Goal: Task Accomplishment & Management: Use online tool/utility

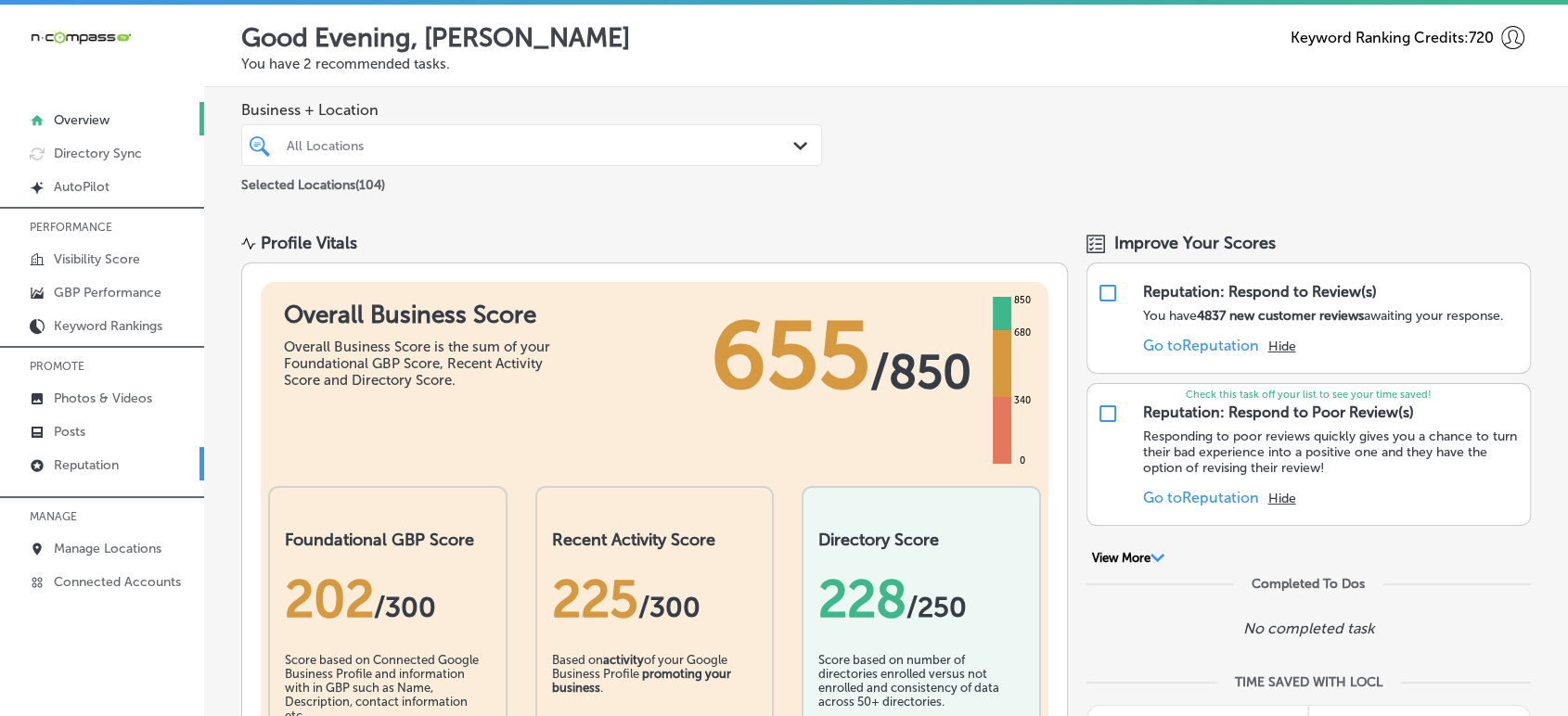
click at [100, 465] on p "Reputation" at bounding box center [86, 465] width 65 height 15
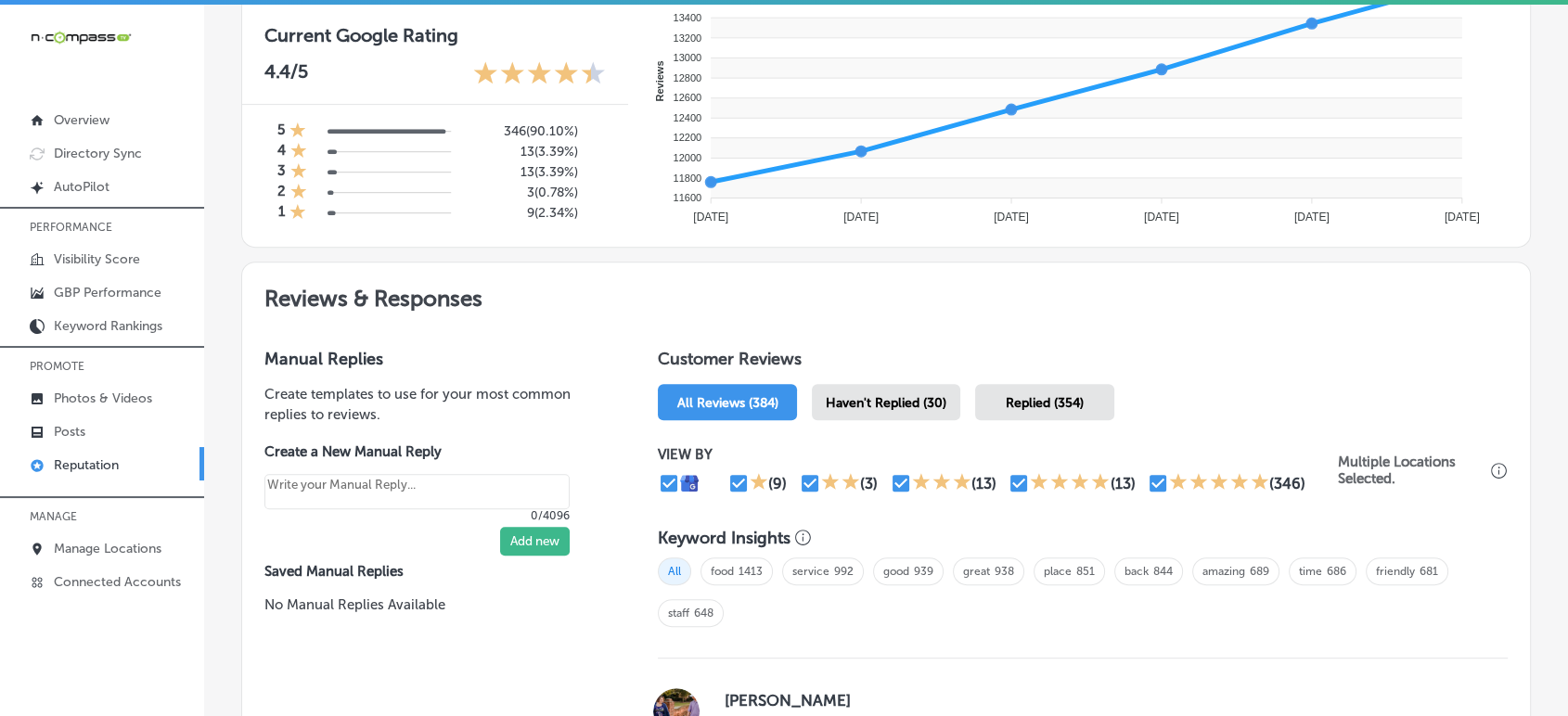
scroll to position [786, 0]
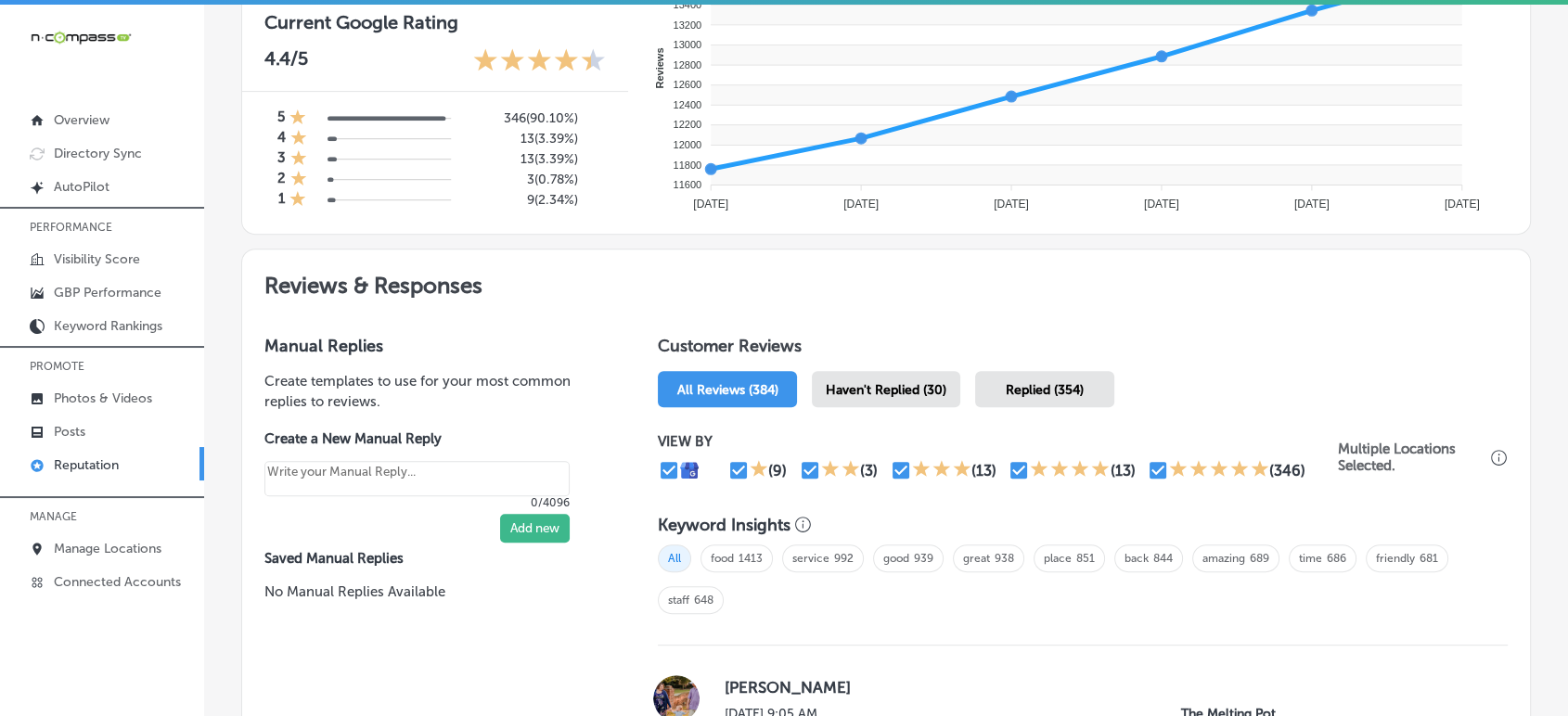
click at [909, 382] on span "Haven't Replied (30)" at bounding box center [886, 390] width 121 height 15
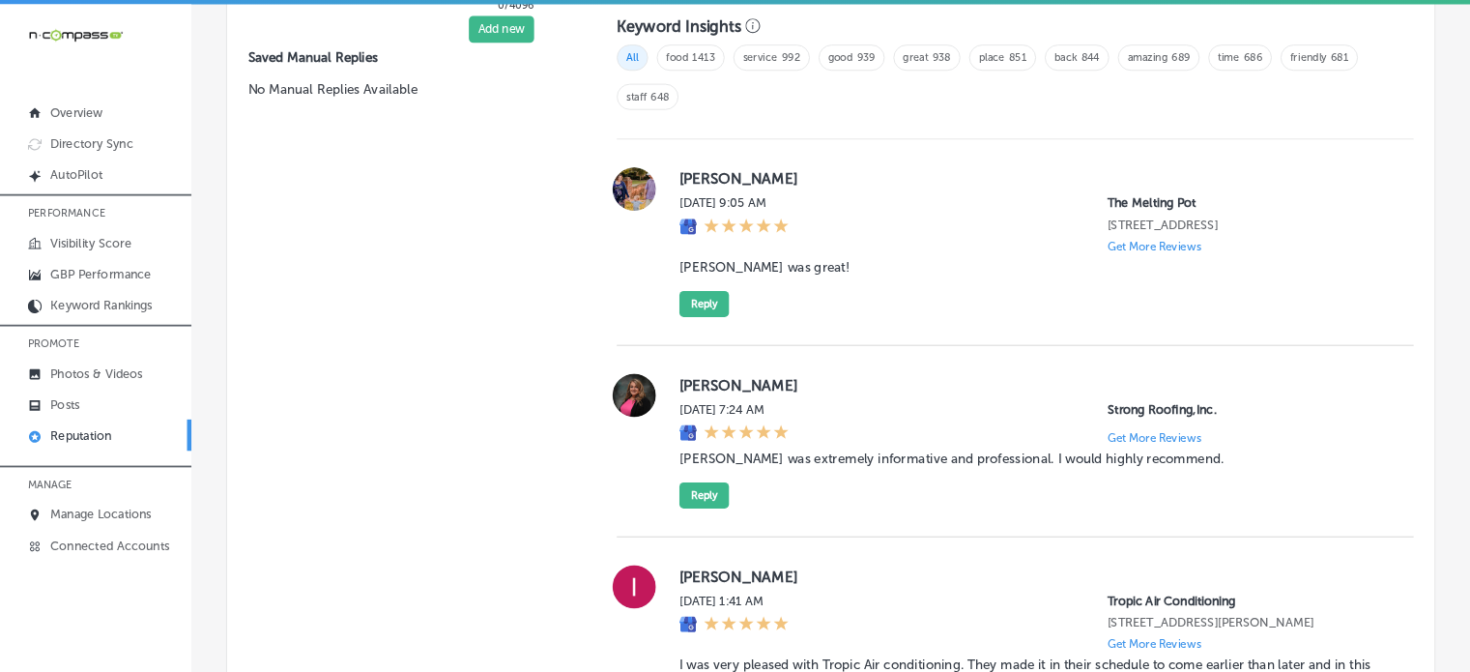
scroll to position [1338, 0]
type textarea "x"
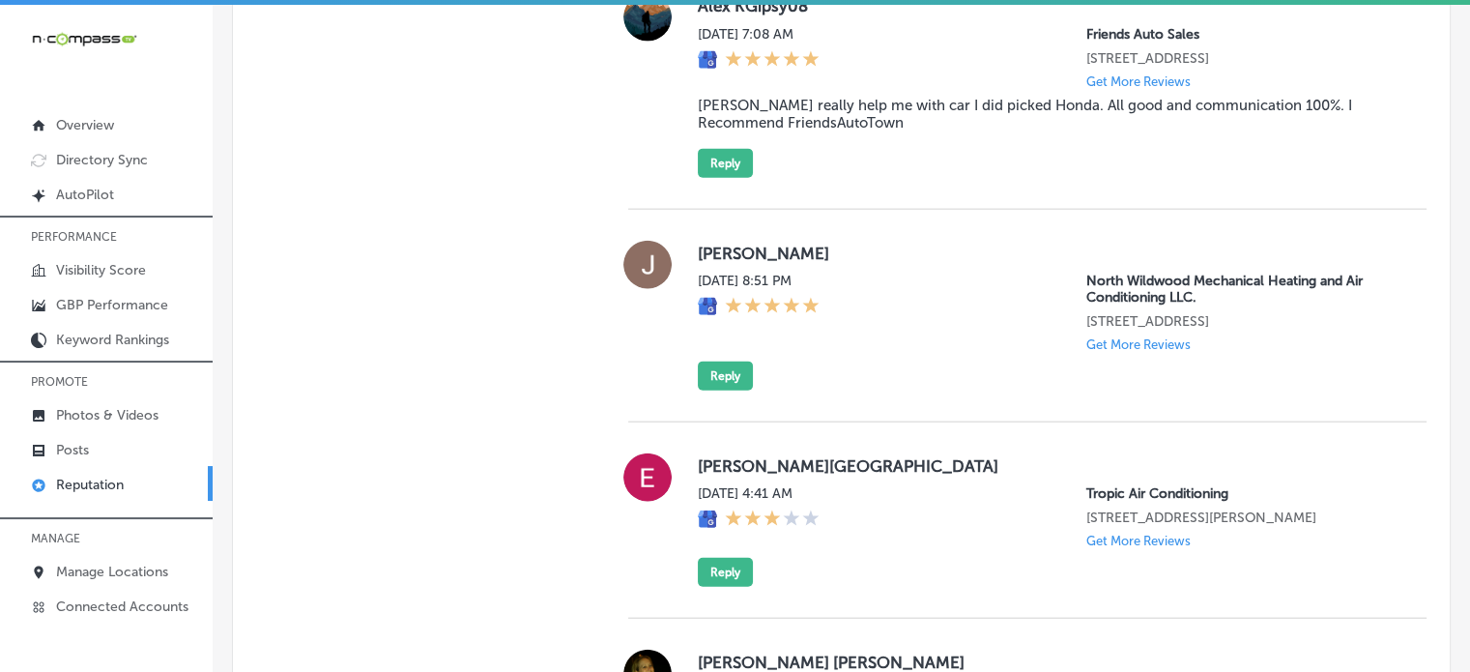
scroll to position [4459, 0]
click at [781, 132] on blockquote "Tim really help me with car I did picked Honda. All good and communication 100%…" at bounding box center [1047, 115] width 698 height 35
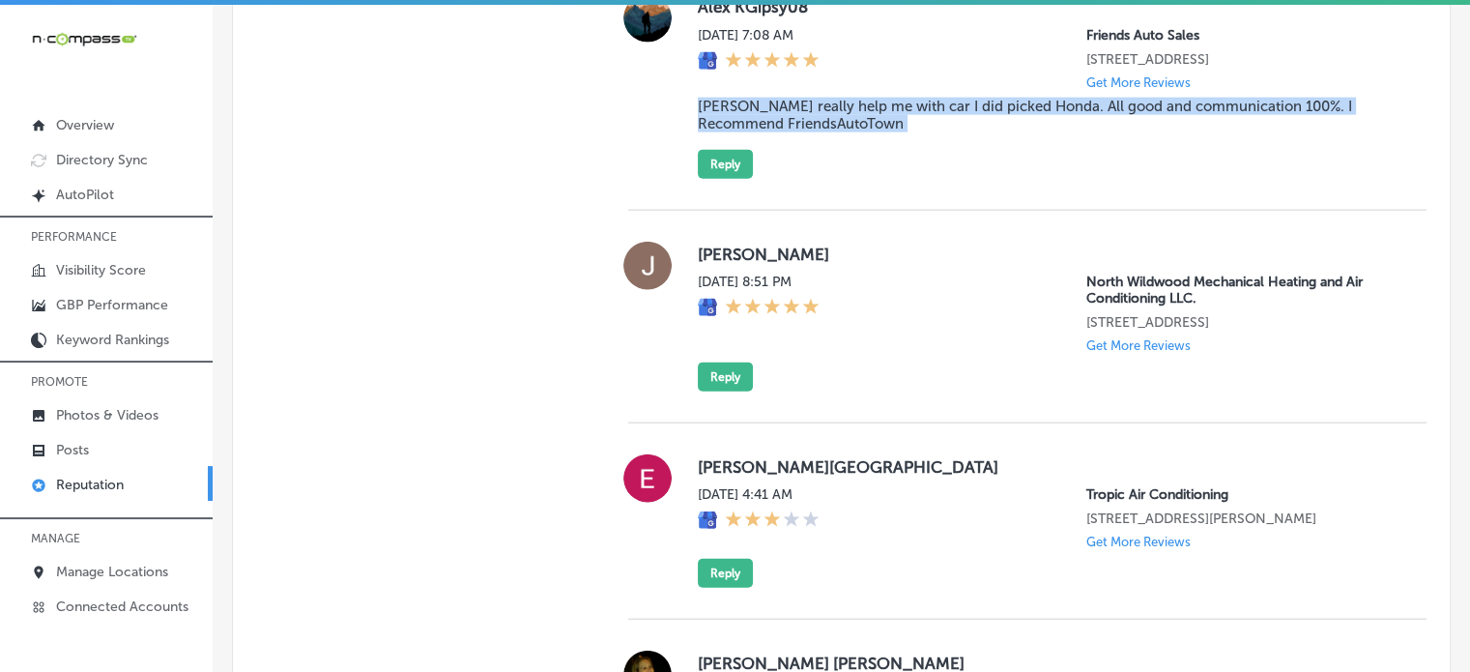
click at [781, 132] on blockquote "Tim really help me with car I did picked Honda. All good and communication 100%…" at bounding box center [1047, 115] width 698 height 35
copy blockquote "Tim really help me with car I did picked Honda. All good and communication 100%…"
click at [746, 179] on button "Reply" at bounding box center [725, 164] width 55 height 29
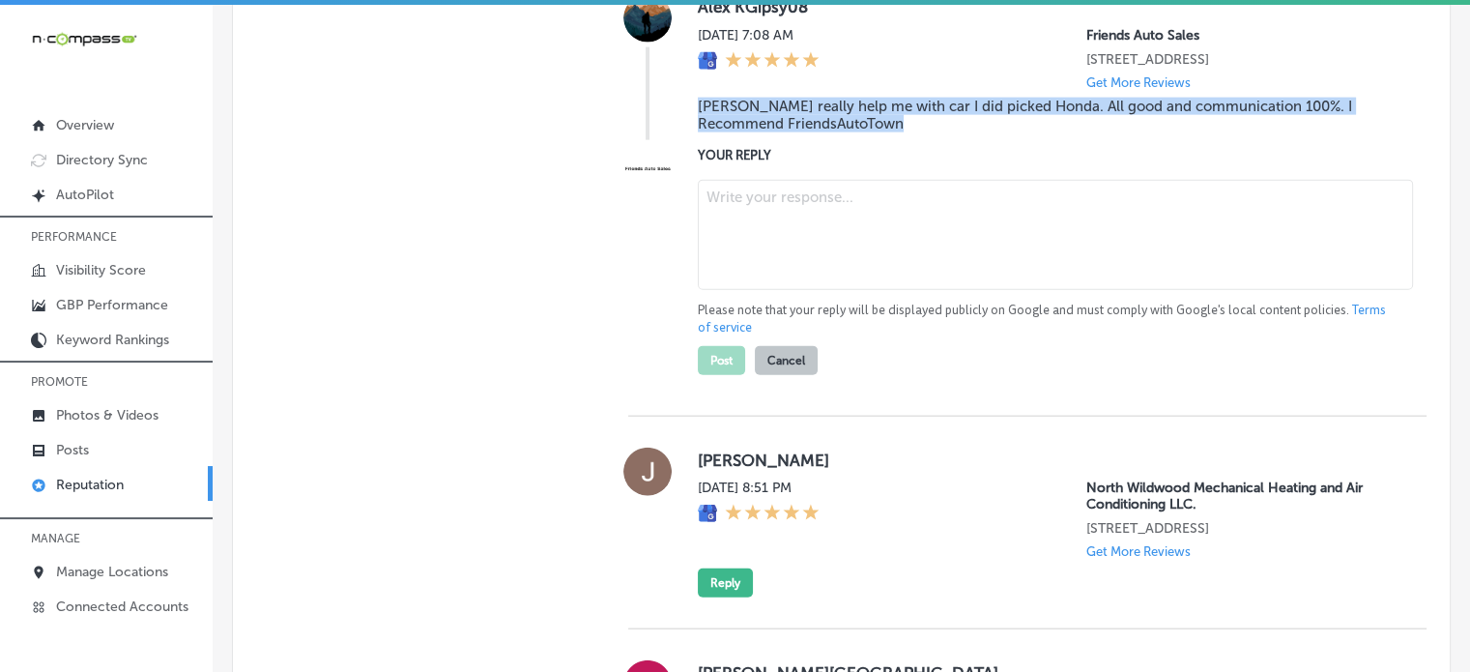
click at [812, 290] on textarea at bounding box center [1055, 235] width 715 height 110
paste textarea "Thank you for the fantastic review, Alex! We're thrilled to hear that Tim was a…"
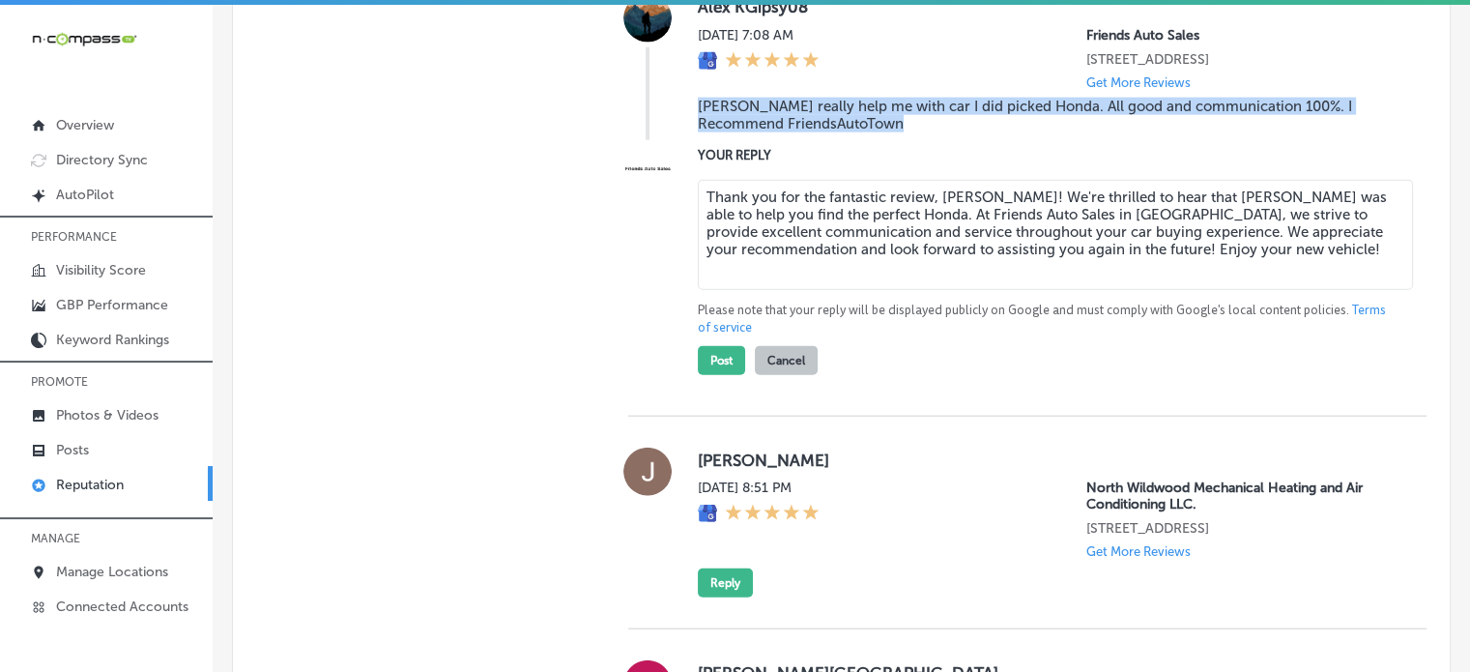
type textarea "Thank you for the fantastic review, Alex! We're thrilled to hear that Tim was a…"
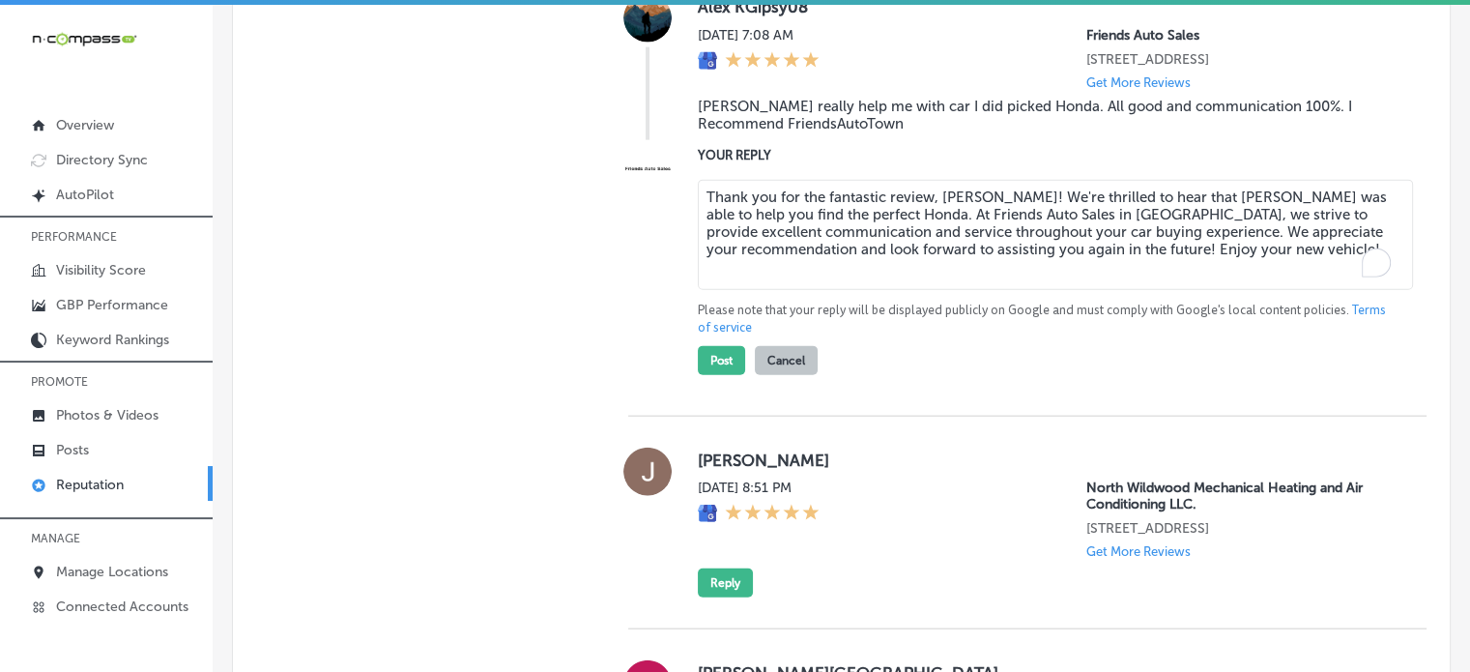
type textarea "x"
type textarea "Thank you for the fantastic review, Alex! We're thrilled to hear that Tim was a…"
click at [730, 375] on button "Post" at bounding box center [721, 360] width 47 height 29
type textarea "x"
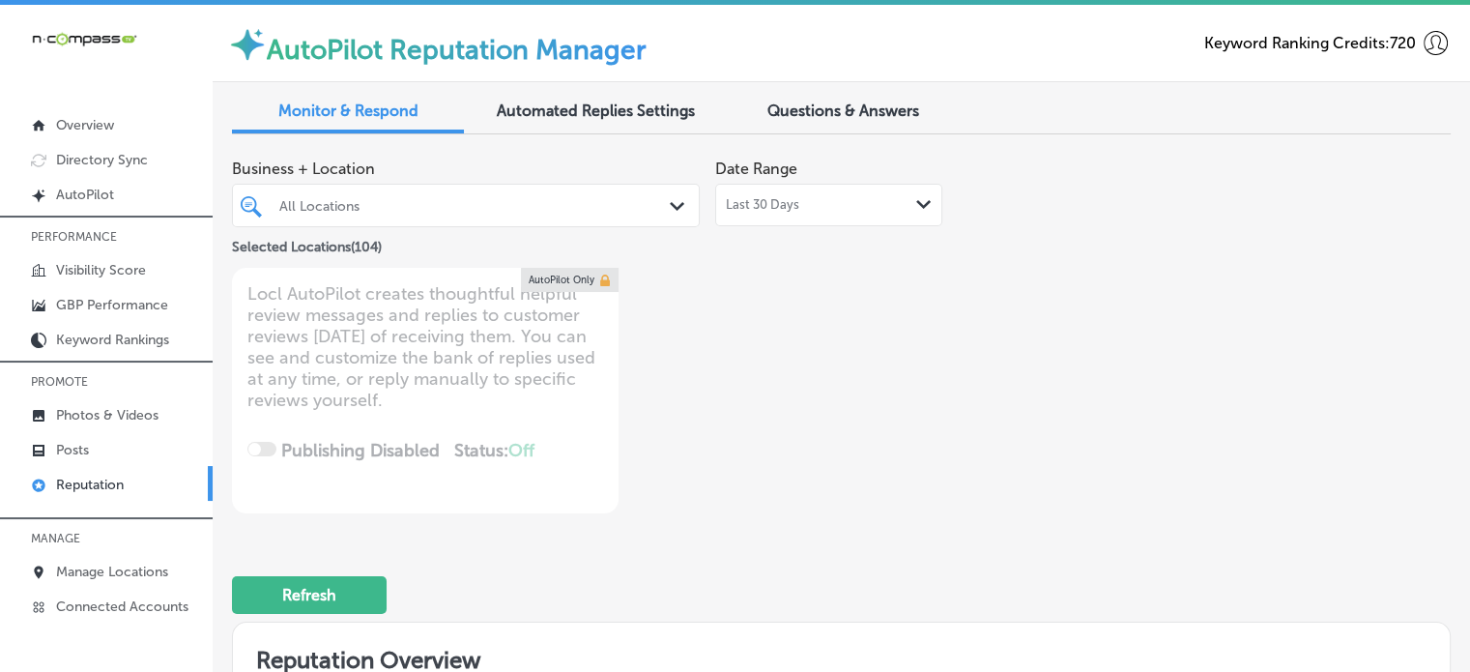
scroll to position [0, 0]
click at [425, 192] on div at bounding box center [446, 205] width 339 height 26
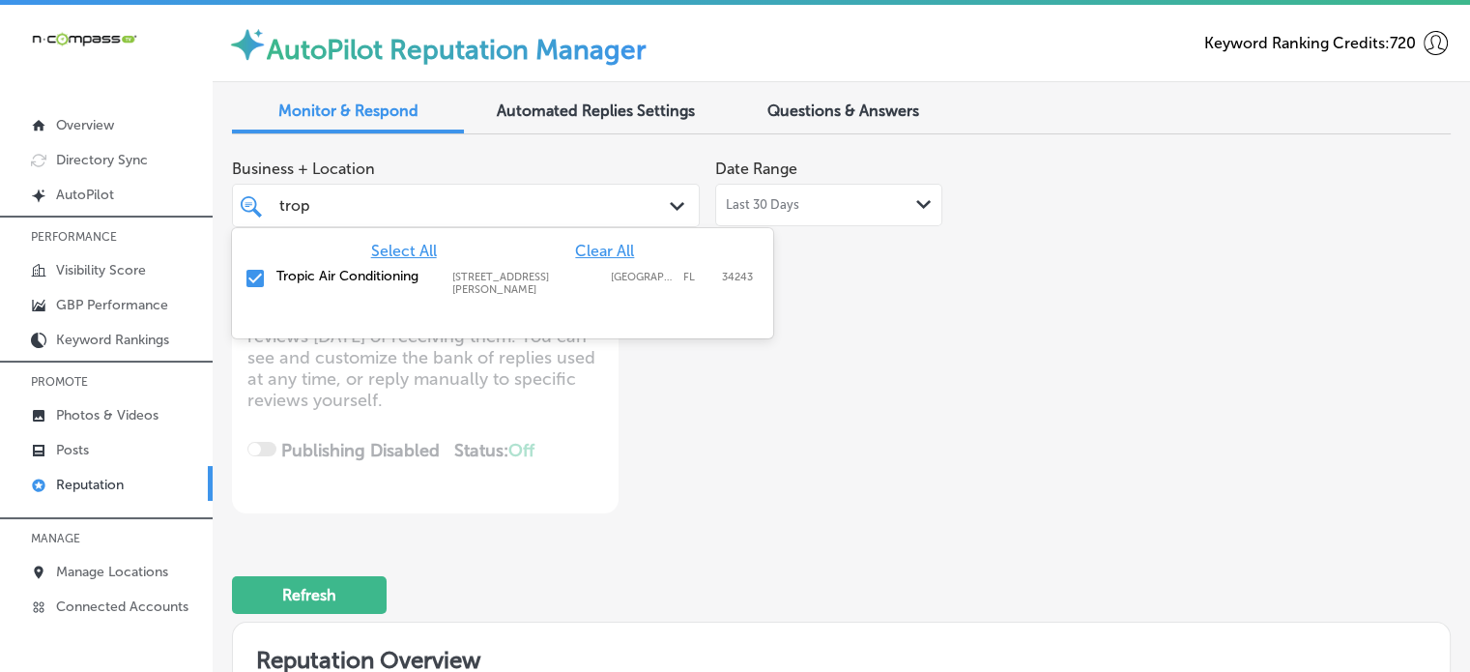
type input "tropi"
click at [324, 273] on label "Tropic Air Conditioning" at bounding box center [354, 276] width 157 height 16
type textarea "x"
type input "tropi"
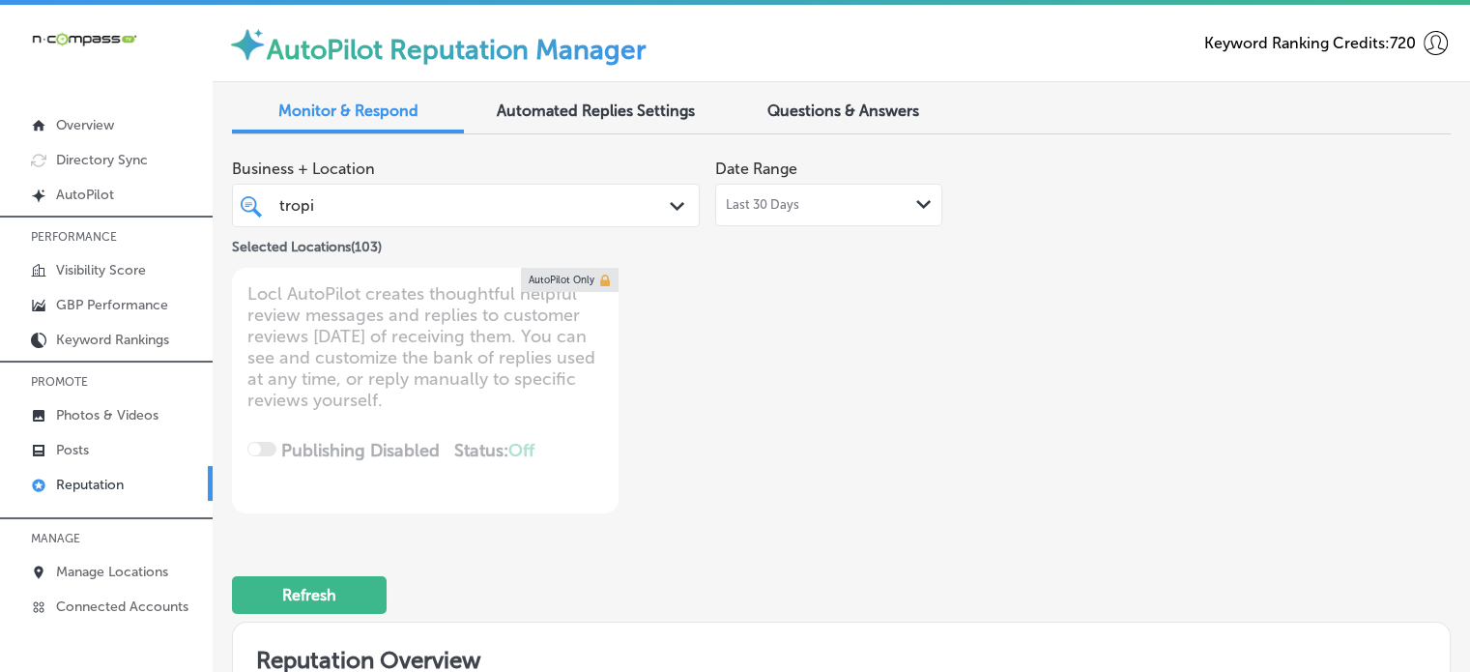
click at [837, 436] on div "Business + Location tropi tropi Path Created with Sketch. Selected Locations ( …" at bounding box center [597, 331] width 731 height 363
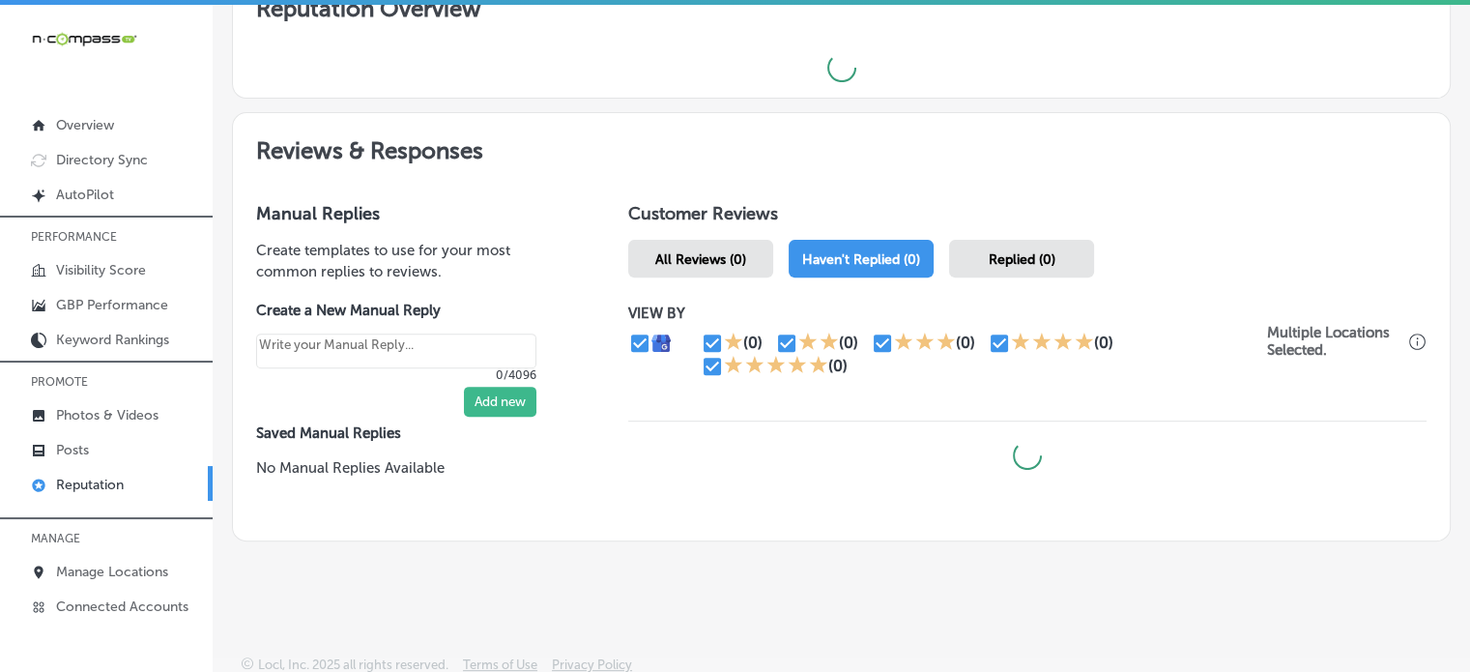
scroll to position [4, 0]
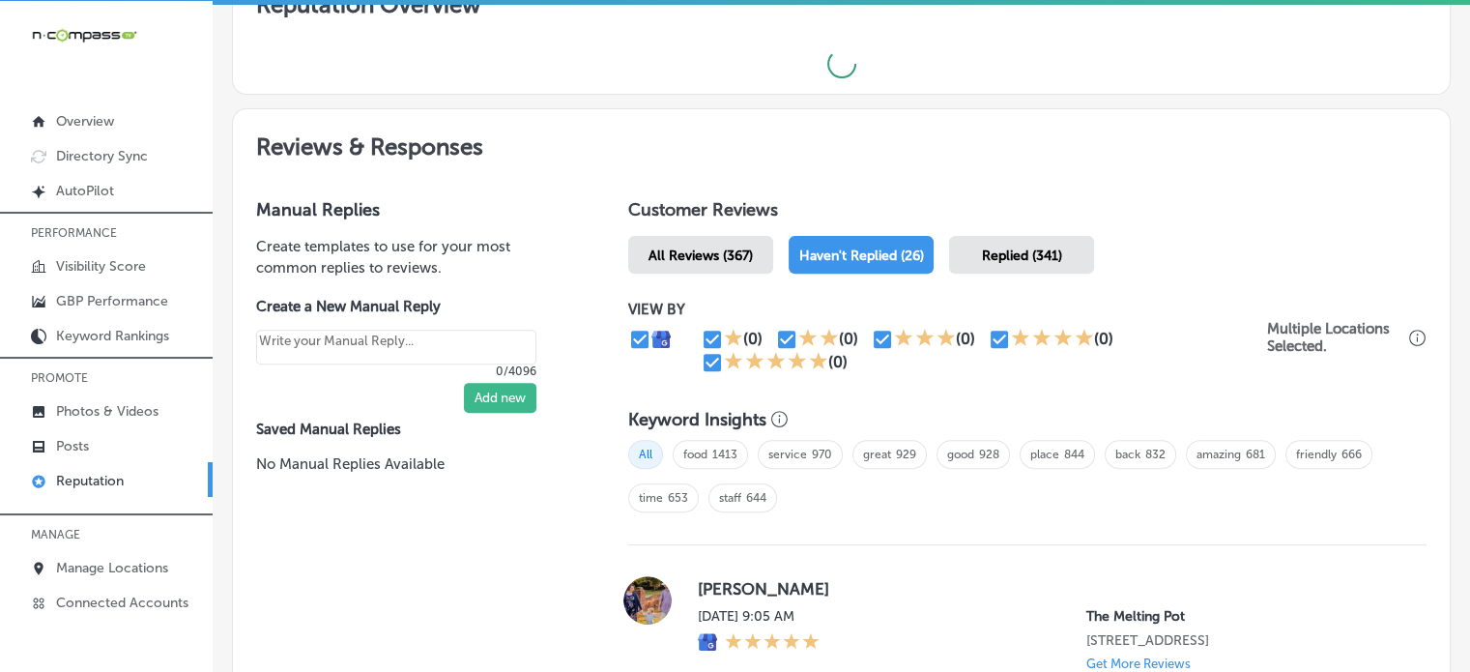
type textarea "x"
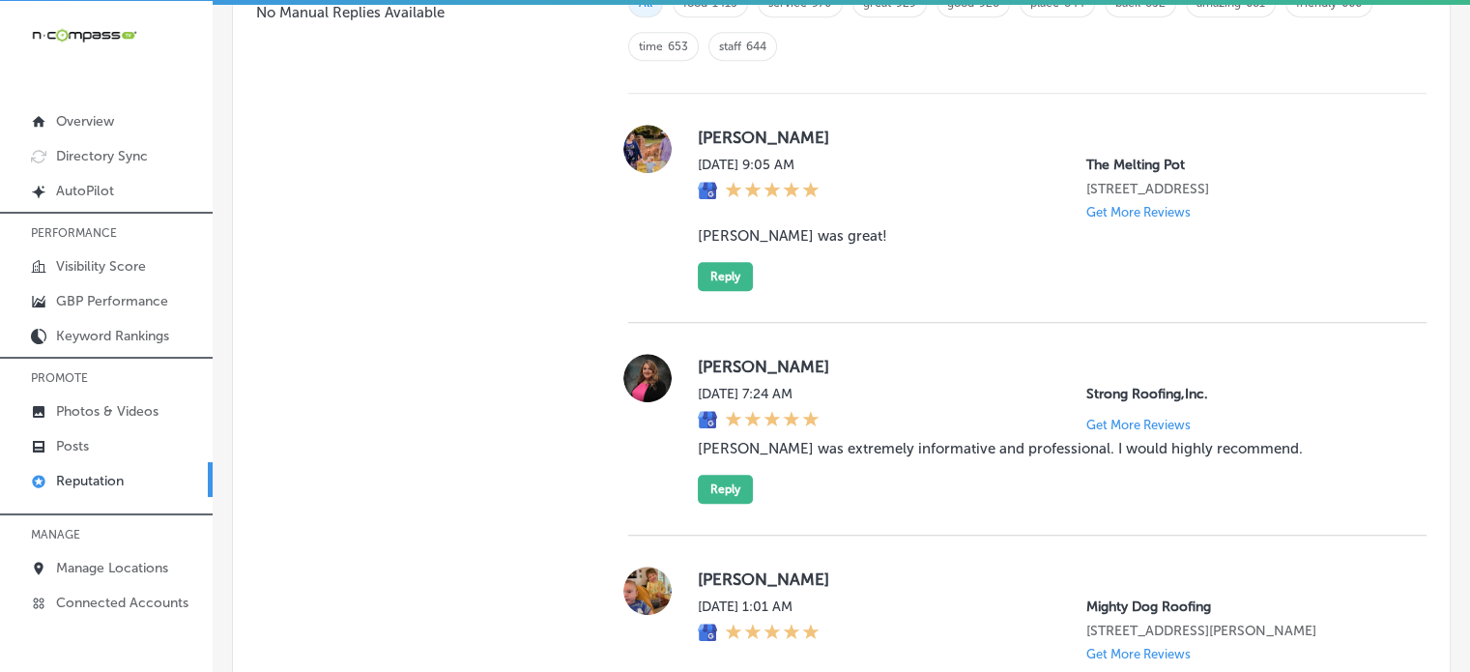
scroll to position [1391, 0]
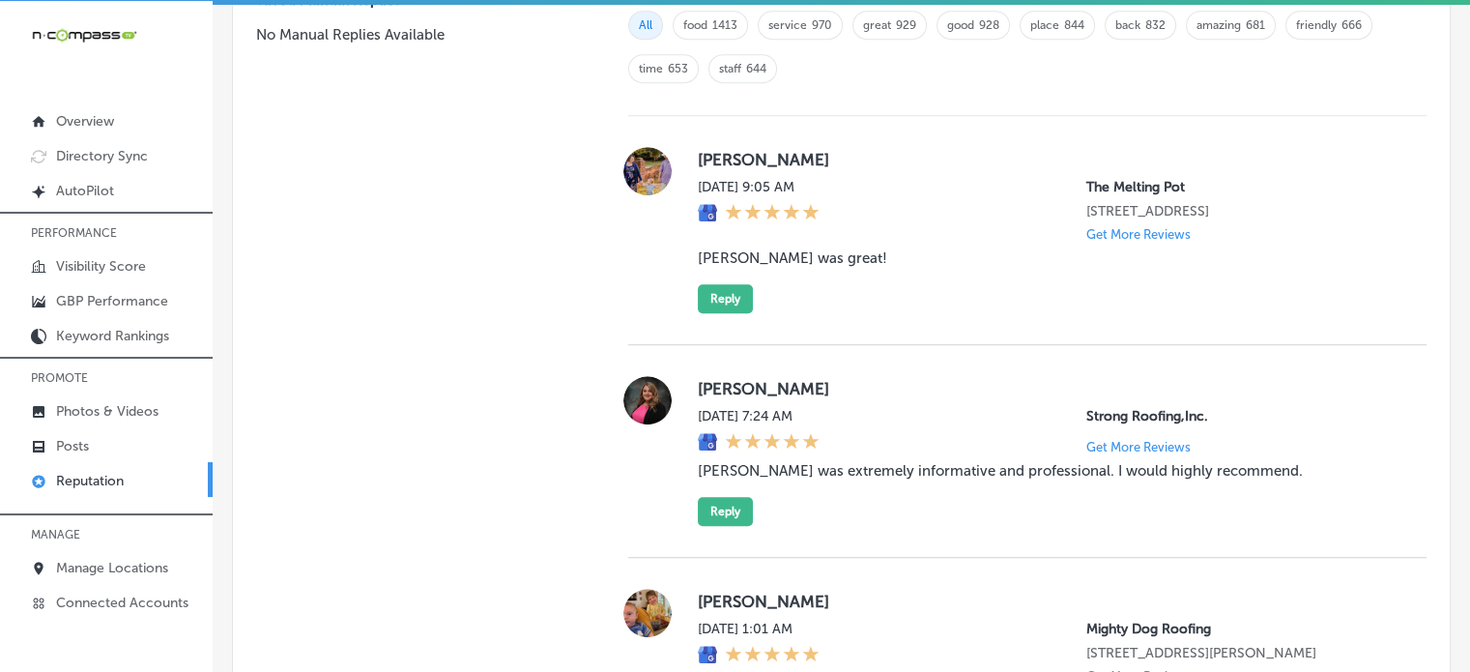
click at [756, 264] on blockquote "Shawn was great!" at bounding box center [1047, 257] width 698 height 17
copy blockquote "Shawn was great!"
click at [714, 308] on button "Reply" at bounding box center [725, 298] width 55 height 29
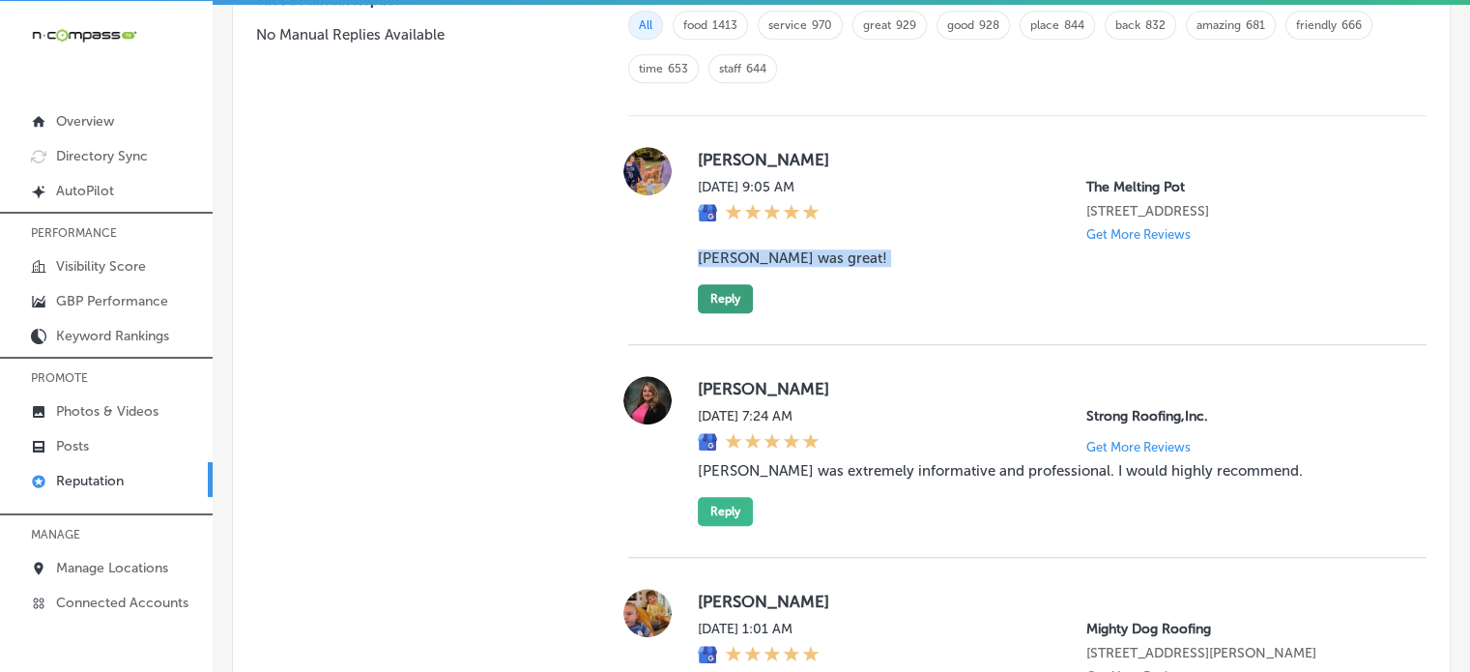
scroll to position [1389, 0]
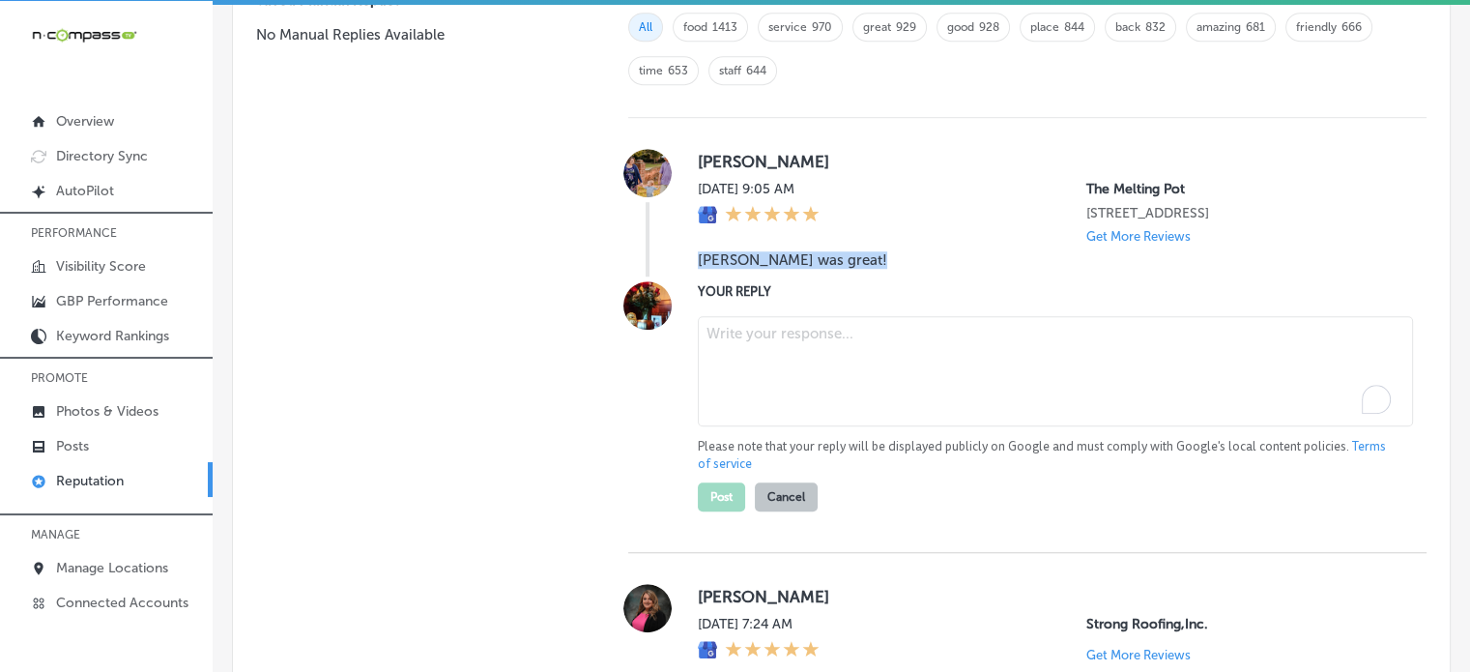
click at [789, 394] on textarea "To enrich screen reader interactions, please activate Accessibility in Grammarl…" at bounding box center [1055, 371] width 715 height 110
paste textarea "Thank you for the great review, Tabitha! We’re so glad to hear that Shawn provi…"
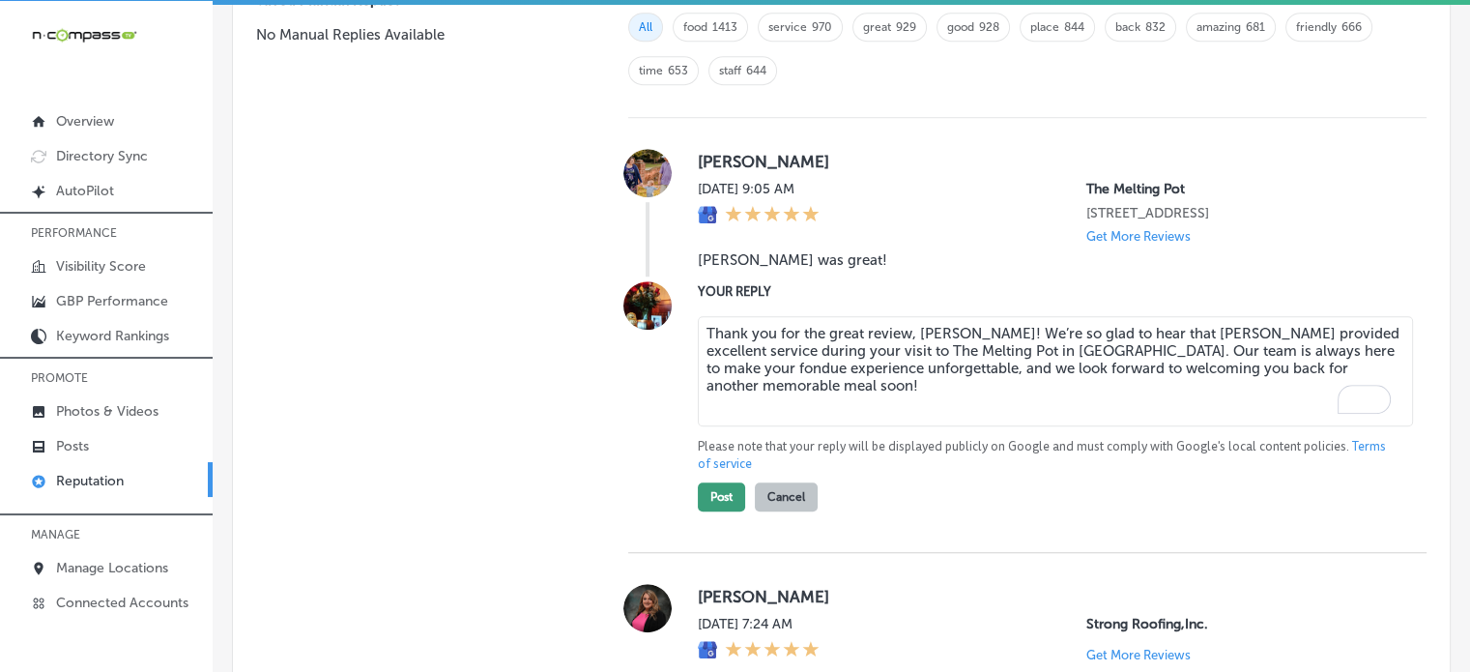
type textarea "Thank you for the great review, Tabitha! We’re so glad to hear that Shawn provi…"
click at [733, 511] on button "Post" at bounding box center [721, 496] width 47 height 29
type textarea "x"
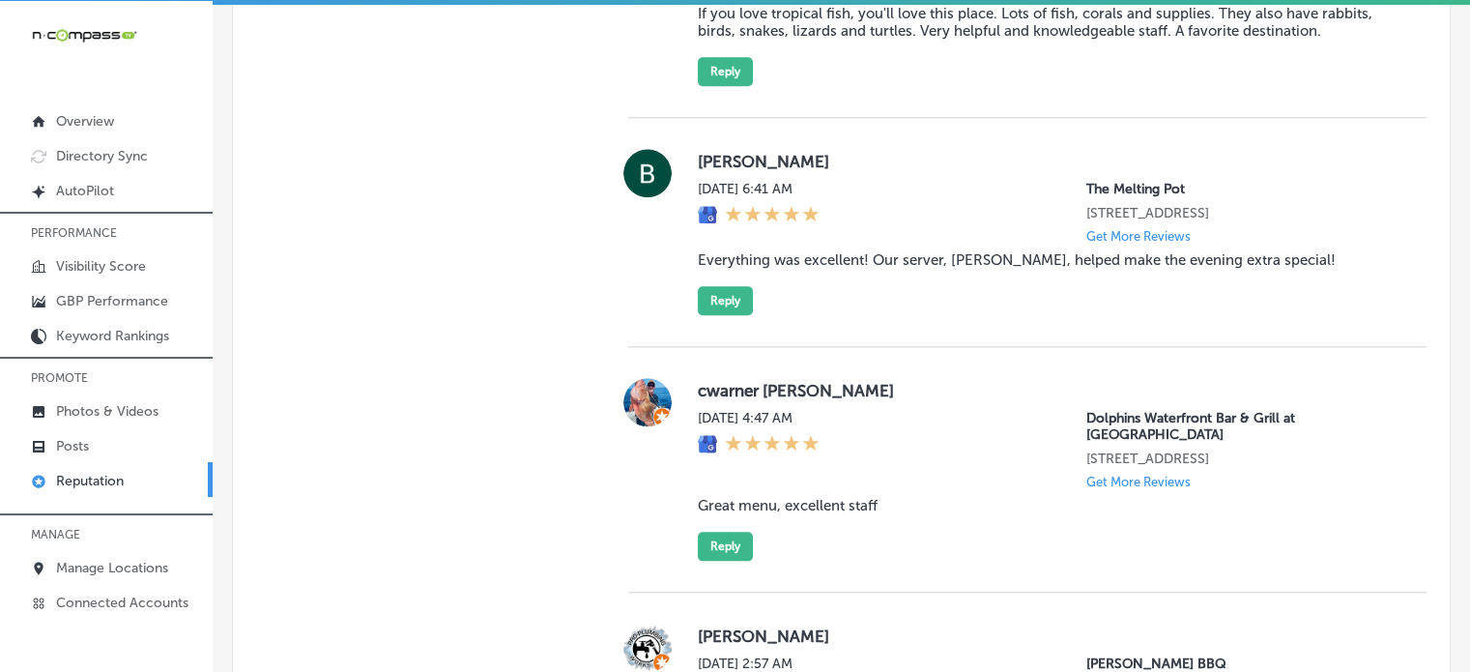
scroll to position [2117, 0]
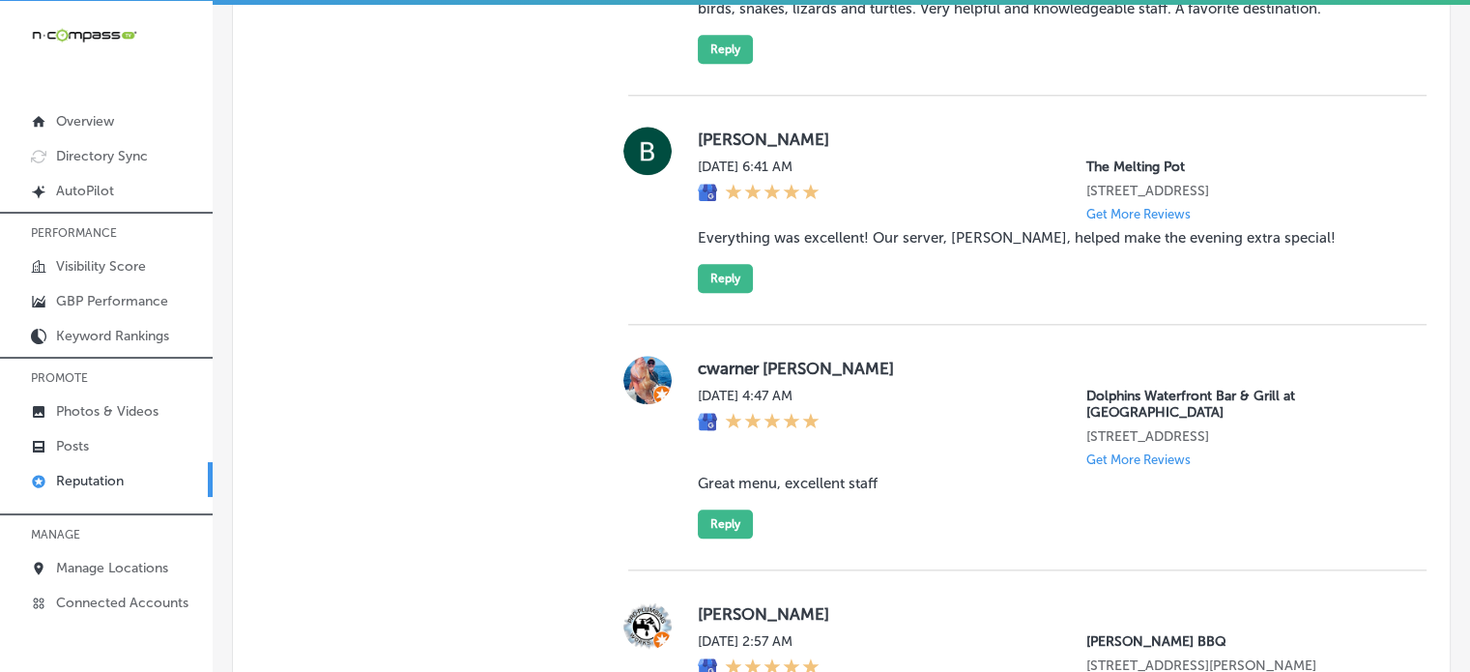
click at [840, 246] on blockquote "Everything was excellent! Our server, Leanna, helped make the evening extra spe…" at bounding box center [1047, 237] width 698 height 17
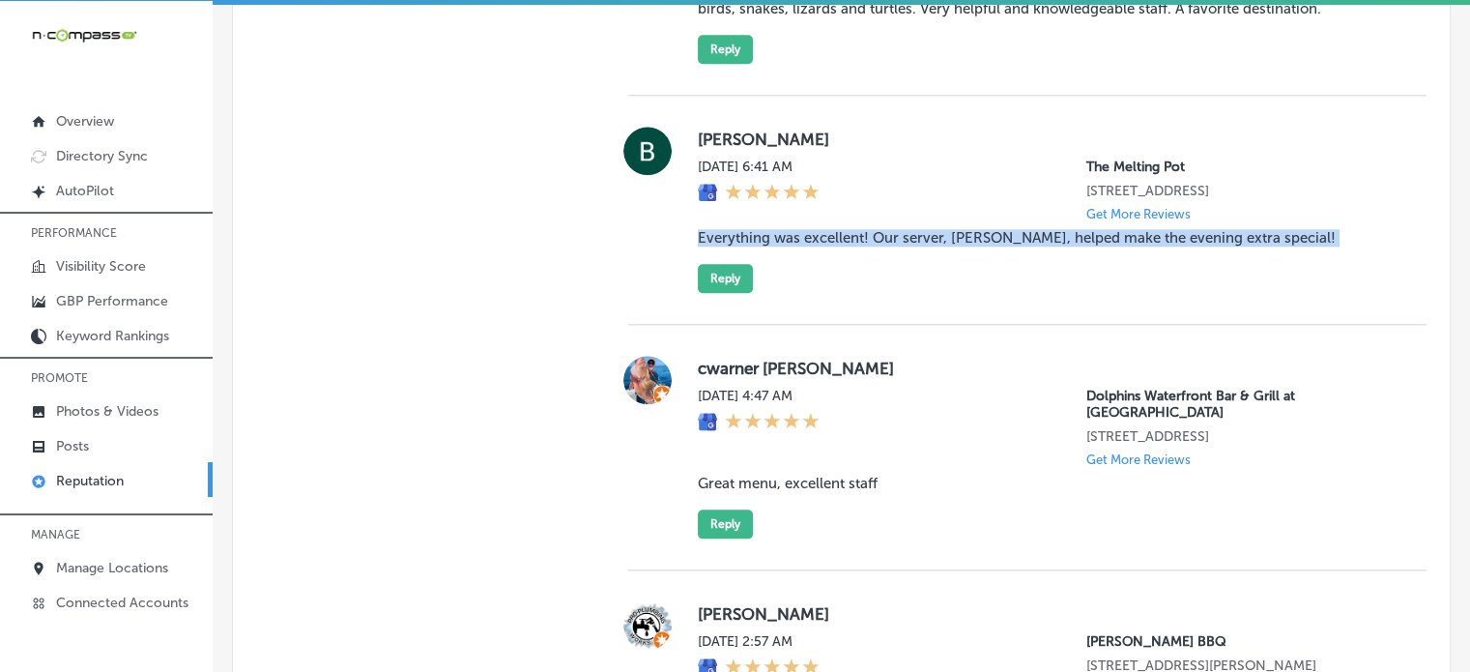
click at [840, 246] on blockquote "Everything was excellent! Our server, Leanna, helped make the evening extra spe…" at bounding box center [1047, 237] width 698 height 17
copy blockquote "Everything was excellent! Our server, Leanna, helped make the evening extra spe…"
click at [719, 293] on button "Reply" at bounding box center [725, 278] width 55 height 29
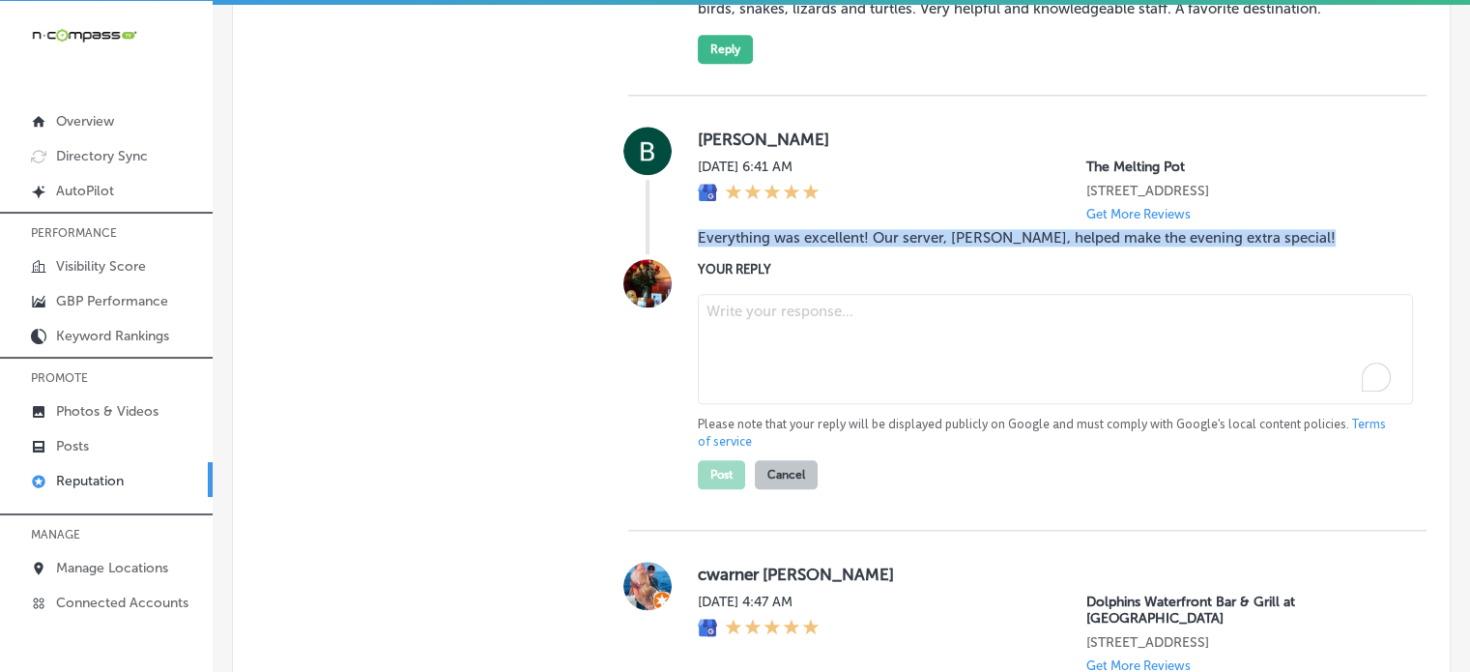
click at [777, 380] on textarea "To enrich screen reader interactions, please activate Accessibility in Grammarl…" at bounding box center [1055, 349] width 715 height 110
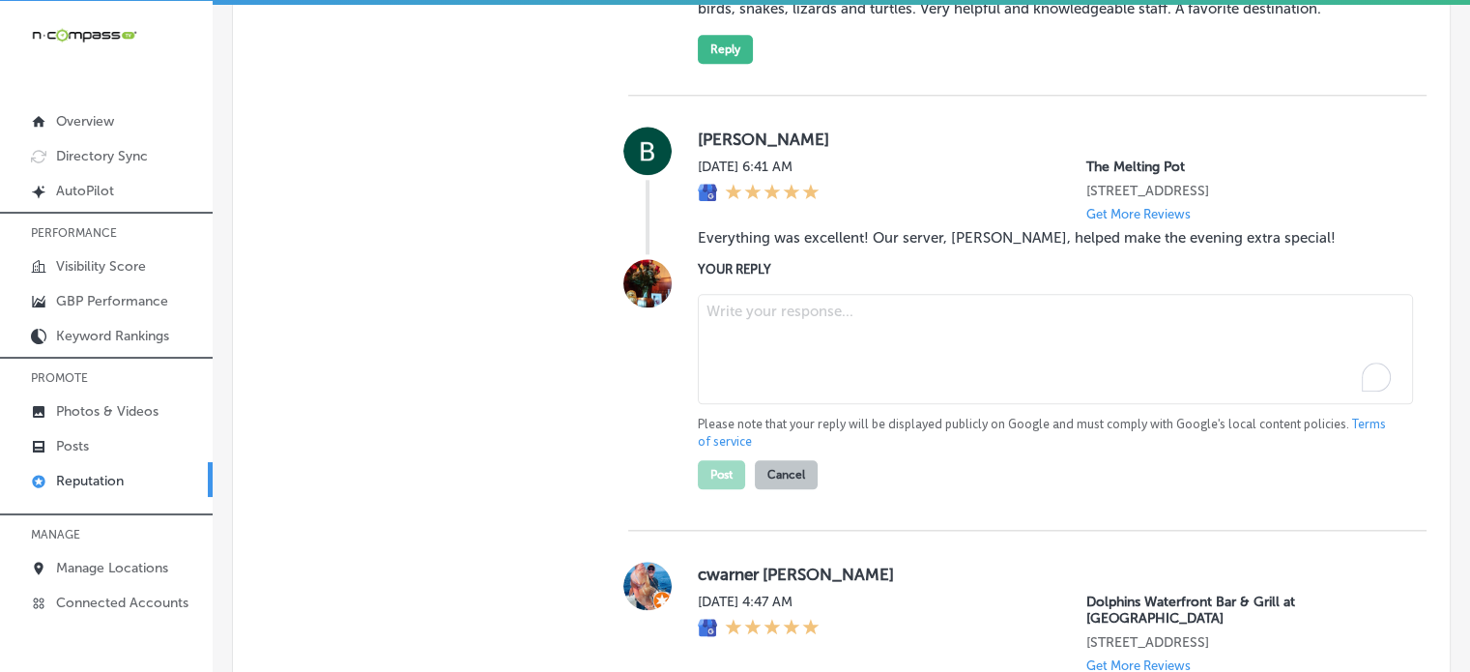
paste textarea "Thank you for the fantastic review, Blah! We’re so glad to hear that Leanna mad…"
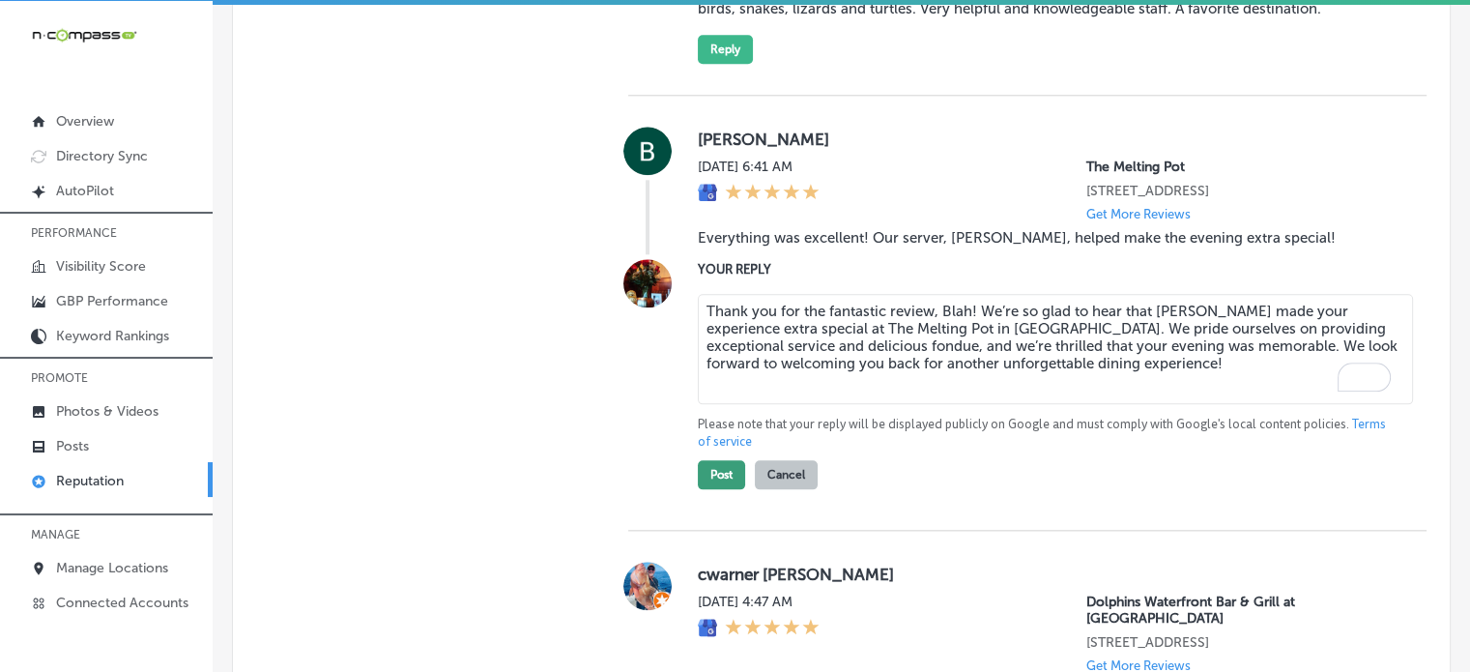
type textarea "Thank you for the fantastic review, Blah! We’re so glad to hear that Leanna mad…"
click at [729, 489] on button "Post" at bounding box center [721, 474] width 47 height 29
type textarea "x"
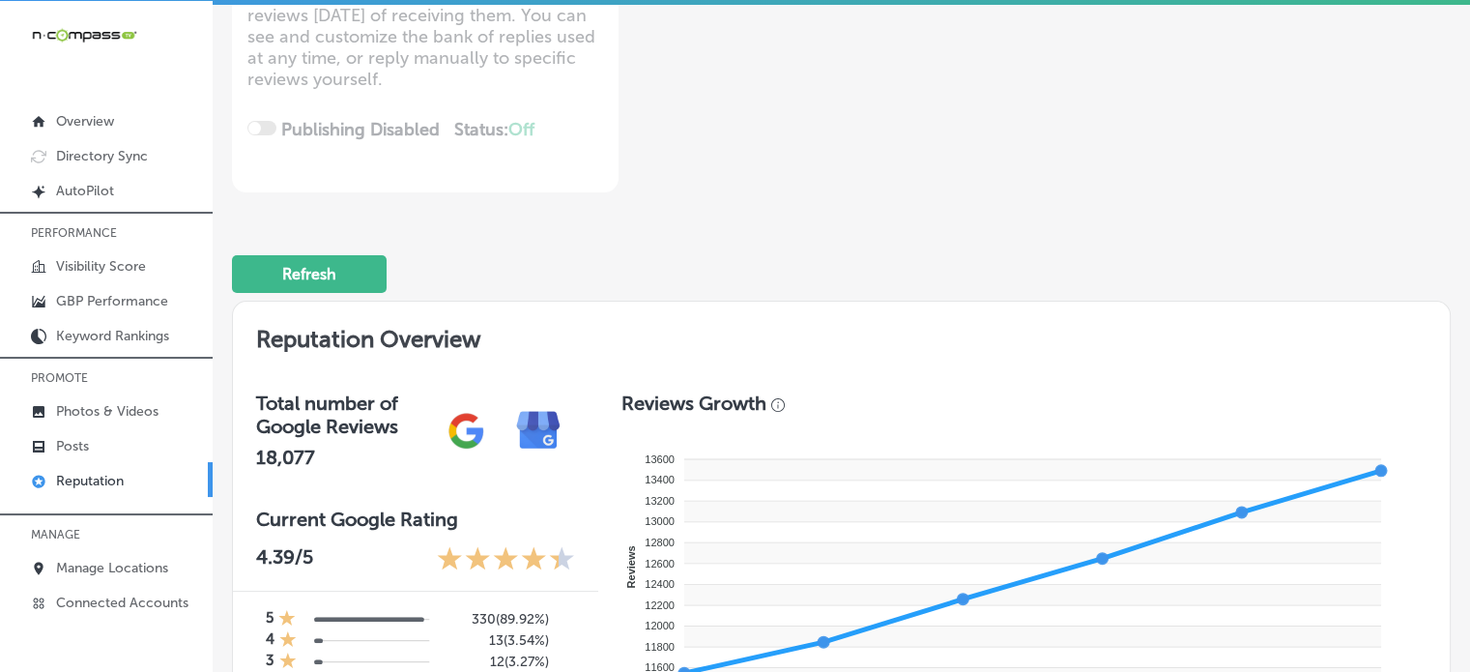
scroll to position [0, 0]
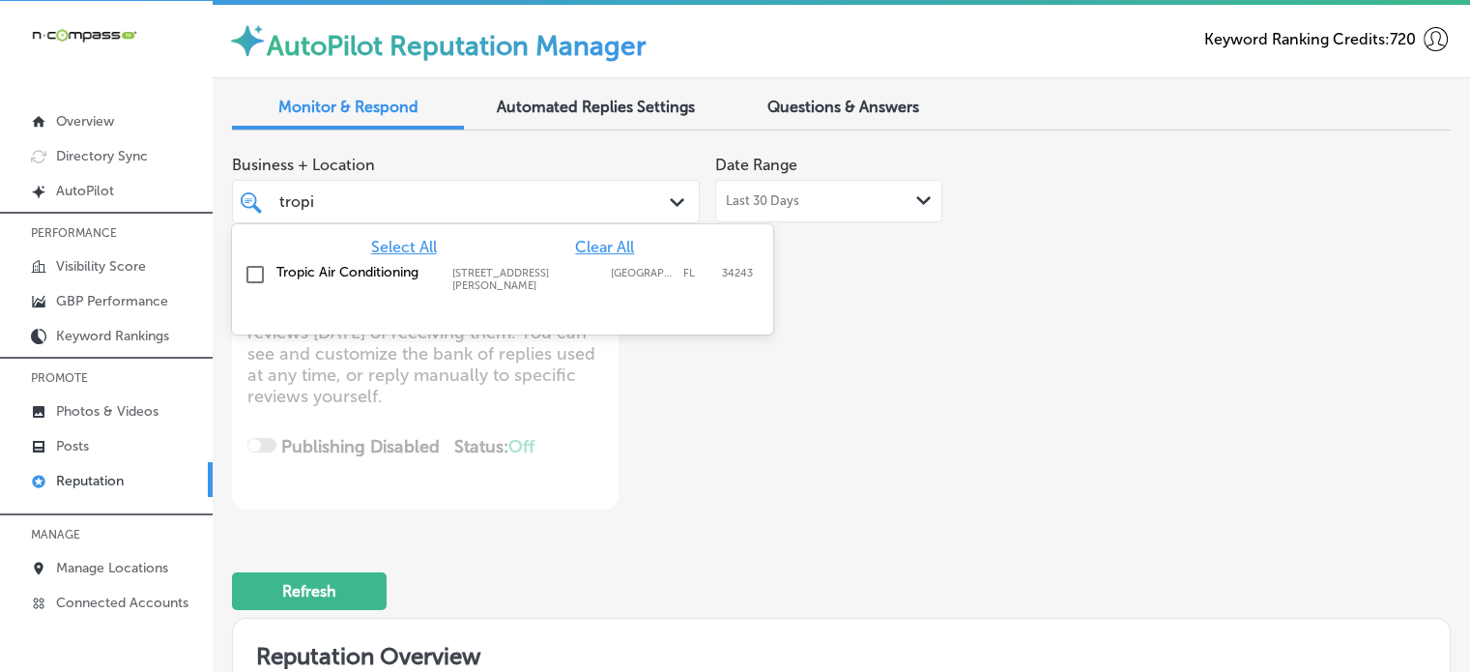
click at [463, 192] on div "tropi tropi" at bounding box center [446, 201] width 339 height 26
type input "t"
type input "cedar"
click at [313, 271] on label "Cedaredge Golf Course" at bounding box center [354, 272] width 157 height 16
type textarea "x"
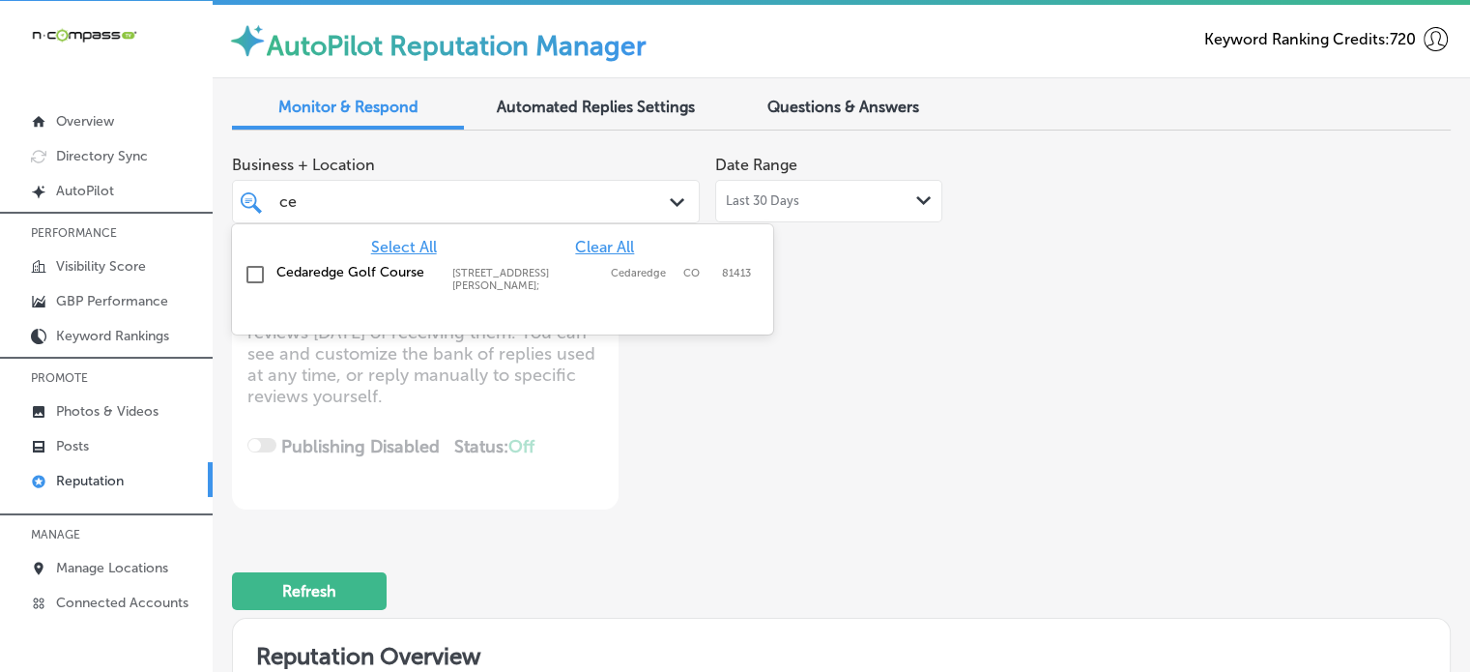
type input "c"
type input "stron"
click at [334, 281] on div "Strong Roofing,Inc. Biloxi, MS, USA | Gautier, MS, USA | Lat ..." at bounding box center [503, 275] width 526 height 30
type textarea "x"
type input "stron"
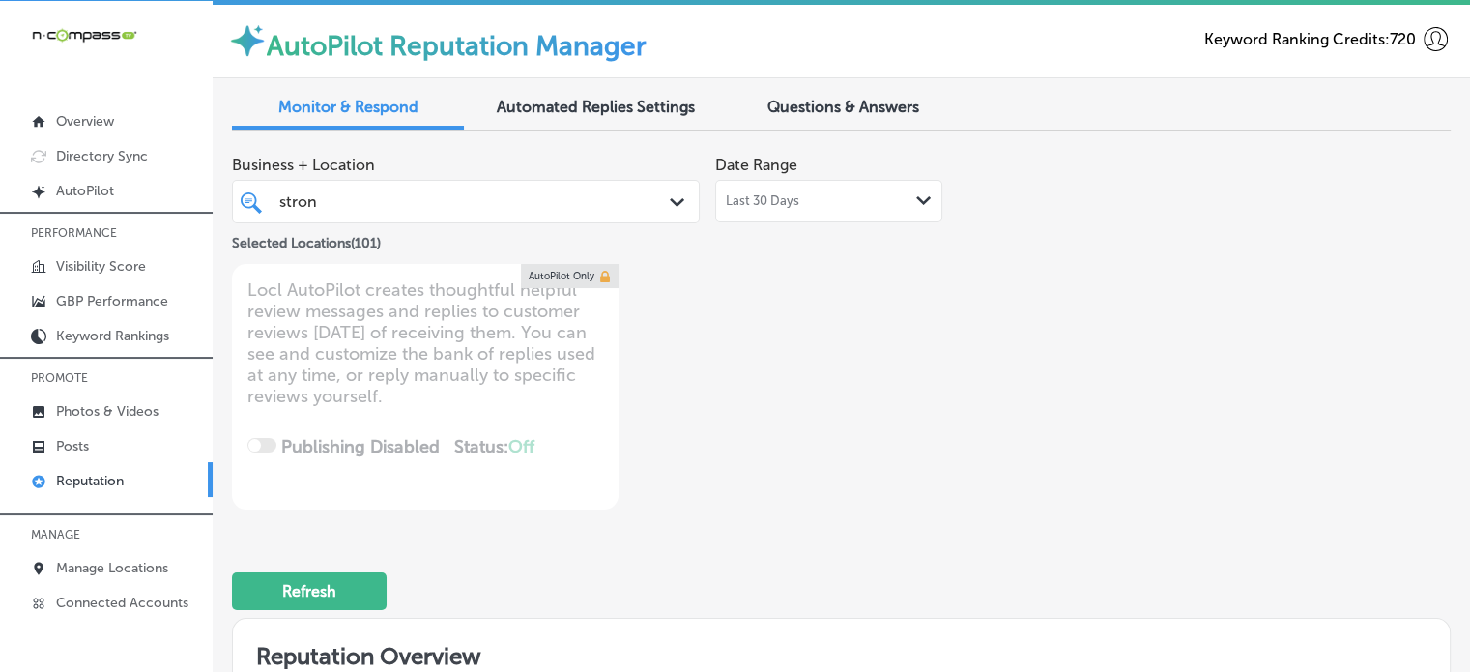
click at [715, 465] on div "Business + Location stron stron Path Created with Sketch. Selected Locations ( …" at bounding box center [597, 327] width 731 height 363
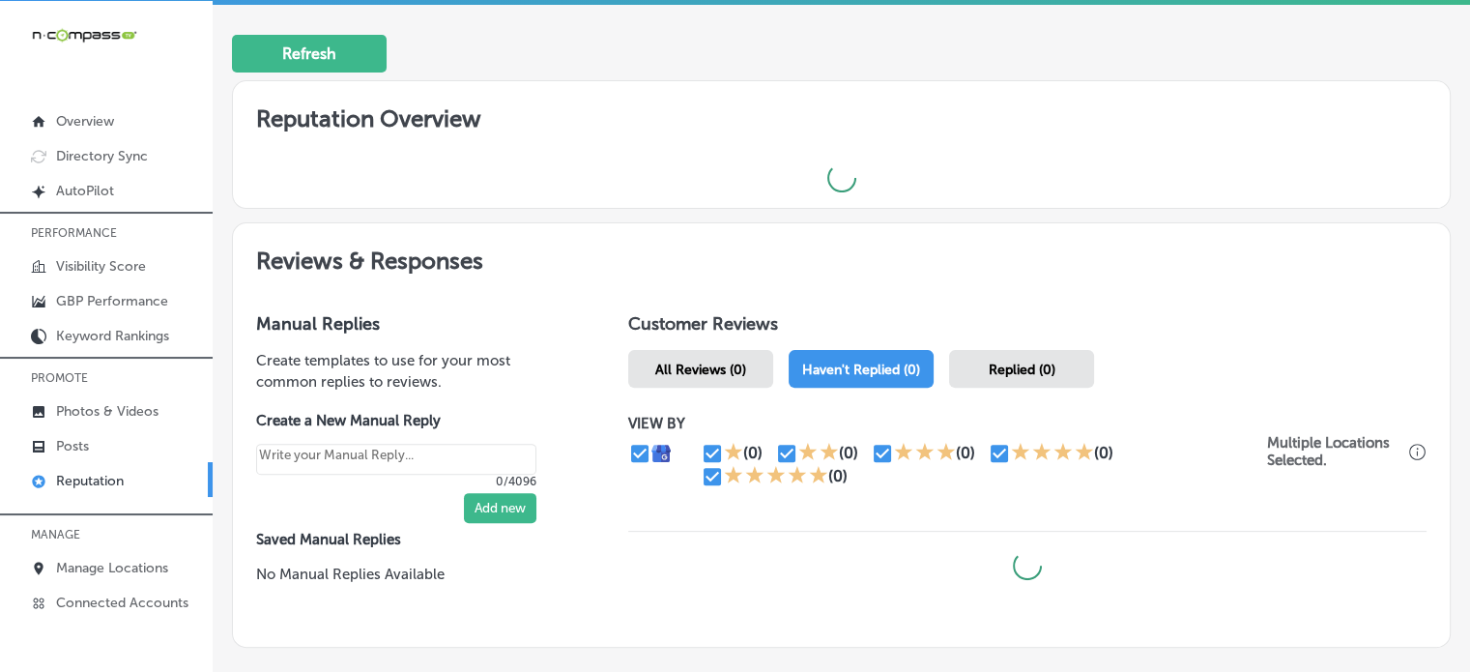
scroll to position [647, 0]
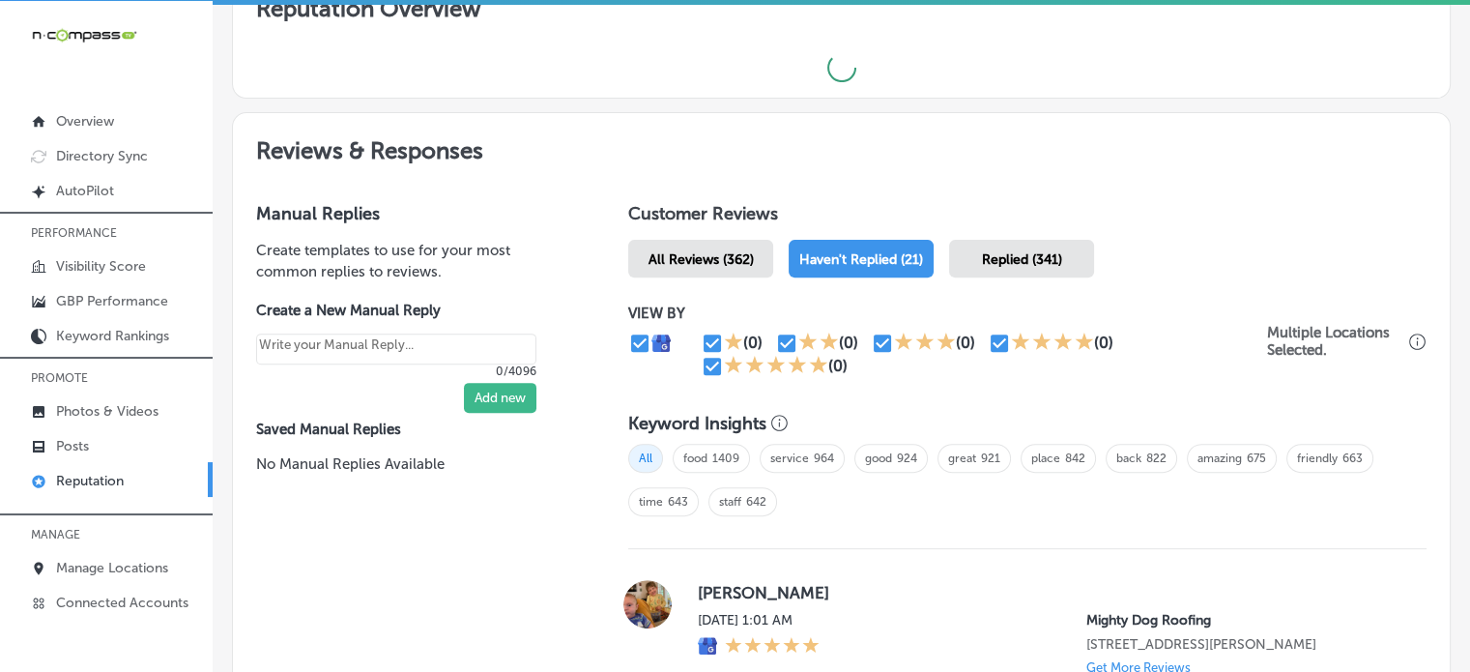
type textarea "x"
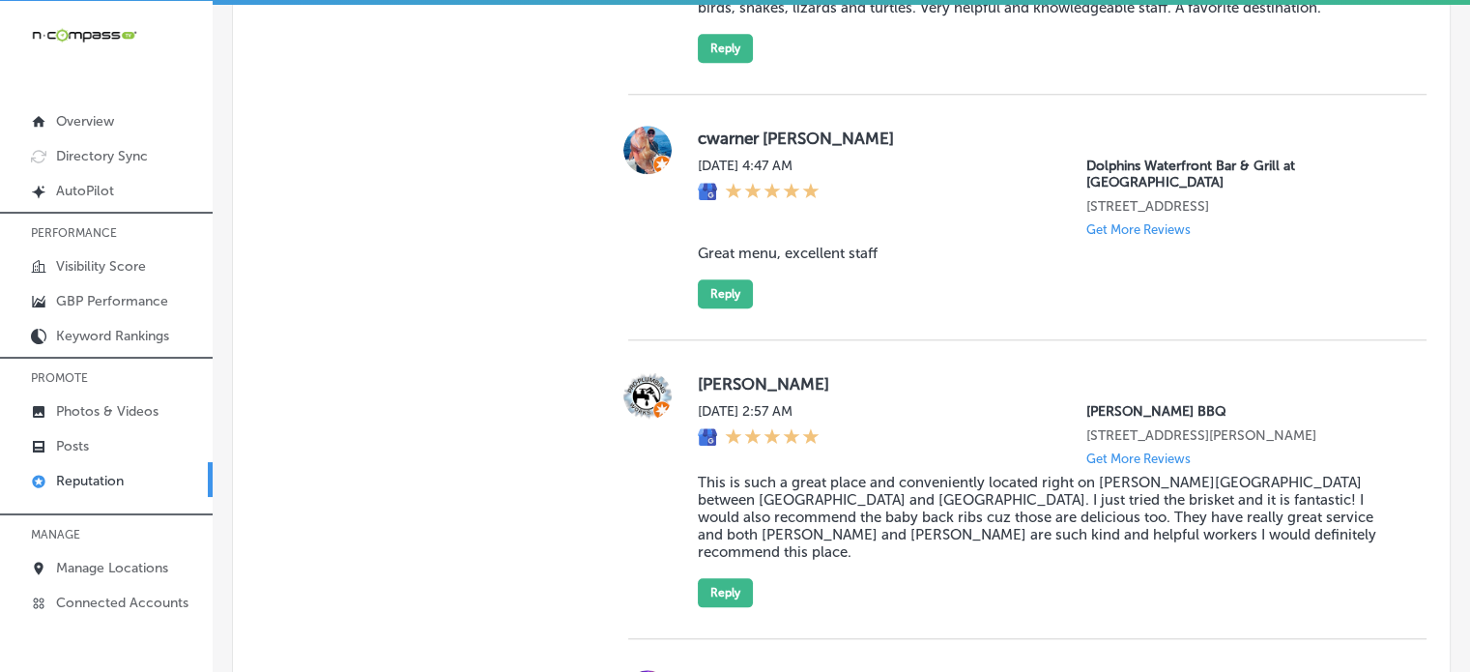
scroll to position [1907, 0]
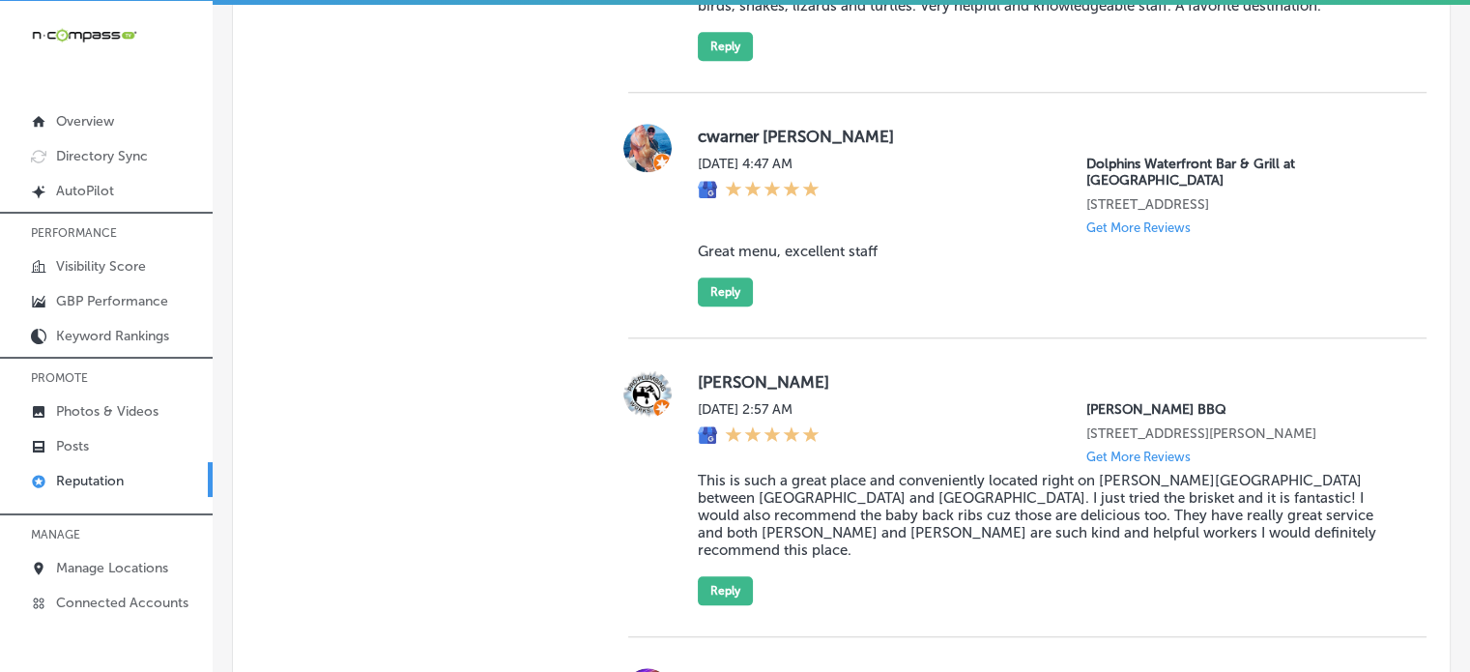
click at [799, 240] on div "cwarner Chris Mon, Sep 8, 2025 4:47 AM Dolphins Waterfront Bar & Grill at Cape …" at bounding box center [1047, 215] width 698 height 183
copy blockquote "Great menu, excellent staff"
click at [727, 285] on button "Reply" at bounding box center [725, 291] width 55 height 29
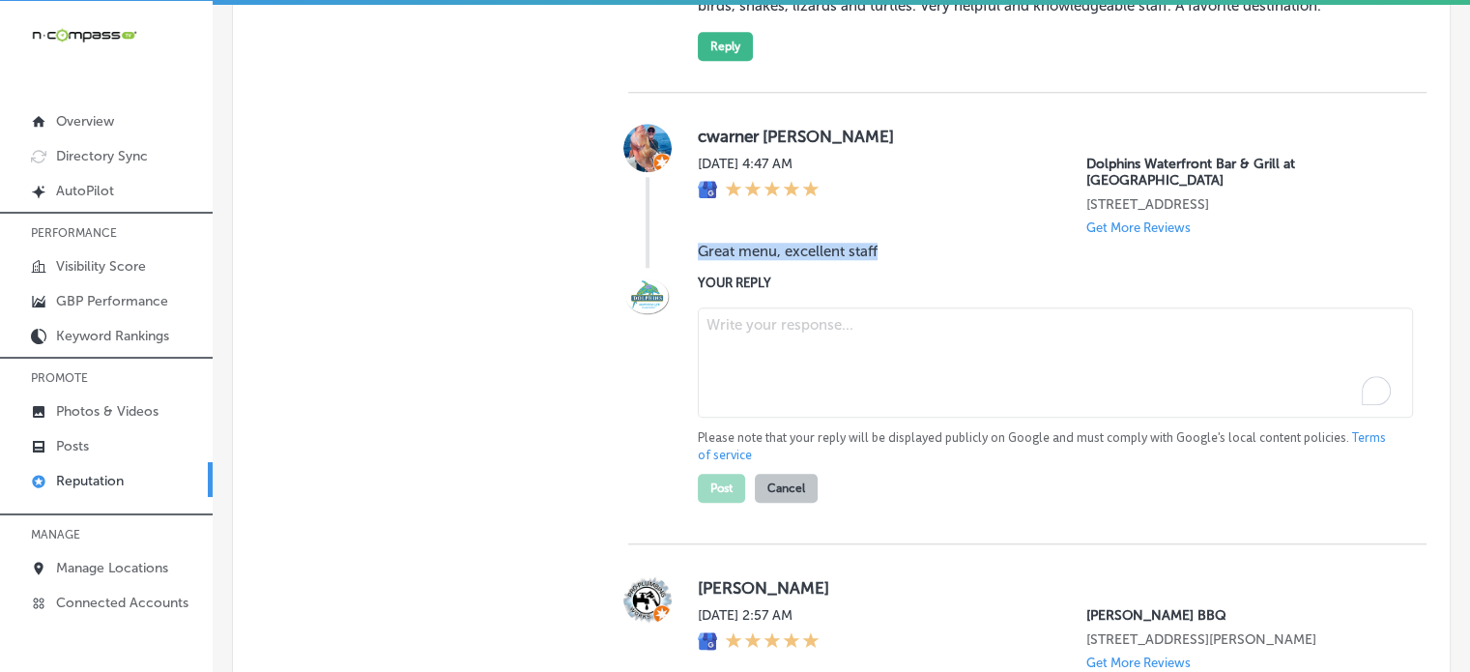
click at [764, 343] on textarea "To enrich screen reader interactions, please activate Accessibility in Grammarl…" at bounding box center [1055, 362] width 715 height 110
paste textarea "Thank you for the fantastic 5-star review, Chris! We’re so happy to hear you en…"
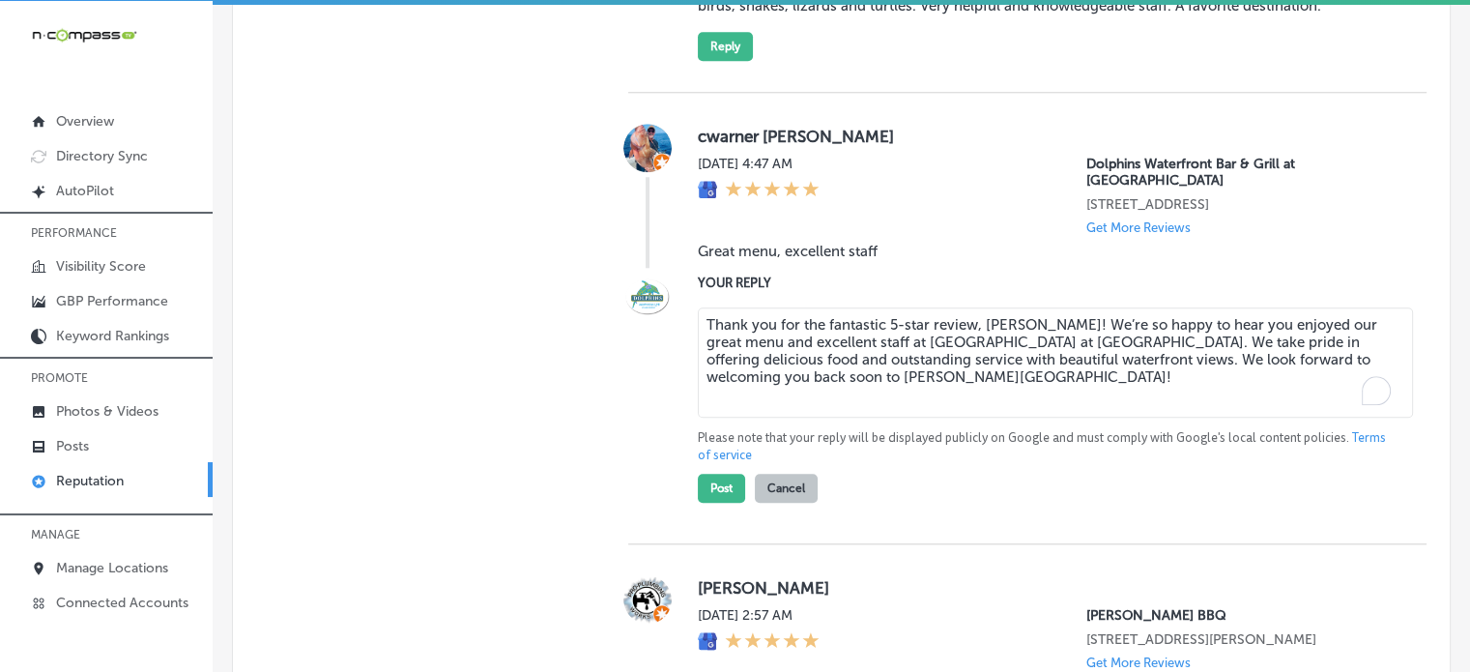
click at [764, 343] on textarea "Thank you for the fantastic 5-star review, Chris! We’re so happy to hear you en…" at bounding box center [1055, 362] width 715 height 110
click at [836, 357] on textarea "Thank you for the fantastic 5-star review, Chris! We’re so happy to hear you en…" at bounding box center [1055, 362] width 715 height 110
type textarea "Thank you for the fantastic 5-star review, Chris! We’re so happy to hear you en…"
click at [723, 501] on button "Post" at bounding box center [721, 487] width 47 height 29
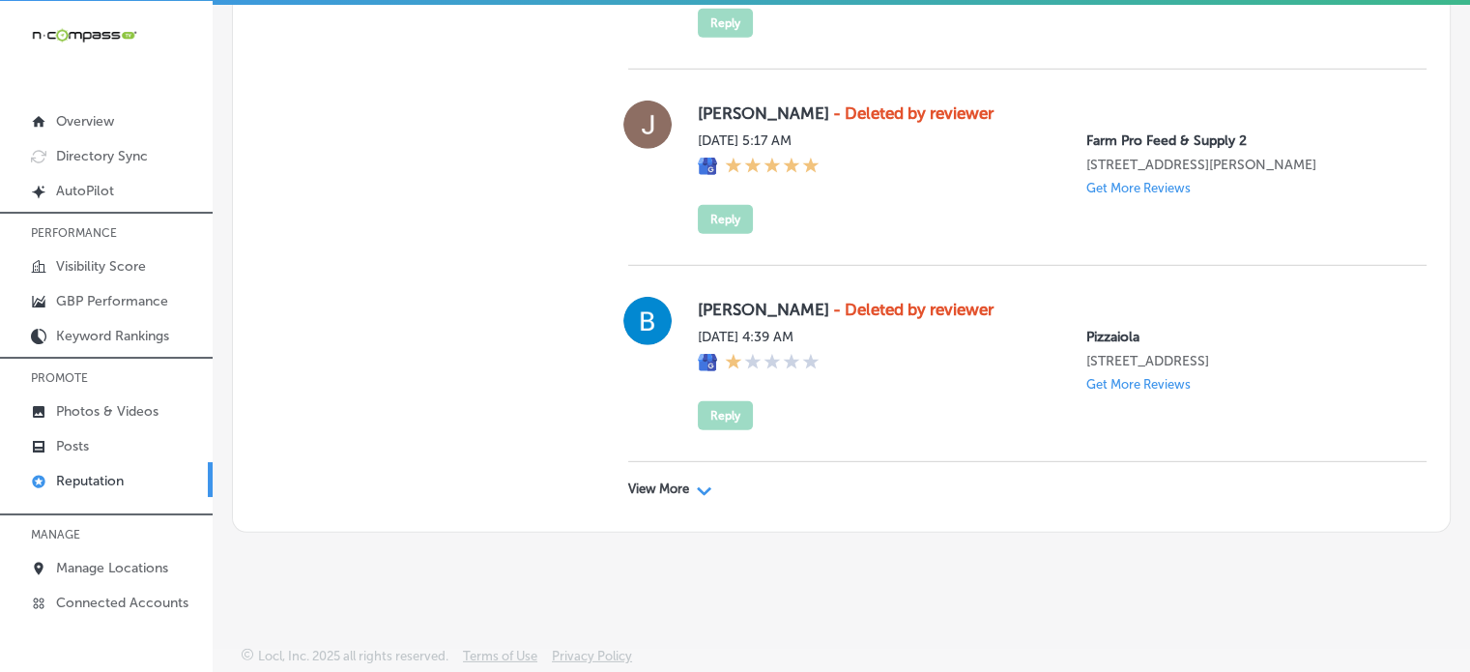
scroll to position [5865, 0]
click at [684, 497] on div "View More Path Created with Sketch." at bounding box center [1027, 489] width 798 height 54
click at [684, 490] on p "View More" at bounding box center [658, 488] width 61 height 15
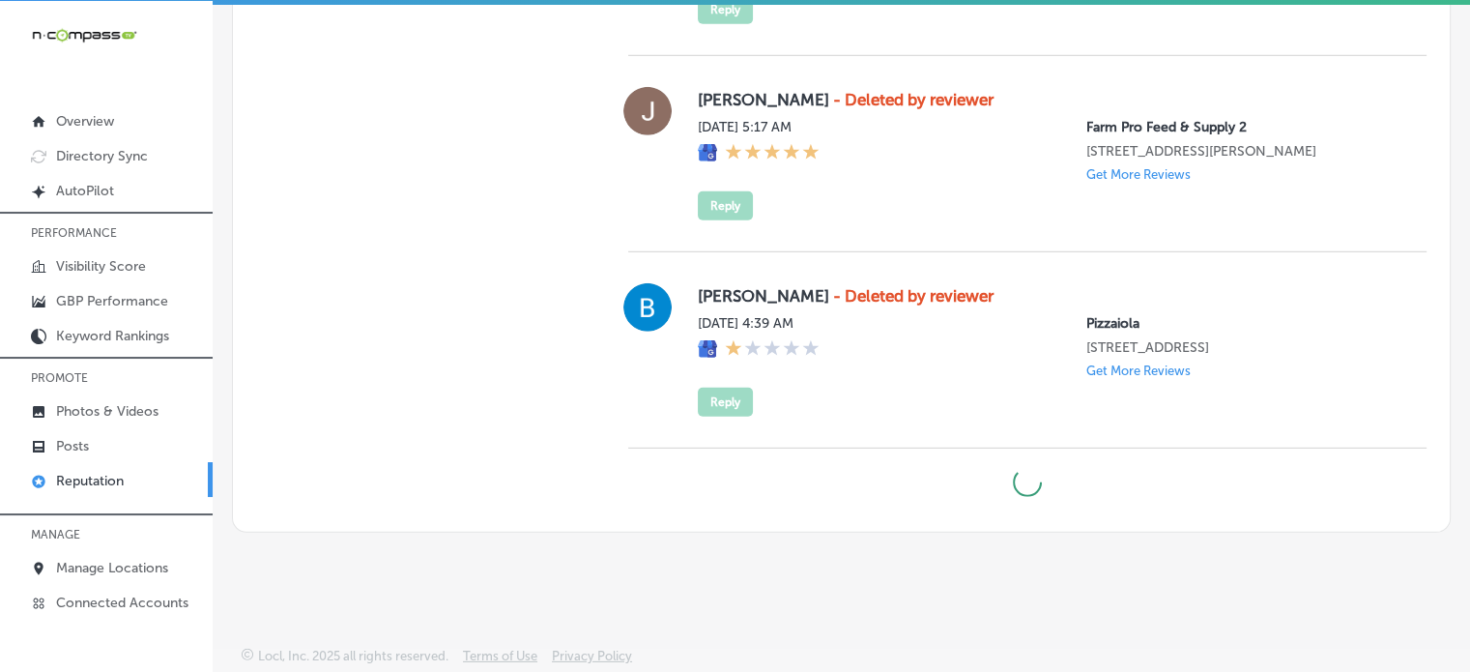
scroll to position [5879, 0]
type textarea "x"
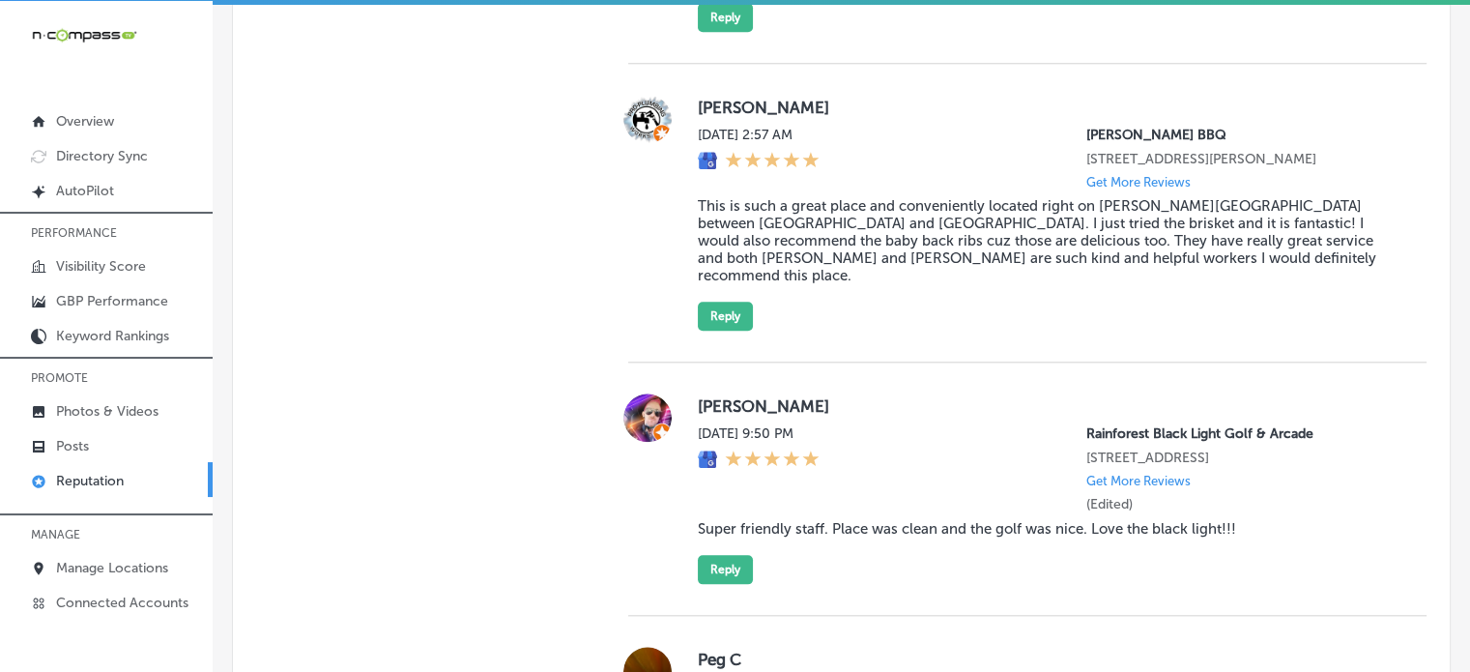
scroll to position [1931, 0]
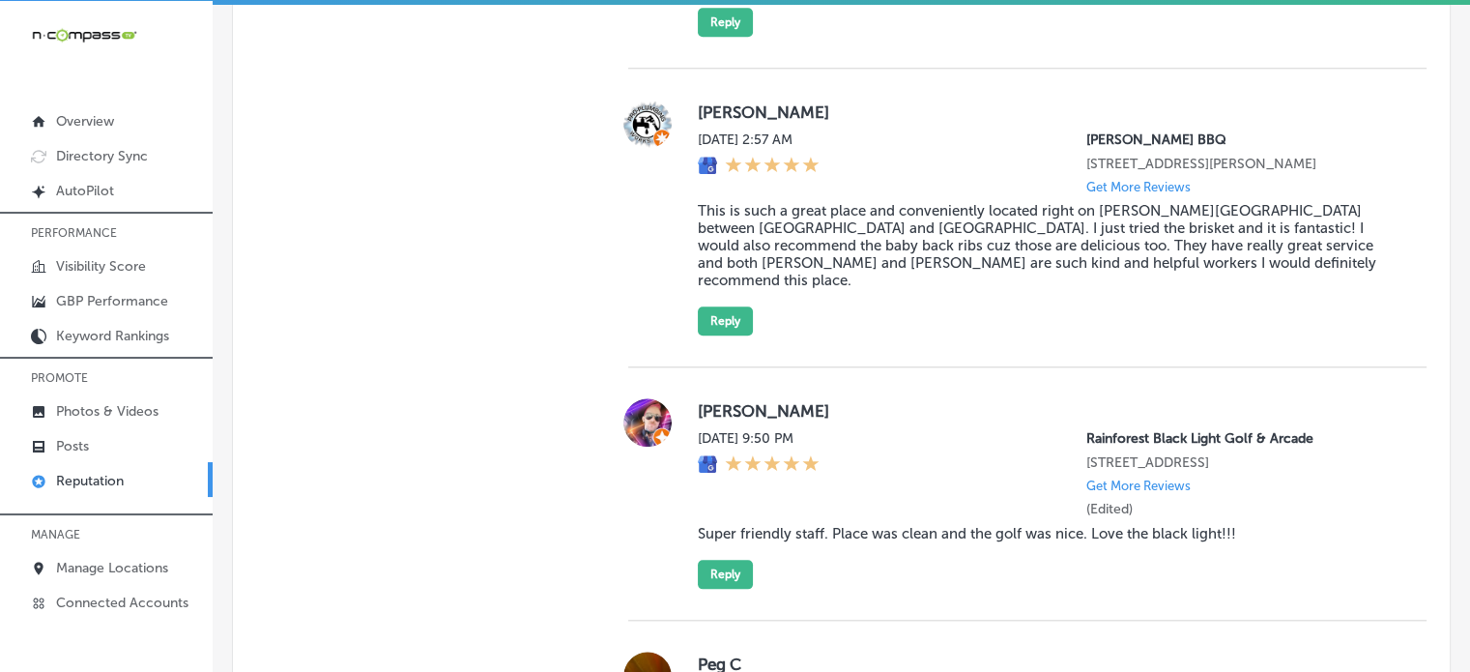
click at [829, 235] on blockquote "This is such a great place and conveniently located right on Clark road between…" at bounding box center [1047, 245] width 698 height 87
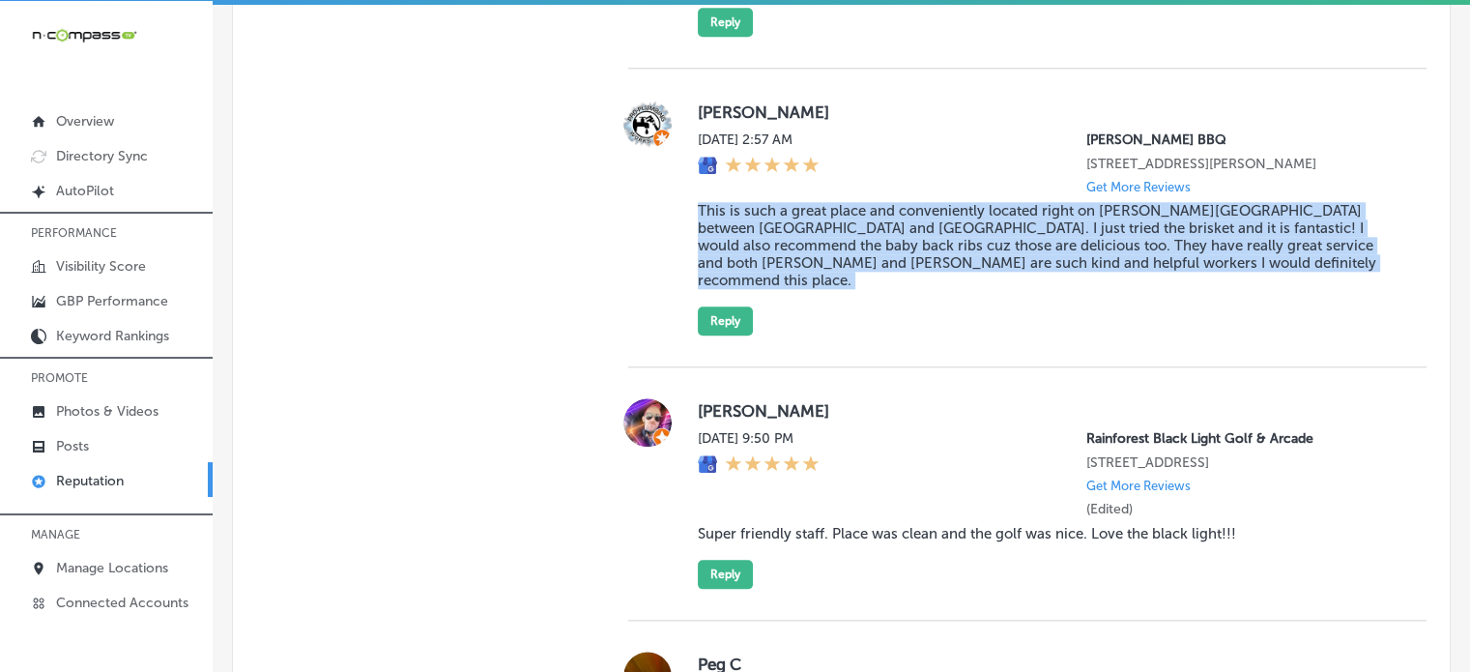
click at [829, 235] on blockquote "This is such a great place and conveniently located right on Clark road between…" at bounding box center [1047, 245] width 698 height 87
copy blockquote "This is such a great place and conveniently located right on Clark road between…"
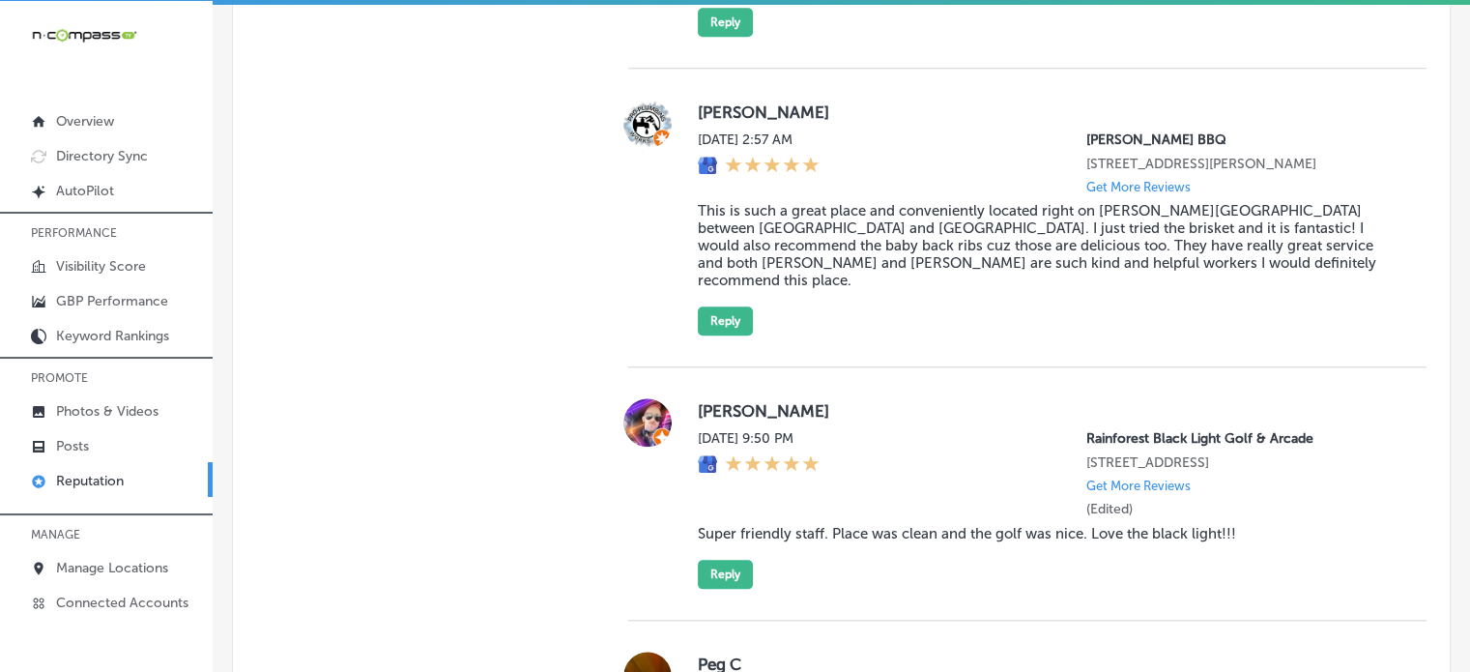
click at [636, 280] on div at bounding box center [647, 218] width 39 height 236
click at [711, 321] on button "Reply" at bounding box center [725, 320] width 55 height 29
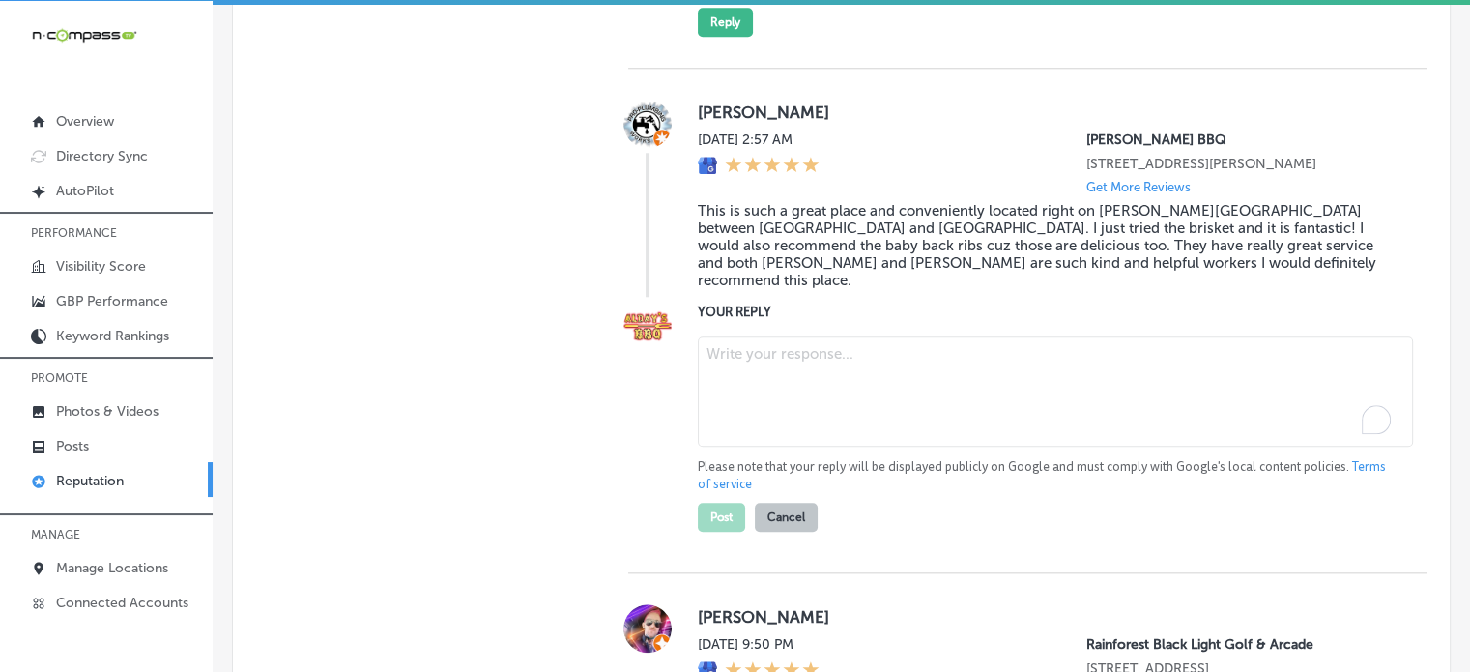
click at [796, 376] on textarea "To enrich screen reader interactions, please activate Accessibility in Grammarl…" at bounding box center [1055, 391] width 715 height 110
paste textarea "Thank you for the fantastic five-star review, Charles! We’re so glad you enjoye…"
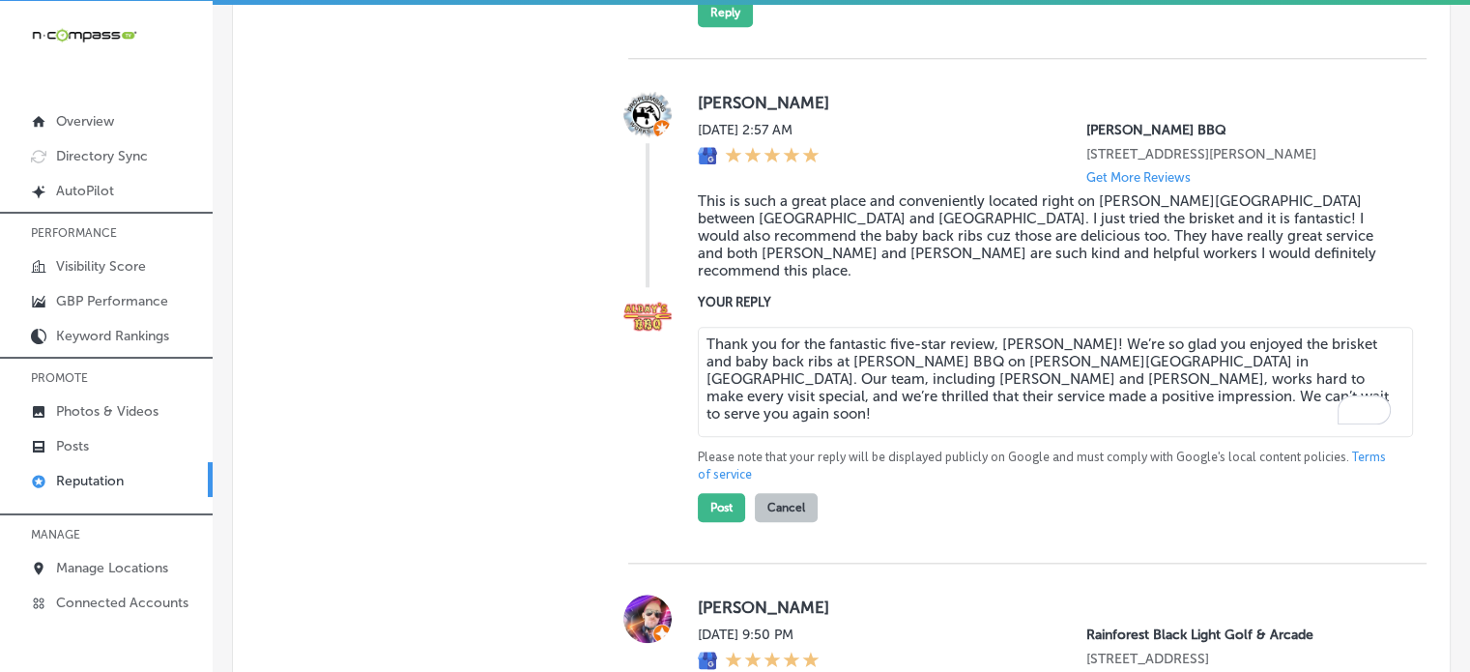
scroll to position [1943, 0]
type textarea "Thank you for the fantastic five-star review, Charles! We’re so glad you enjoye…"
click at [719, 503] on button "Post" at bounding box center [721, 505] width 47 height 29
type textarea "x"
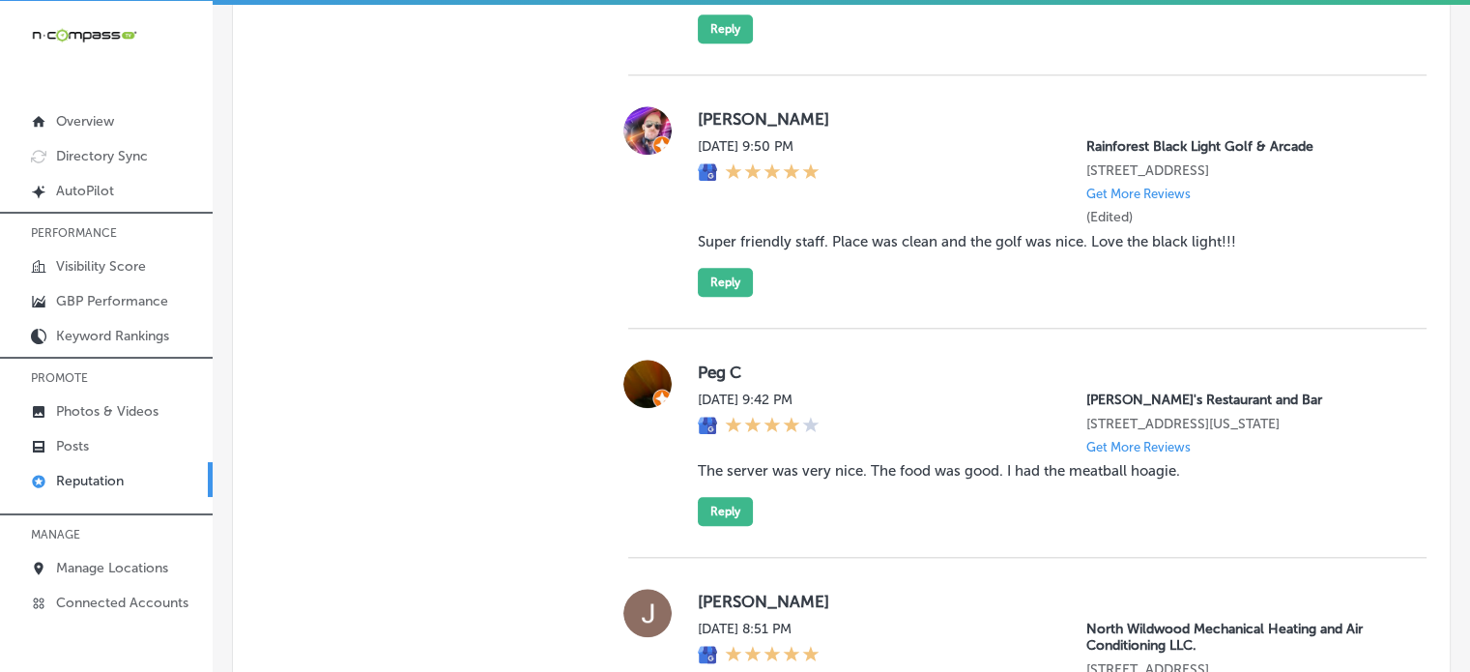
scroll to position [1926, 0]
click at [797, 249] on blockquote "Super friendly staff. Place was clean and the golf was nice. Love the black lig…" at bounding box center [1047, 240] width 698 height 17
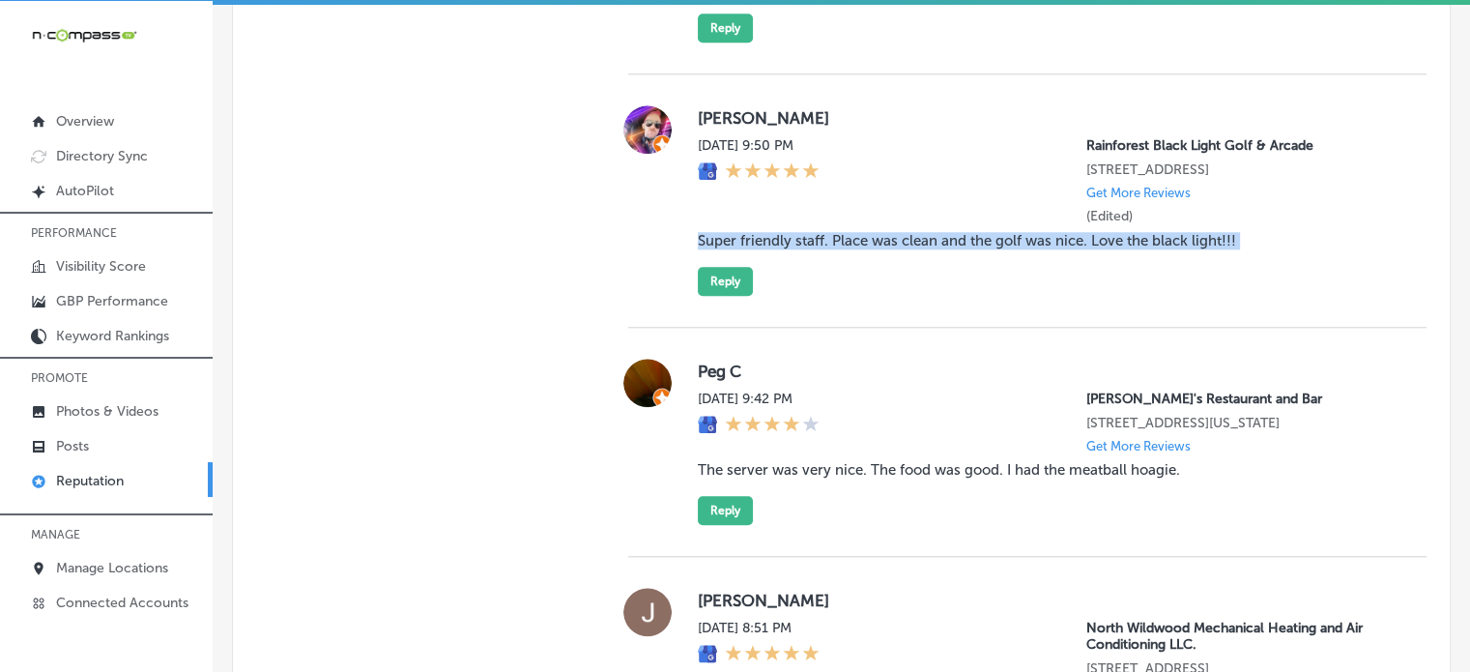
click at [797, 249] on blockquote "Super friendly staff. Place was clean and the golf was nice. Love the black lig…" at bounding box center [1047, 240] width 698 height 17
copy blockquote "Super friendly staff. Place was clean and the golf was nice. Love the black lig…"
click at [711, 296] on button "Reply" at bounding box center [725, 281] width 55 height 29
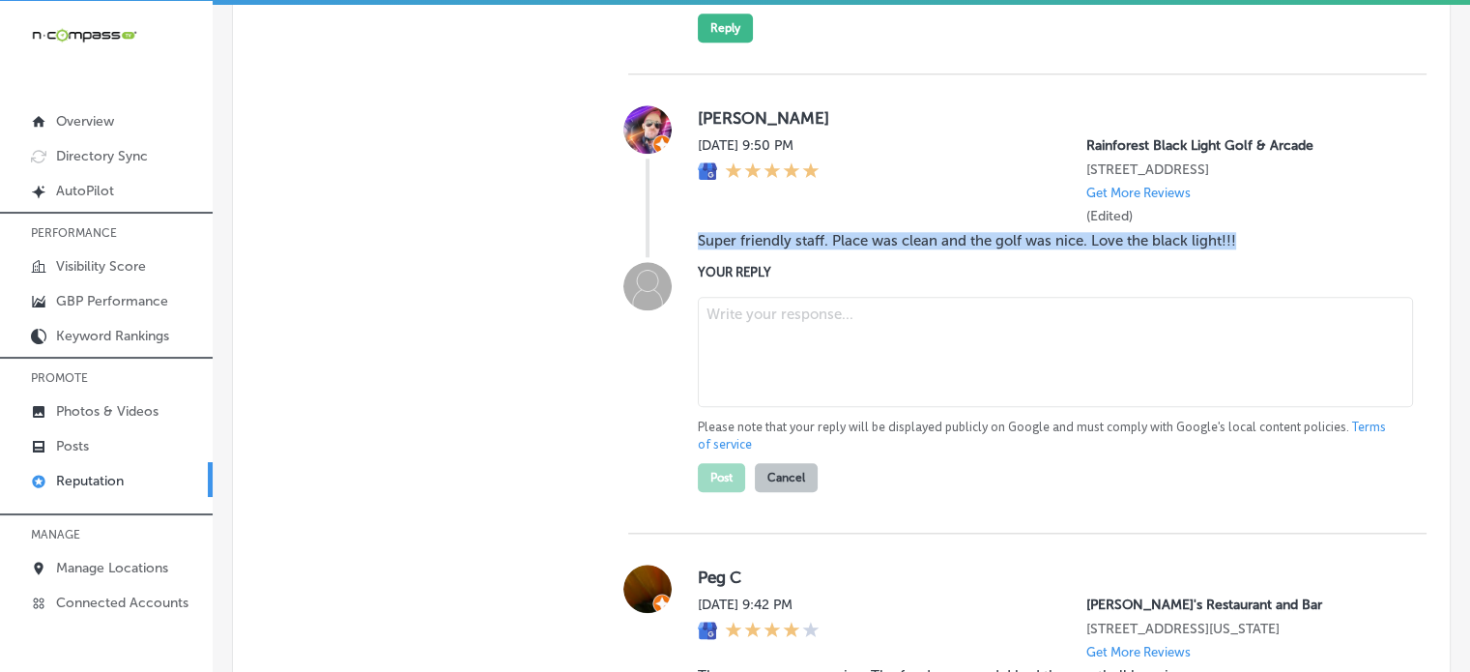
click at [857, 386] on textarea at bounding box center [1055, 352] width 715 height 110
paste textarea "Thank you for the fantastic 5-star review, Nicholas! We’re thrilled to hear you…"
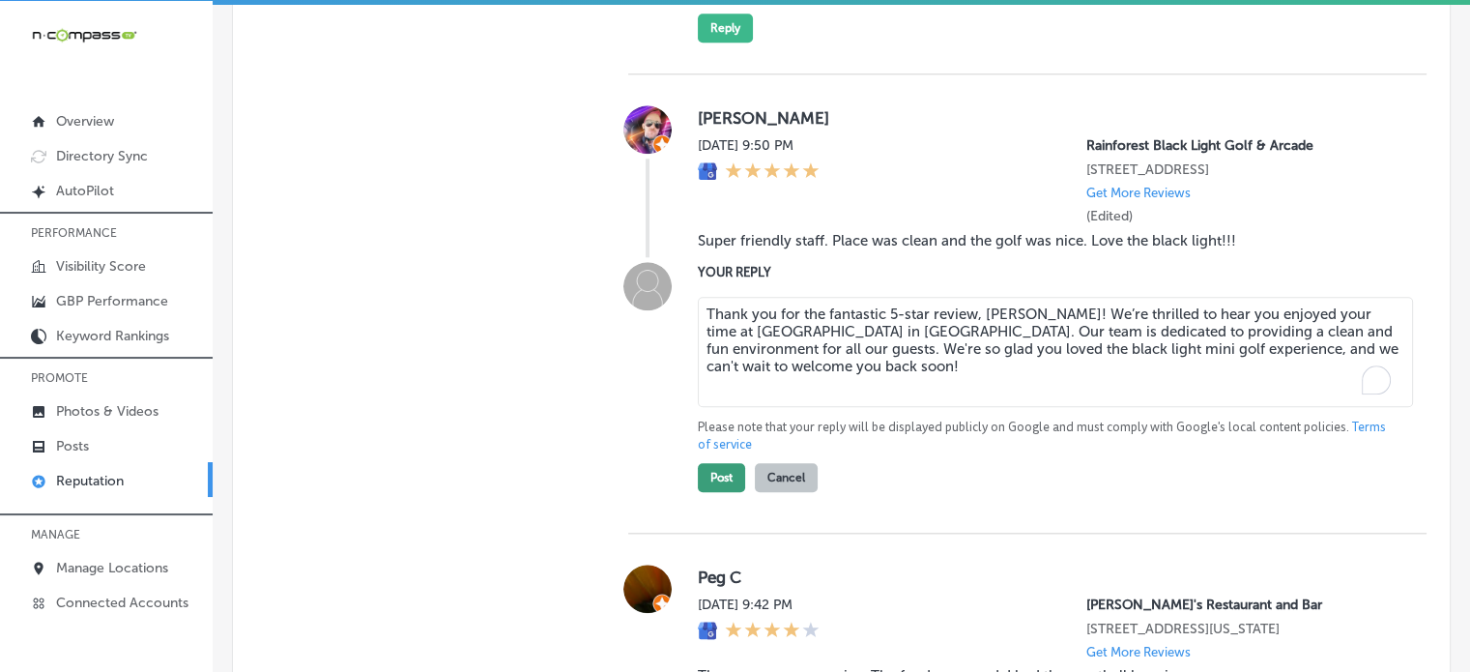
type textarea "Thank you for the fantastic 5-star review, Nicholas! We’re thrilled to hear you…"
click at [712, 492] on button "Post" at bounding box center [721, 477] width 47 height 29
type textarea "x"
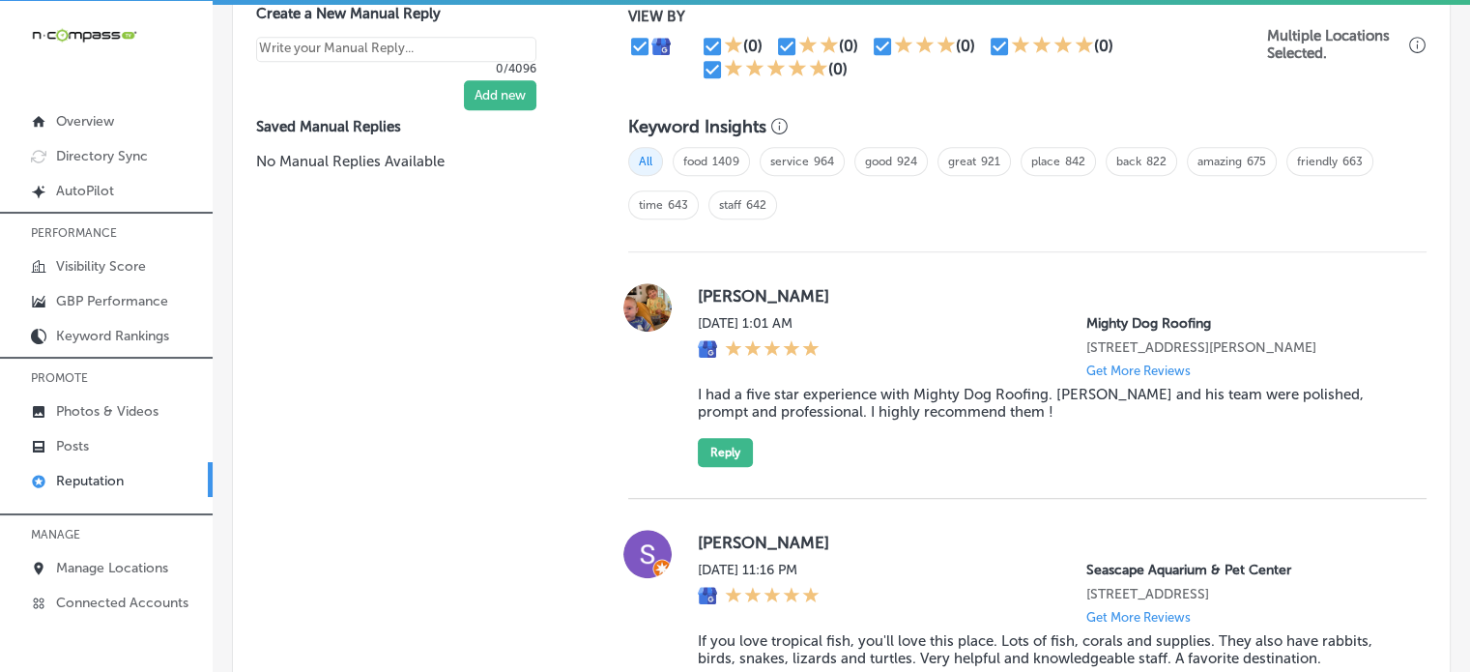
scroll to position [1253, 0]
click at [104, 398] on link "Photos & Videos" at bounding box center [106, 409] width 213 height 35
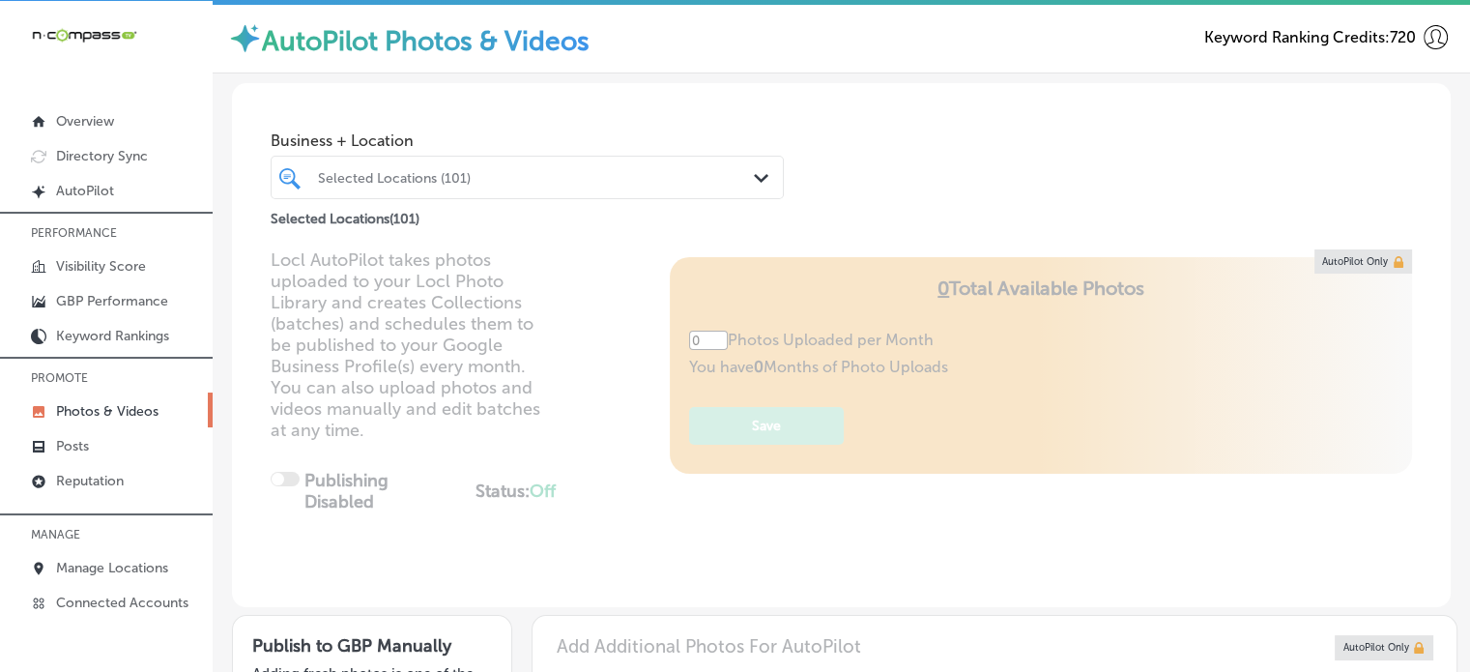
type input "5"
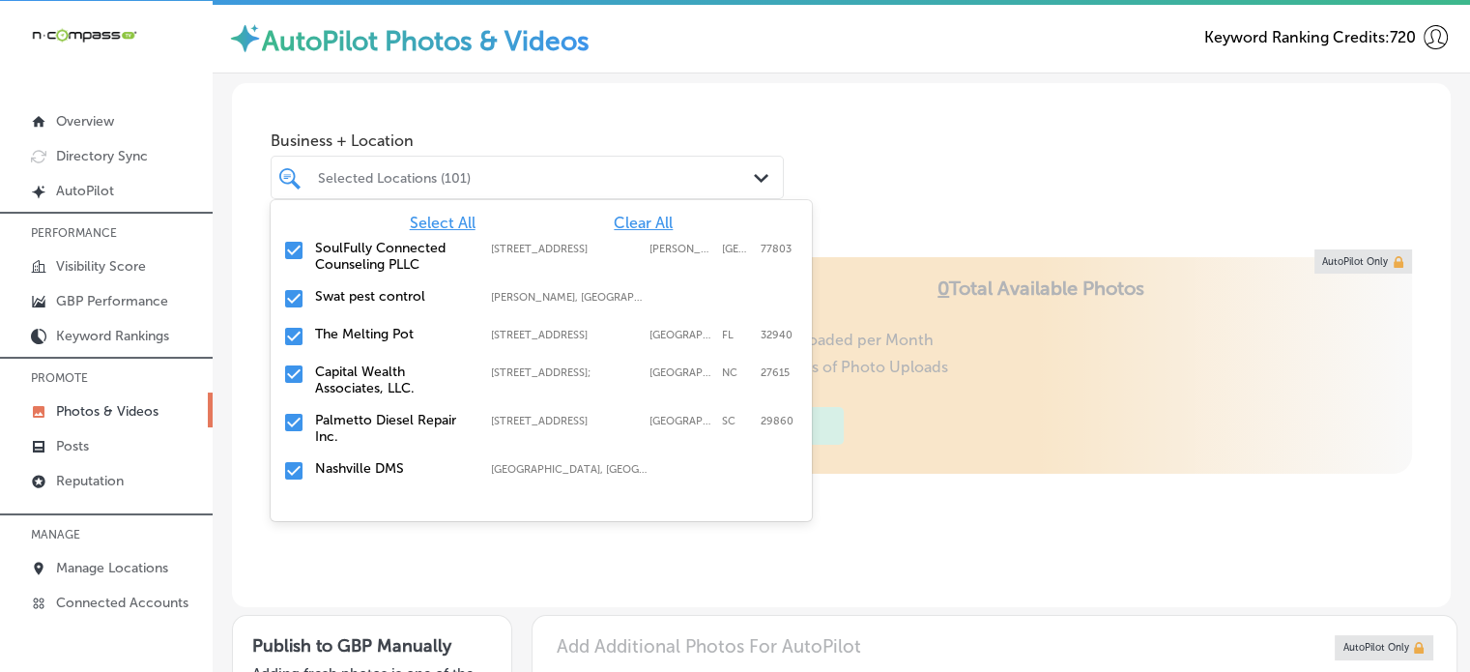
click at [479, 169] on div "Selected Locations (101)" at bounding box center [537, 177] width 438 height 16
click at [648, 220] on span "Clear All" at bounding box center [643, 223] width 59 height 18
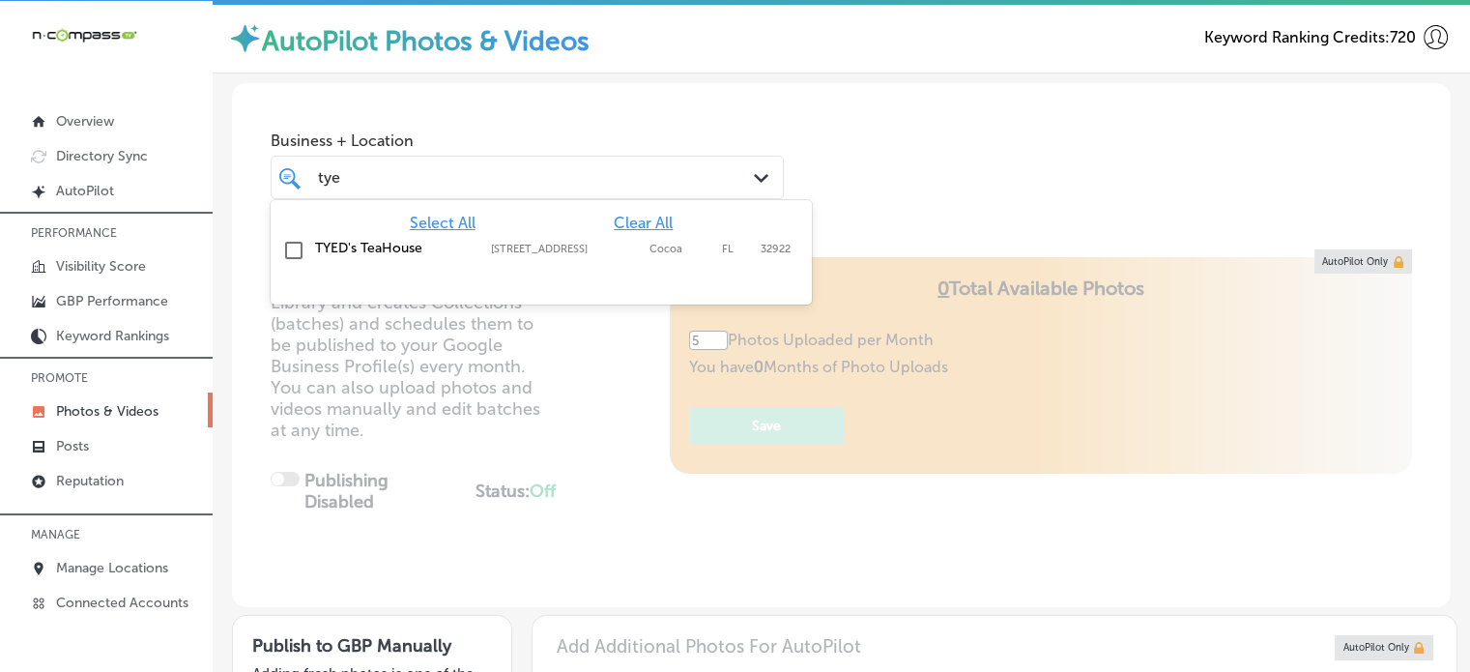
click at [371, 248] on label "TYED's TeaHouse" at bounding box center [393, 248] width 157 height 16
type input "tye"
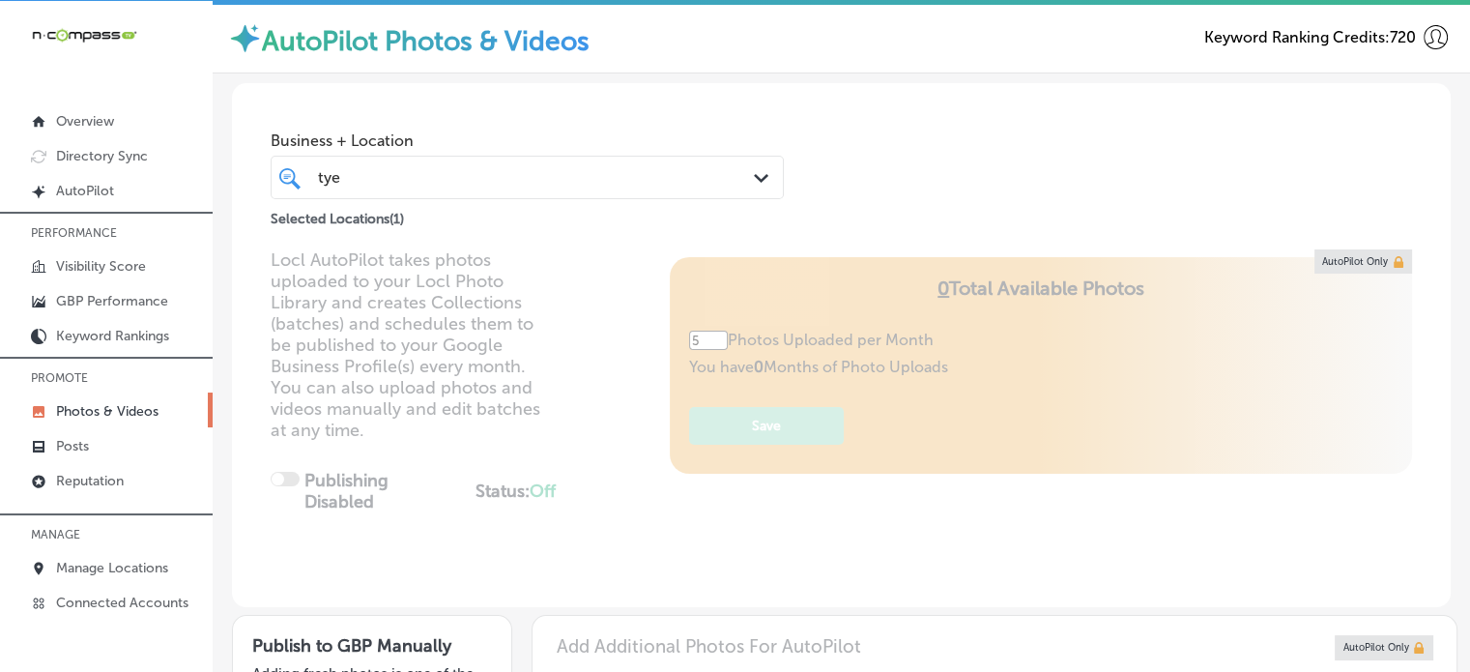
click at [529, 383] on div "Locl AutoPilot takes photos uploaded to your Locl Photo Library and creates Col…" at bounding box center [841, 428] width 1218 height 358
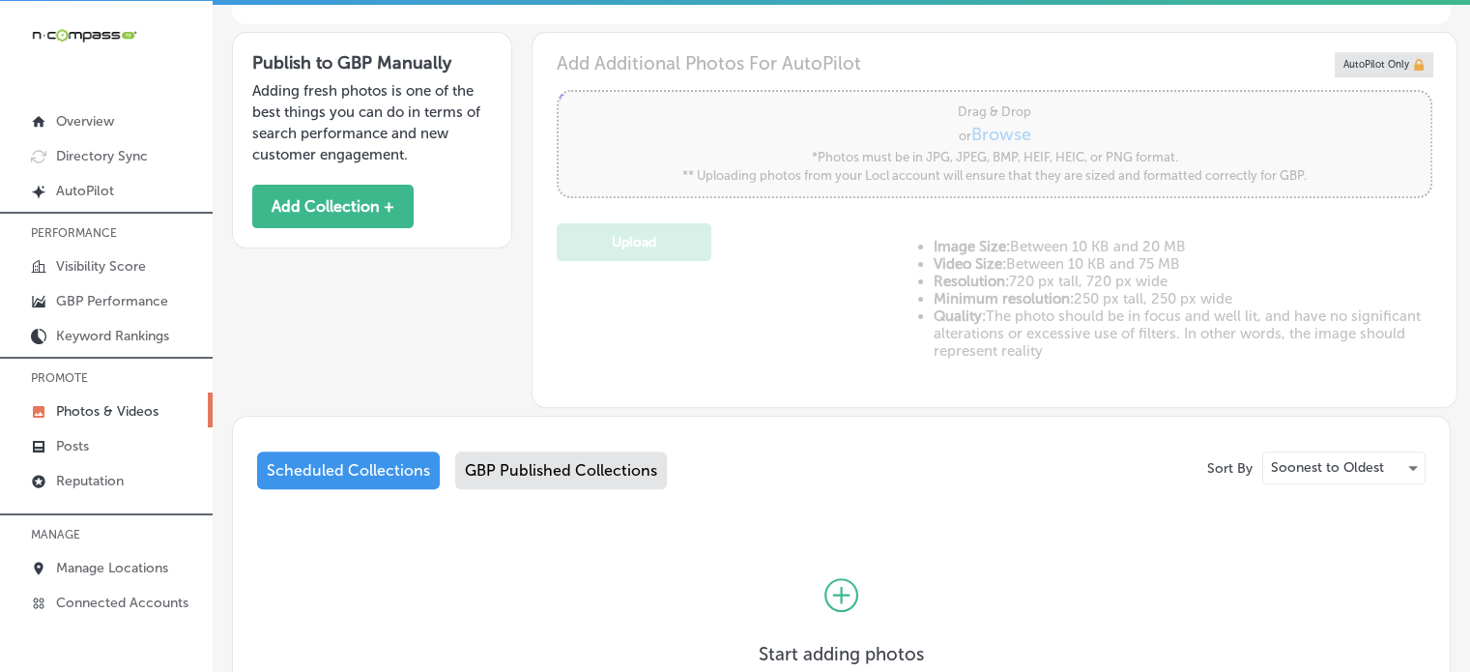
scroll to position [736, 0]
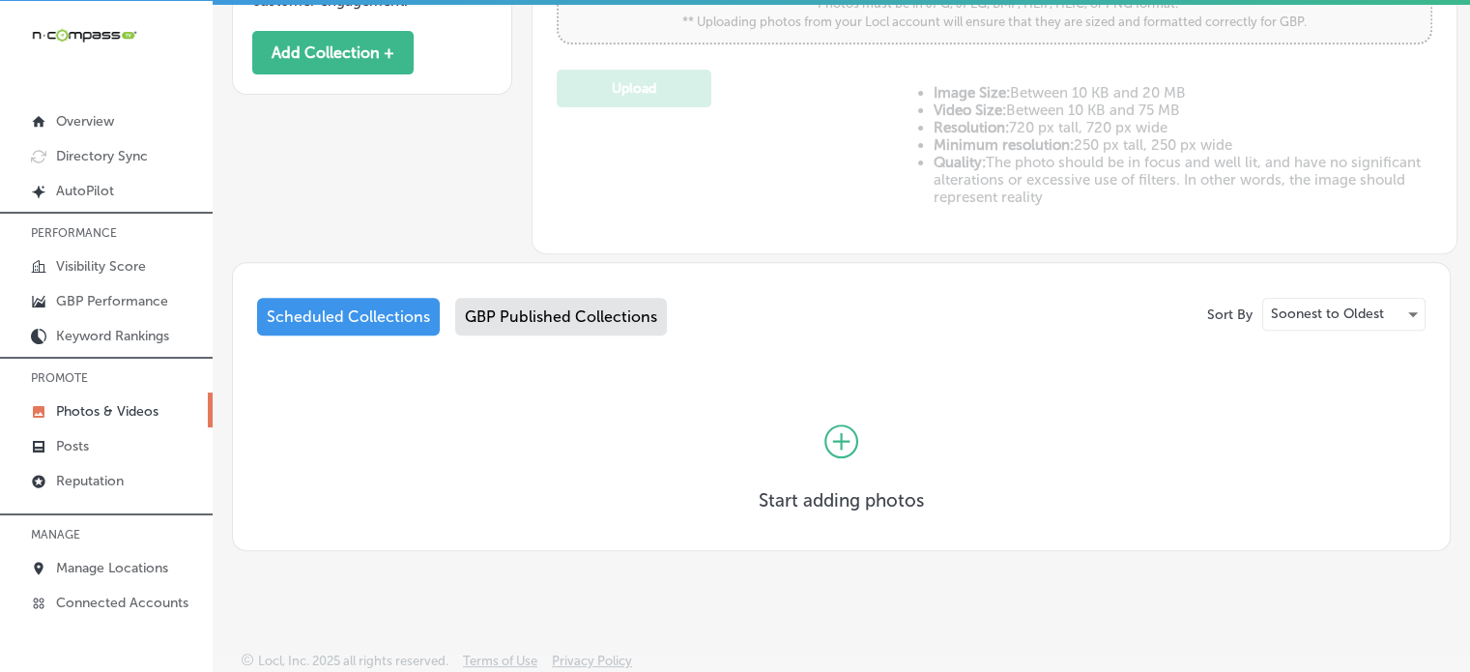
click at [517, 321] on div "GBP Published Collections" at bounding box center [561, 317] width 212 height 38
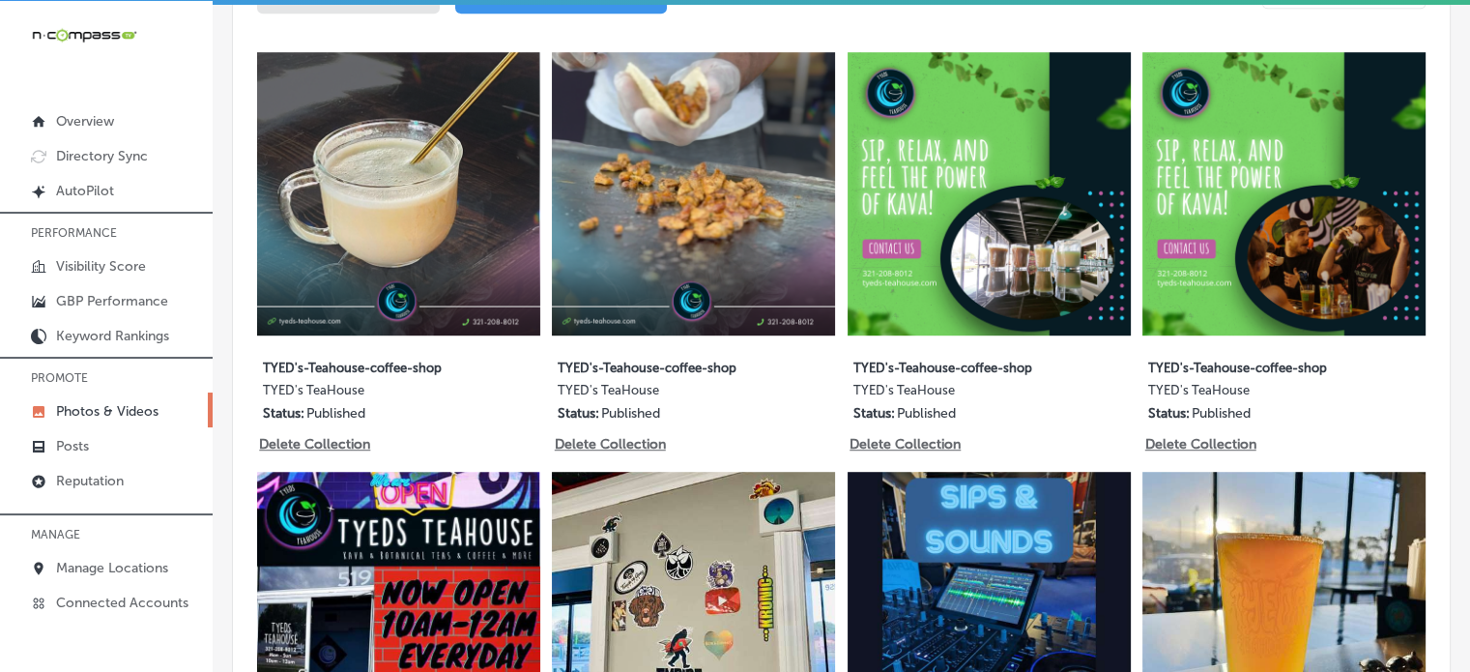
scroll to position [1051, 0]
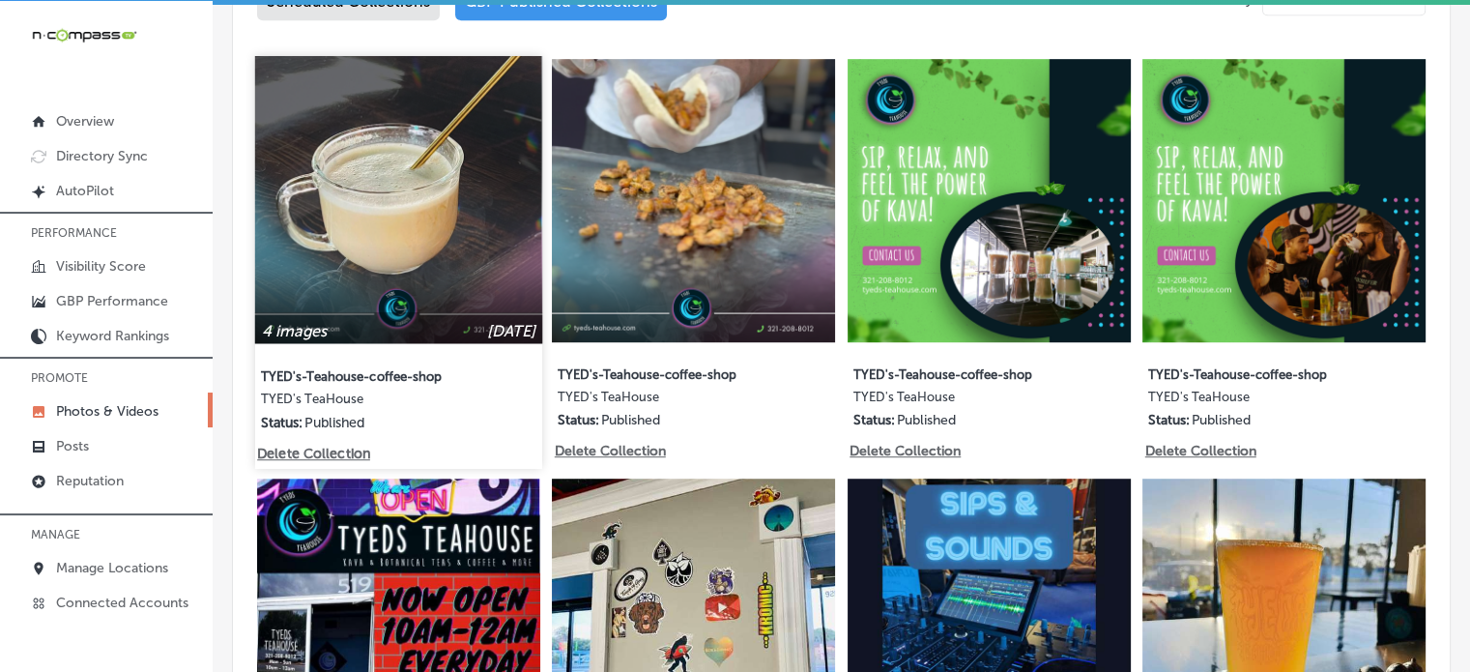
click at [410, 109] on img at bounding box center [398, 199] width 287 height 287
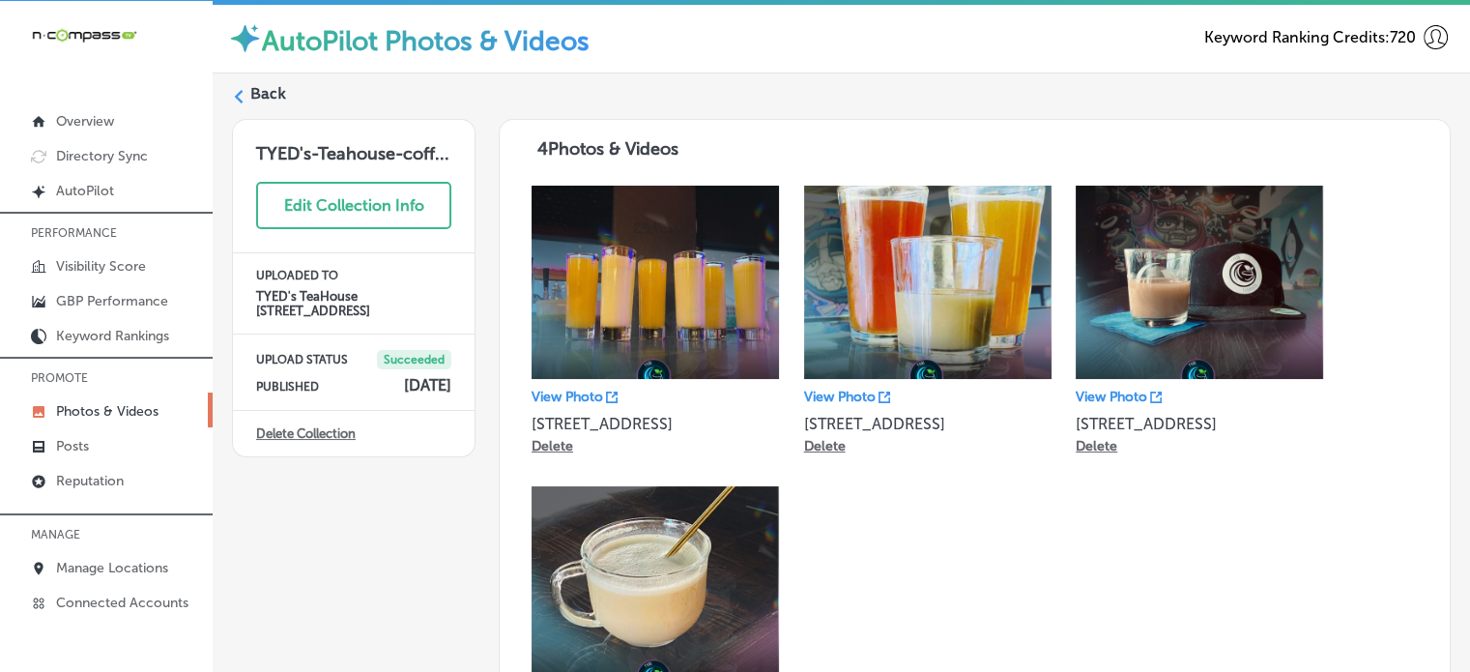
click at [250, 96] on label "Back" at bounding box center [268, 93] width 36 height 21
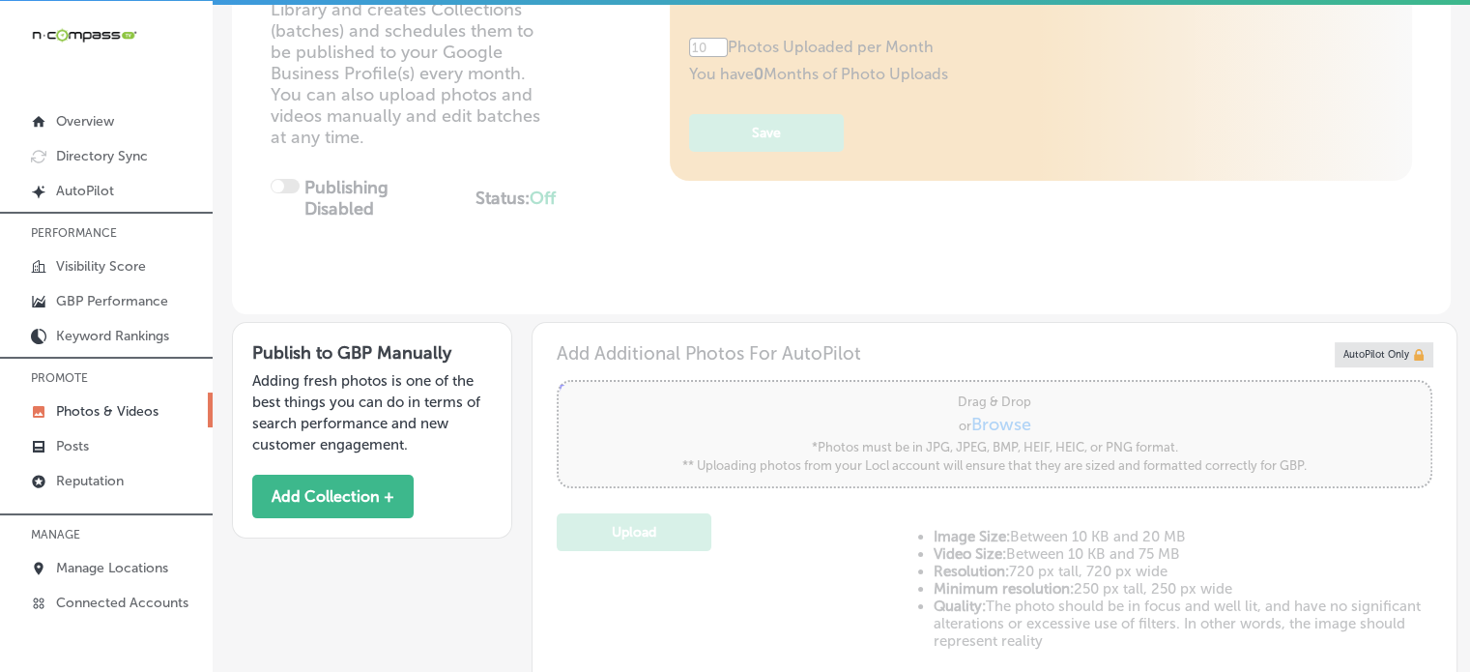
type input "5"
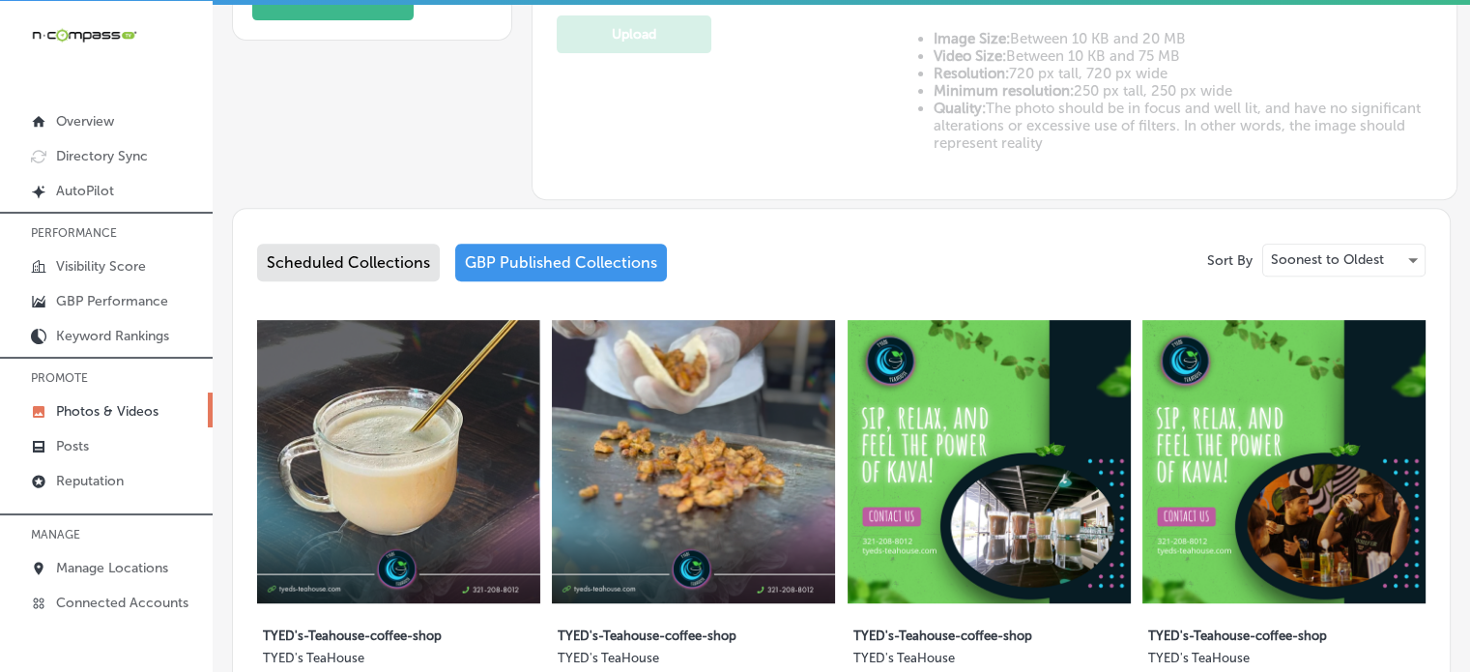
scroll to position [895, 0]
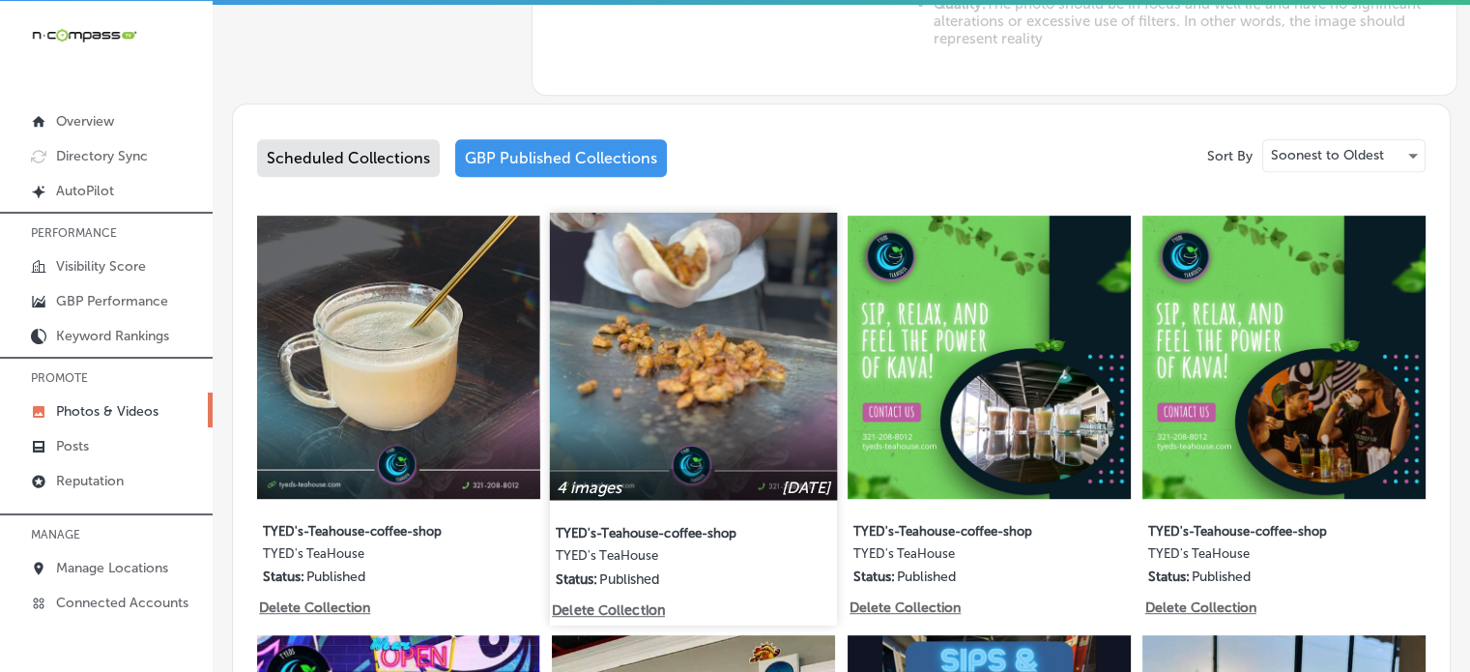
click at [709, 350] on img at bounding box center [693, 356] width 287 height 287
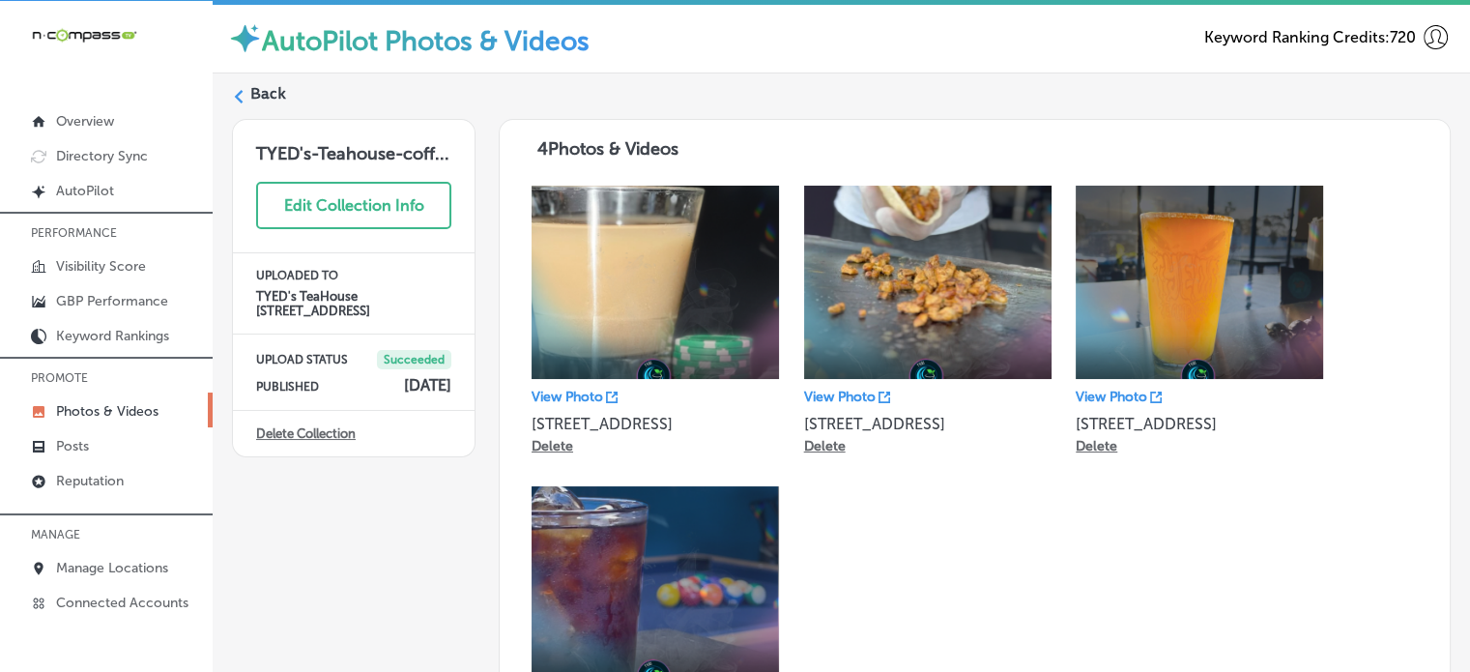
click at [259, 89] on label "Back" at bounding box center [268, 93] width 36 height 21
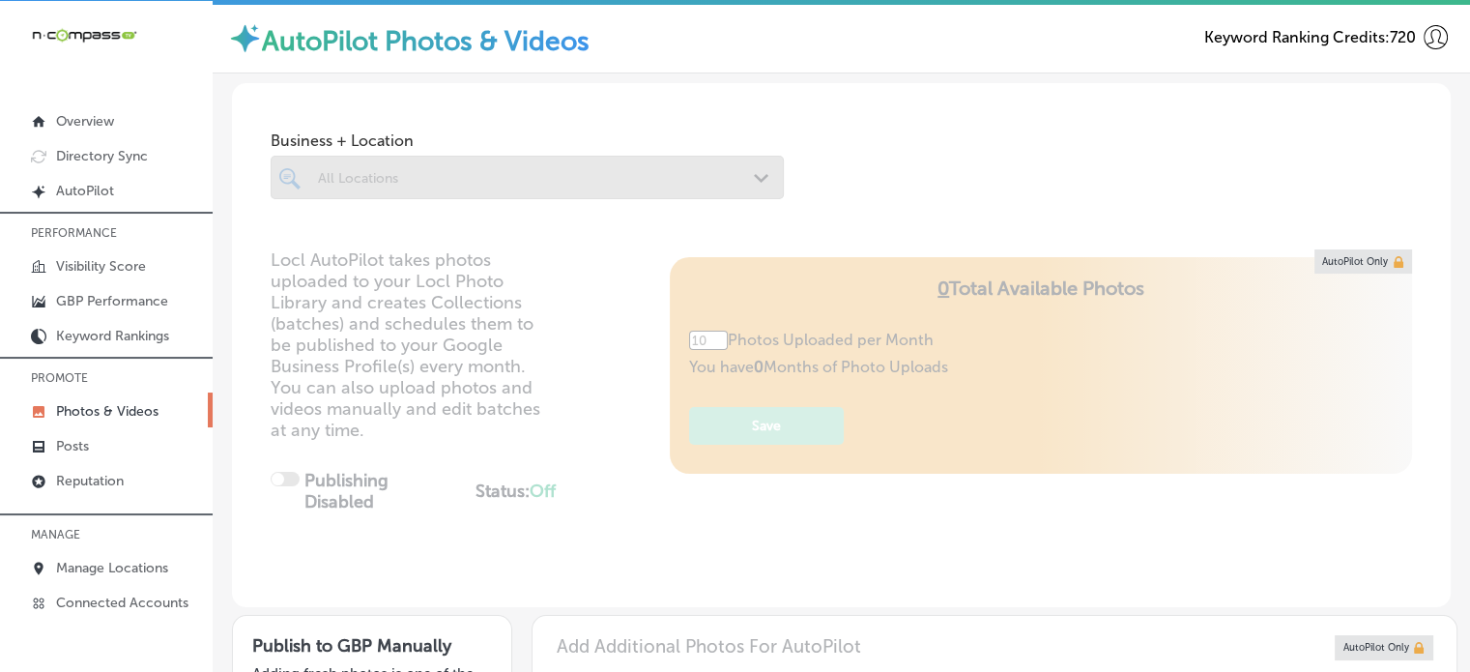
type input "5"
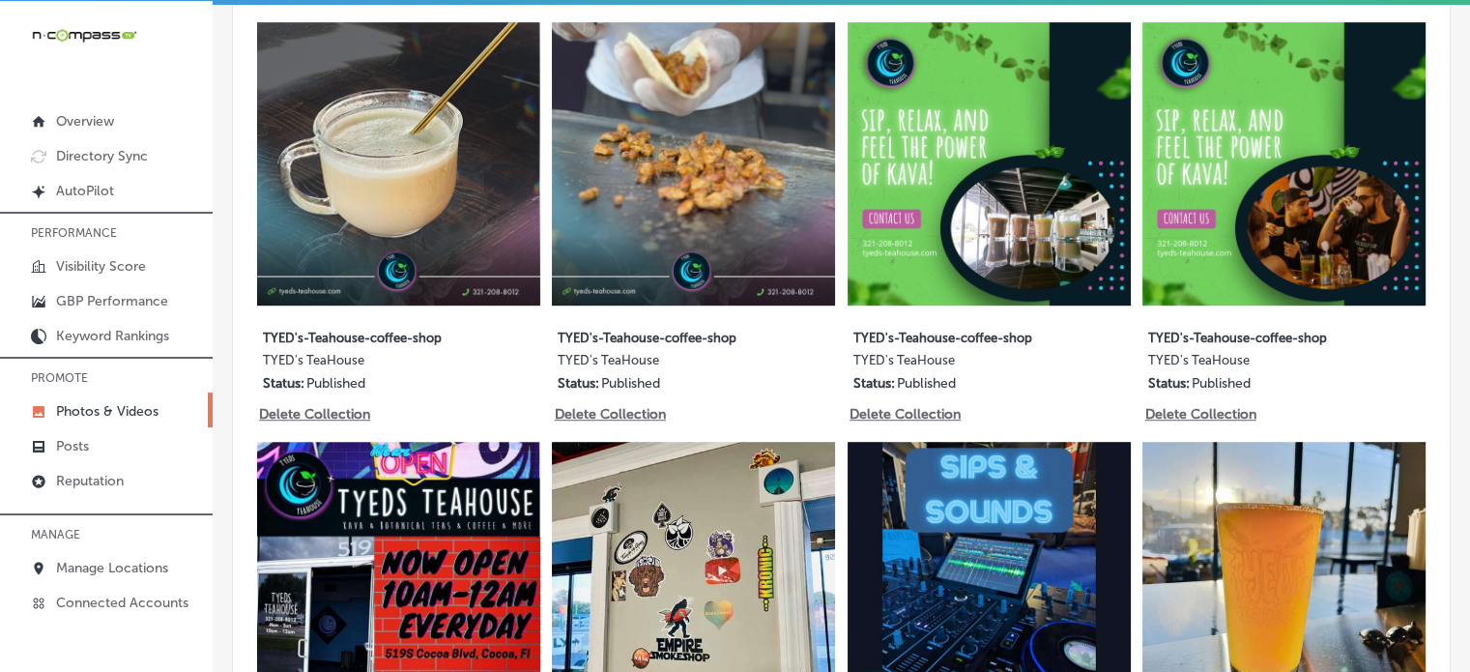
scroll to position [1003, 0]
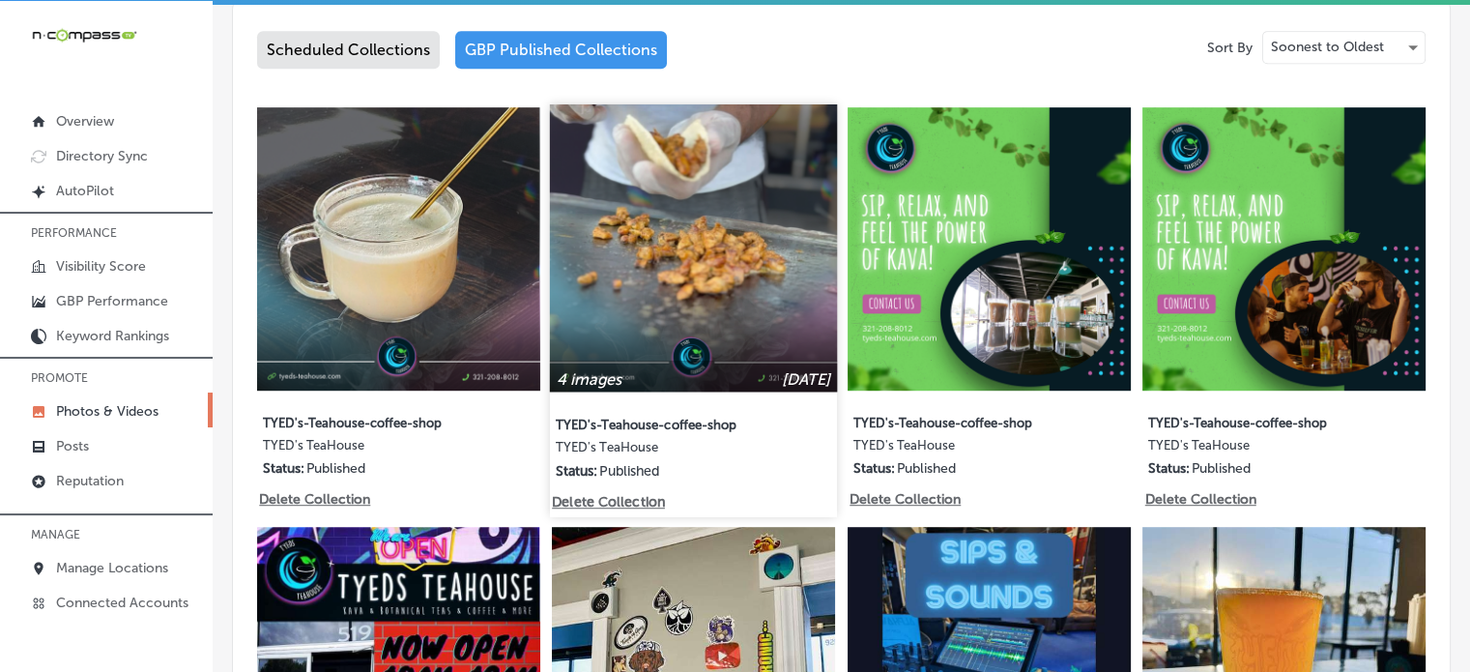
click at [657, 243] on img at bounding box center [693, 247] width 287 height 287
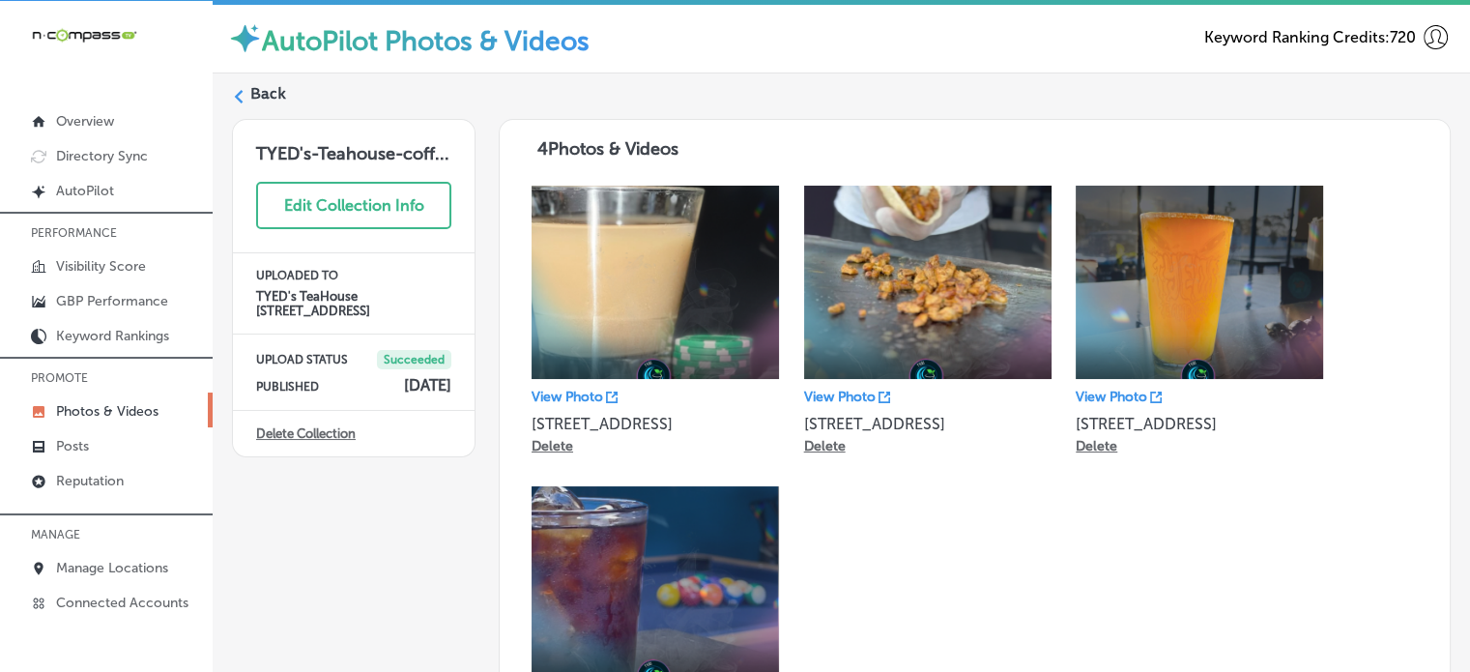
click at [270, 84] on label "Back" at bounding box center [268, 93] width 36 height 21
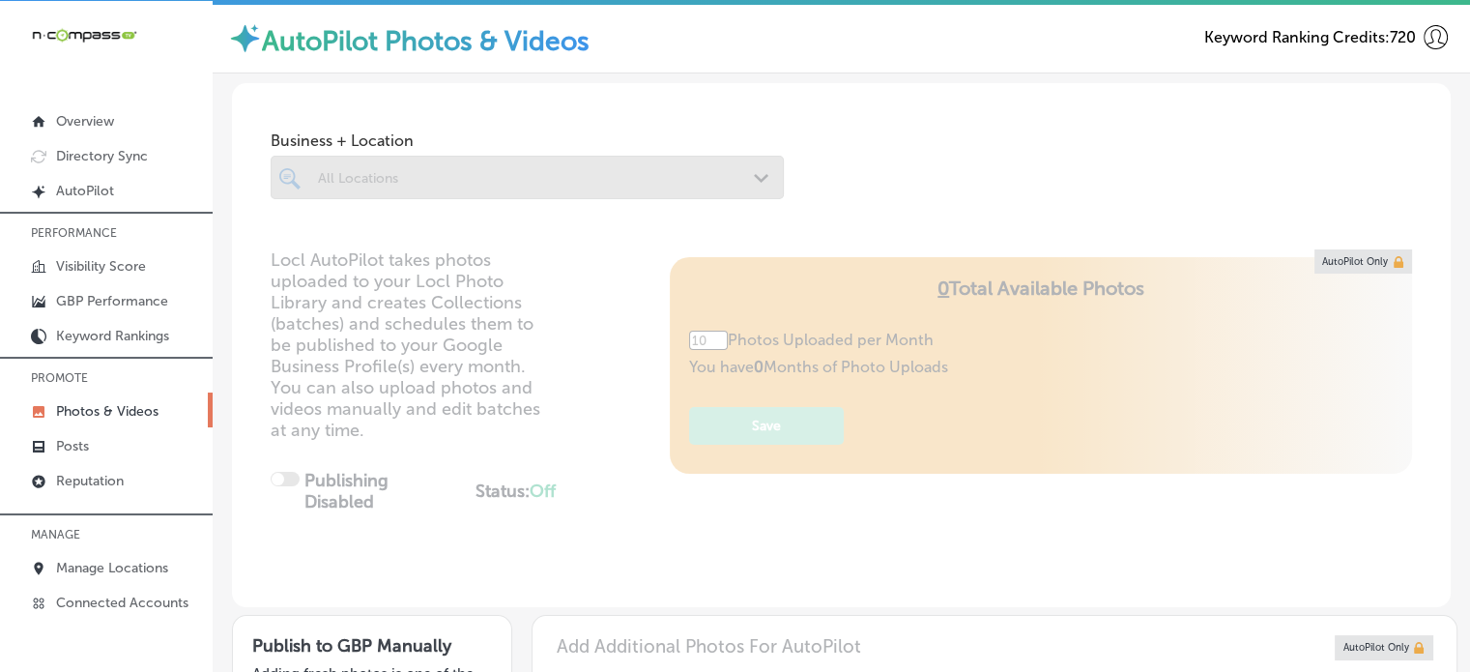
type input "5"
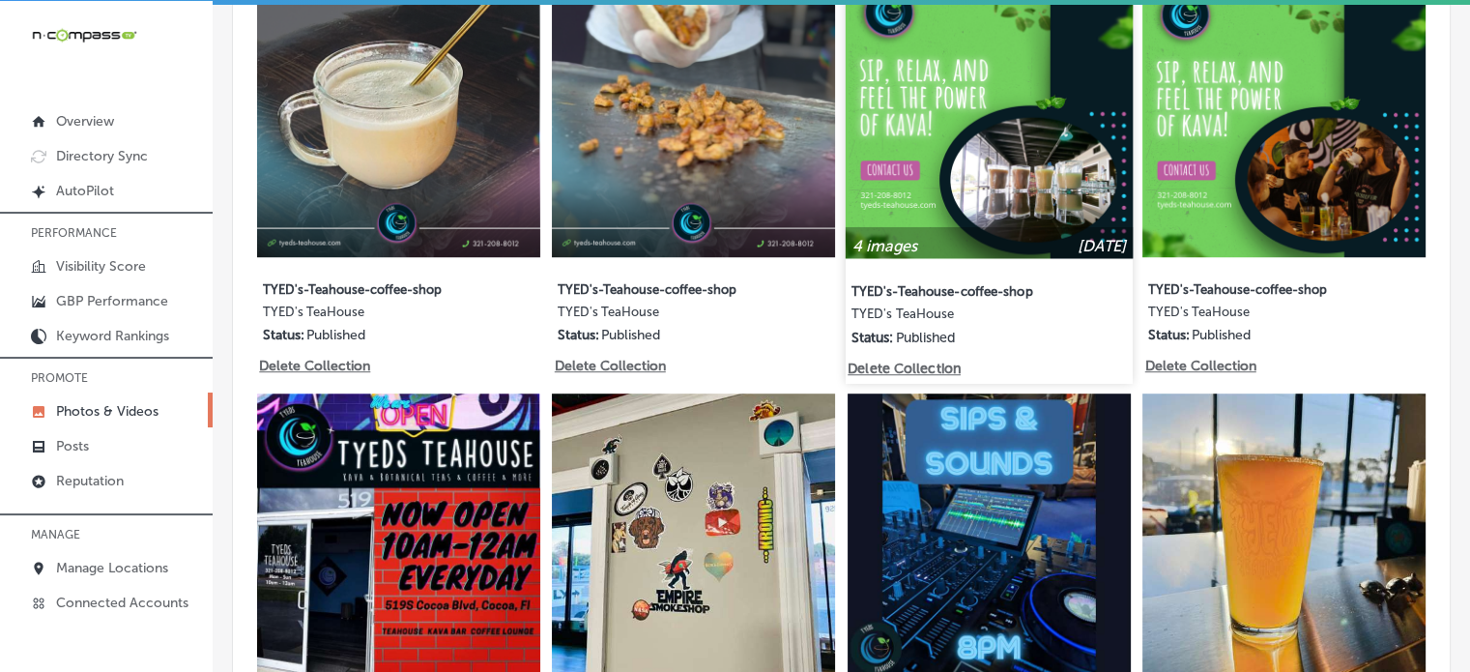
scroll to position [1144, 0]
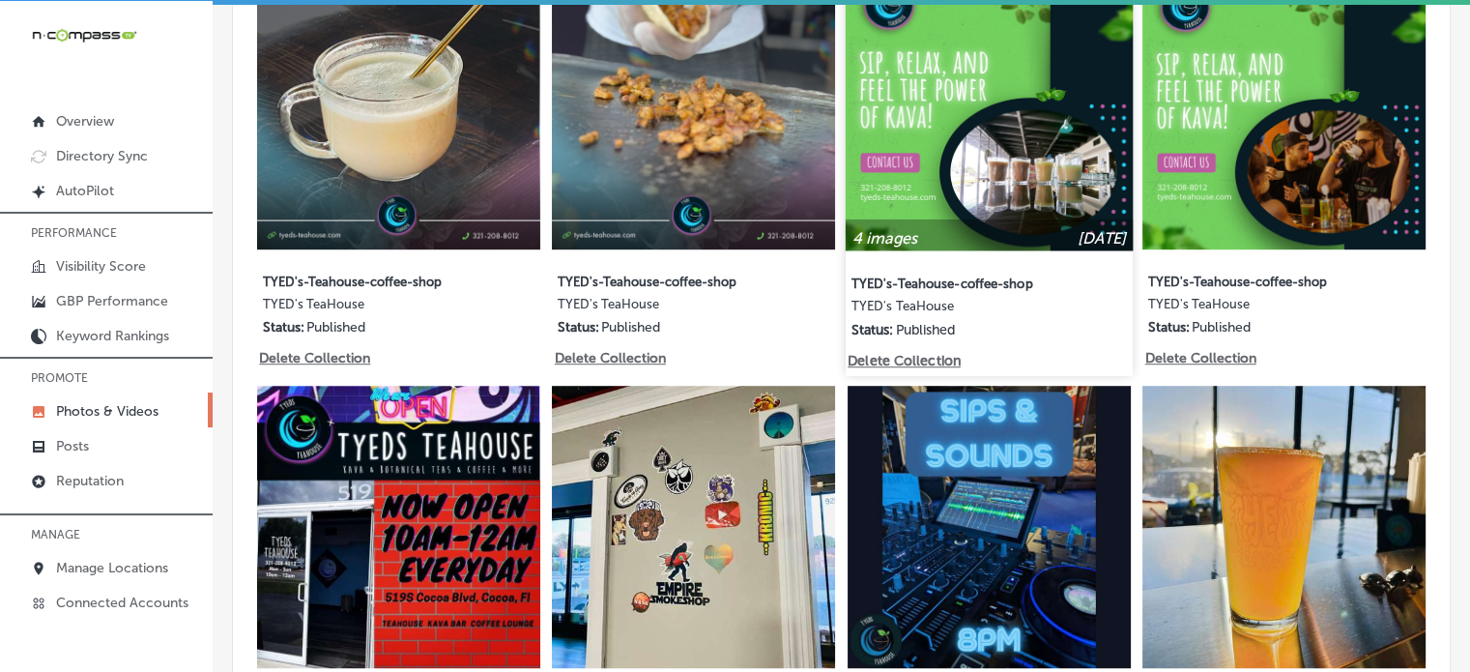
click at [980, 168] on img at bounding box center [988, 106] width 287 height 287
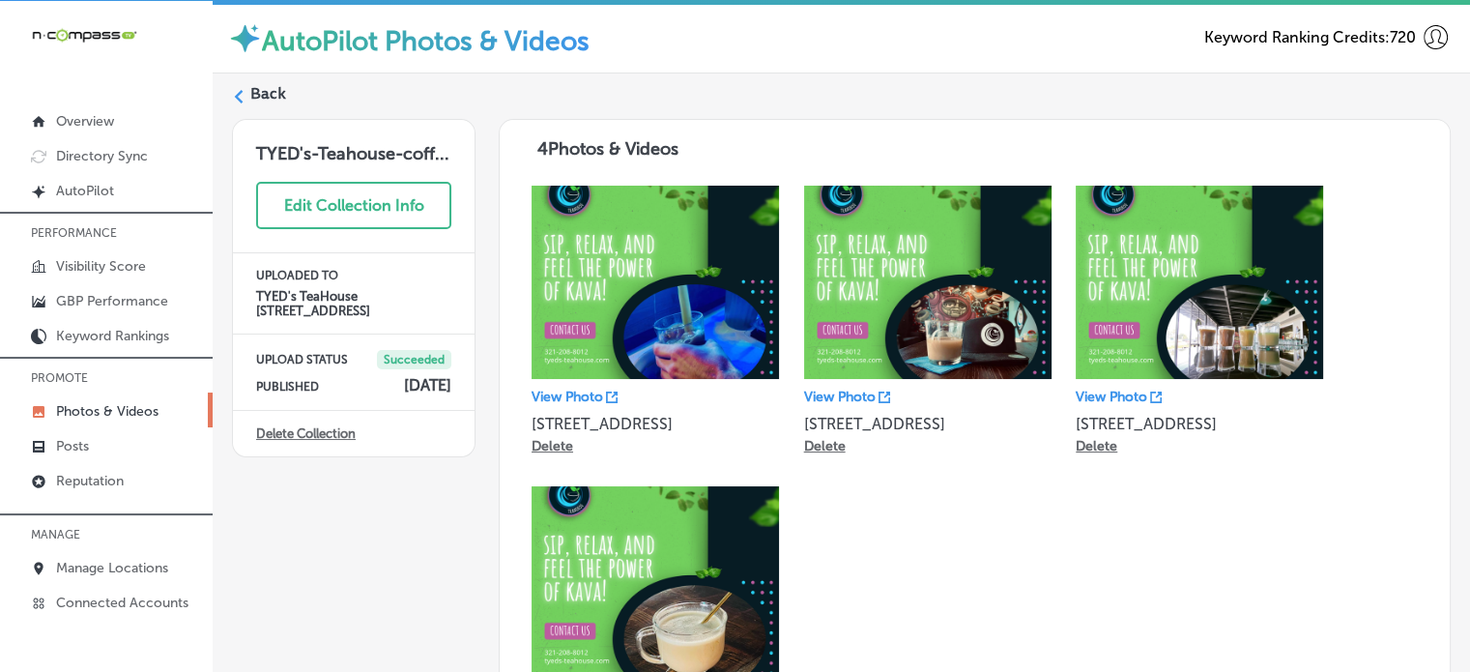
click at [271, 84] on label "Back" at bounding box center [268, 93] width 36 height 21
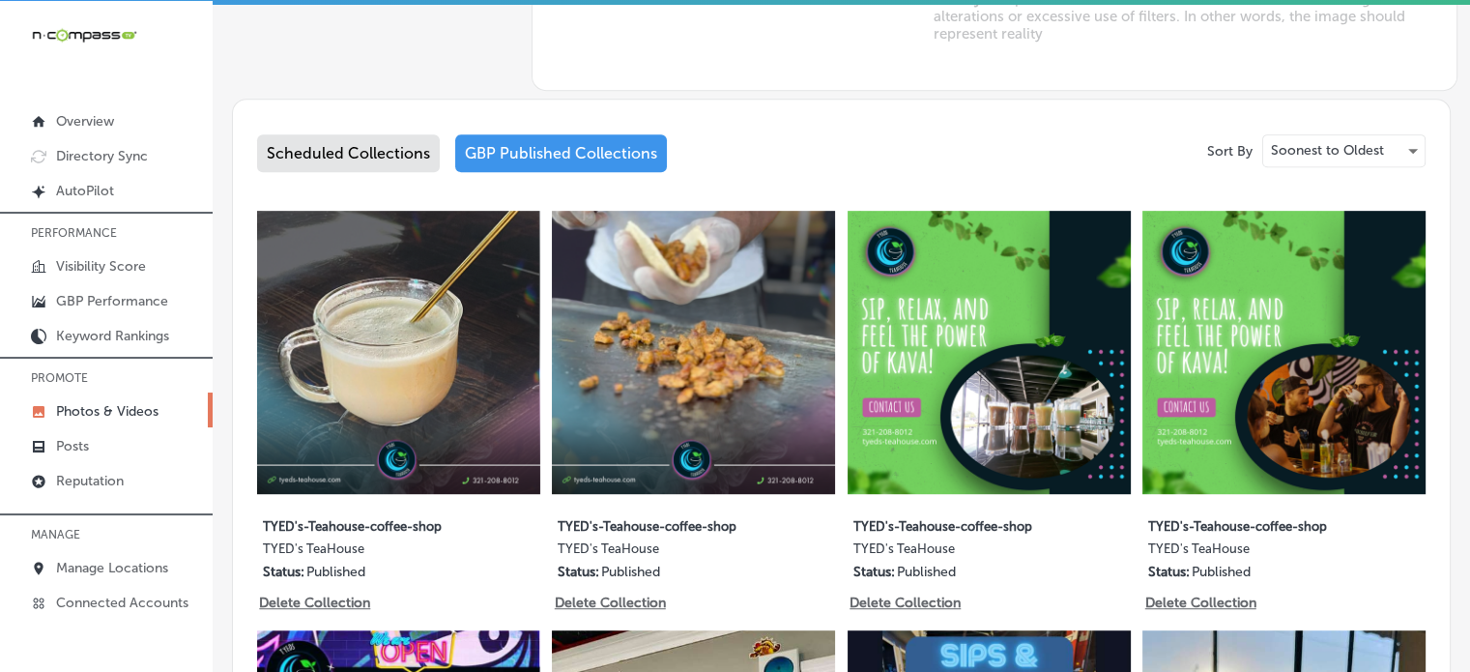
type input "5"
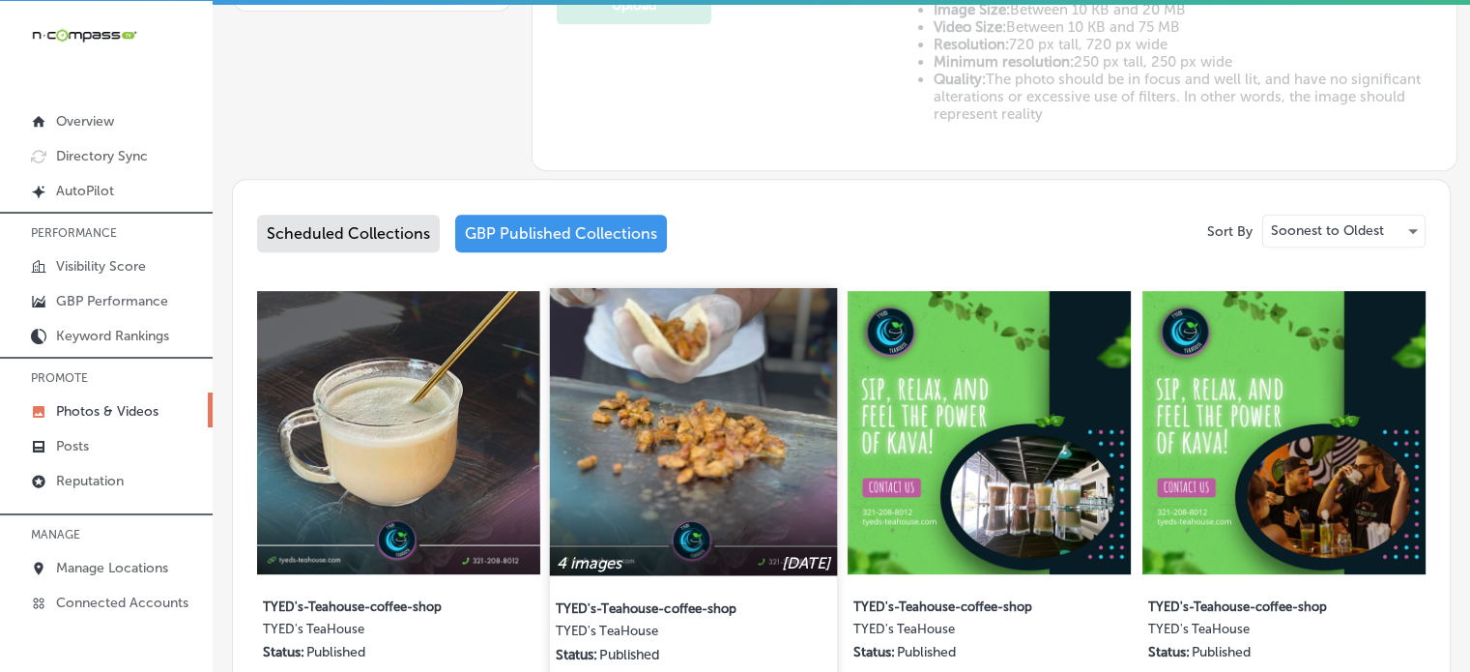
scroll to position [717, 0]
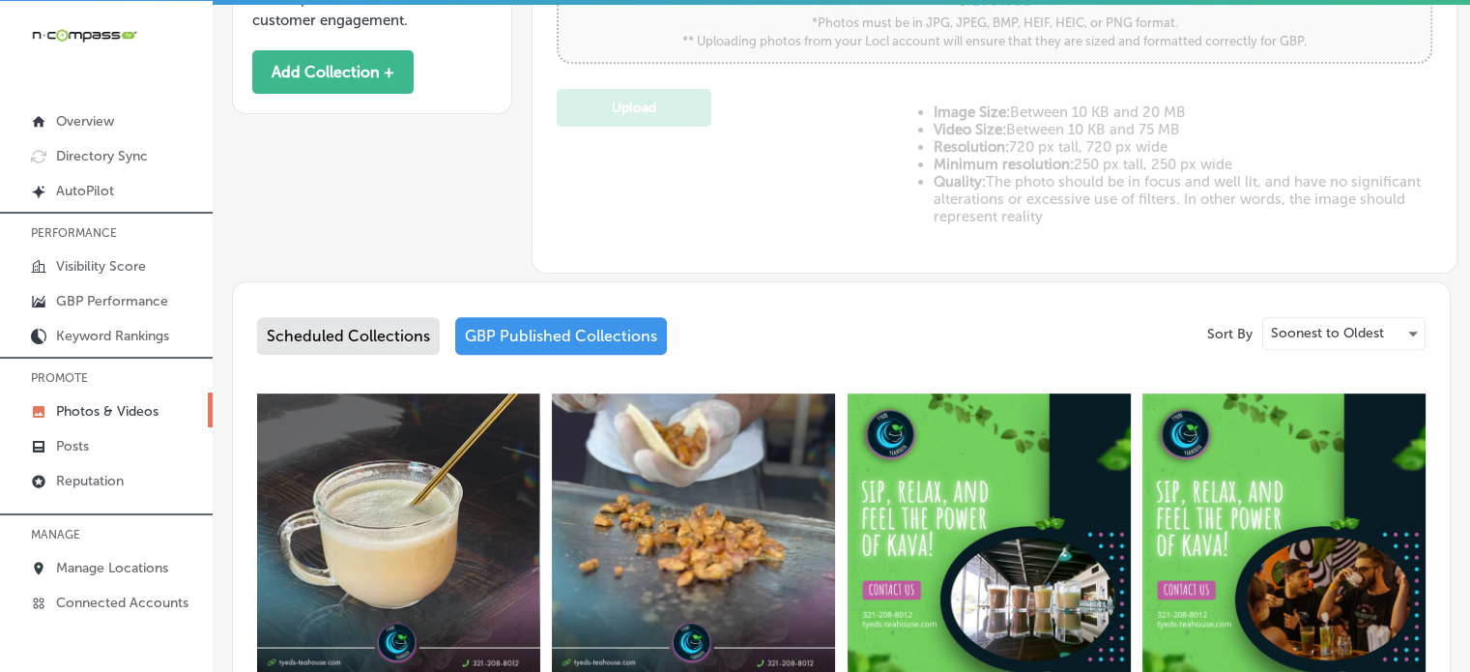
click at [318, 330] on div "Scheduled Collections" at bounding box center [348, 336] width 183 height 38
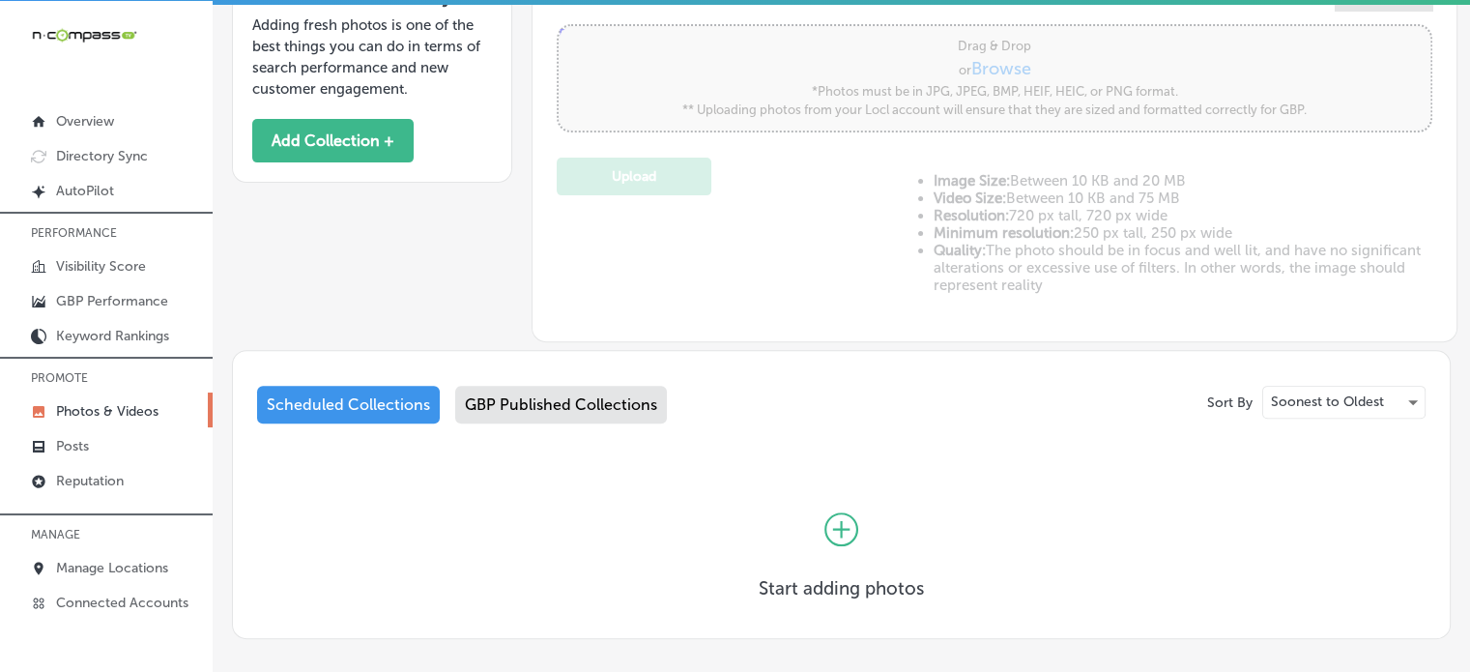
scroll to position [717, 0]
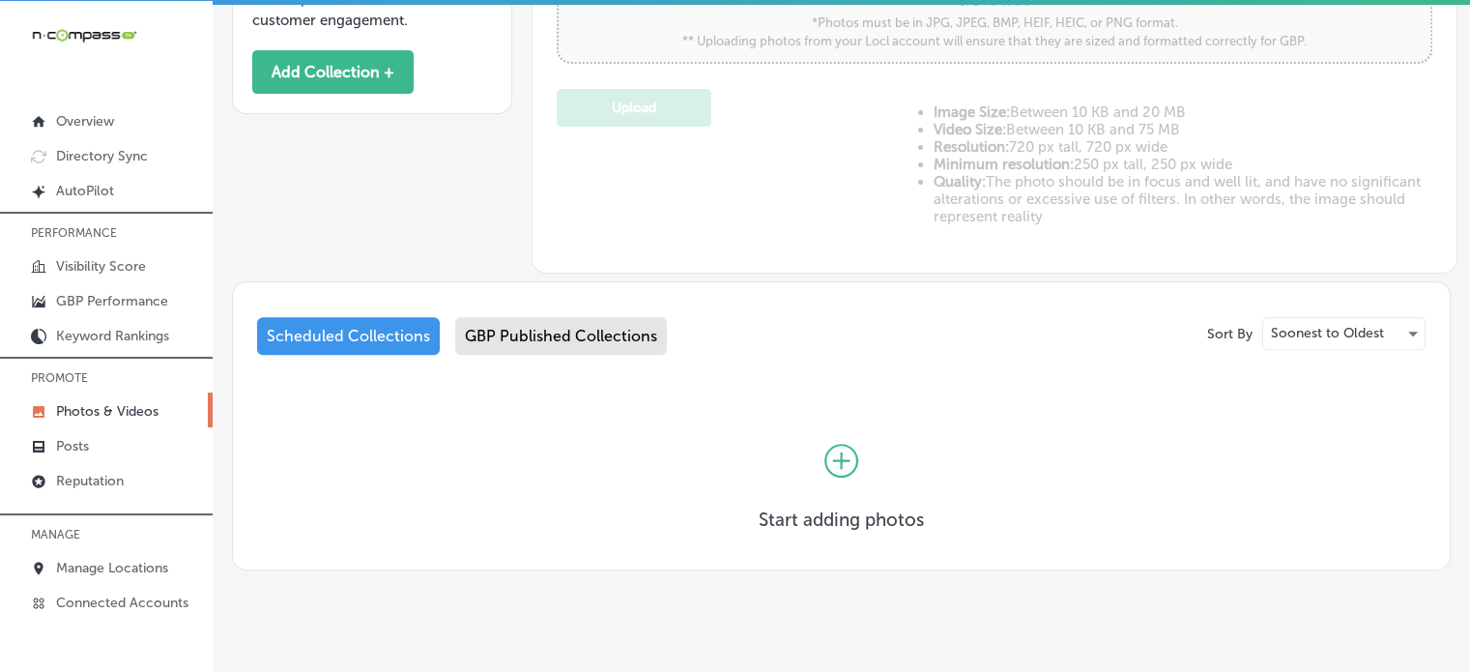
click at [835, 467] on icon at bounding box center [841, 461] width 34 height 34
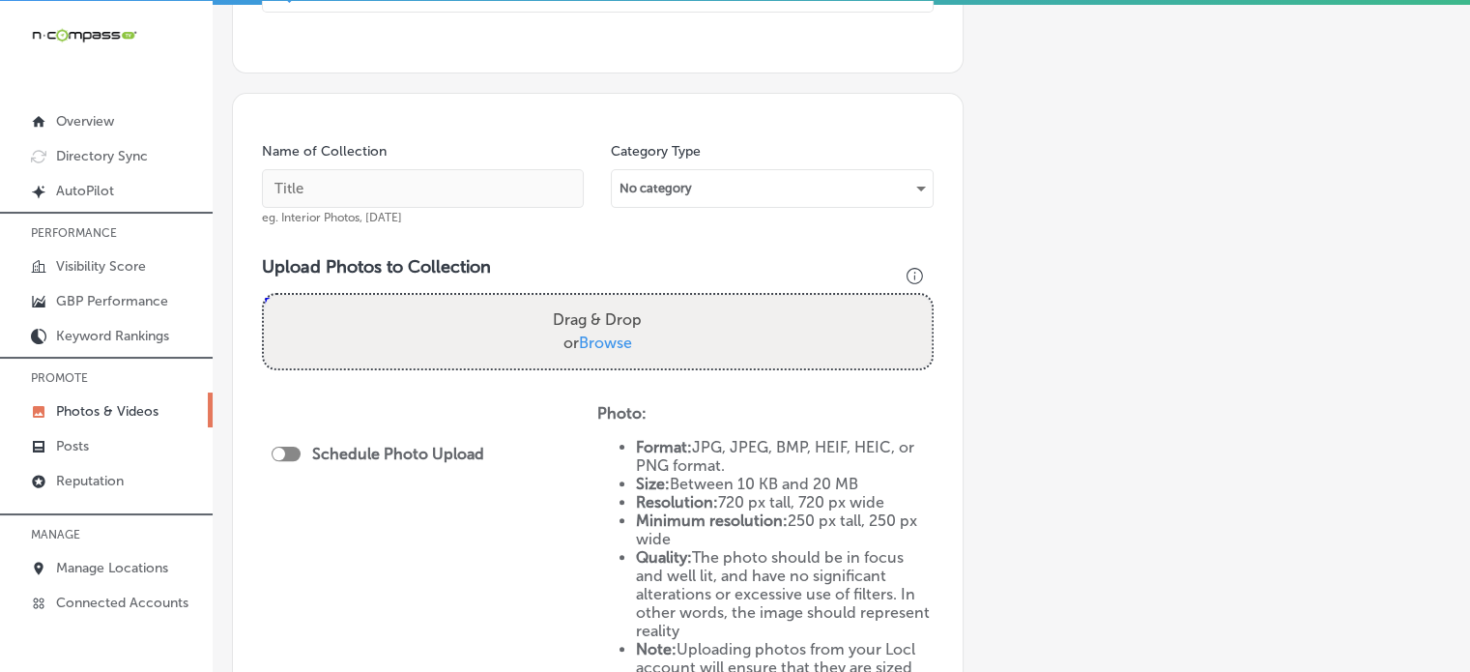
scroll to position [475, 0]
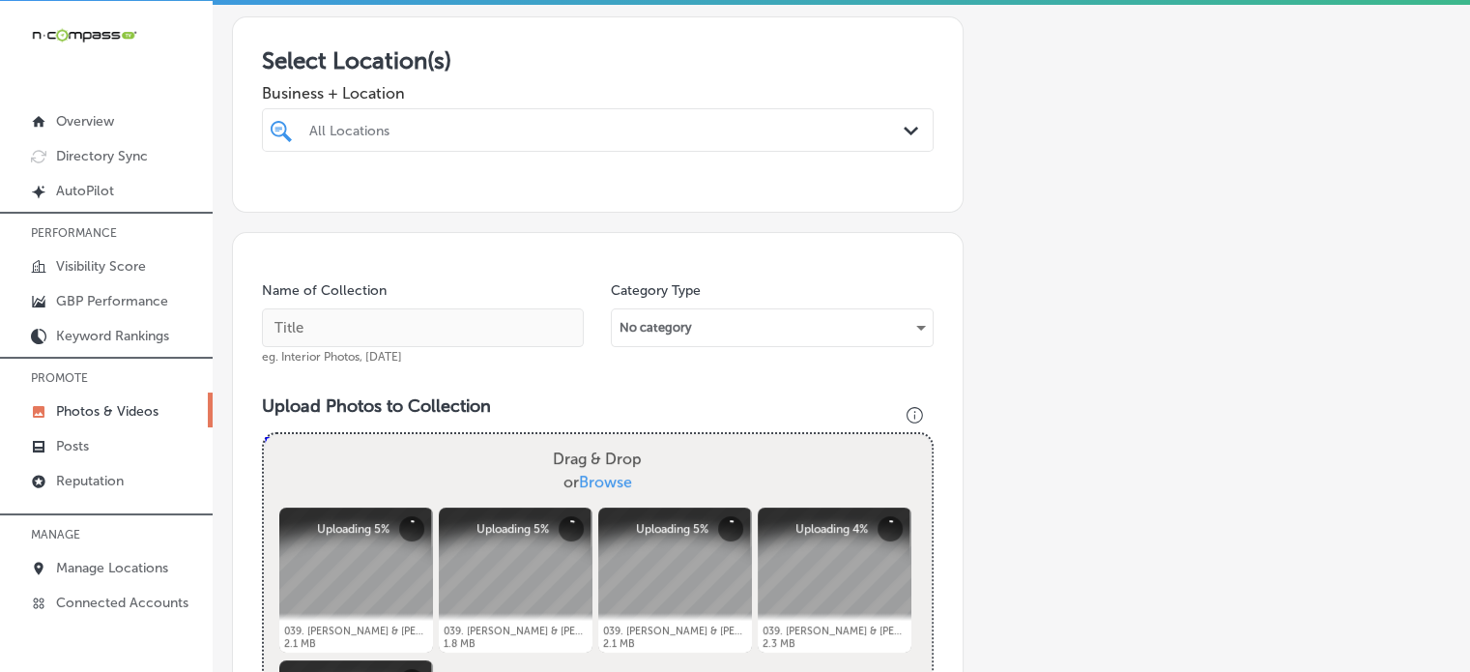
scroll to position [316, 0]
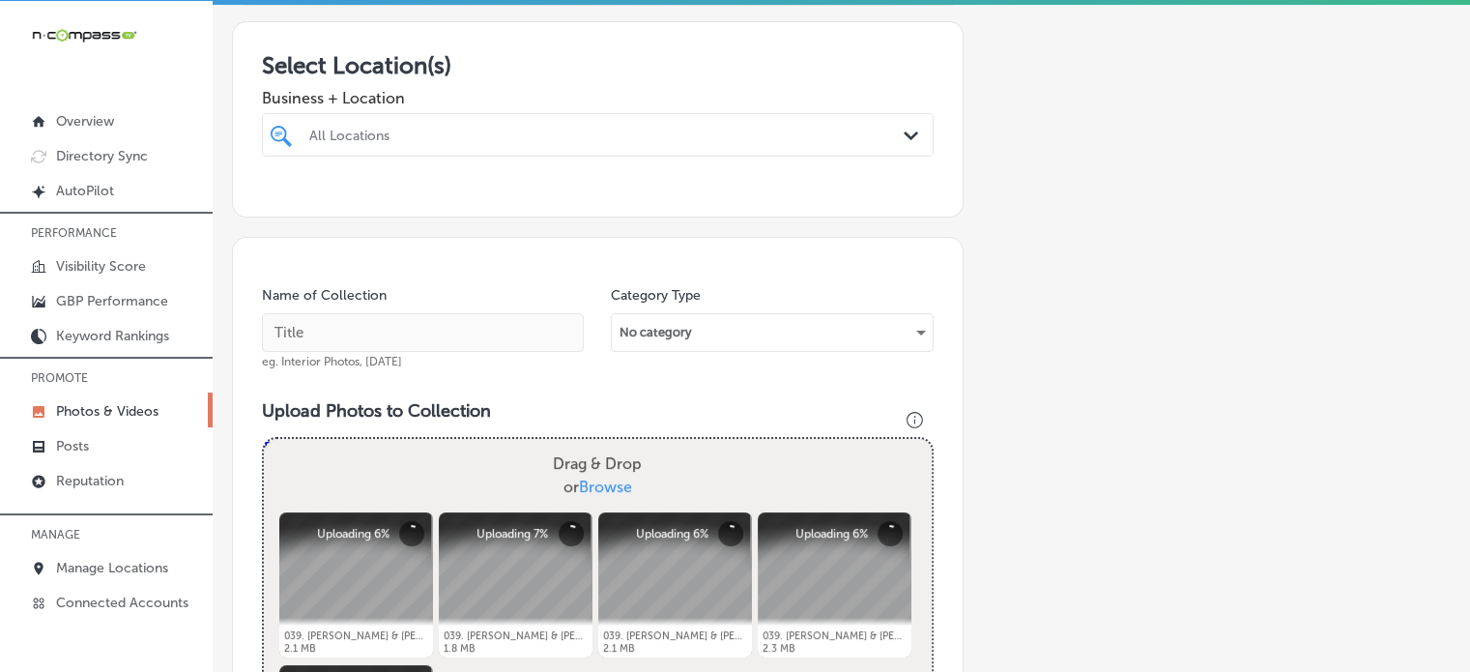
click at [470, 144] on div at bounding box center [568, 135] width 523 height 26
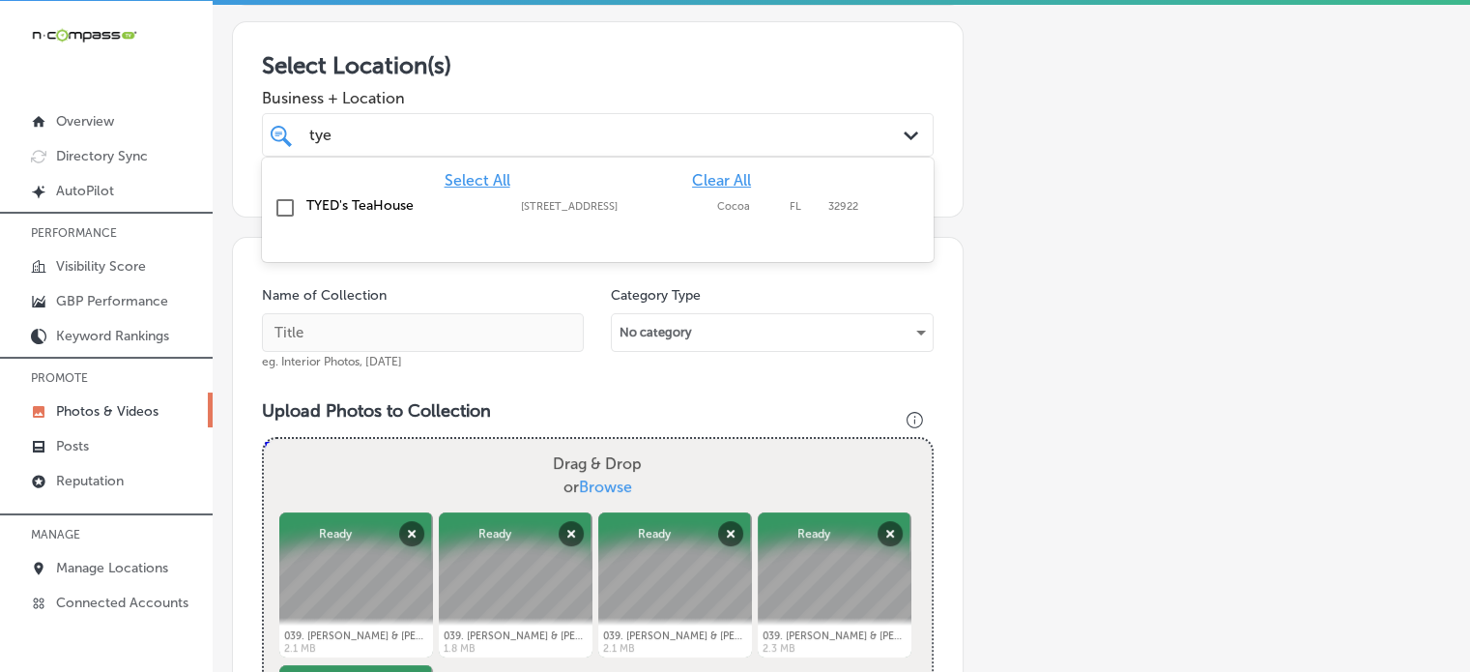
click at [343, 190] on div "TYED's TeaHouse [STREET_ADDRESS] [STREET_ADDRESS]" at bounding box center [598, 208] width 672 height 38
type input "tye"
click at [433, 344] on input "text" at bounding box center [423, 332] width 322 height 39
paste input "Kava drinks"
type input "Kava drinks"
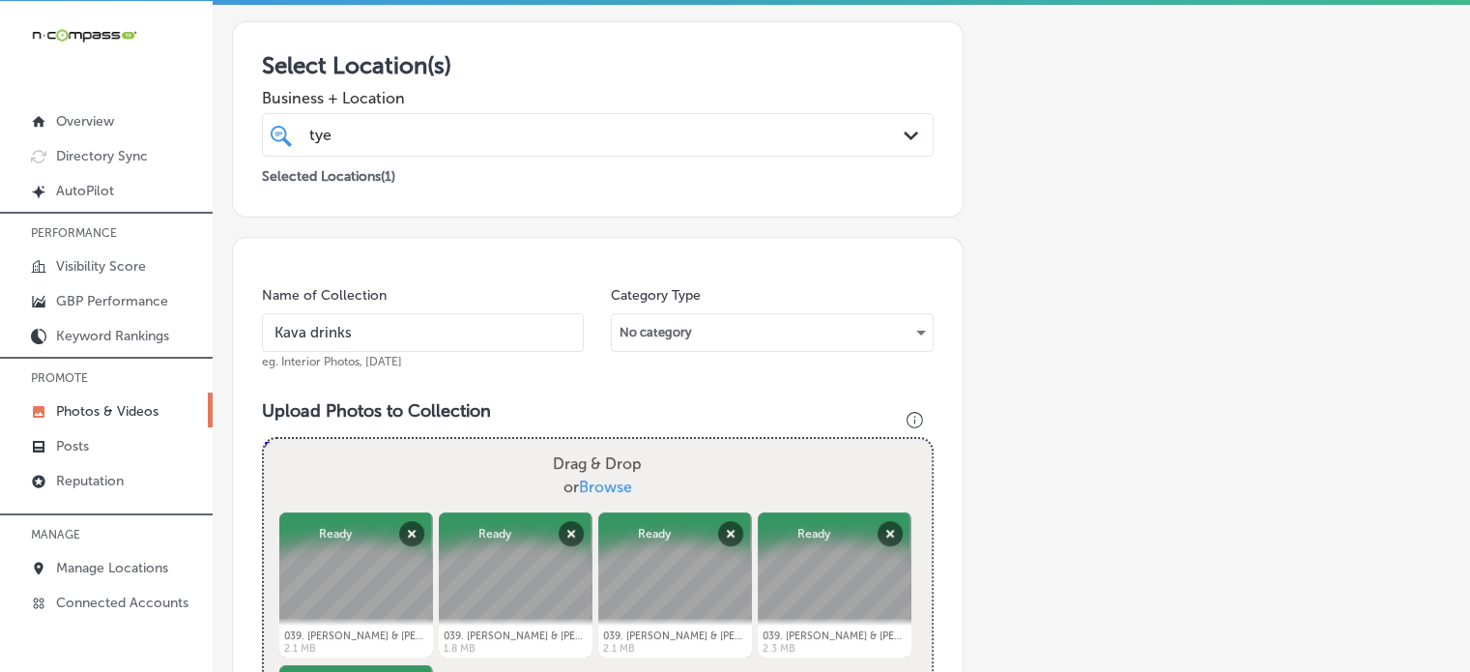
click at [534, 127] on div "[PERSON_NAME]" at bounding box center [568, 135] width 523 height 26
click at [622, 63] on h3 "Select Location(s)" at bounding box center [598, 65] width 672 height 28
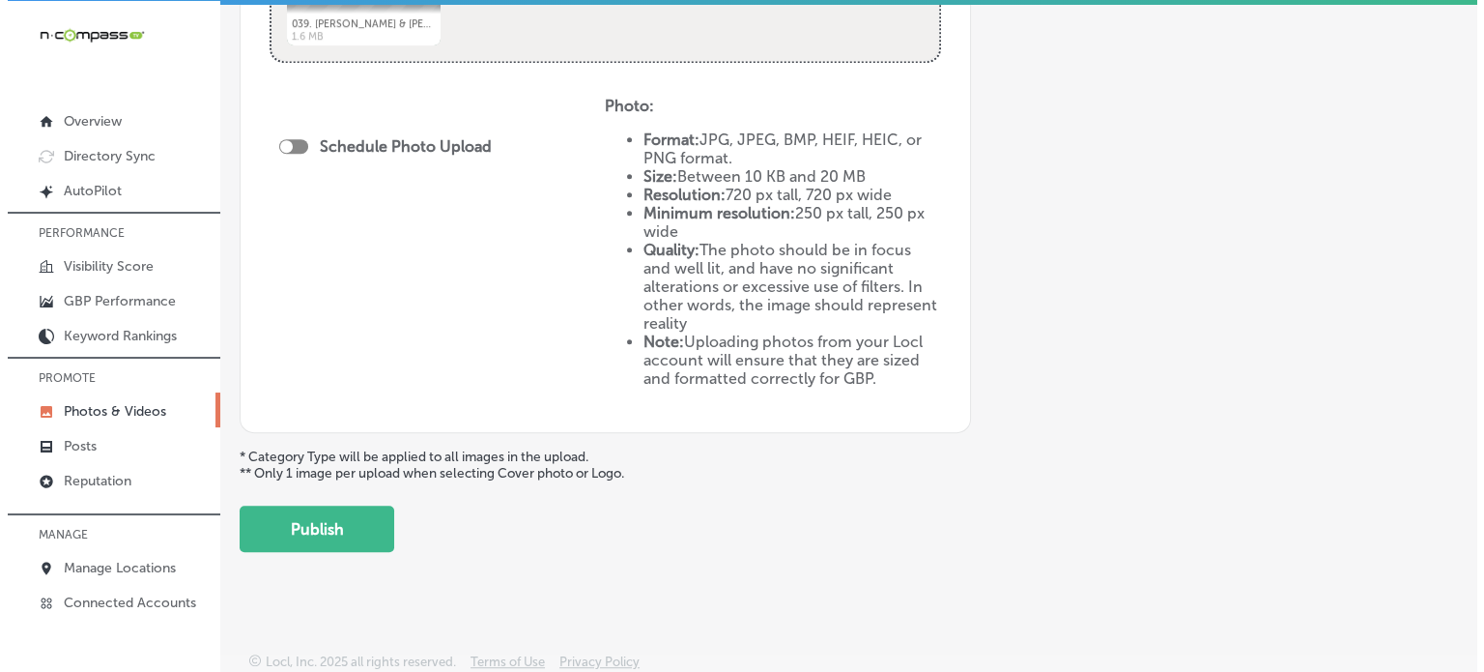
scroll to position [1086, 0]
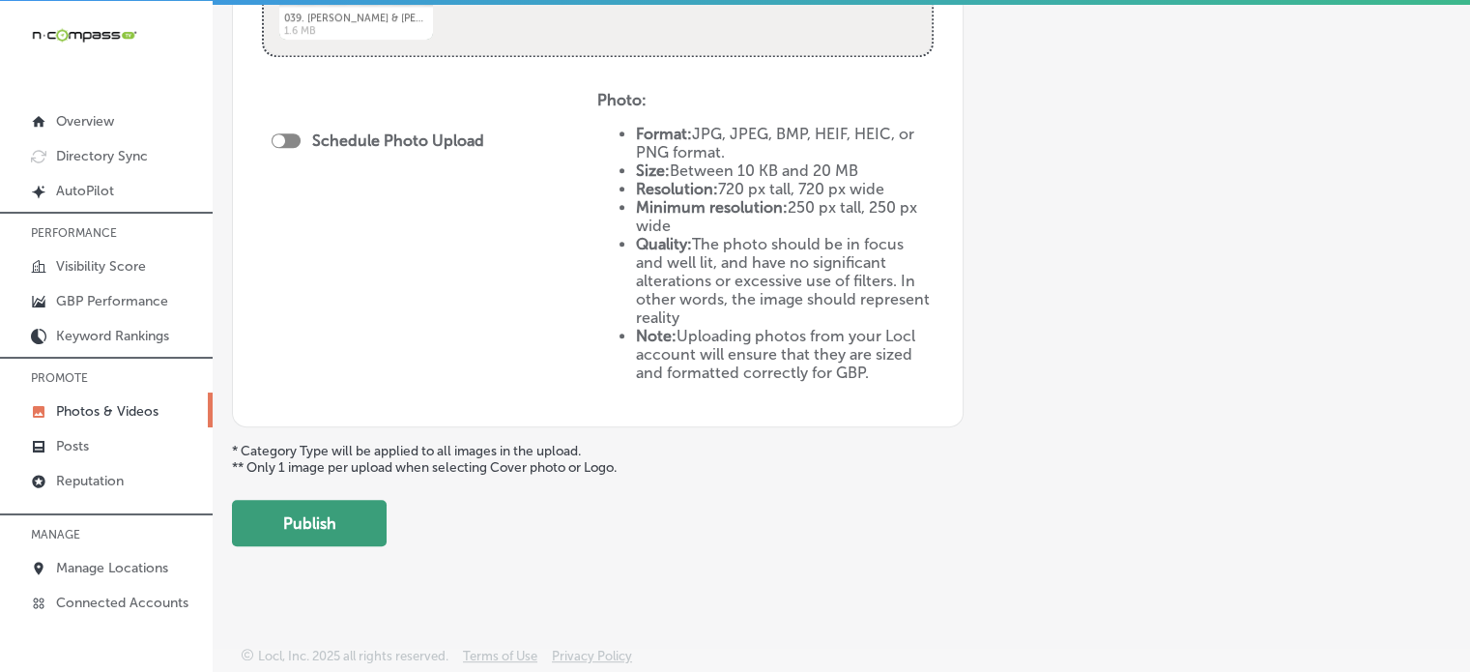
click at [359, 529] on button "Publish" at bounding box center [309, 523] width 155 height 46
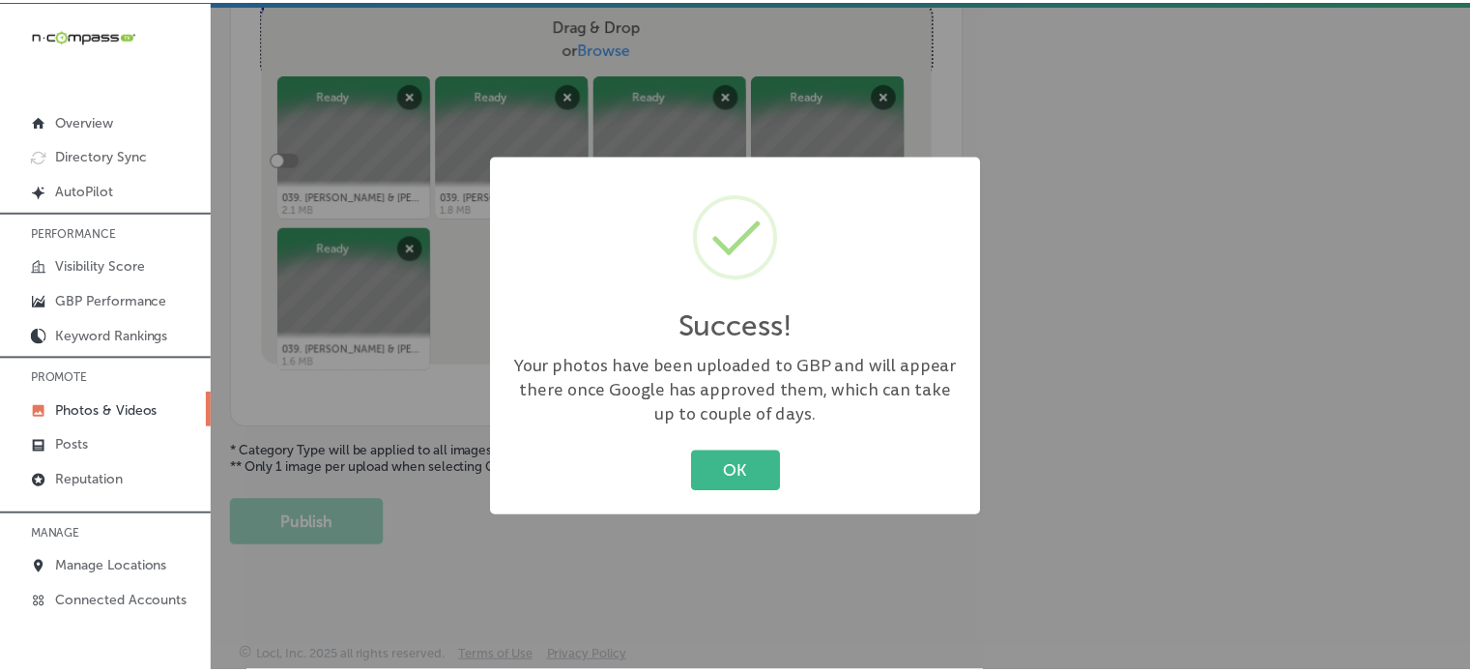
scroll to position [773, 0]
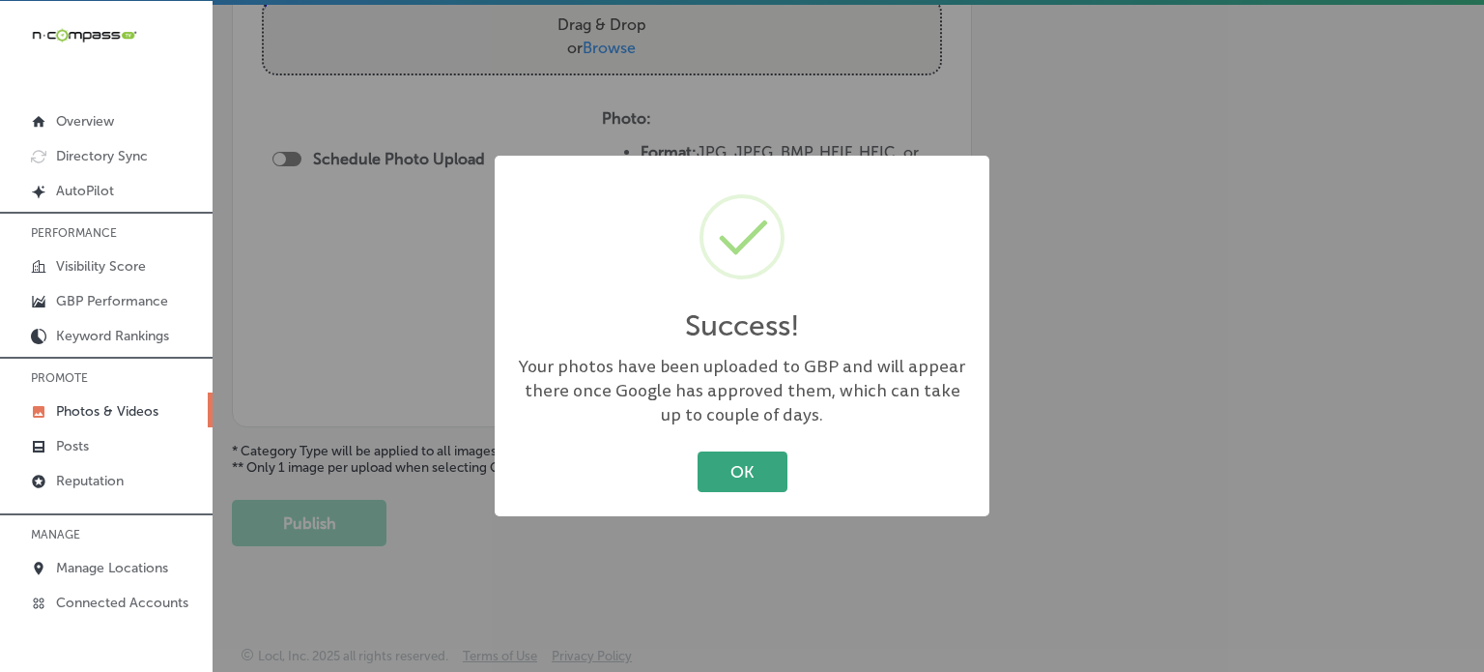
click at [747, 463] on button "OK" at bounding box center [743, 471] width 90 height 40
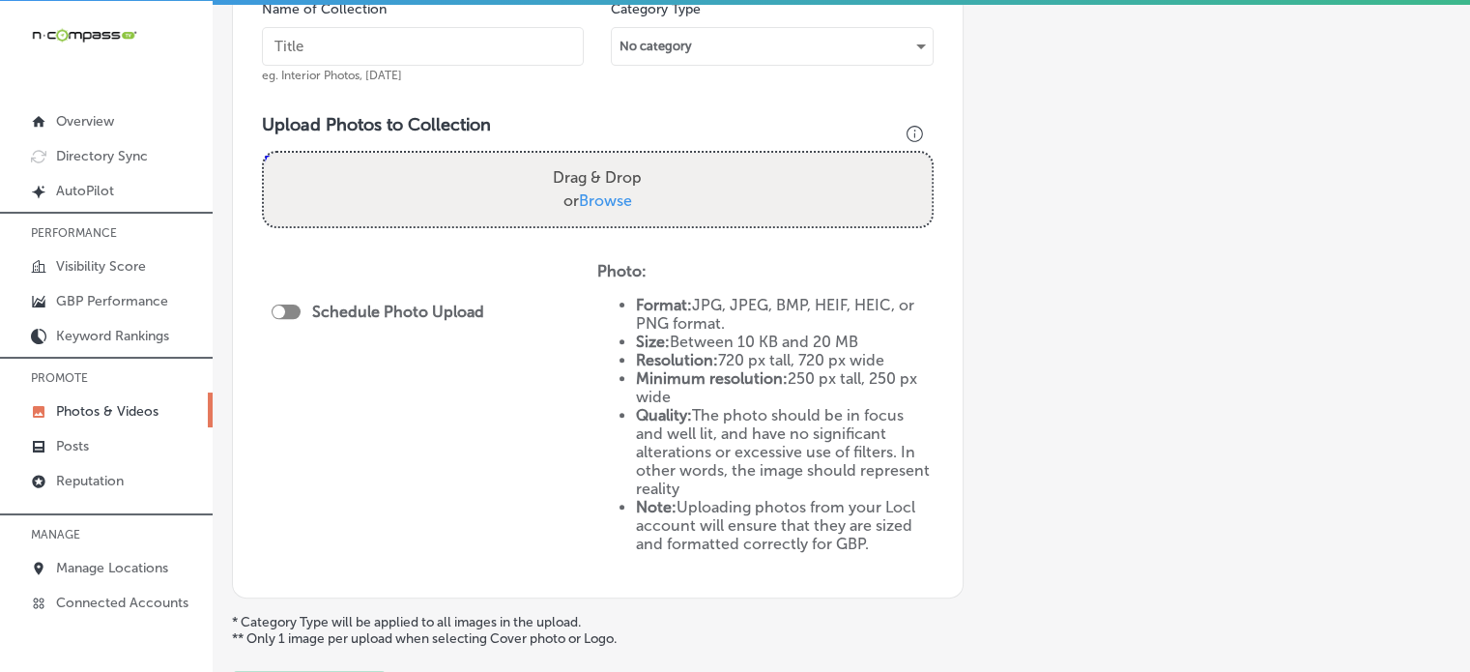
scroll to position [595, 0]
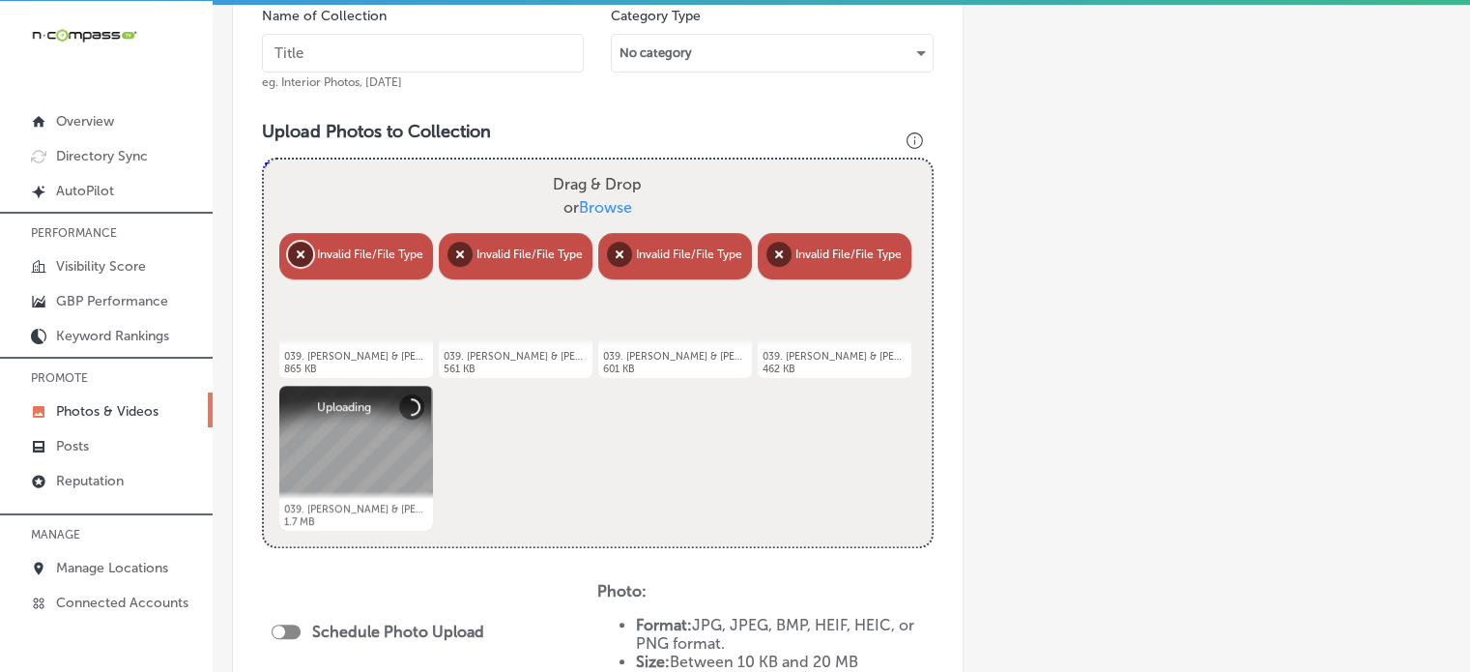
click at [298, 257] on button "Remove" at bounding box center [300, 254] width 25 height 25
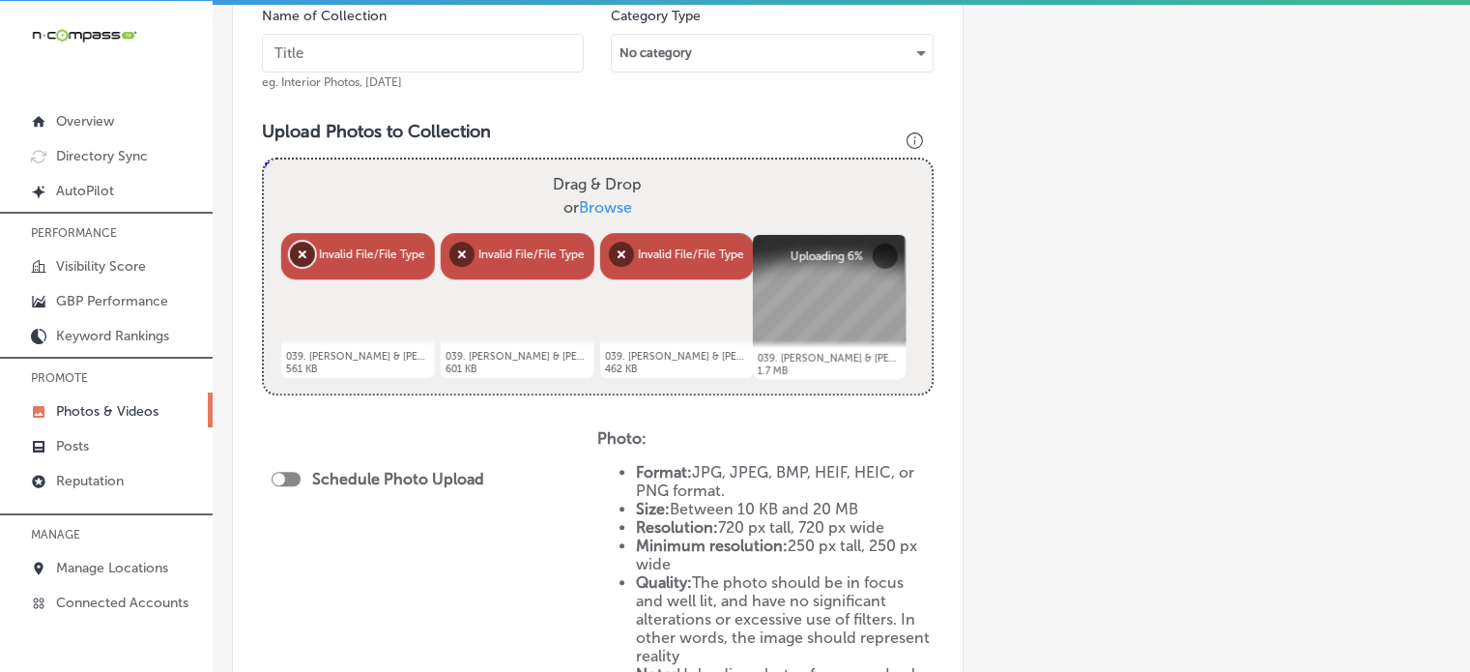
click at [298, 257] on button "Remove" at bounding box center [302, 254] width 25 height 25
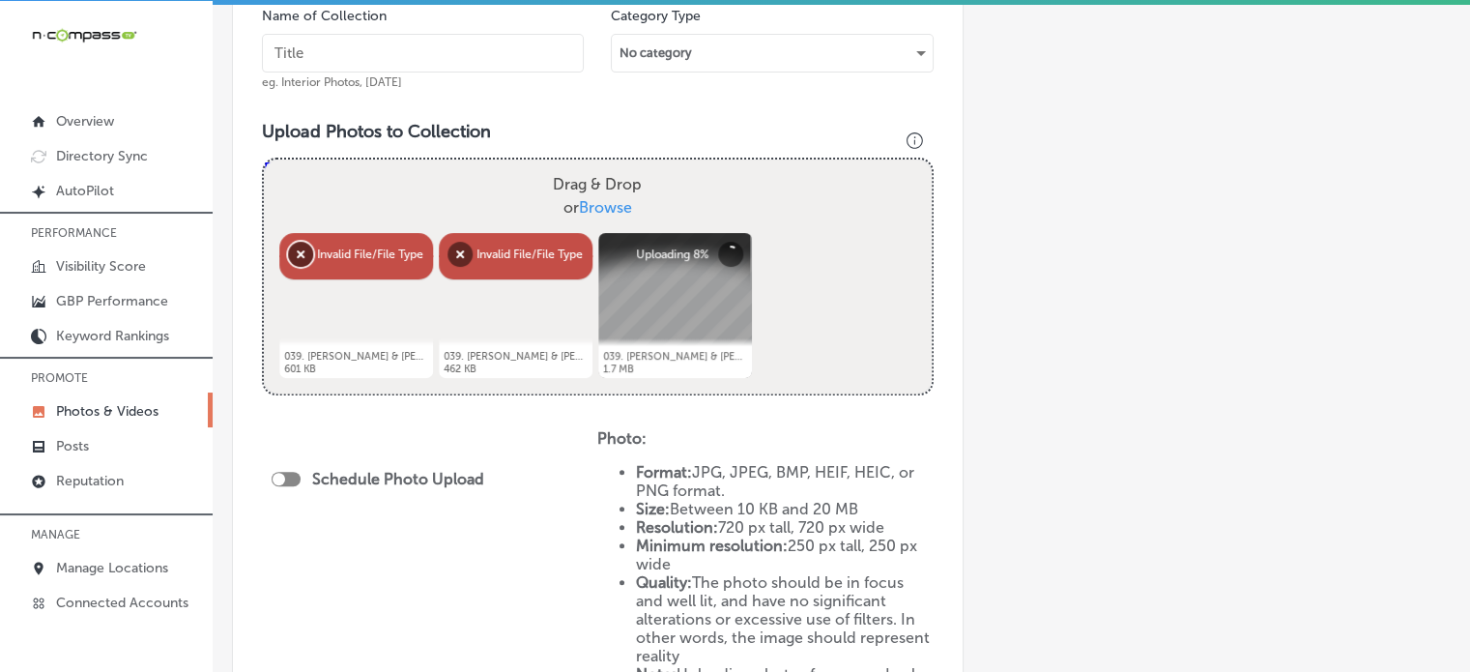
click at [298, 257] on button "Remove" at bounding box center [300, 254] width 25 height 25
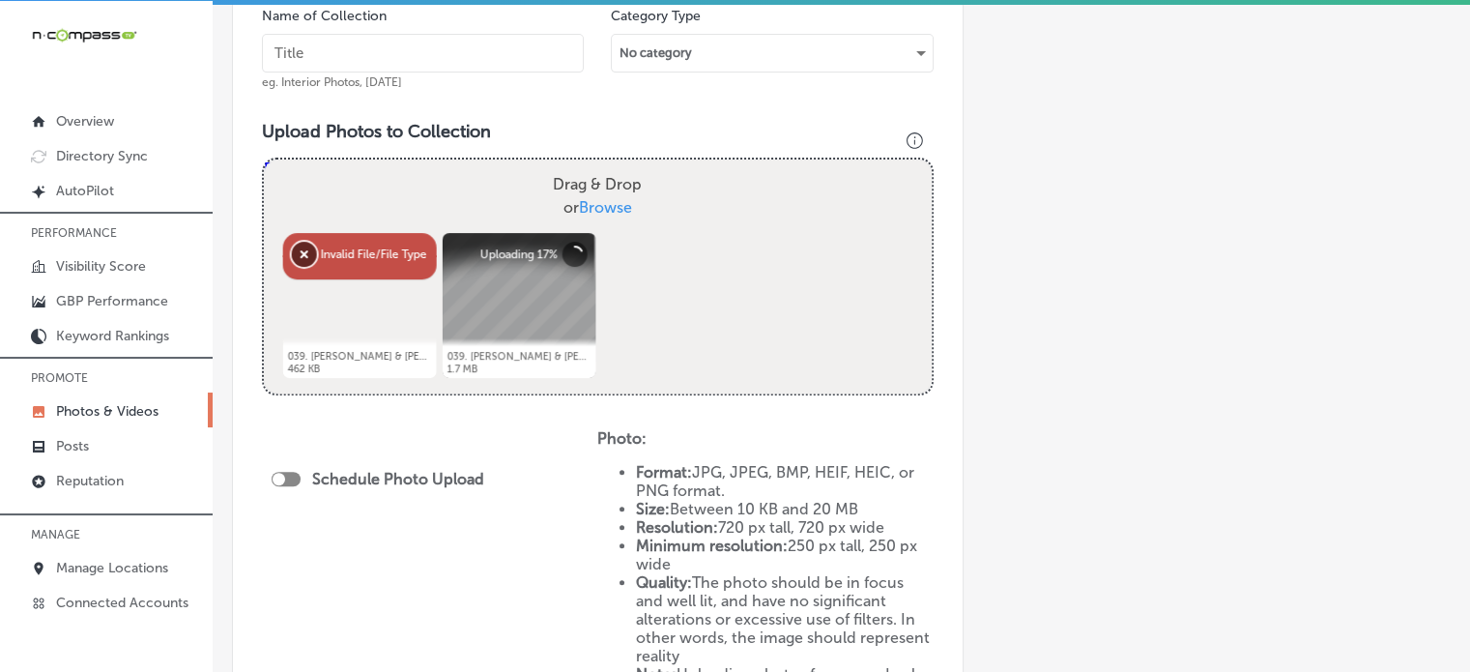
click at [298, 257] on button "Remove" at bounding box center [304, 254] width 25 height 25
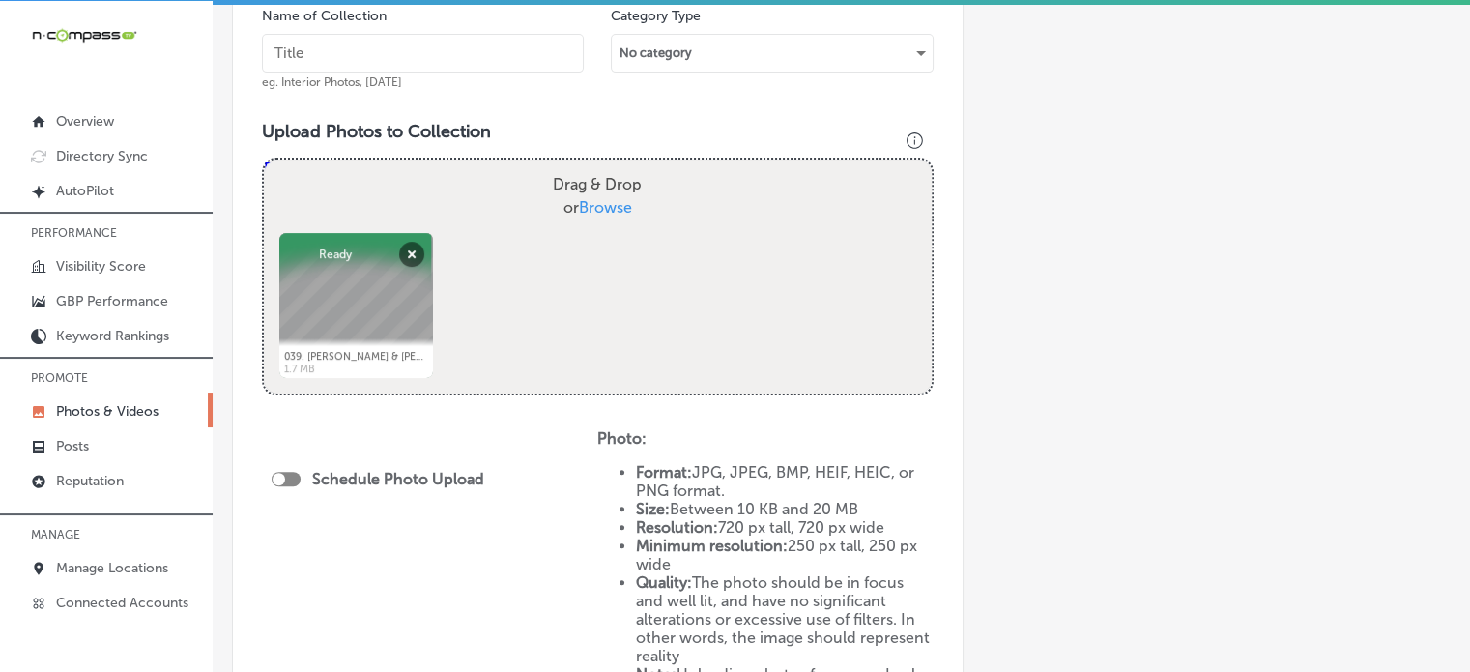
click at [413, 57] on input "text" at bounding box center [423, 53] width 322 height 39
paste input "Low-tyed kava"
type input "Low-tyed kava"
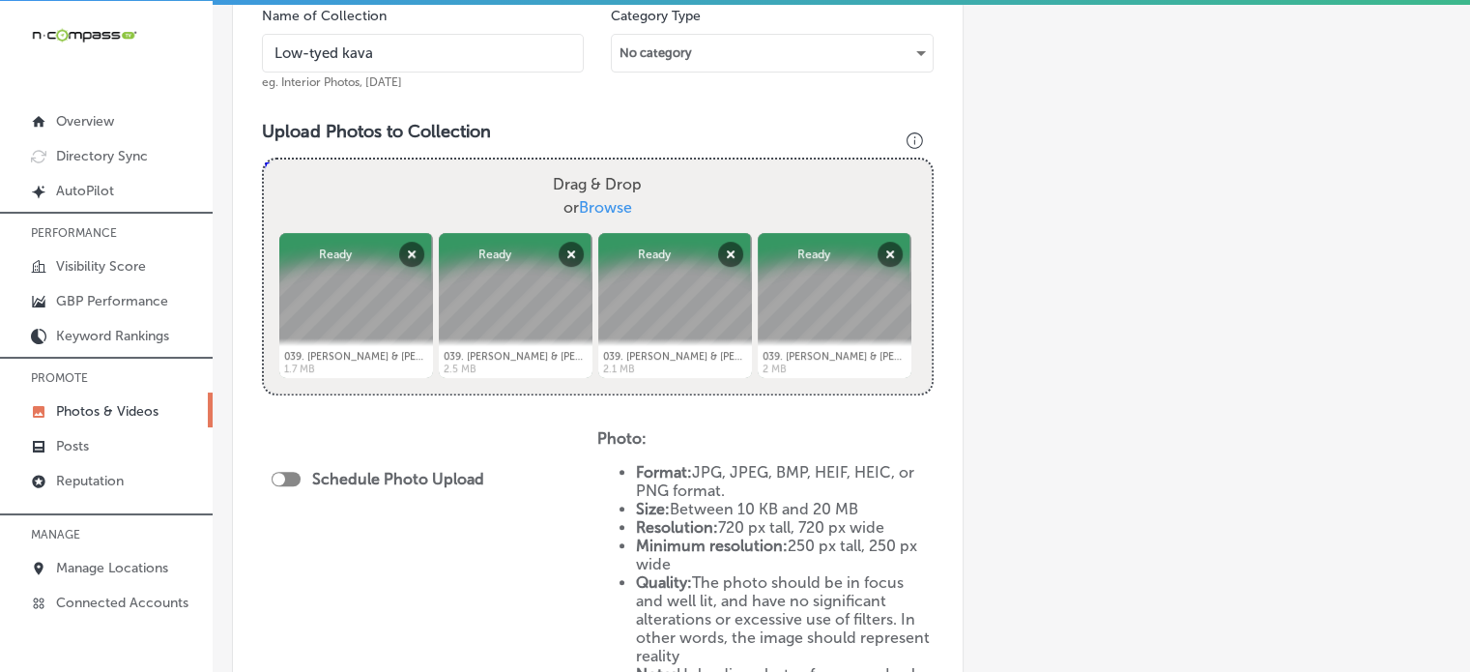
click at [641, 399] on div "Upload Photos to Collection Powered by PQINA Drag & Drop or Browse 039. [PERSON…" at bounding box center [598, 266] width 672 height 290
click at [298, 470] on div "Schedule Photo Upload" at bounding box center [383, 479] width 222 height 18
click at [297, 482] on div at bounding box center [286, 479] width 29 height 14
checkbox input "true"
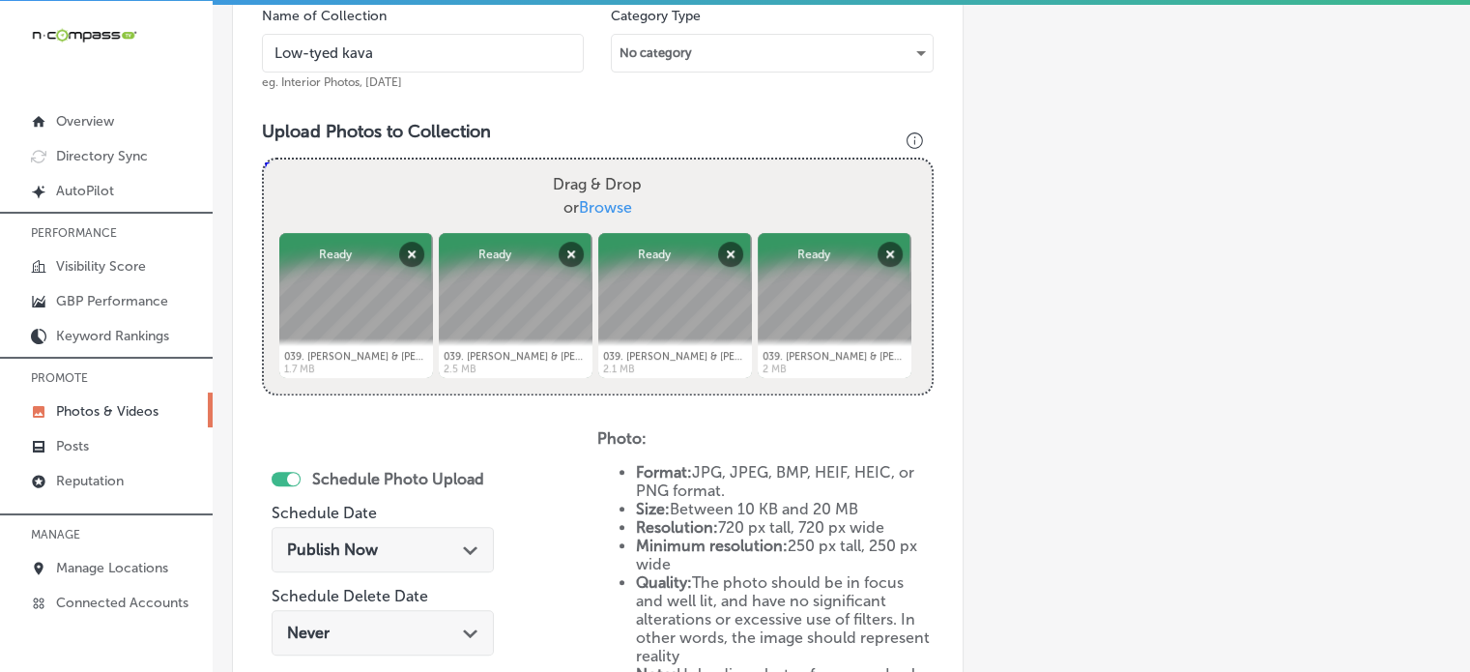
click at [398, 536] on div "Publish Now Path Created with Sketch." at bounding box center [383, 549] width 222 height 45
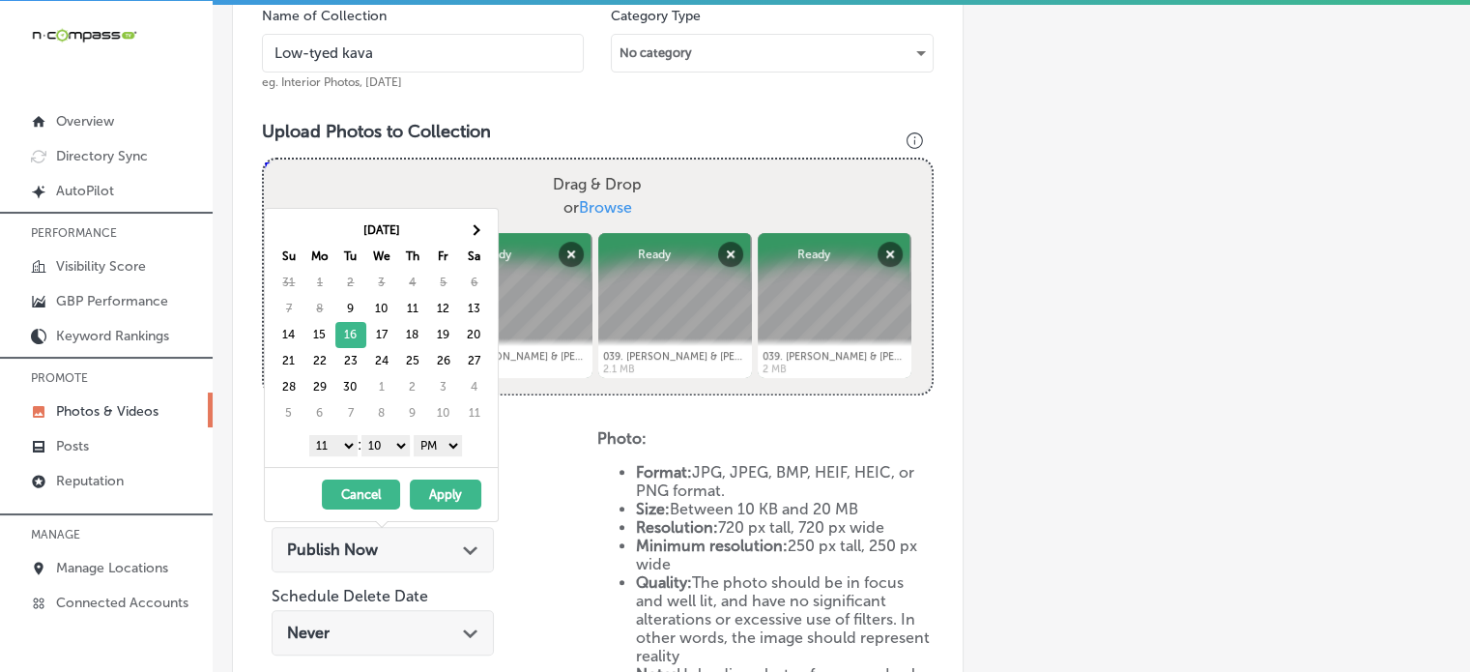
click at [344, 443] on select "1 2 3 4 5 6 7 8 9 10 11 12" at bounding box center [333, 445] width 48 height 21
drag, startPoint x: 391, startPoint y: 447, endPoint x: 393, endPoint y: 467, distance: 19.4
click at [393, 467] on div "[DATE] Su Mo Tu We Th Fr Sa 31 1 2 3 4 5 6 7 8 9 10 11 12 13 14 15 16 17 18 19 …" at bounding box center [381, 365] width 235 height 314
click at [436, 489] on button "Apply" at bounding box center [446, 494] width 72 height 30
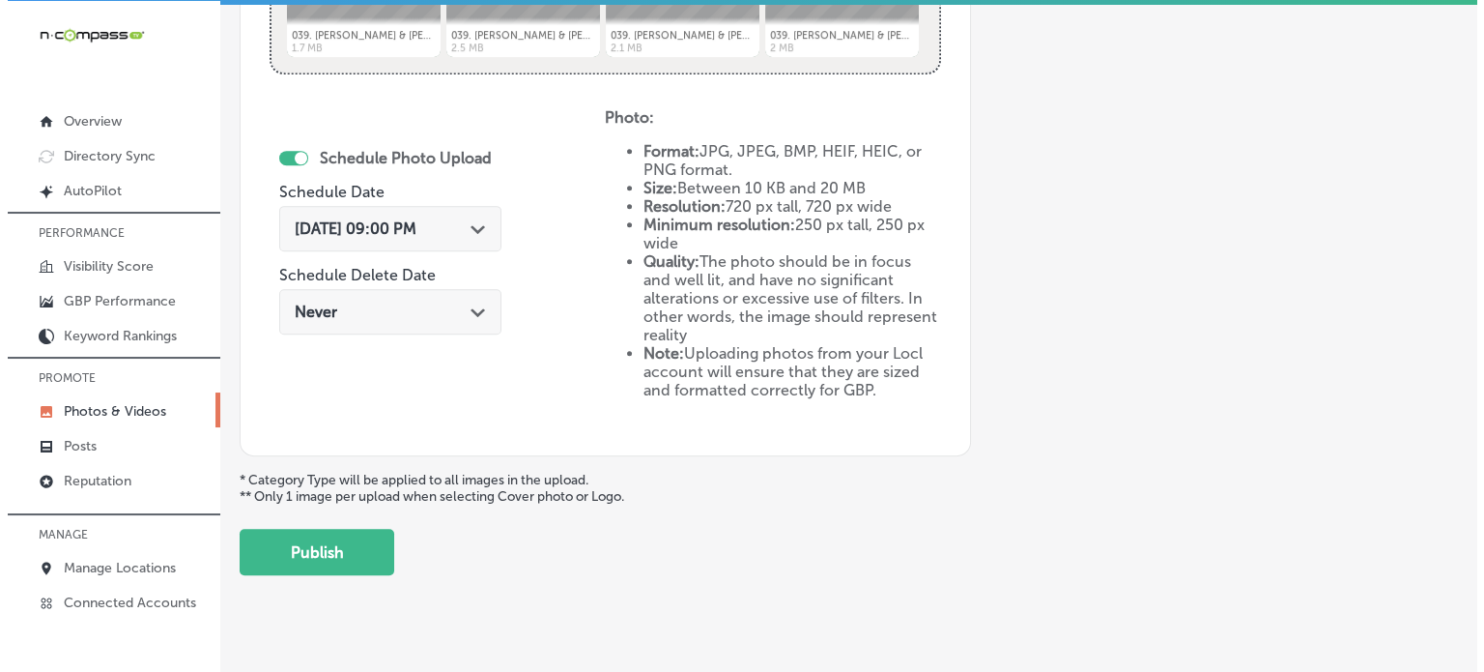
scroll to position [938, 0]
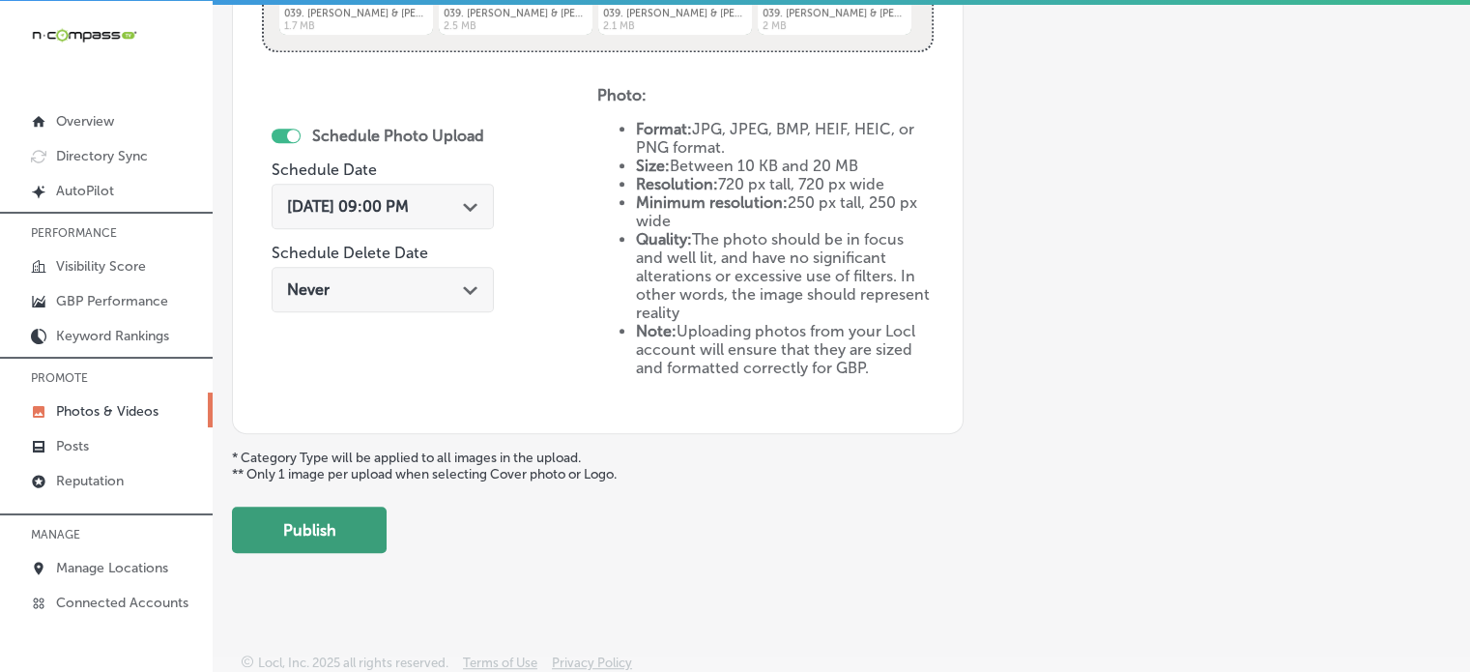
click at [319, 543] on button "Publish" at bounding box center [309, 529] width 155 height 46
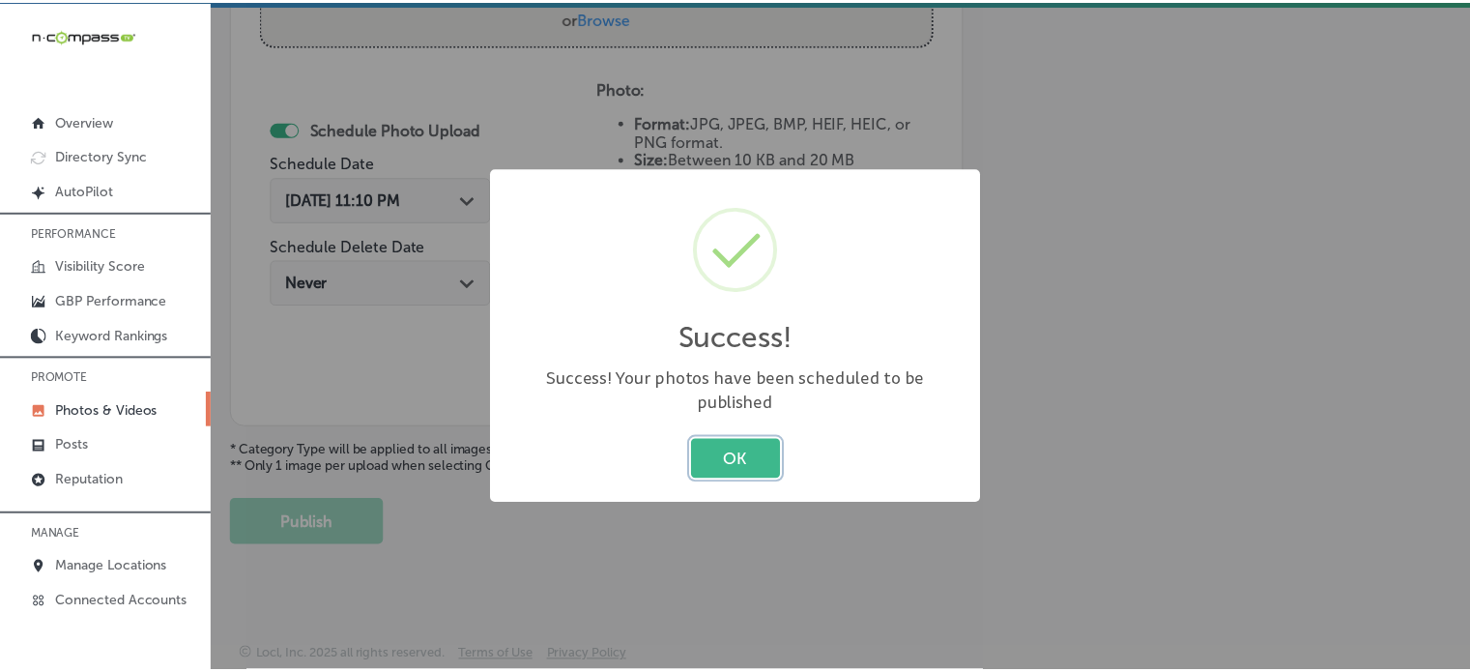
scroll to position [782, 0]
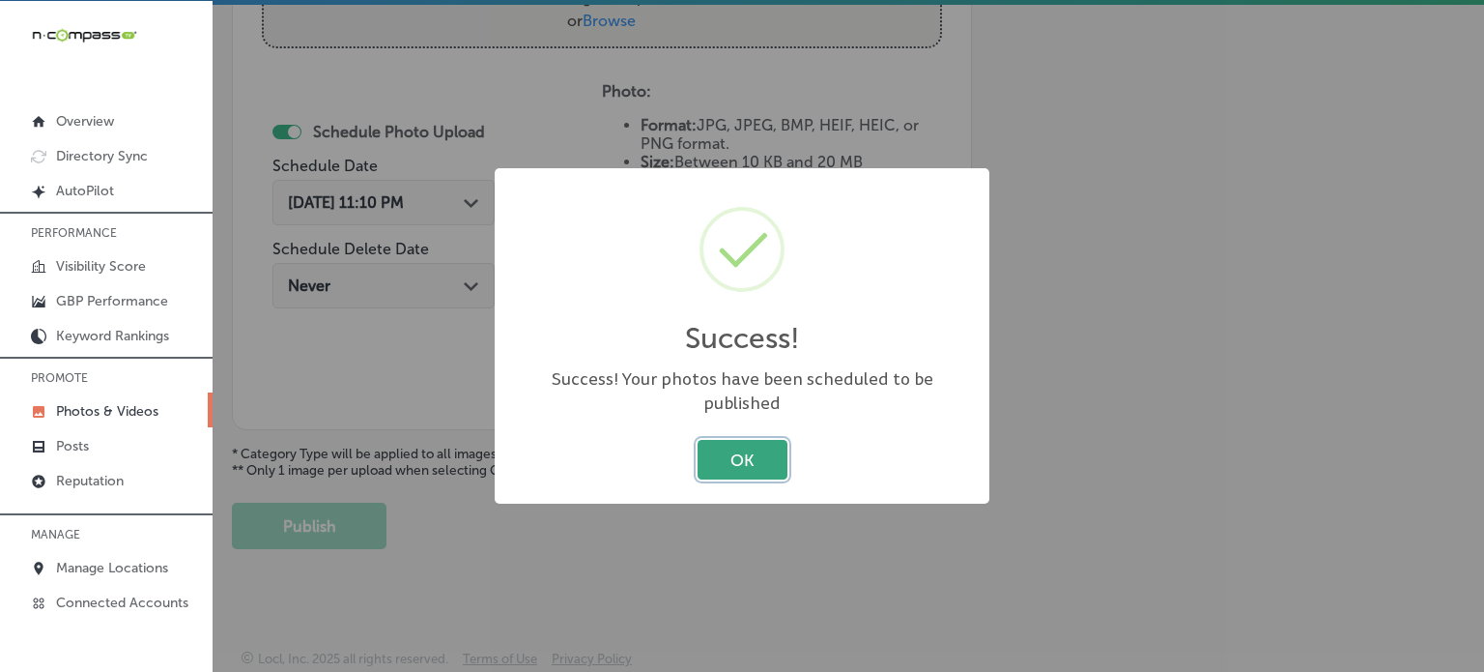
click at [745, 458] on button "OK" at bounding box center [743, 460] width 90 height 40
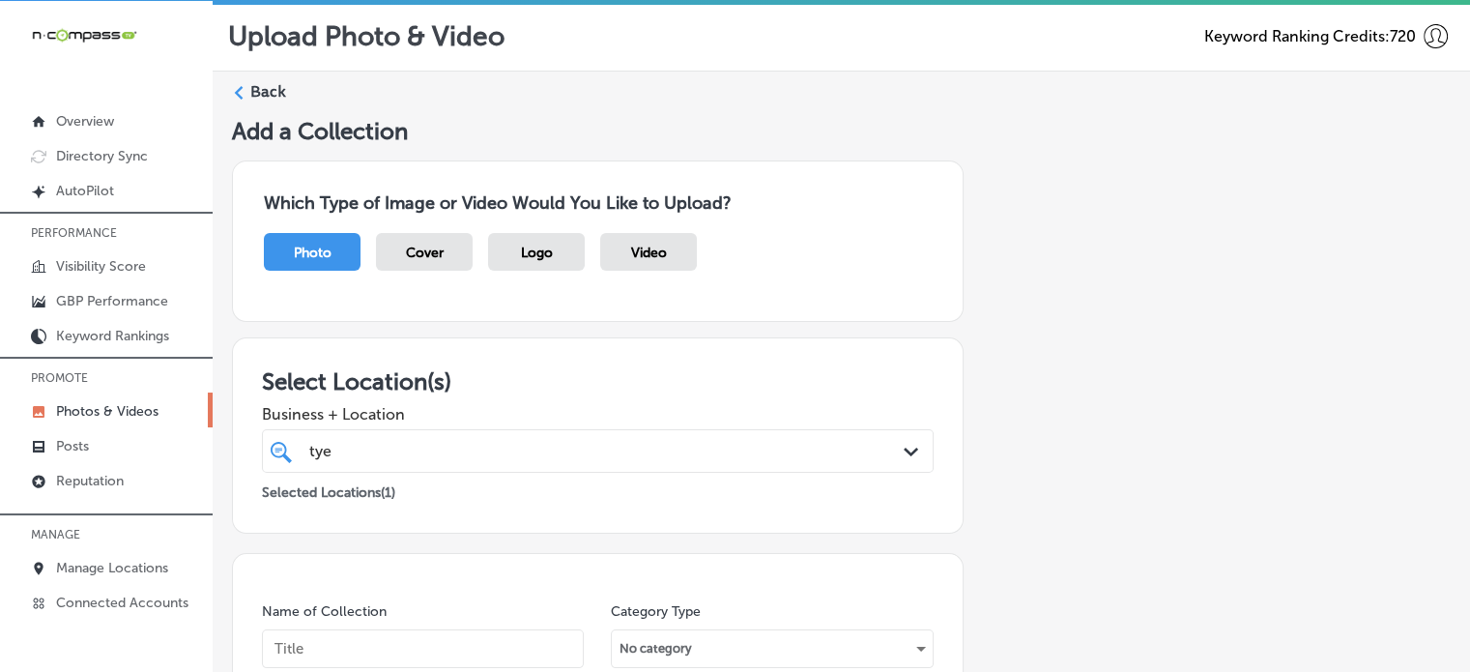
scroll to position [0, 0]
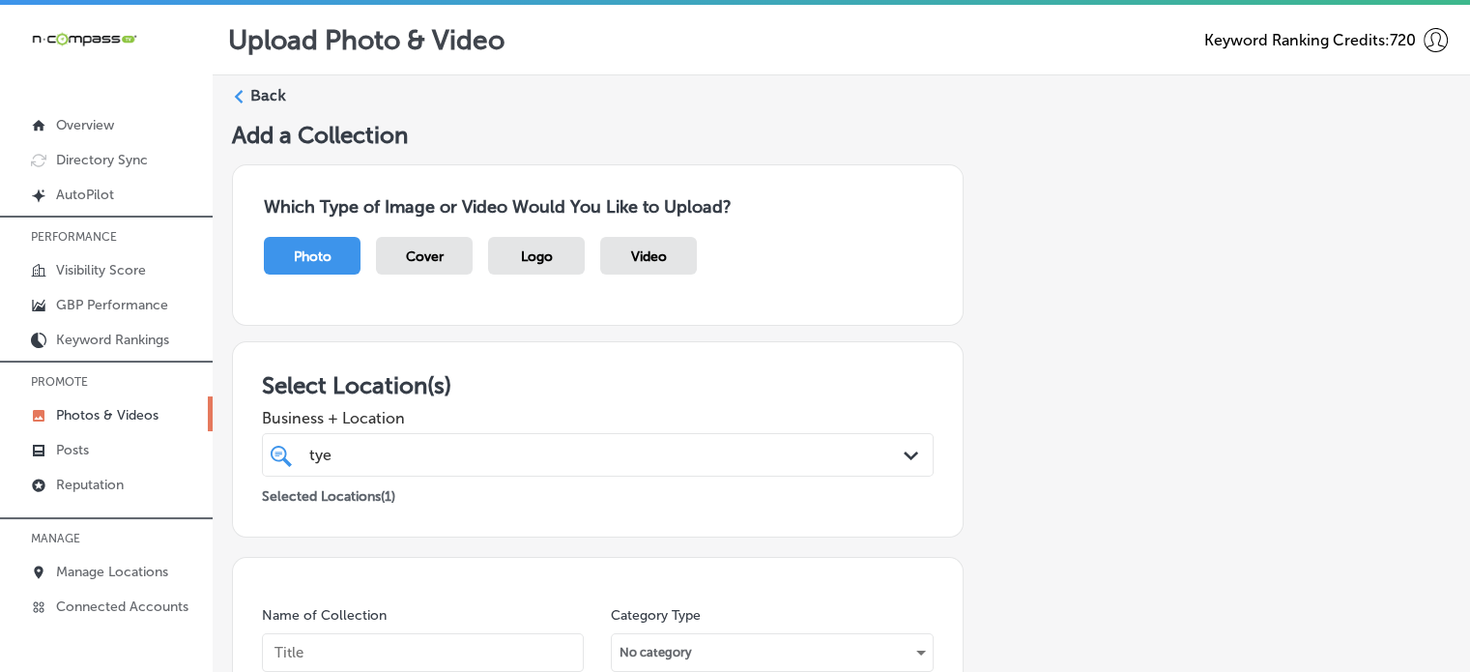
click at [271, 90] on label "Back" at bounding box center [268, 95] width 36 height 21
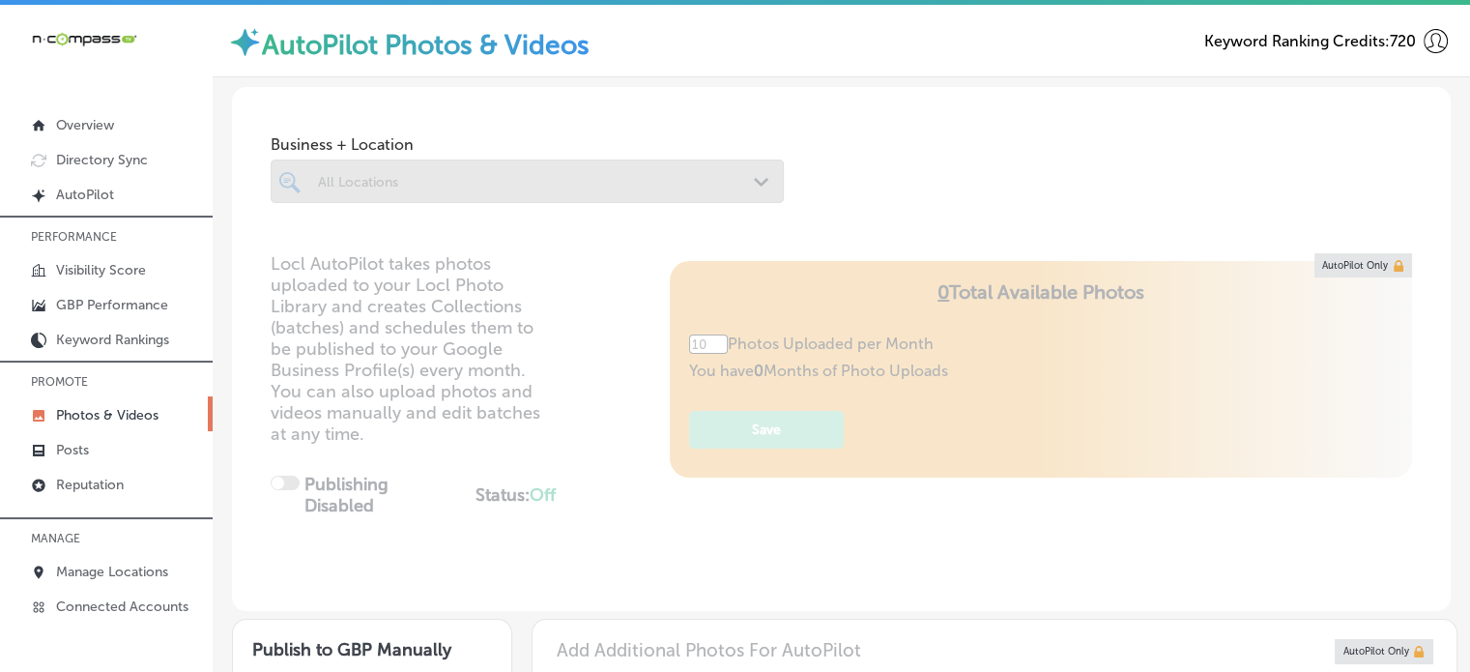
type input "5"
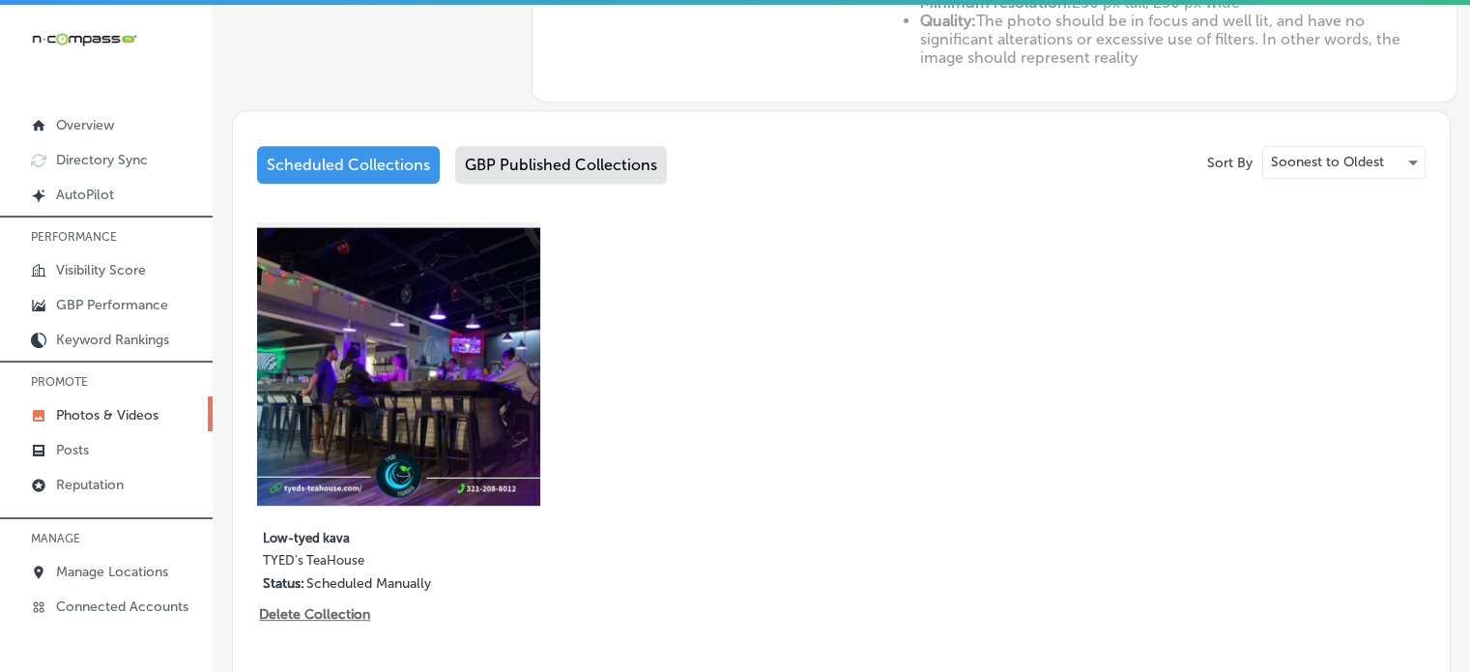
scroll to position [1021, 0]
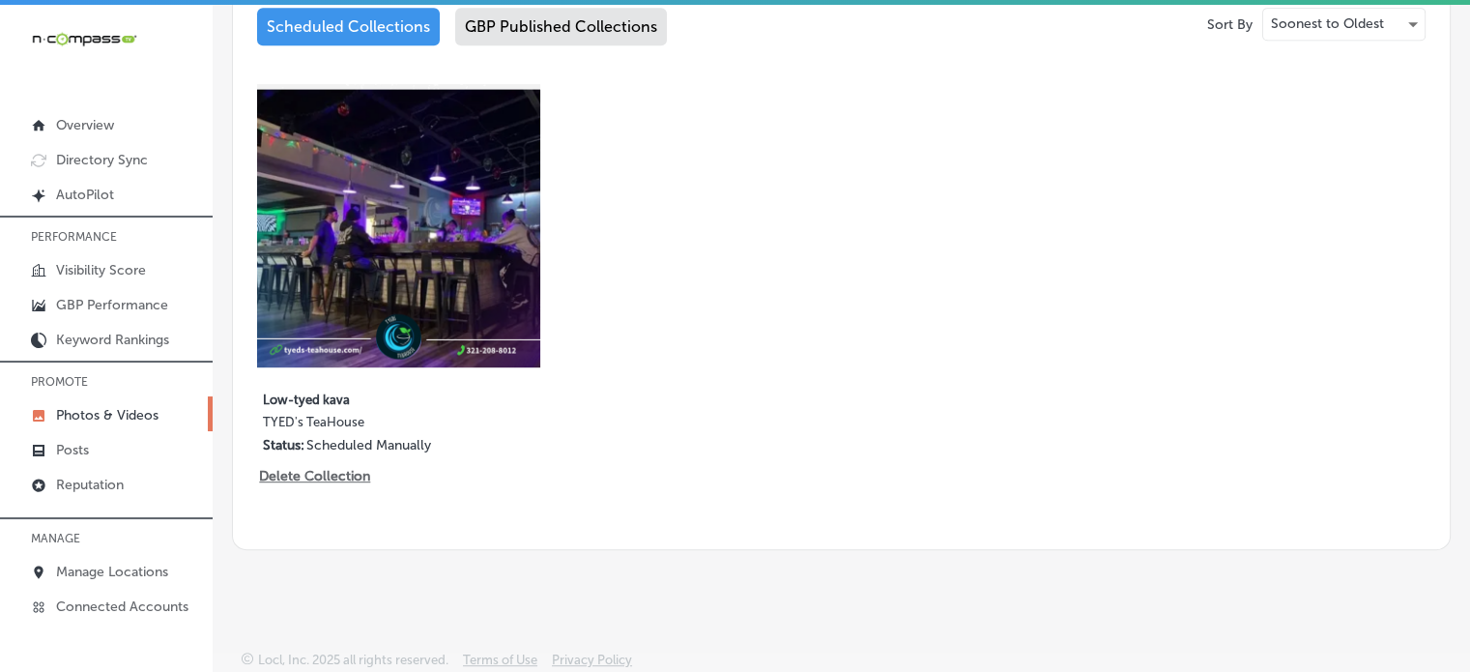
click at [564, 40] on div "GBP Published Collections" at bounding box center [561, 27] width 212 height 38
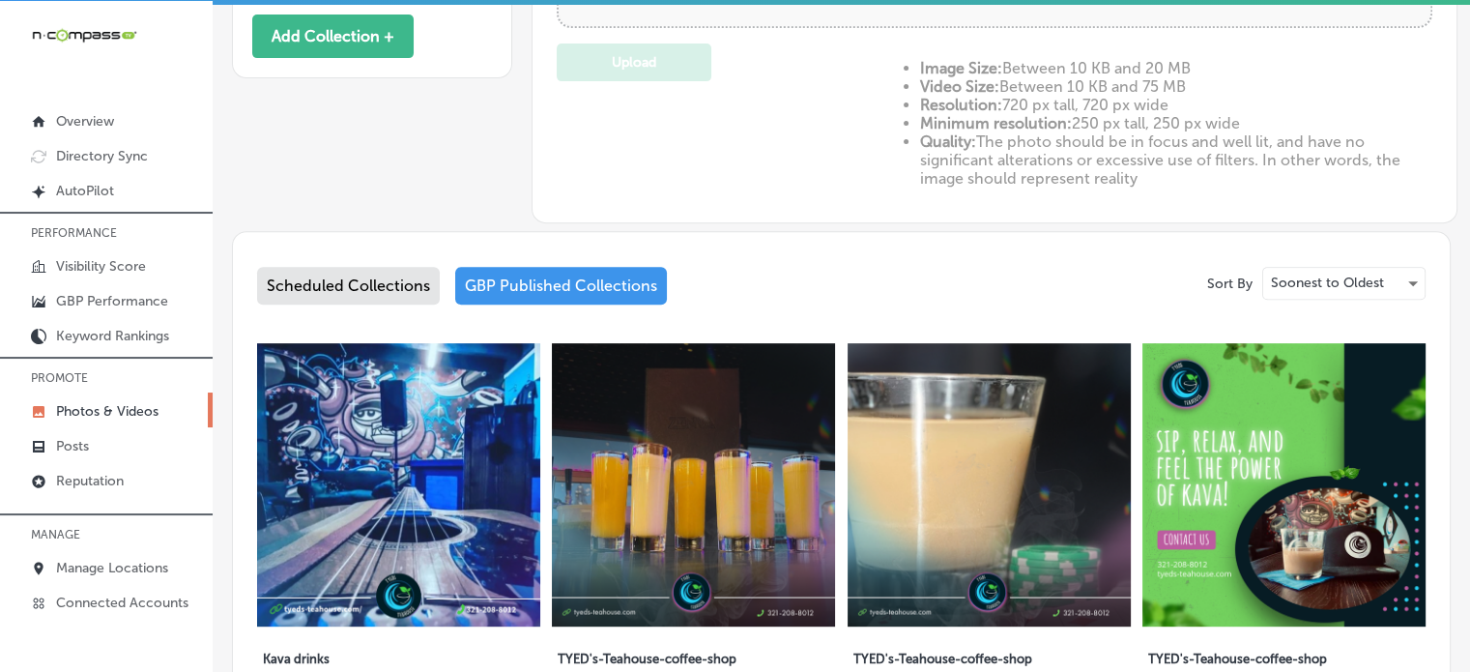
scroll to position [721, 0]
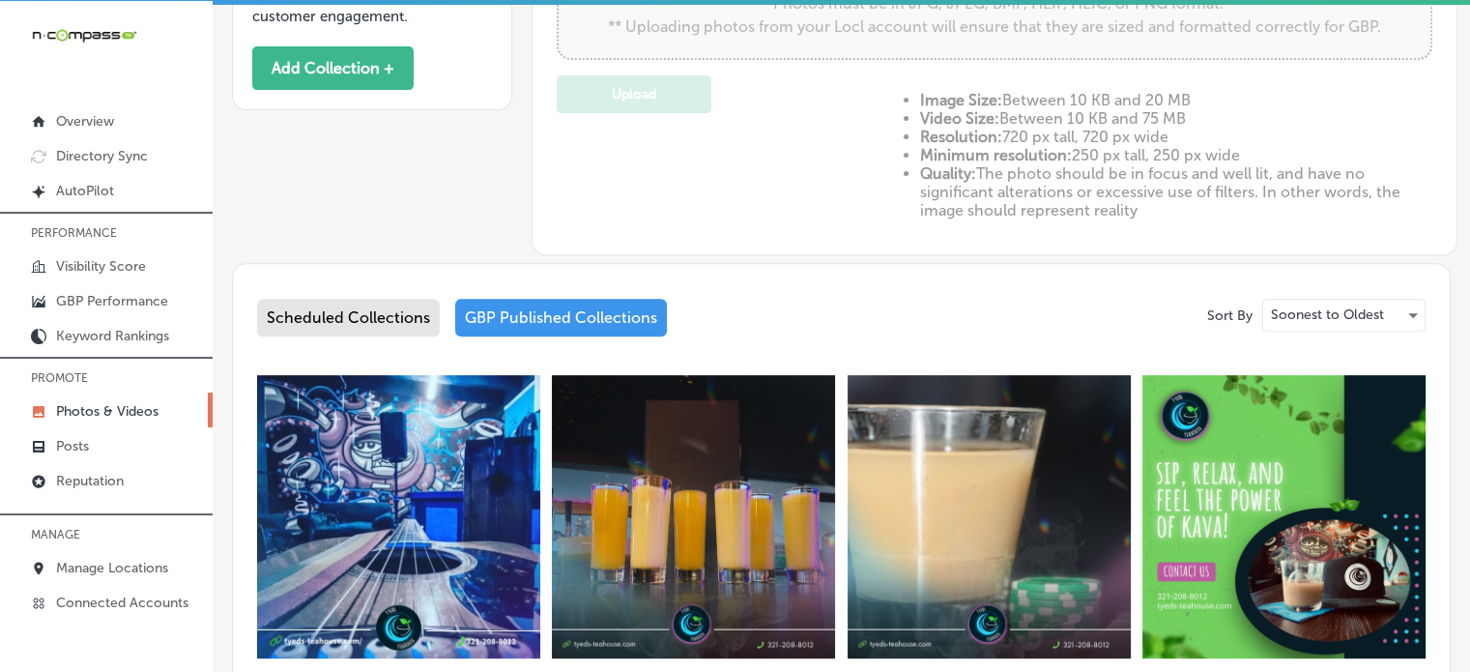
click at [1318, 12] on div "Add Additional Photos For AutoPilot Powered by PQINA Drag & Drop or Browse *Pho…" at bounding box center [994, 74] width 875 height 321
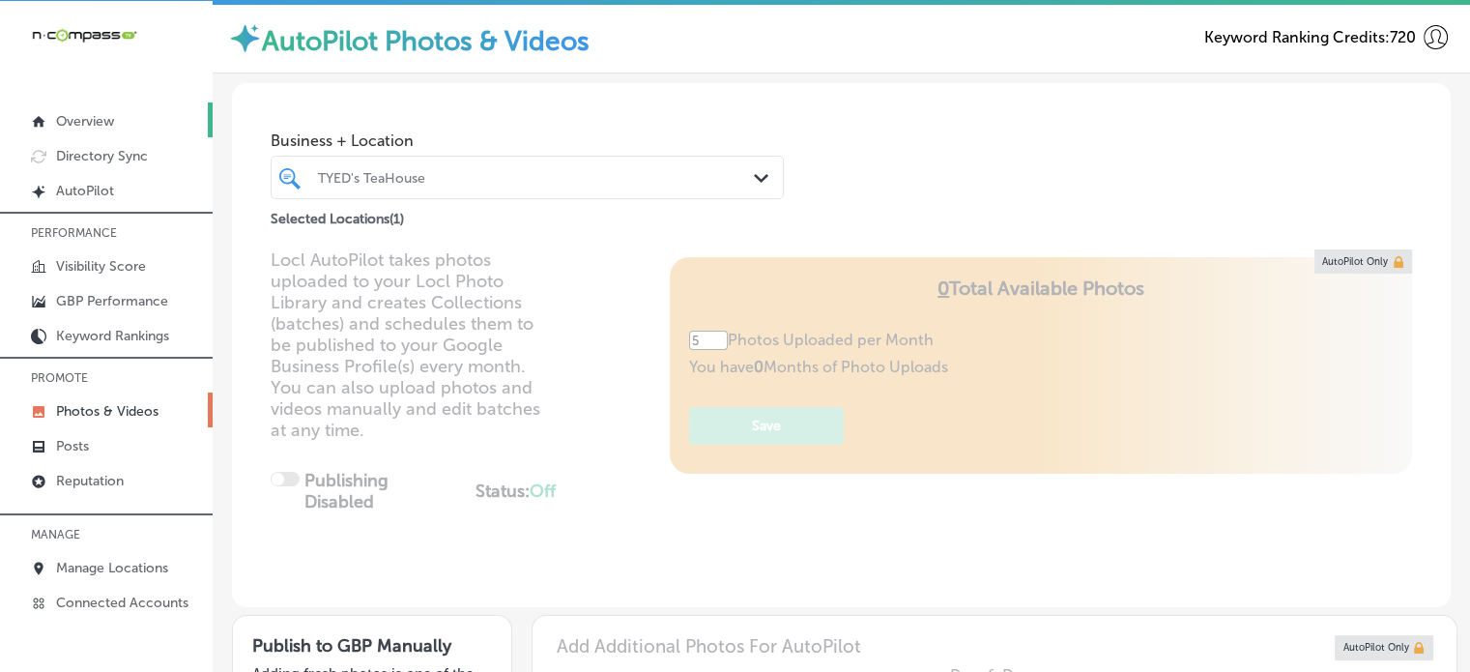
click at [100, 120] on p "Overview" at bounding box center [85, 121] width 58 height 16
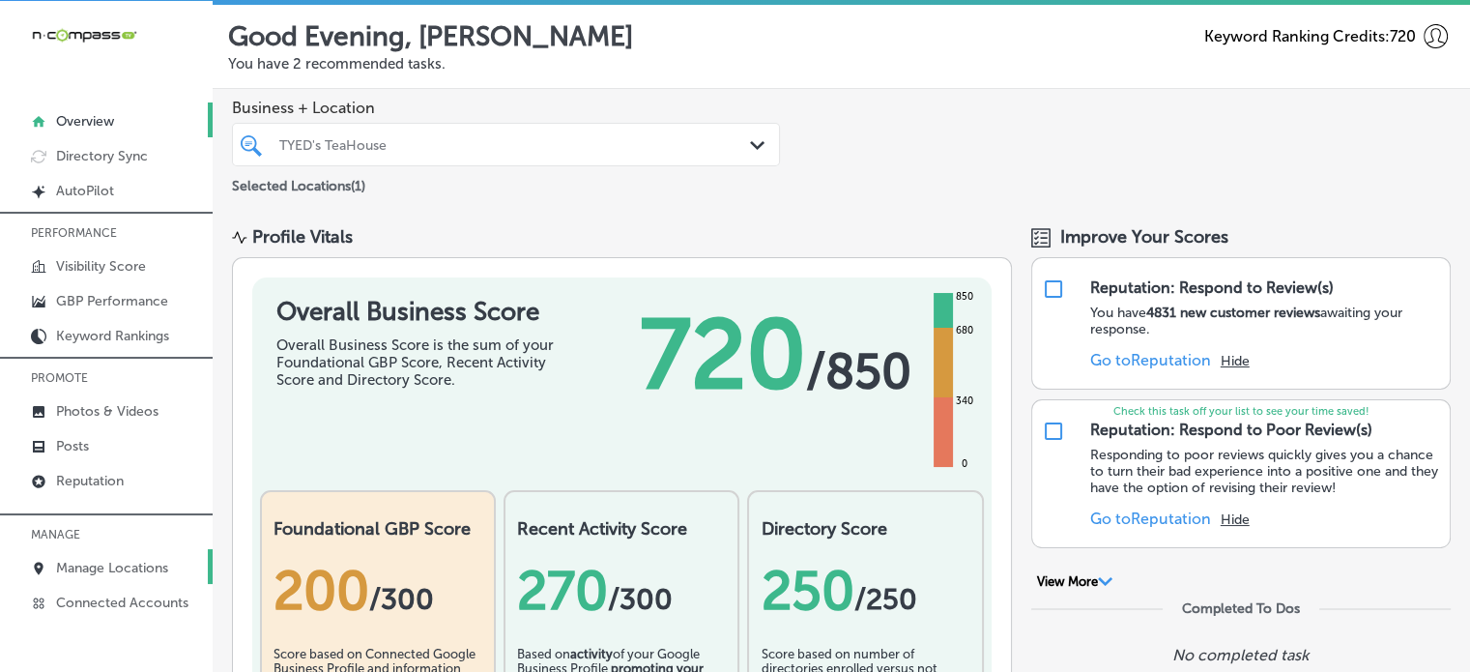
click at [119, 562] on p "Manage Locations" at bounding box center [112, 567] width 112 height 16
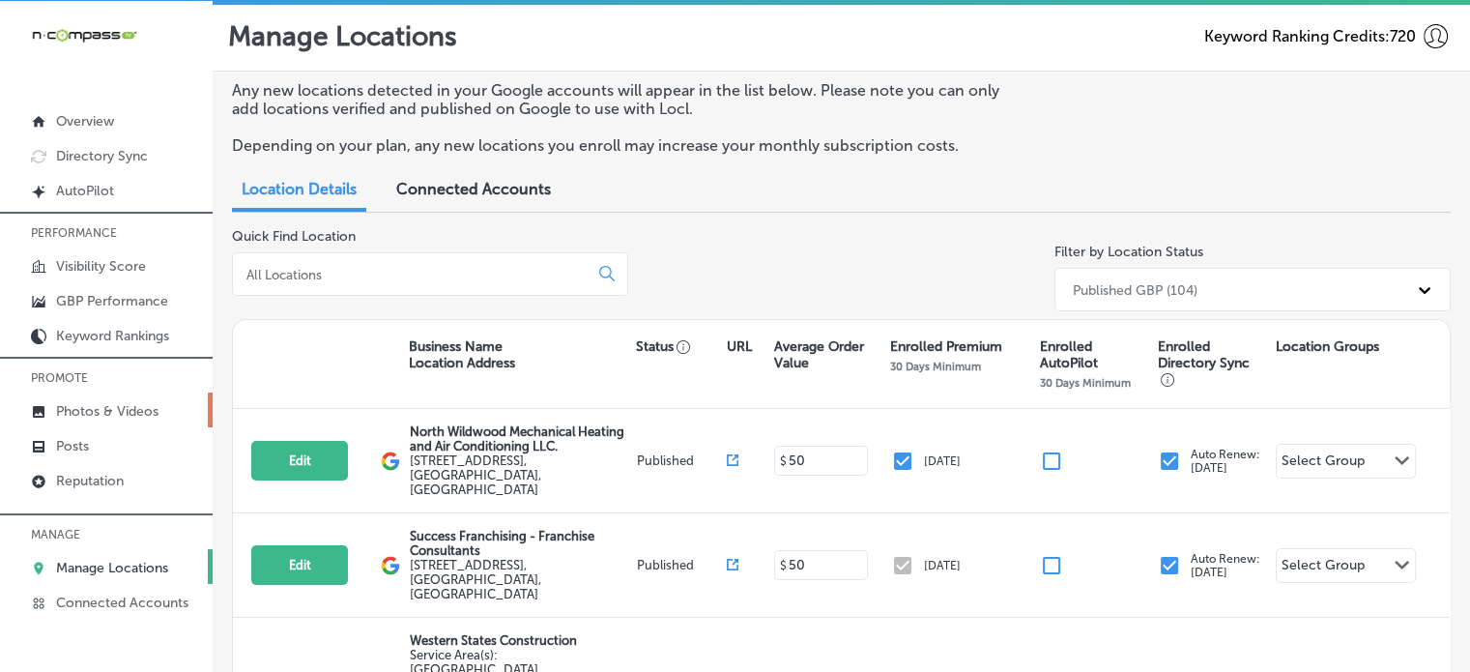
click at [125, 403] on p "Photos & Videos" at bounding box center [107, 411] width 102 height 16
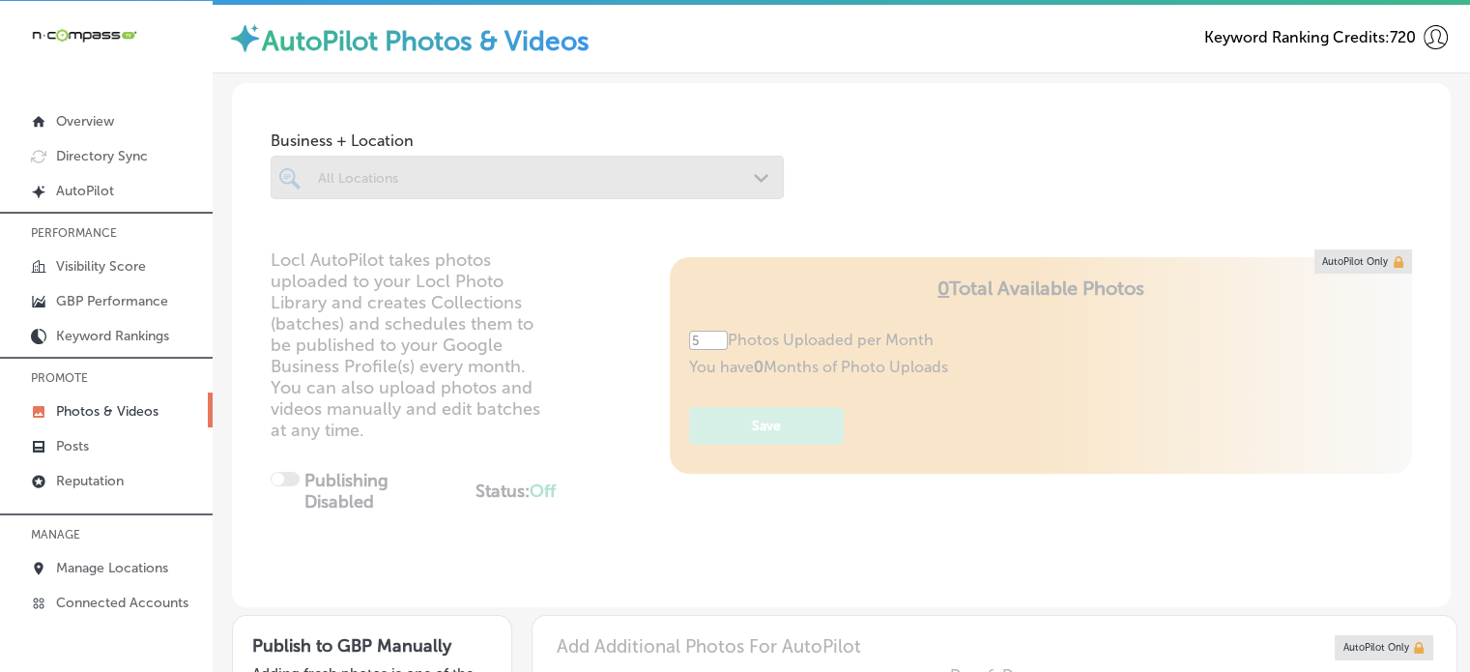
click at [593, 186] on div at bounding box center [527, 177] width 513 height 43
type input "0"
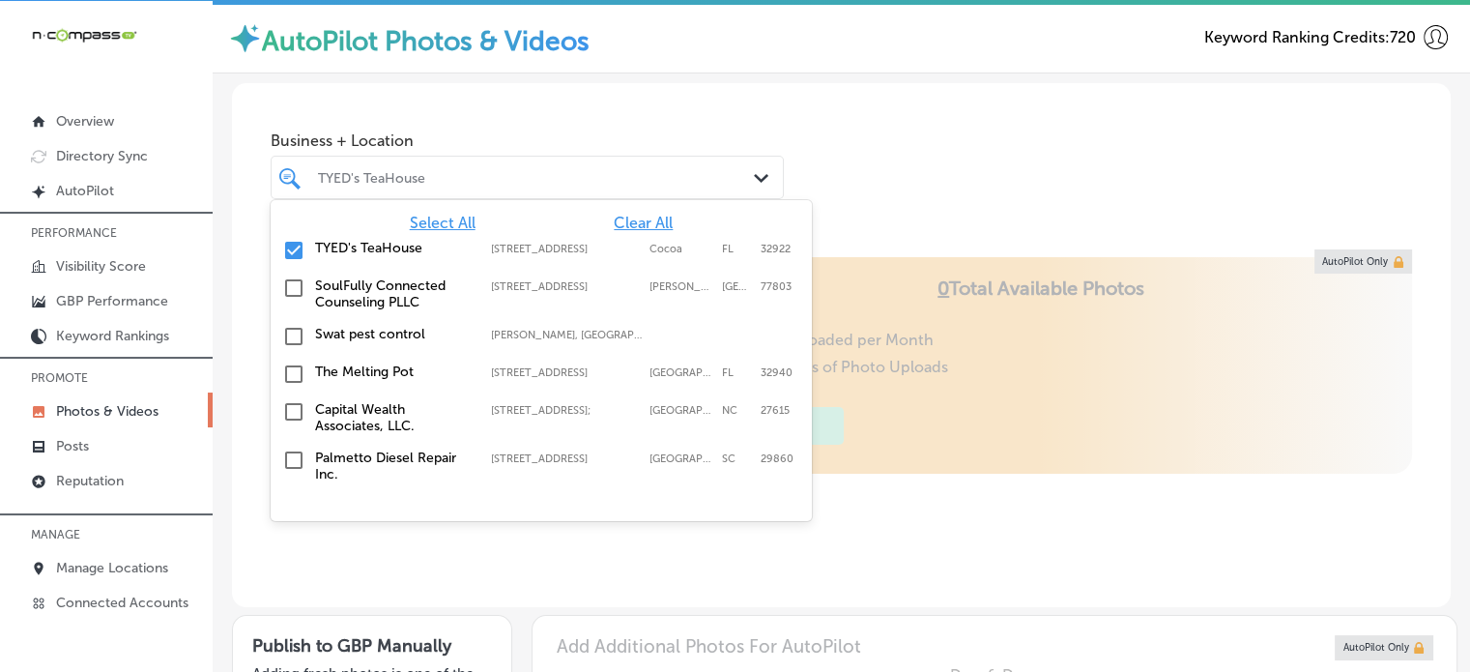
click at [593, 186] on div at bounding box center [506, 177] width 381 height 26
click at [631, 222] on span "Clear All" at bounding box center [643, 223] width 59 height 18
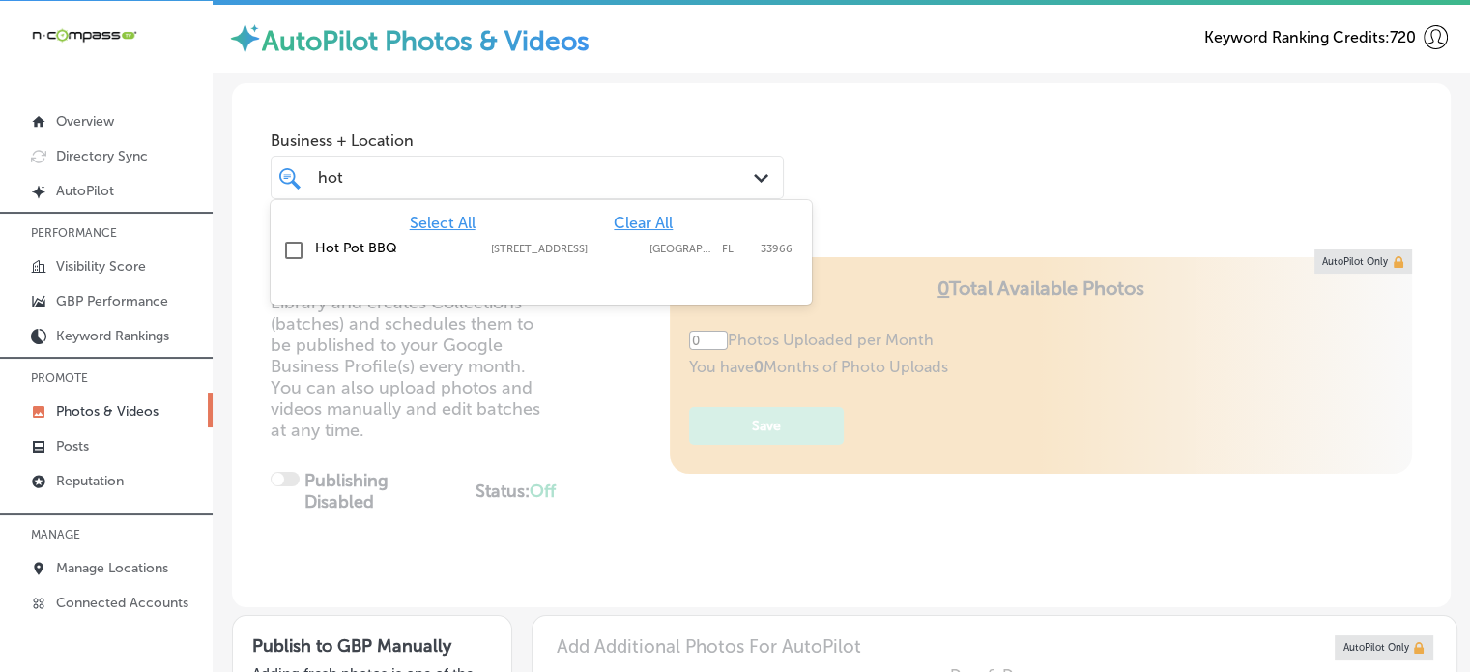
click at [353, 240] on label "Hot Pot BBQ" at bounding box center [393, 248] width 157 height 16
type input "hot"
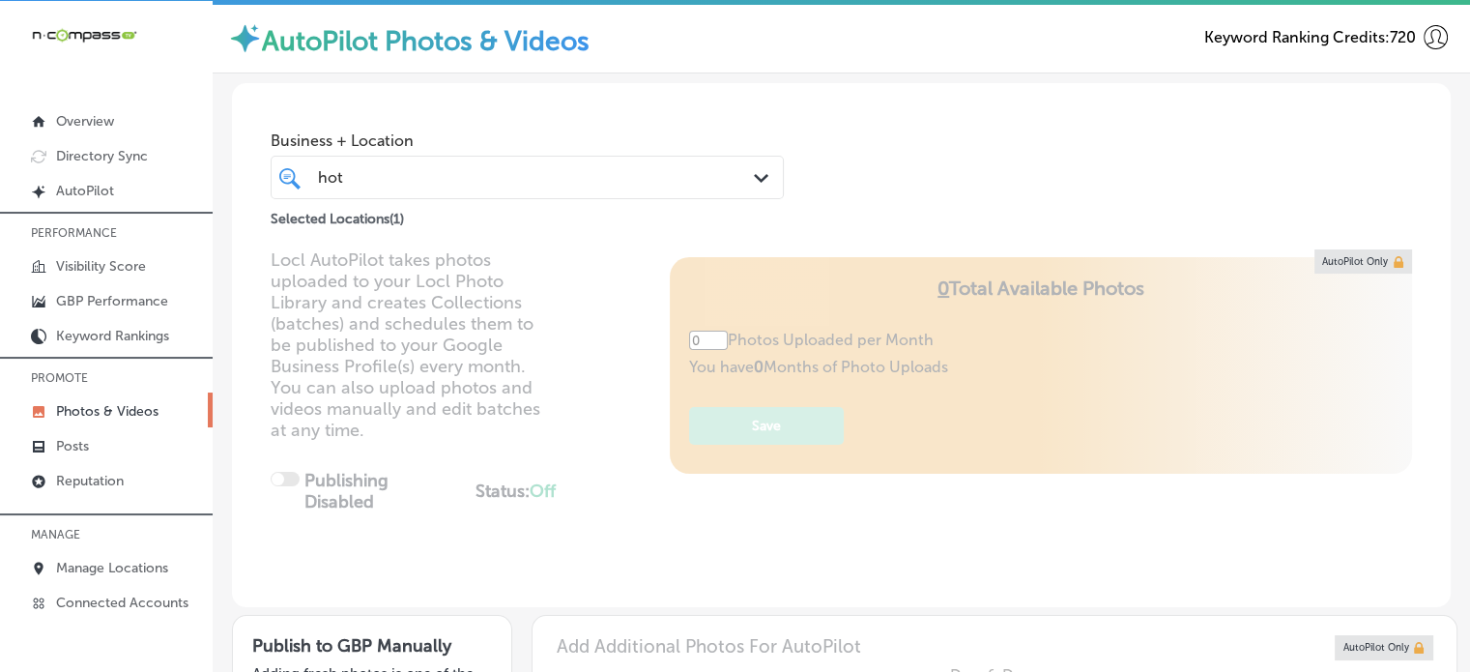
click at [953, 174] on div "Business + Location hot hot Path Created with Sketch. Selected Locations ( 1 )" at bounding box center [841, 156] width 1218 height 147
type input "5"
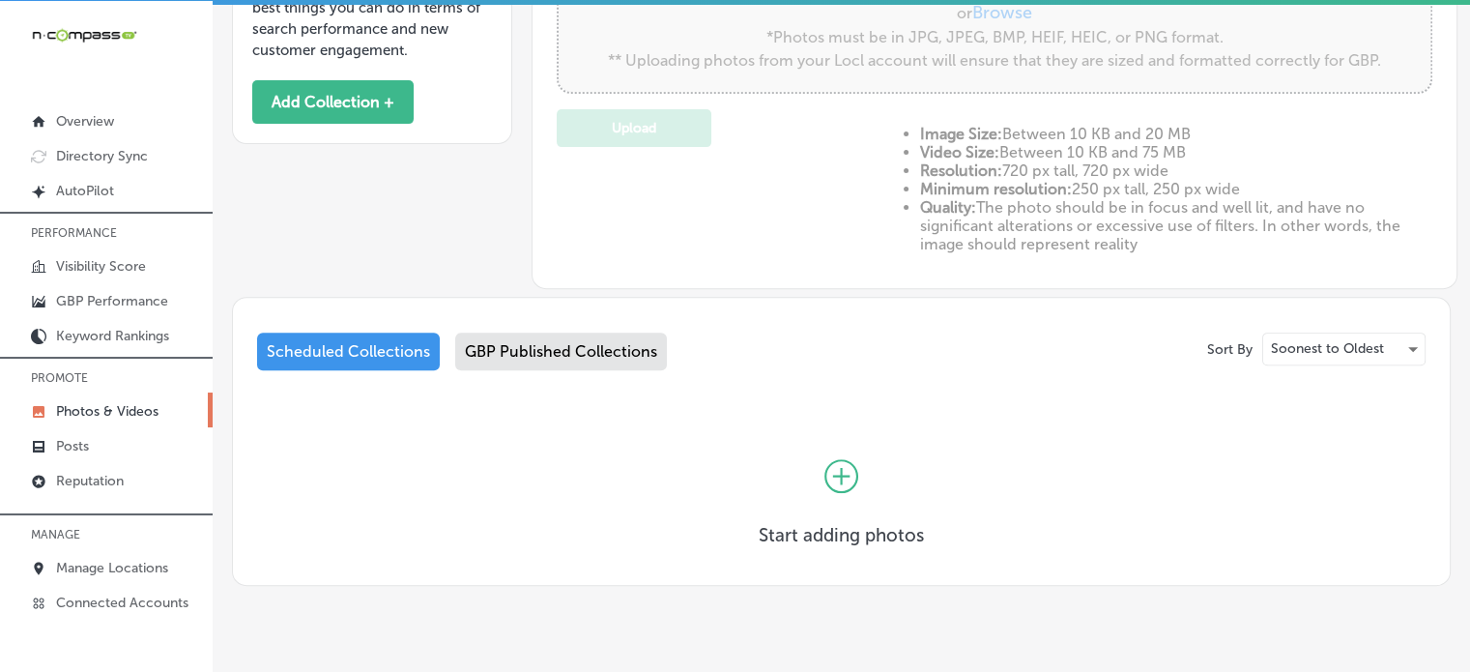
scroll to position [688, 0]
click at [562, 366] on div "GBP Published Collections" at bounding box center [561, 350] width 212 height 38
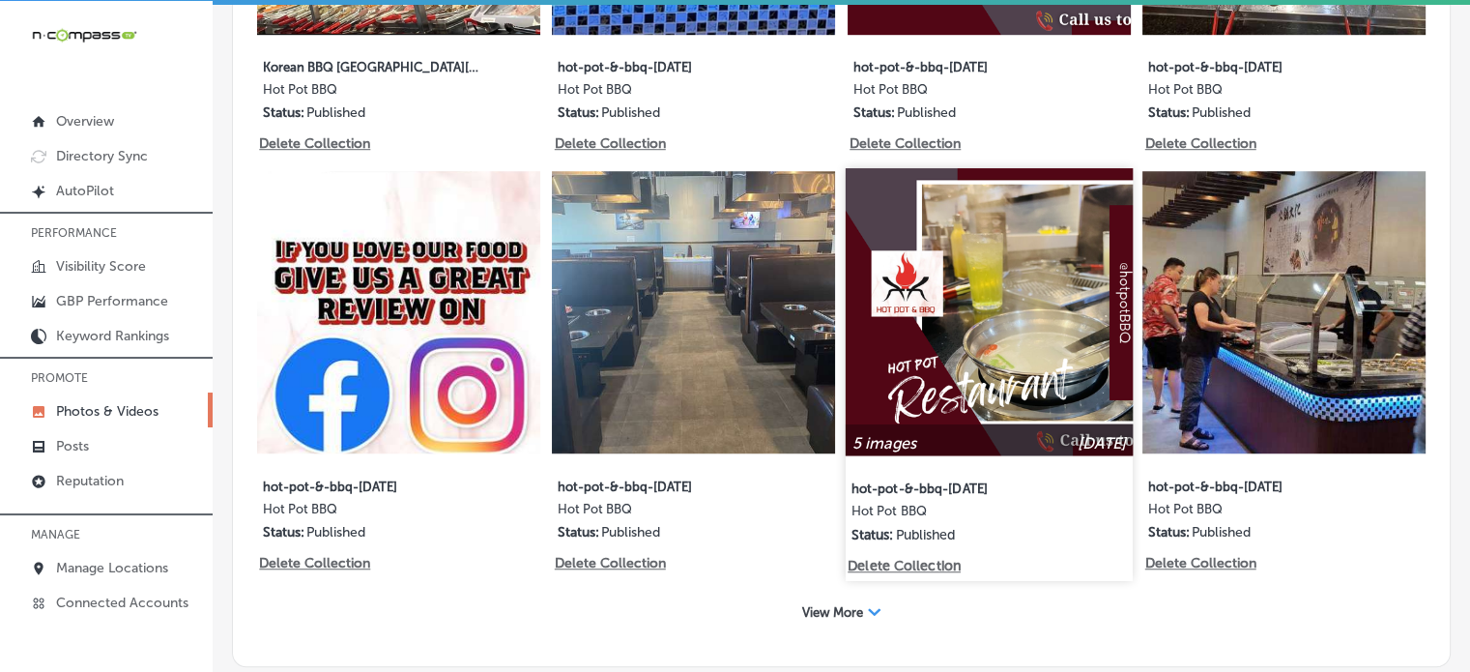
scroll to position [1467, 0]
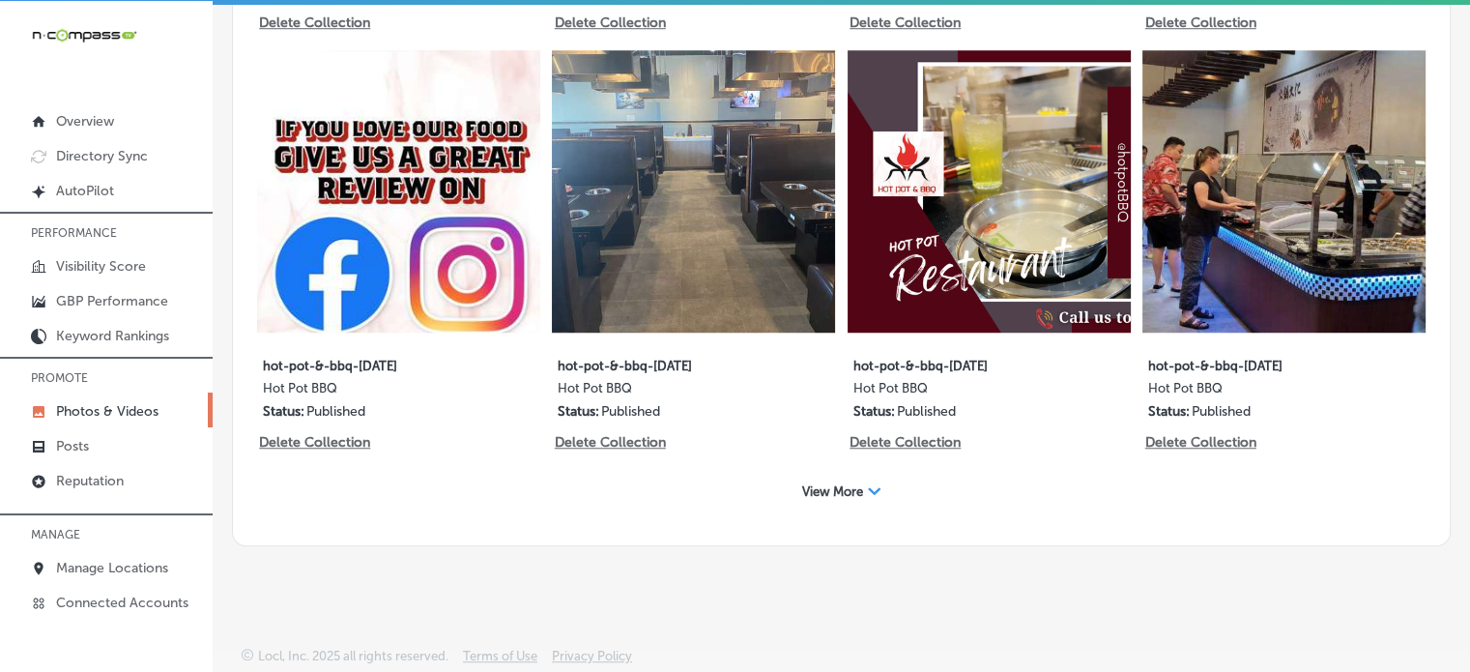
click at [835, 494] on span "View More" at bounding box center [832, 491] width 61 height 14
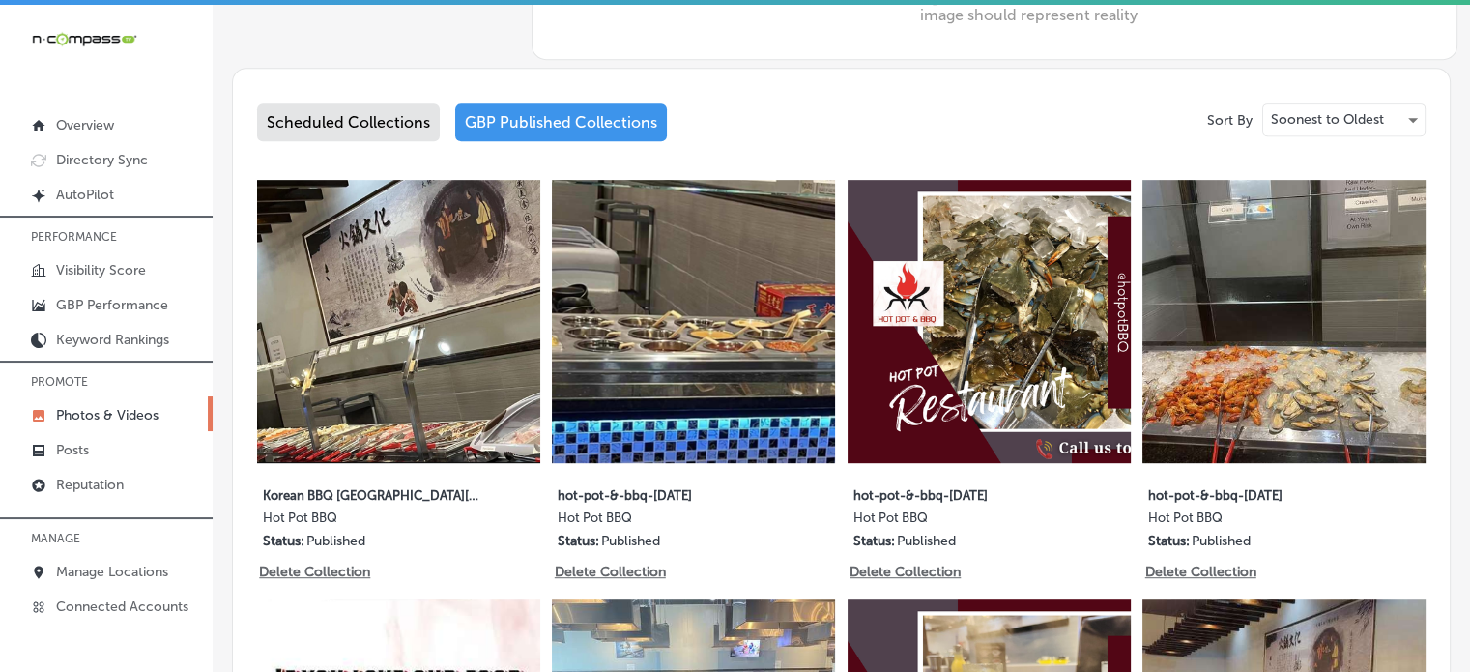
scroll to position [917, 0]
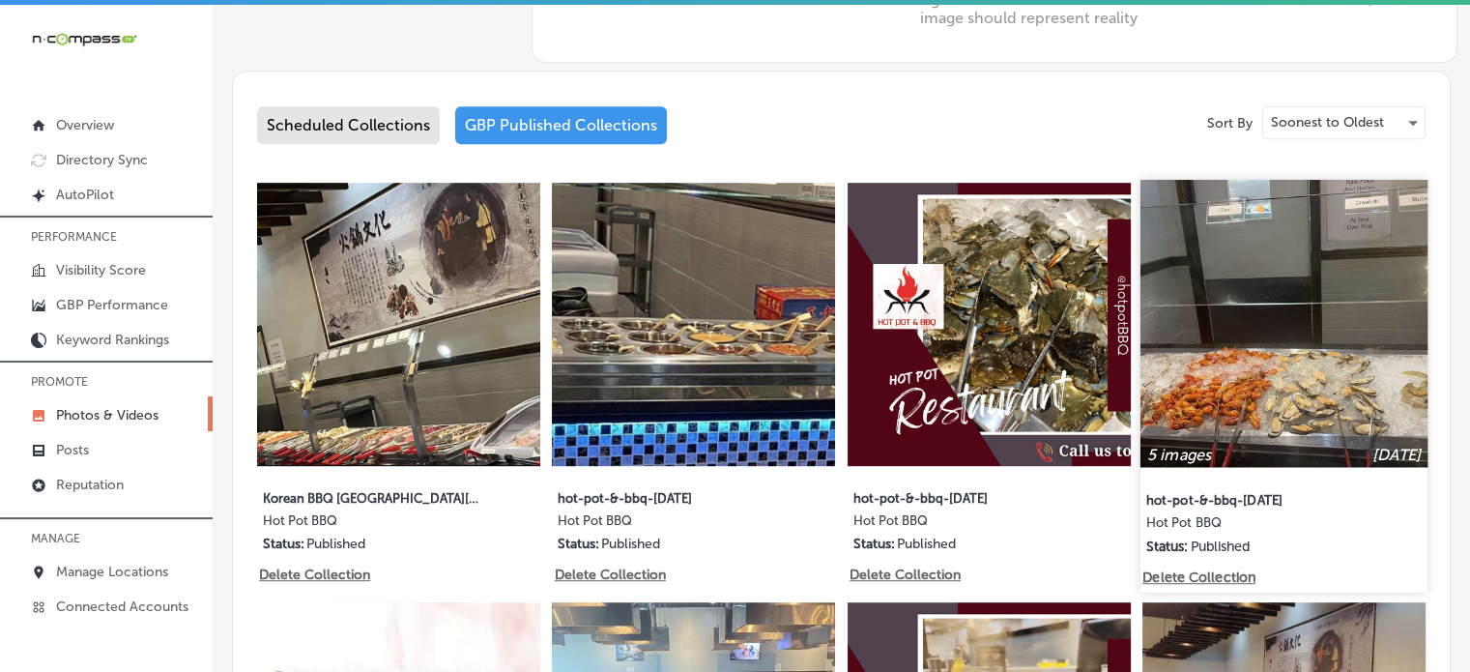
click at [1202, 348] on img at bounding box center [1283, 323] width 287 height 287
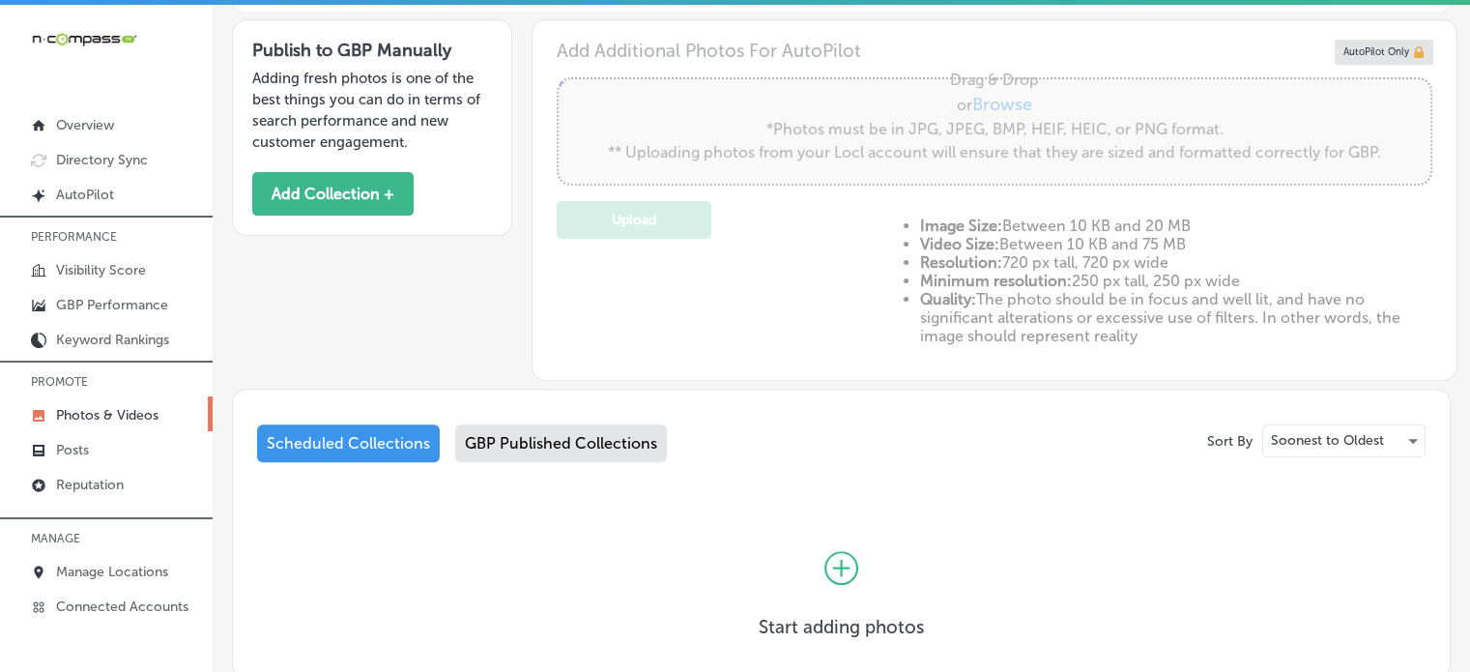
scroll to position [736, 0]
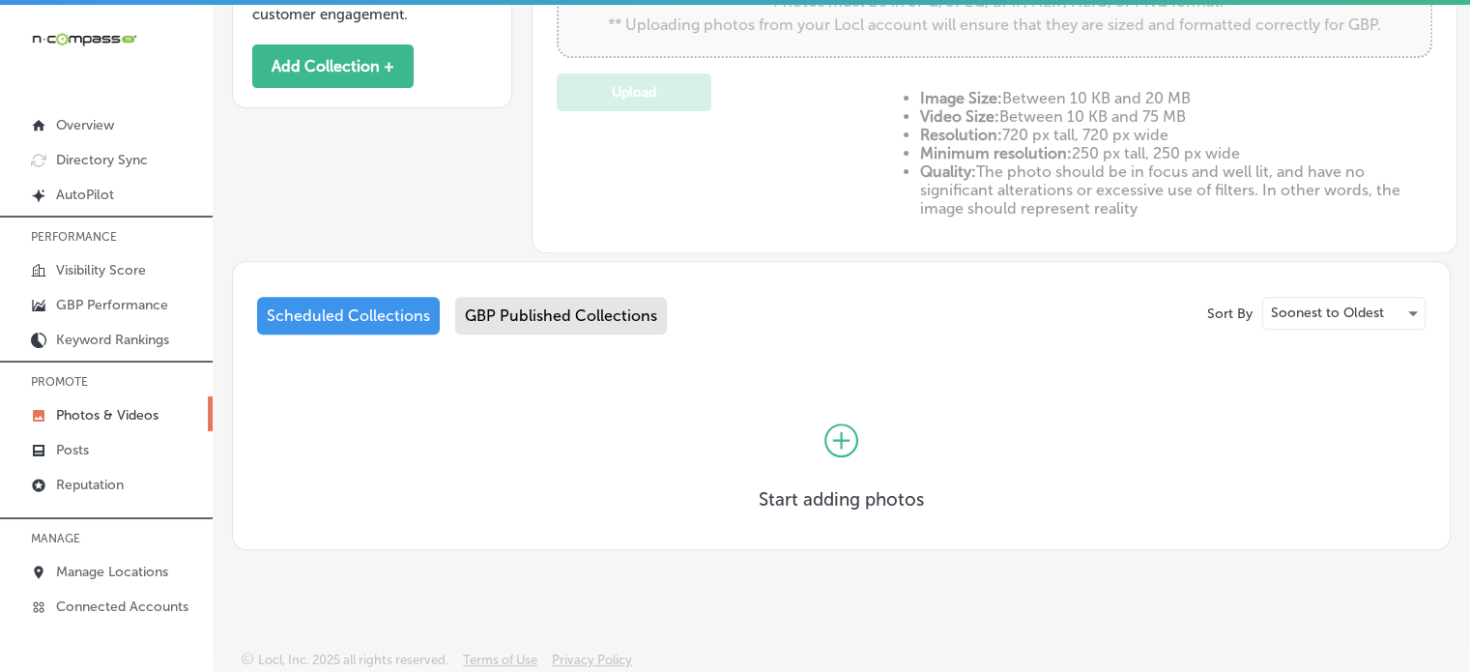
click at [553, 329] on div "GBP Published Collections" at bounding box center [561, 316] width 212 height 38
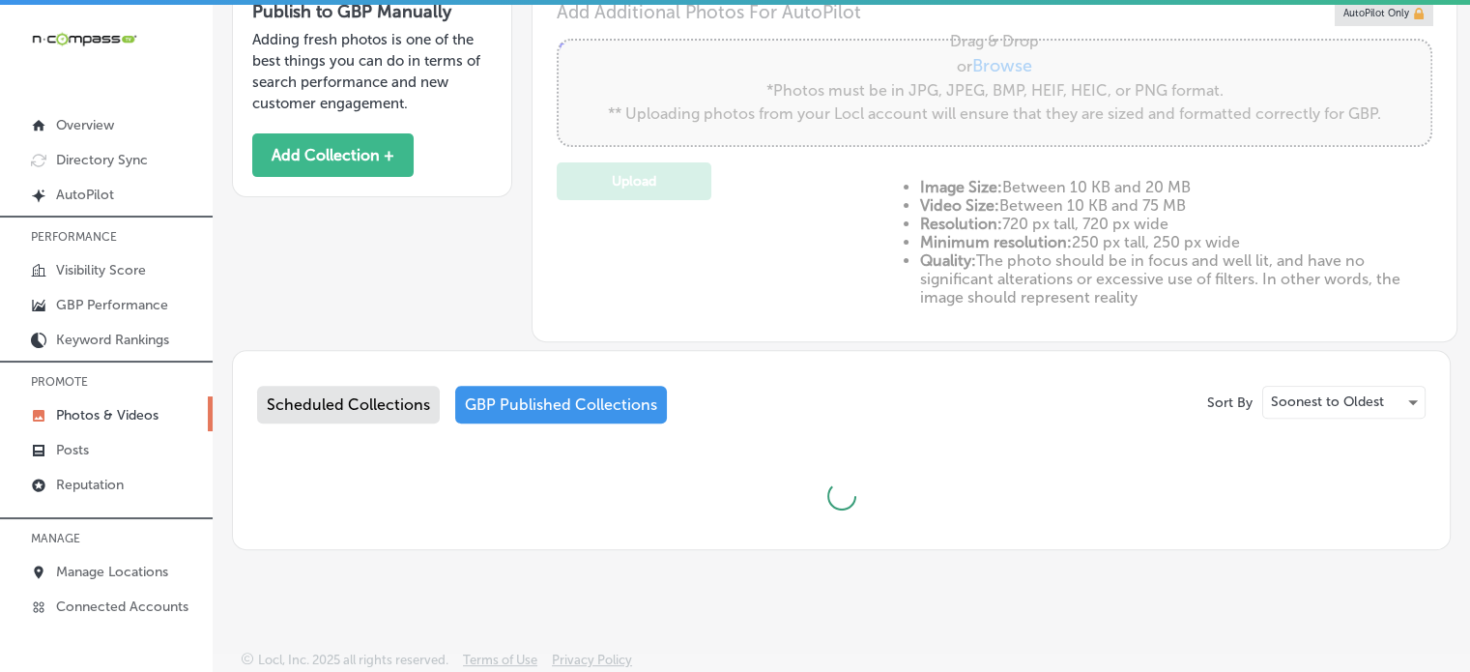
type input "5"
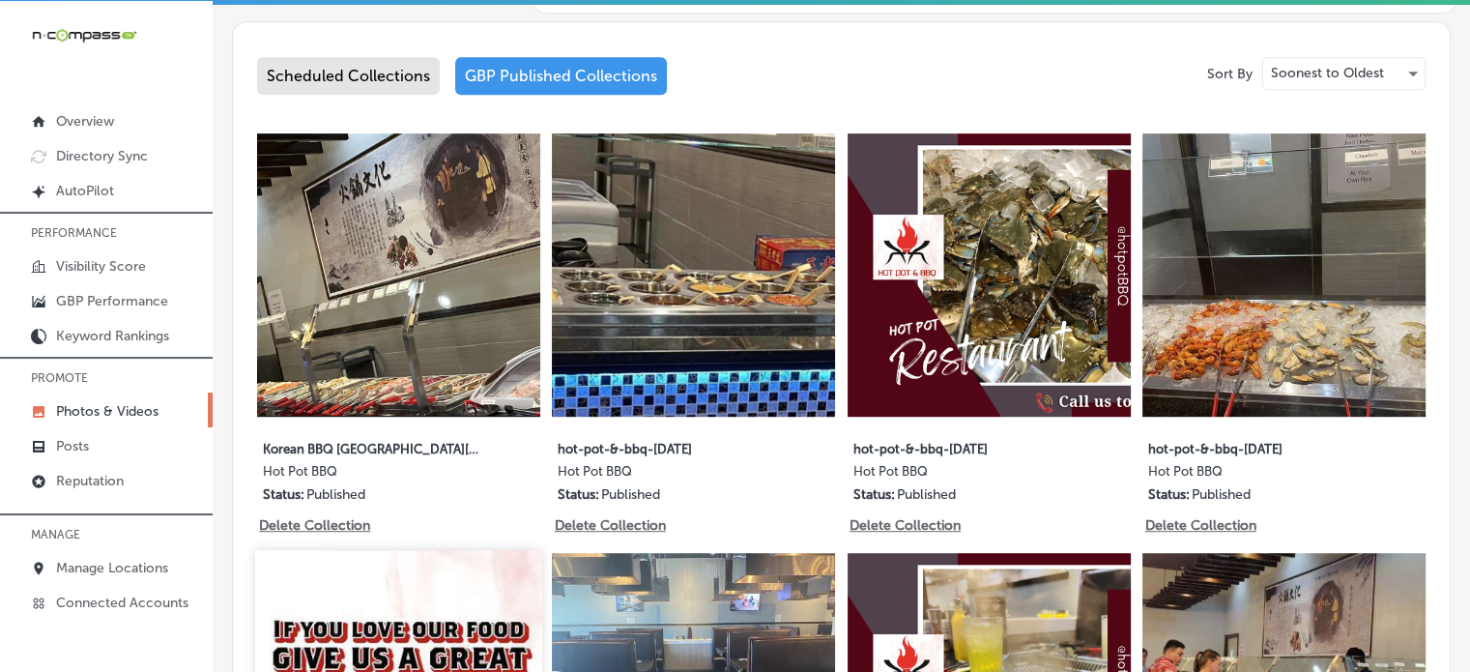
scroll to position [961, 0]
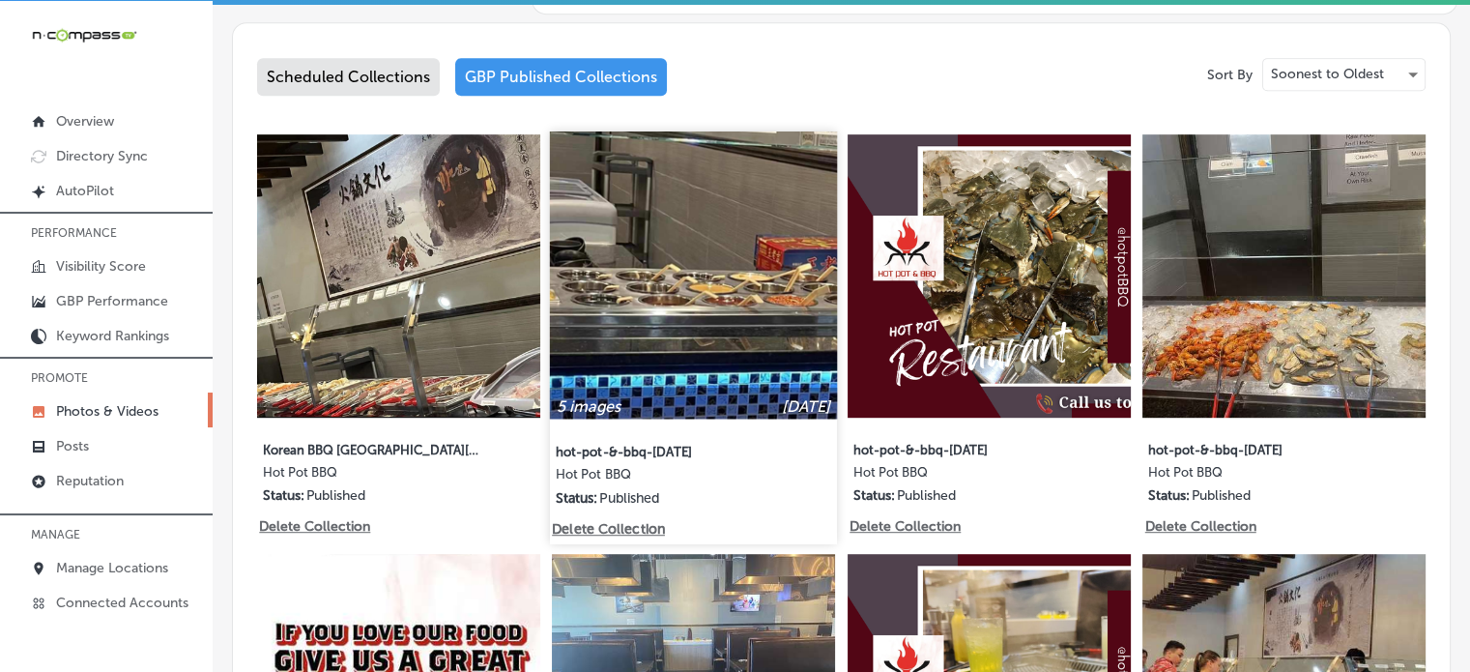
click at [665, 351] on img at bounding box center [693, 274] width 287 height 287
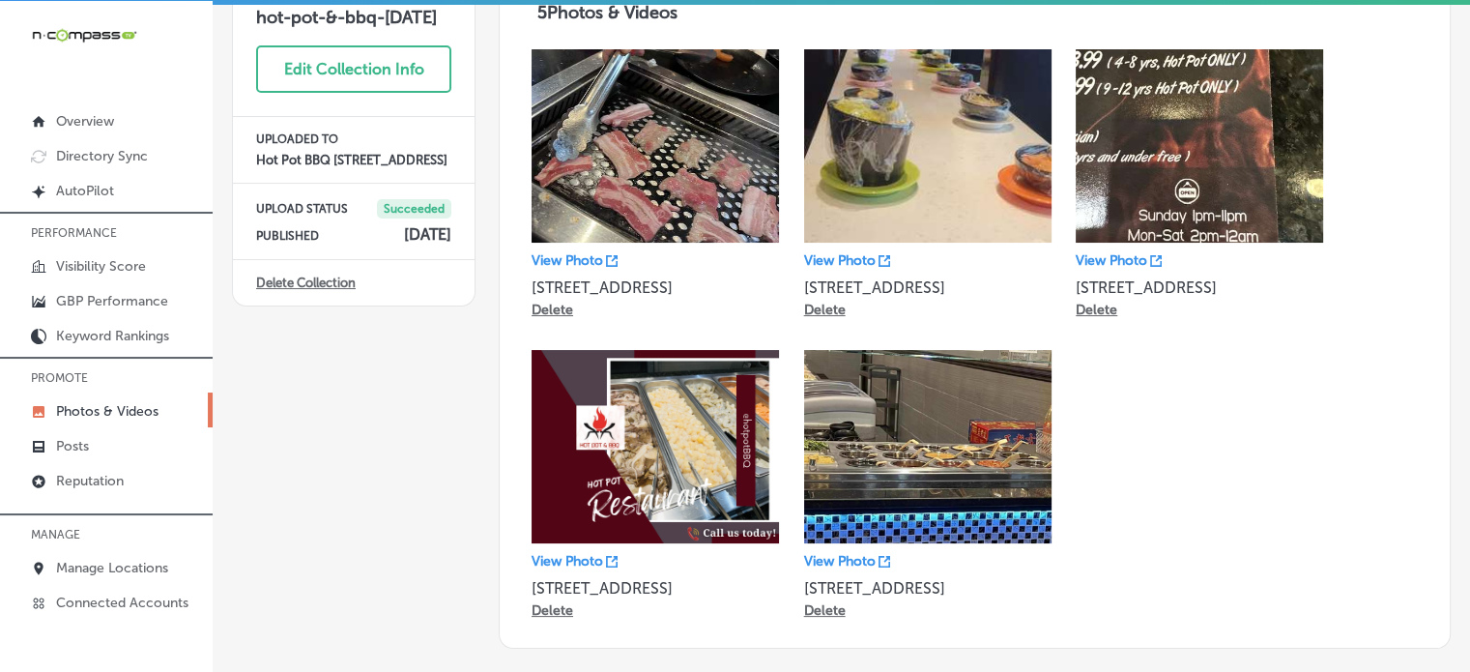
scroll to position [137, 0]
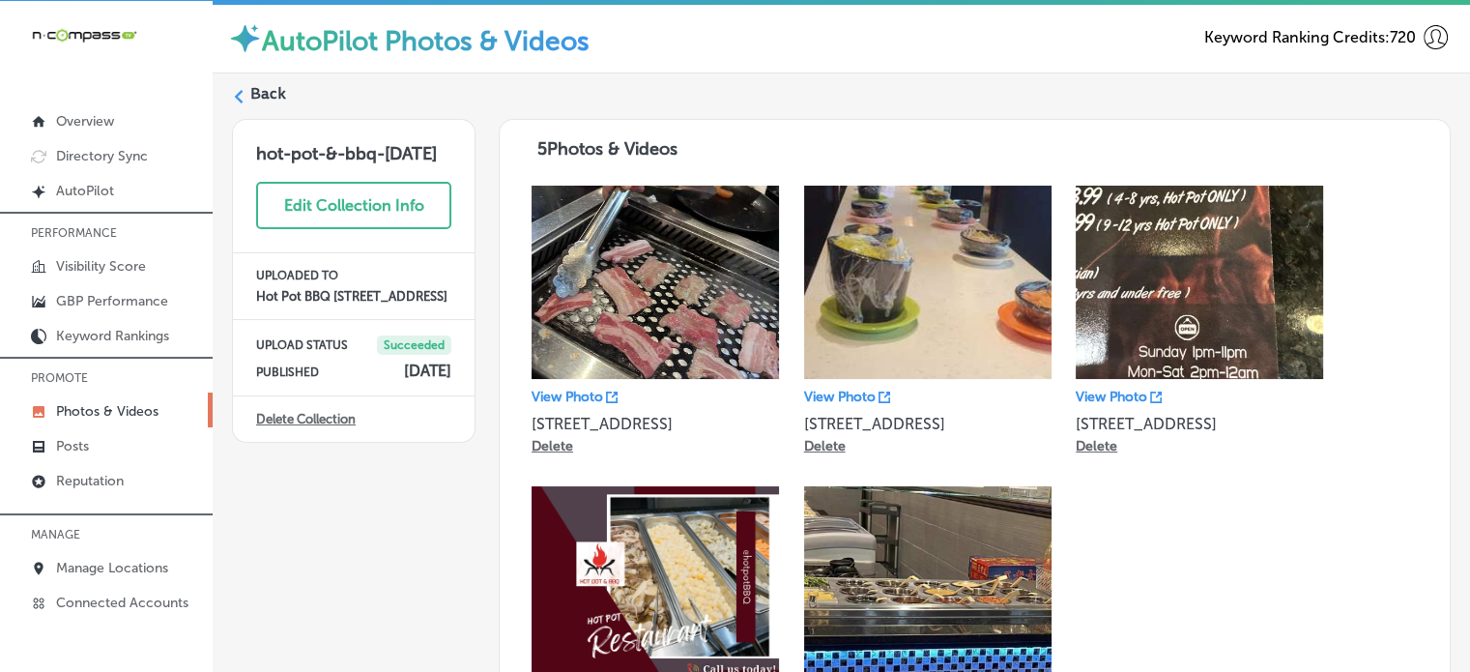
click at [273, 93] on label "Back" at bounding box center [268, 93] width 36 height 21
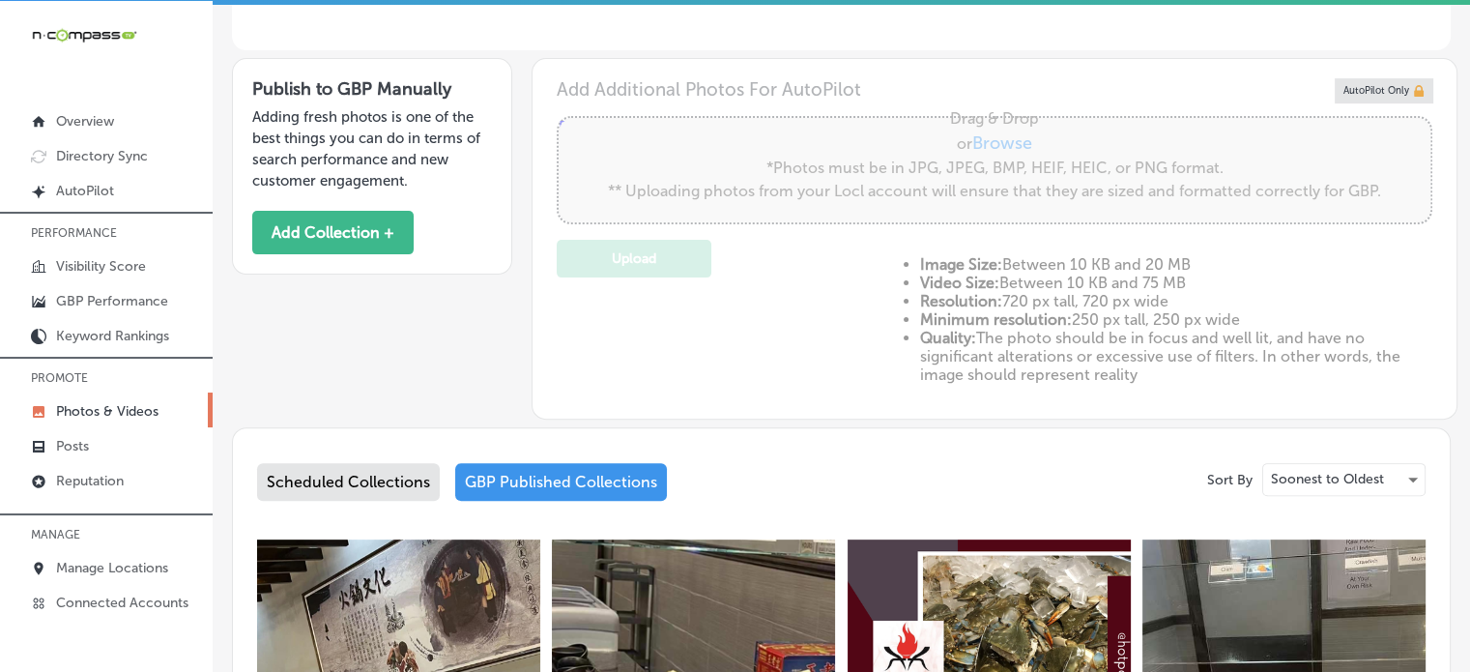
type input "5"
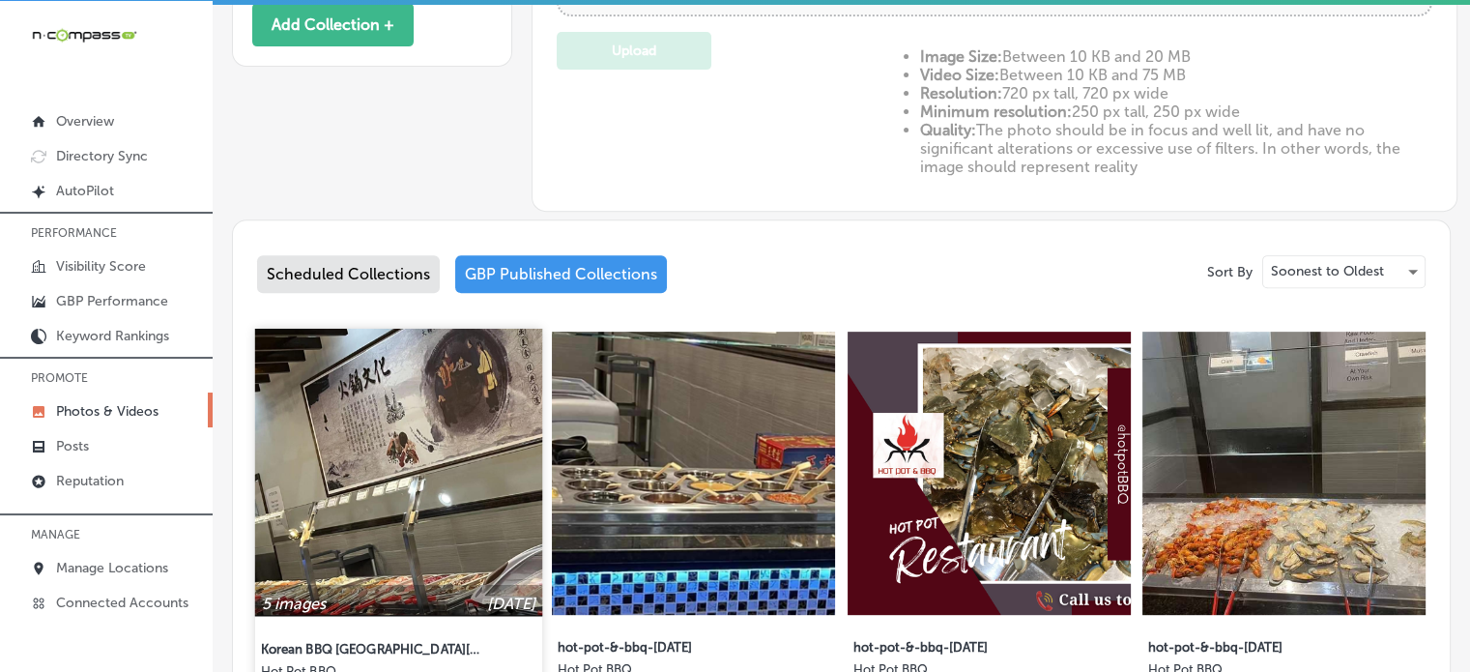
scroll to position [831, 0]
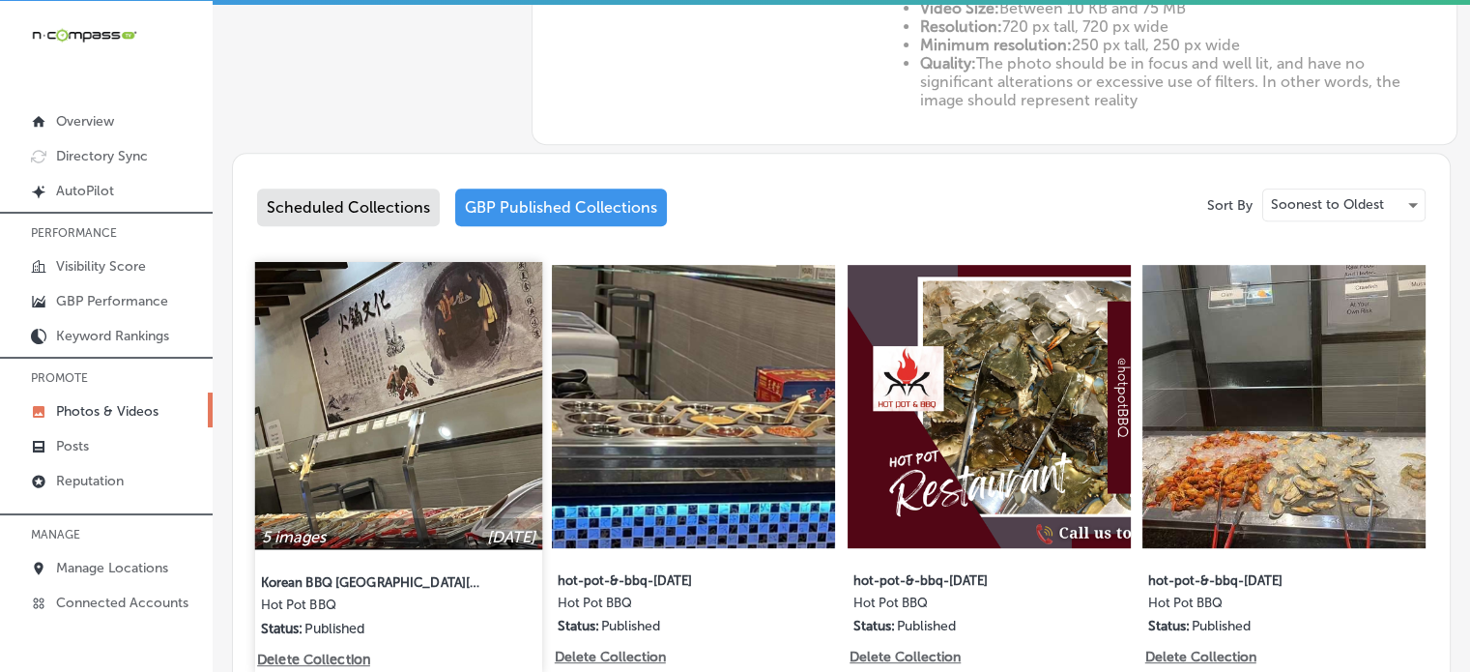
click at [419, 416] on img at bounding box center [398, 405] width 287 height 287
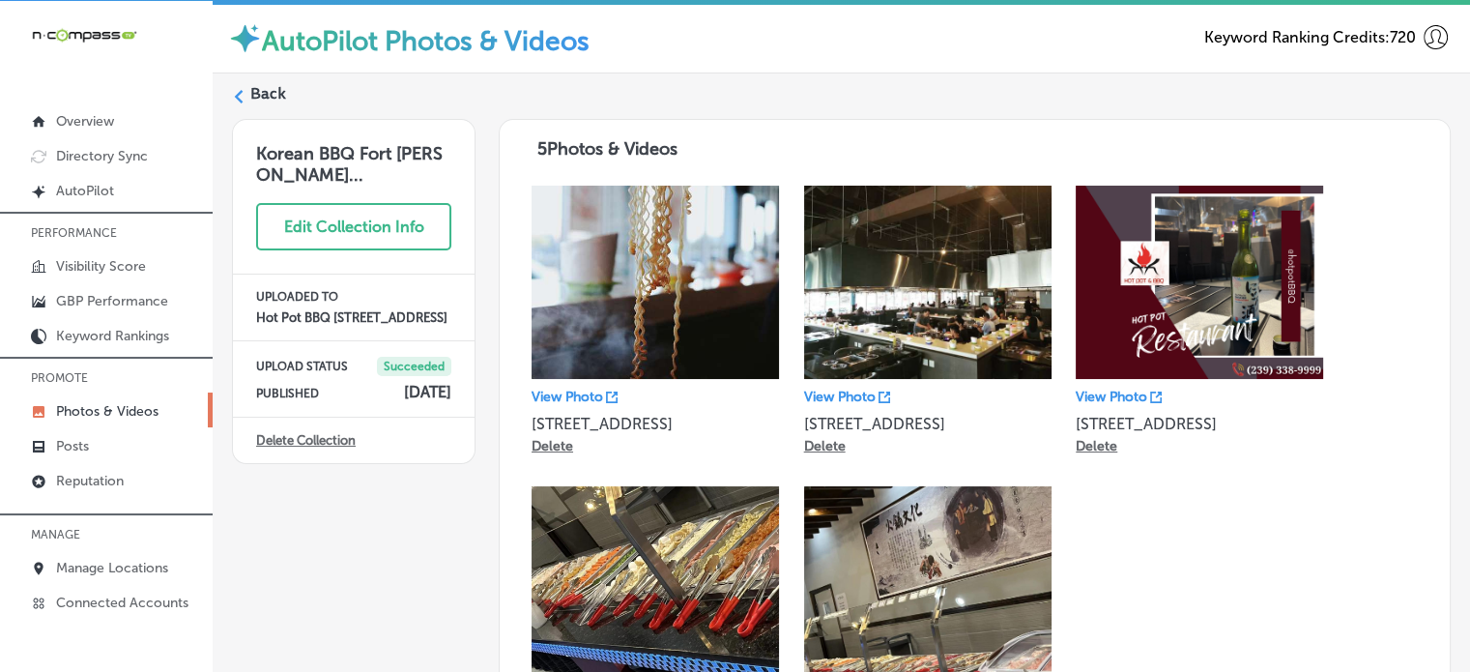
click at [262, 88] on label "Back" at bounding box center [268, 93] width 36 height 21
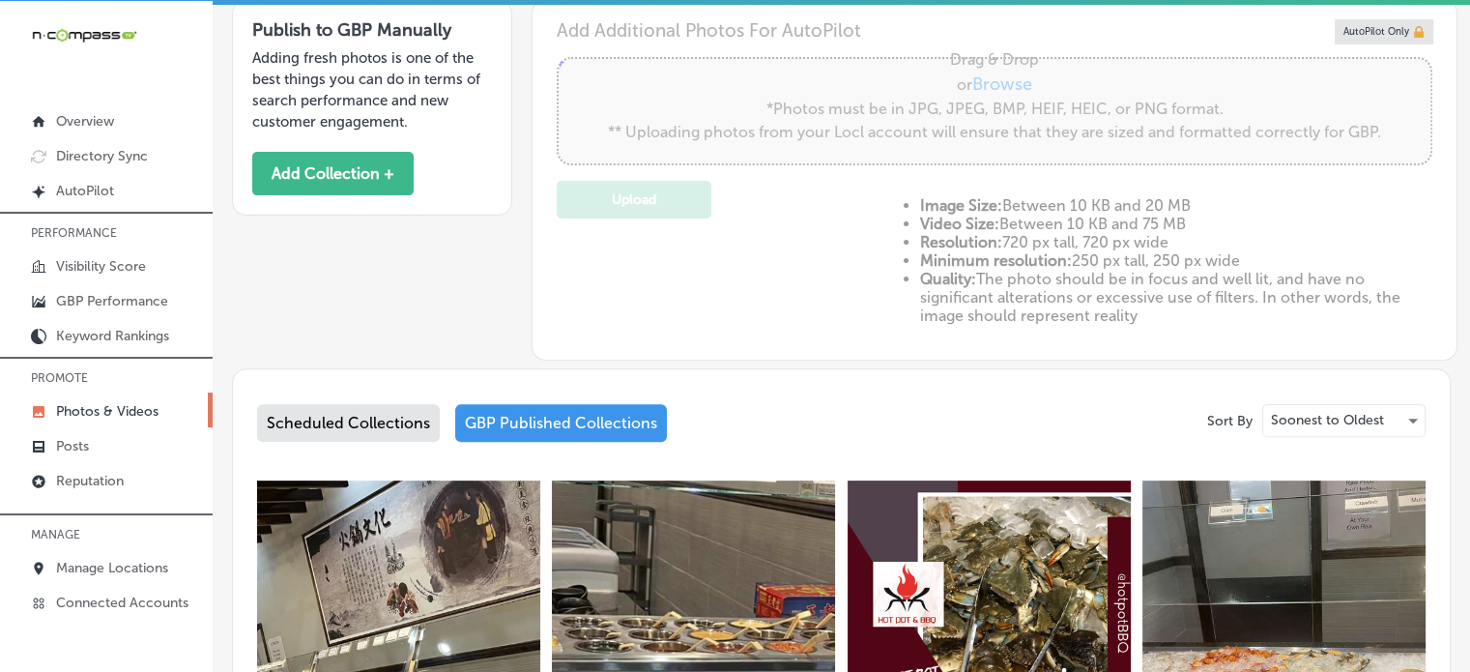
type input "5"
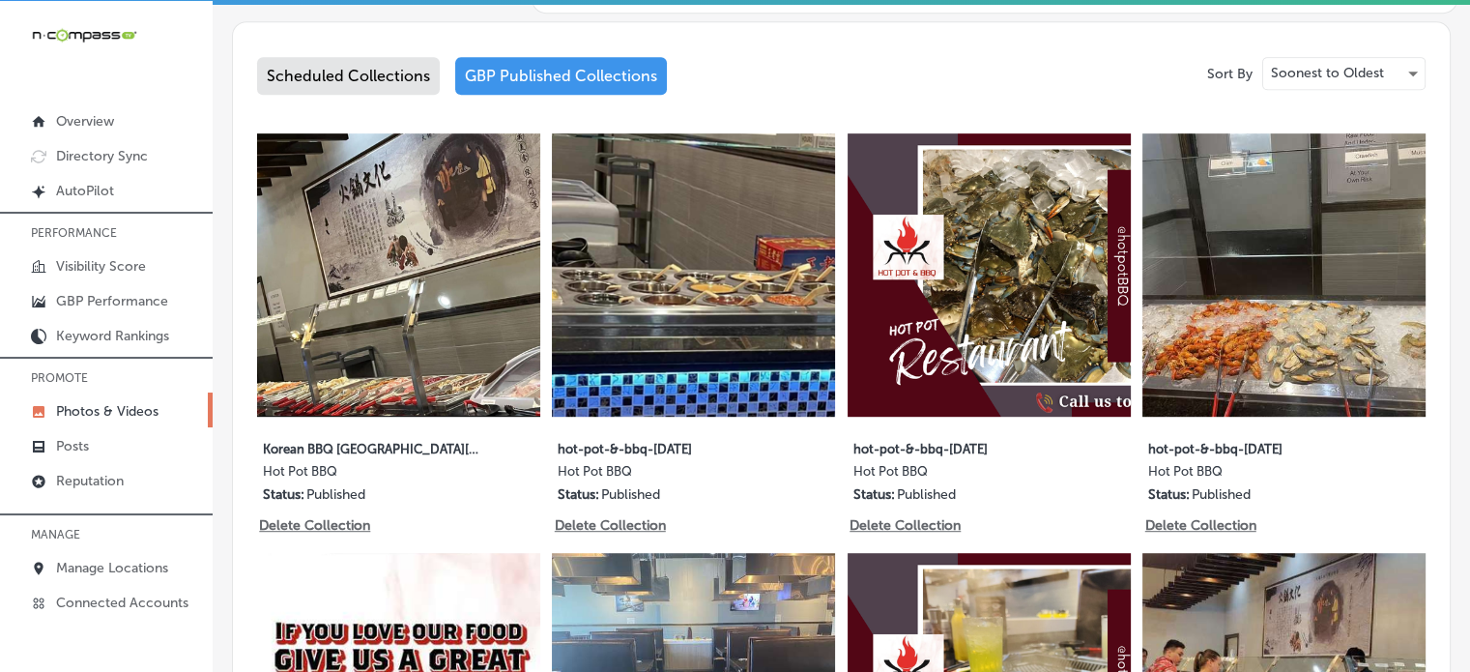
scroll to position [966, 0]
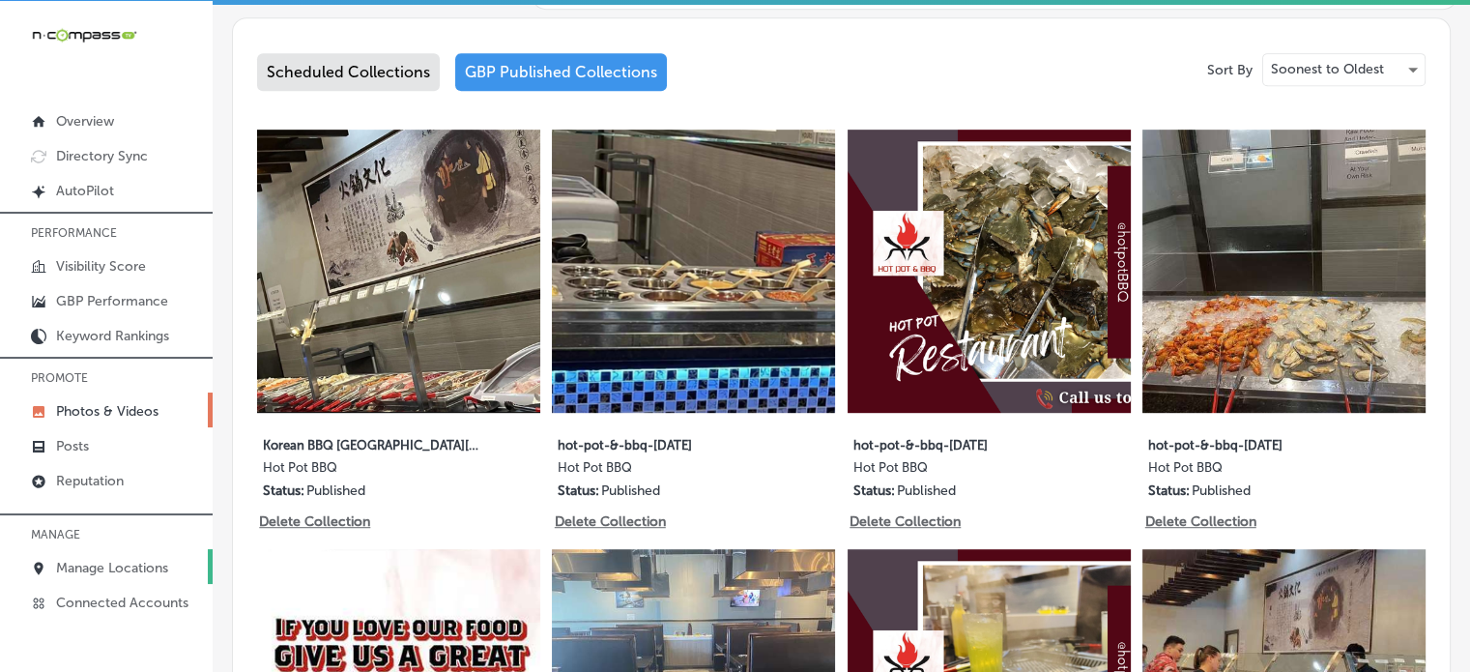
click at [114, 567] on p "Manage Locations" at bounding box center [112, 567] width 112 height 16
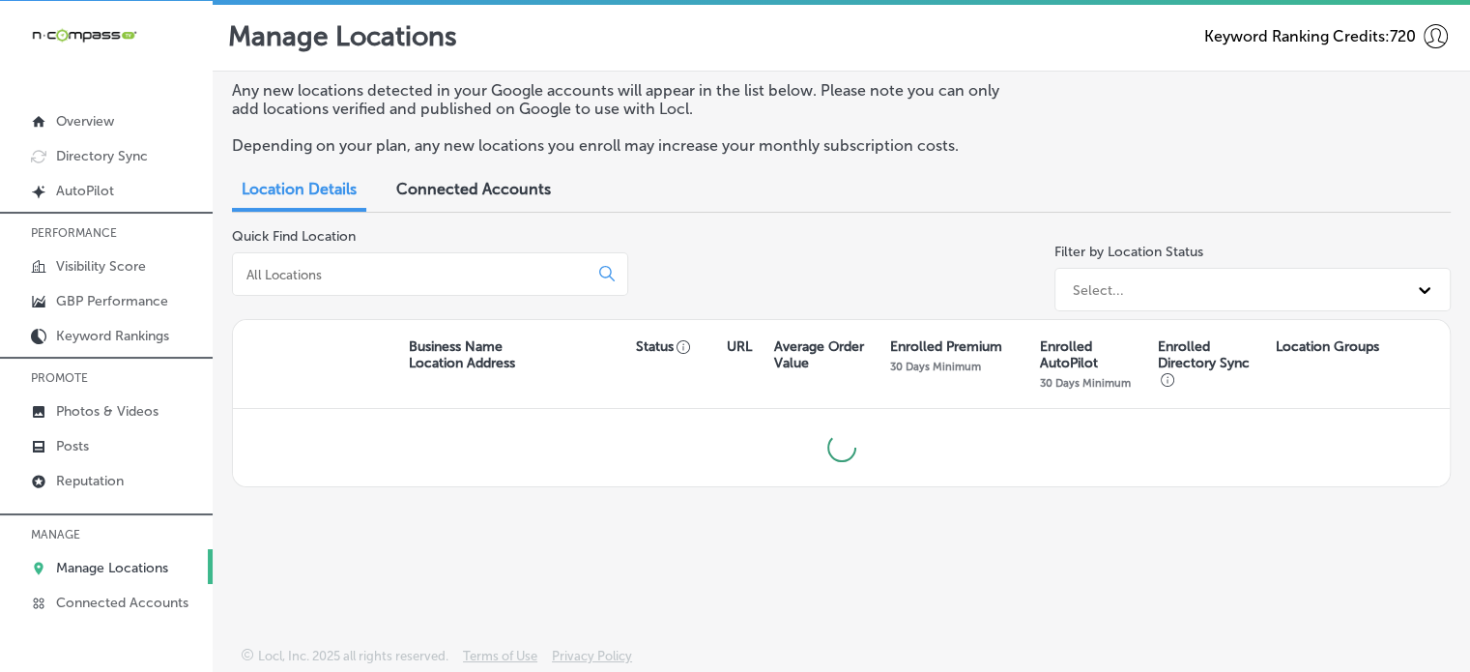
click at [299, 270] on input at bounding box center [413, 274] width 339 height 17
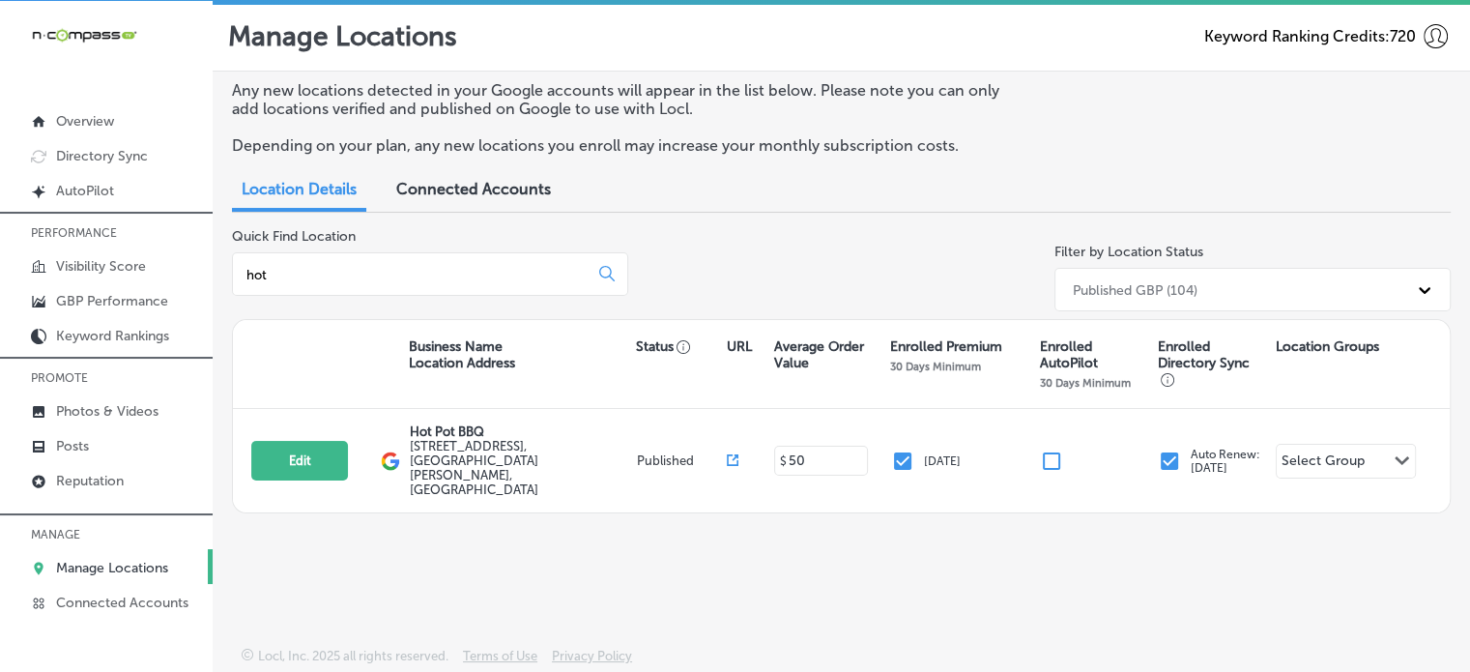
type input "hot"
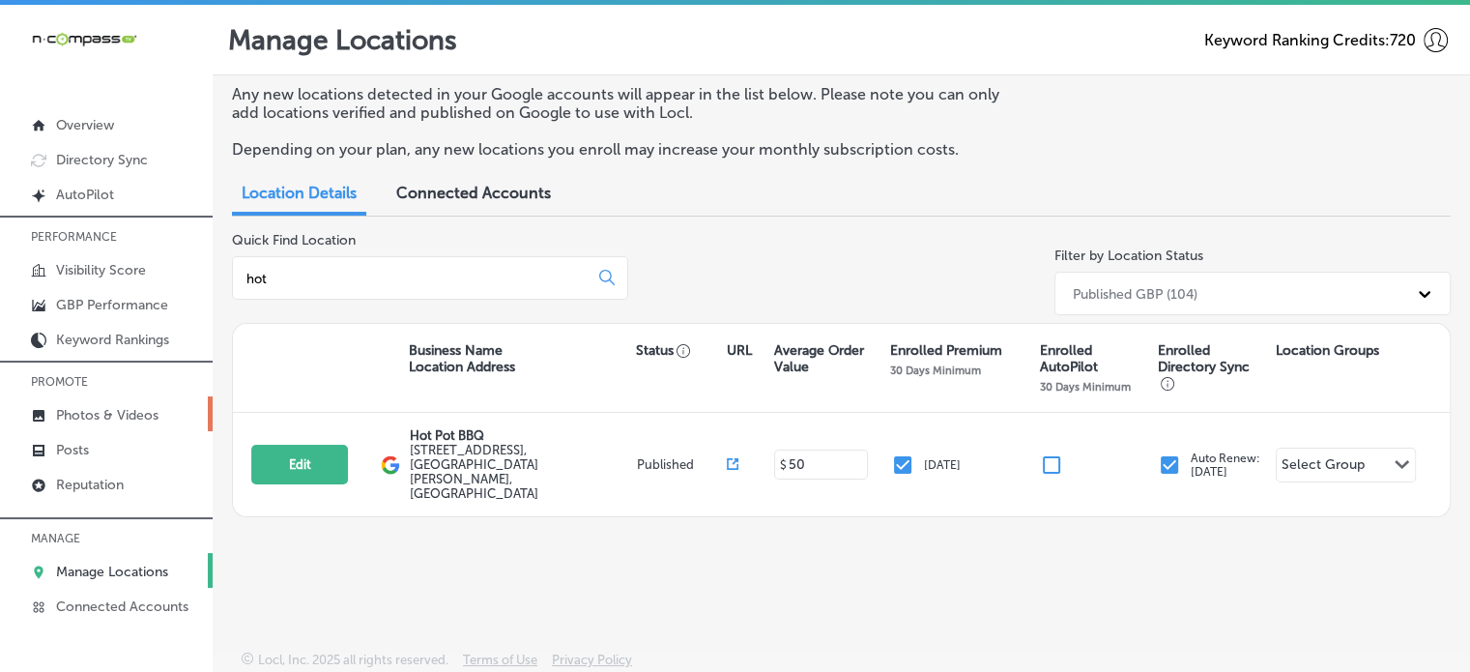
click at [104, 416] on p "Photos & Videos" at bounding box center [107, 415] width 102 height 16
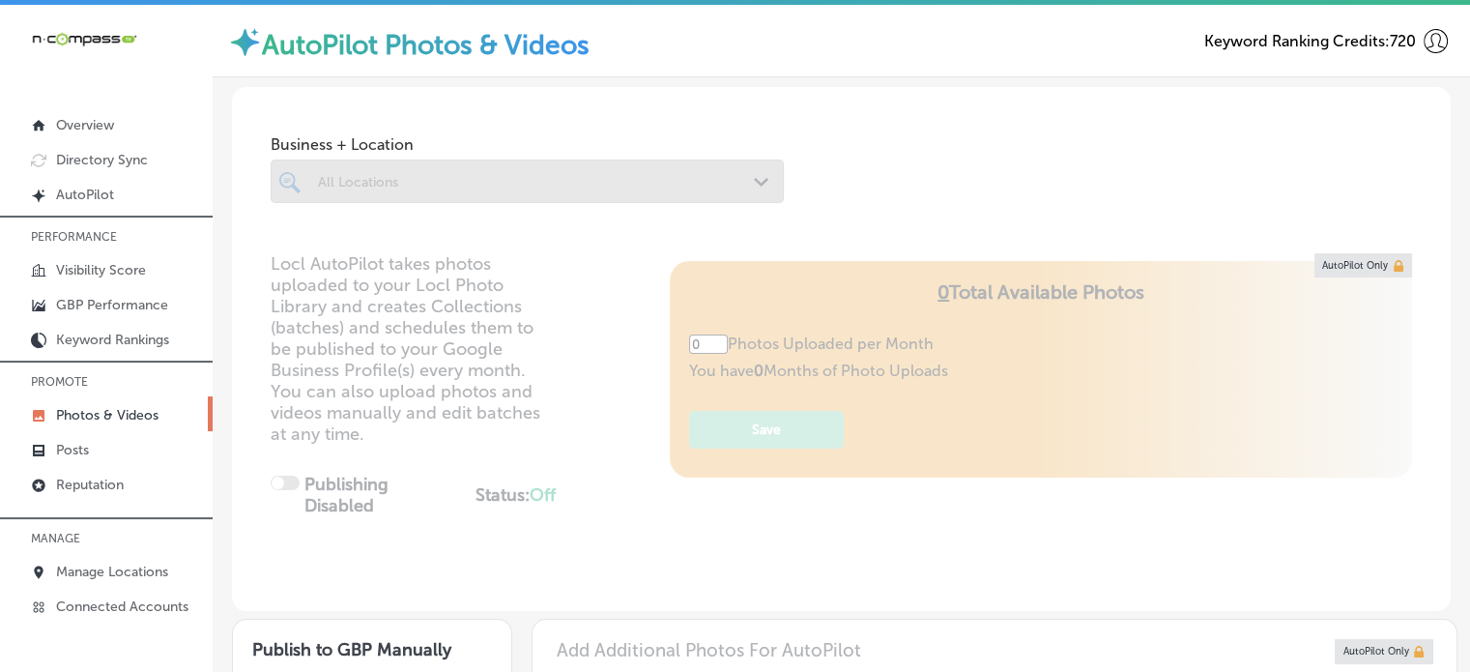
type input "5"
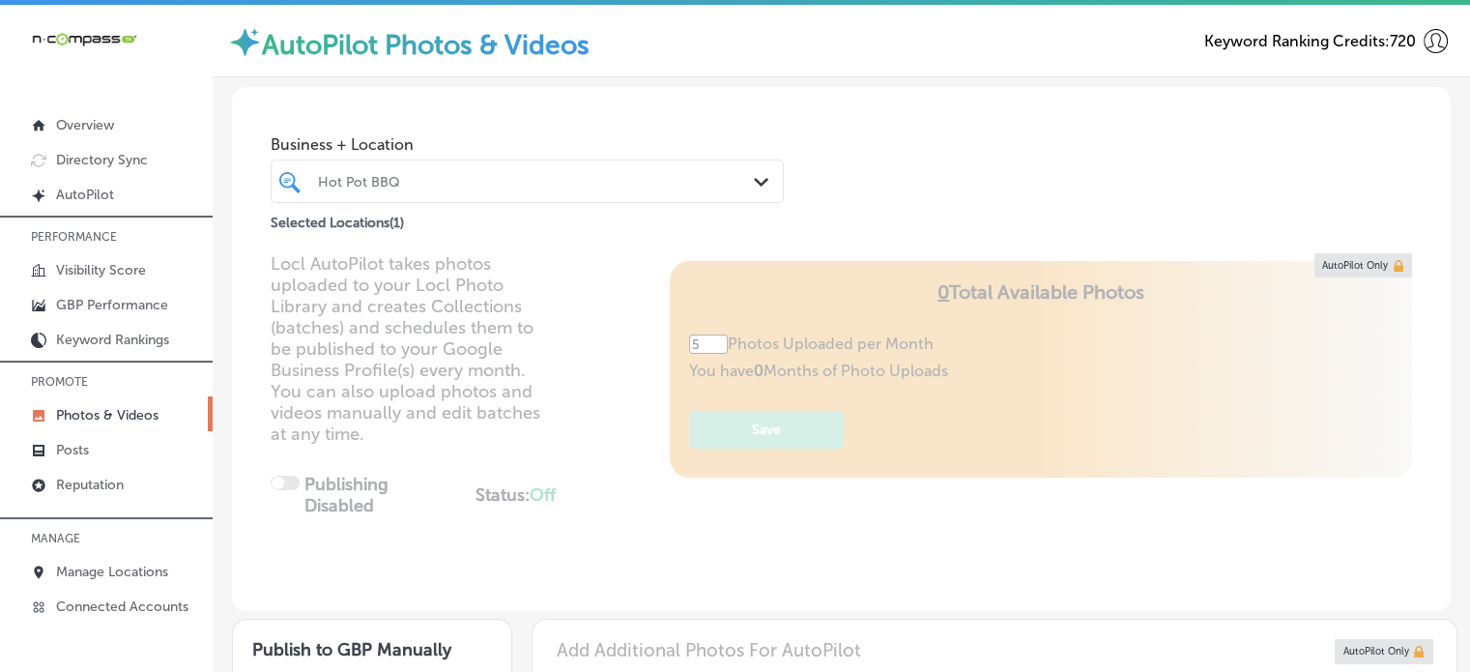
drag, startPoint x: 311, startPoint y: 454, endPoint x: 772, endPoint y: 284, distance: 491.3
click at [772, 284] on div "Locl AutoPilot takes photos uploaded to your Locl Photo Library and creates Col…" at bounding box center [841, 432] width 1218 height 358
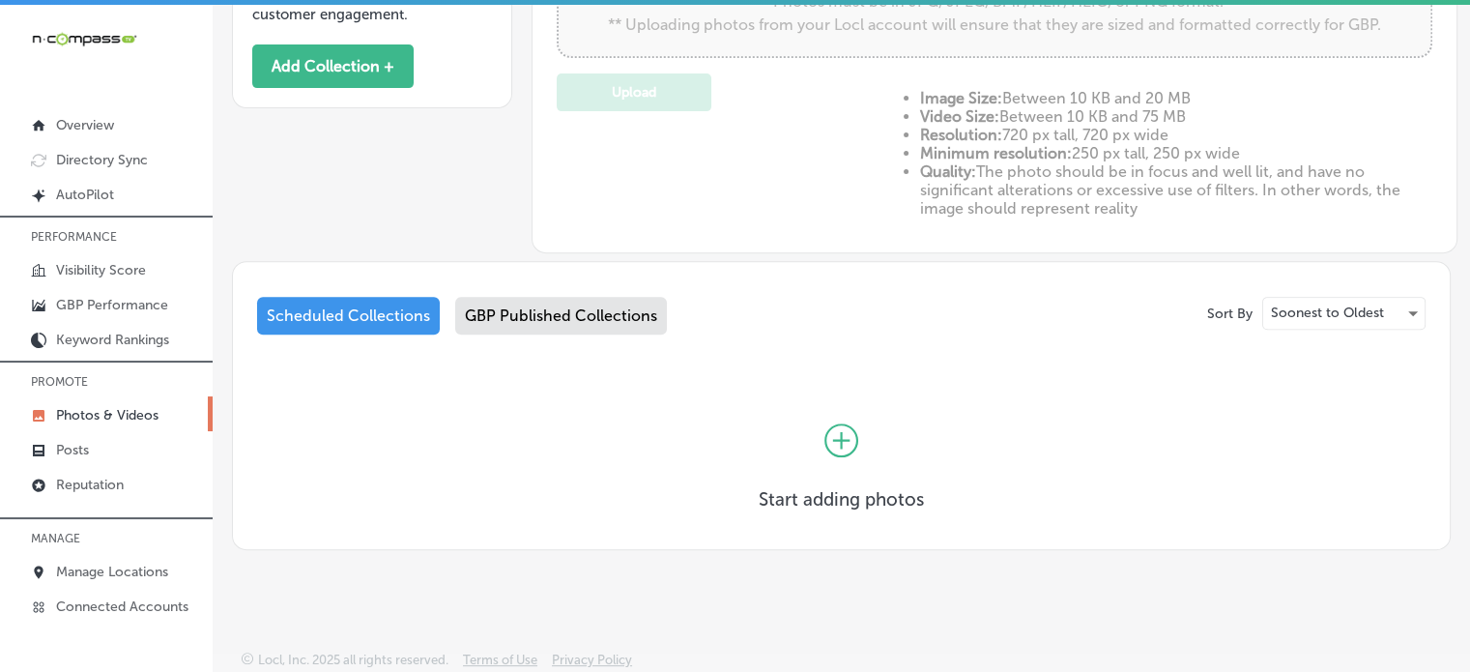
scroll to position [4, 0]
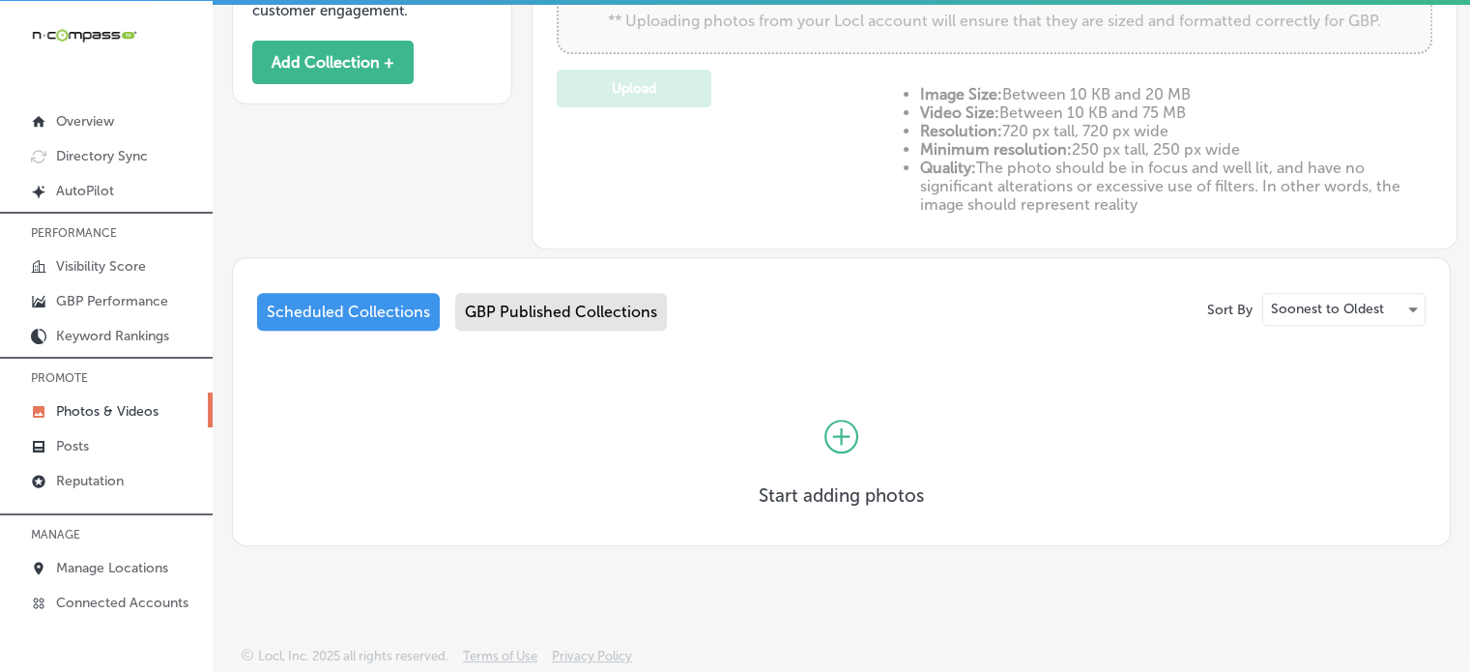
click at [539, 318] on div "GBP Published Collections" at bounding box center [561, 312] width 212 height 38
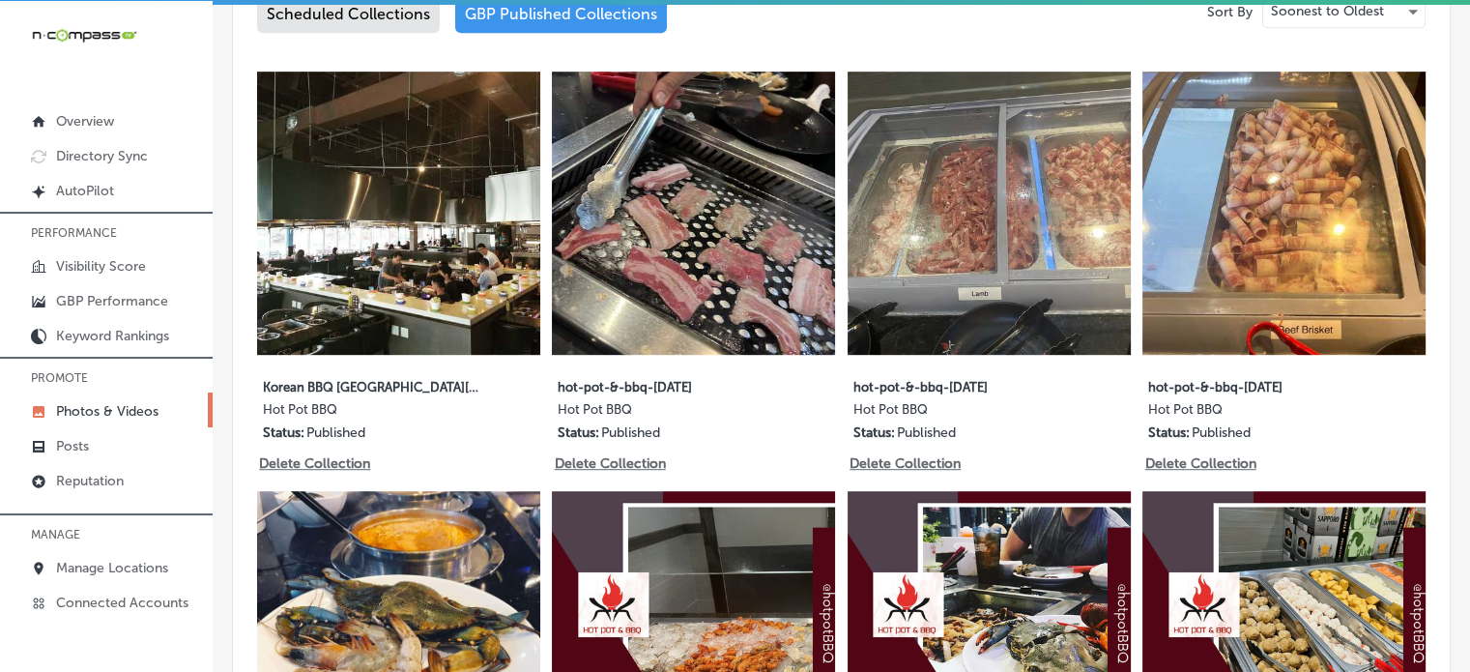
scroll to position [1031, 0]
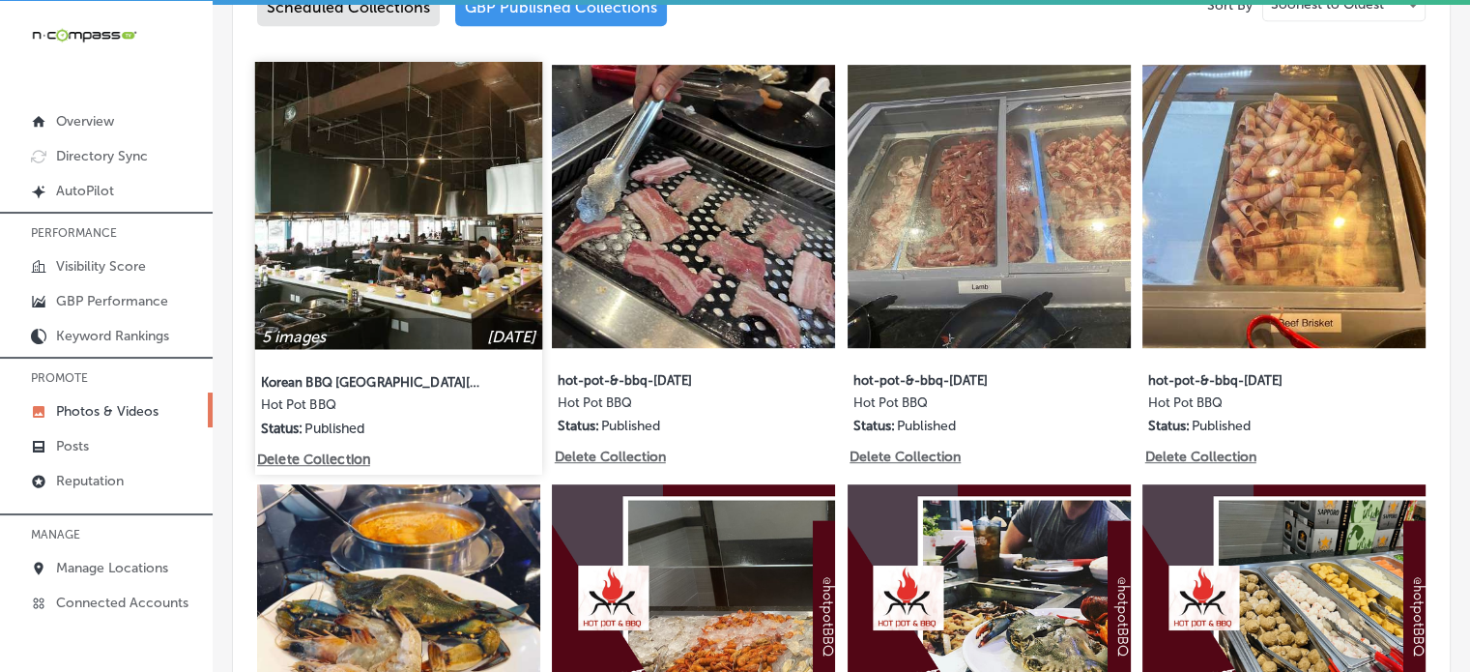
click at [381, 211] on img at bounding box center [398, 205] width 287 height 287
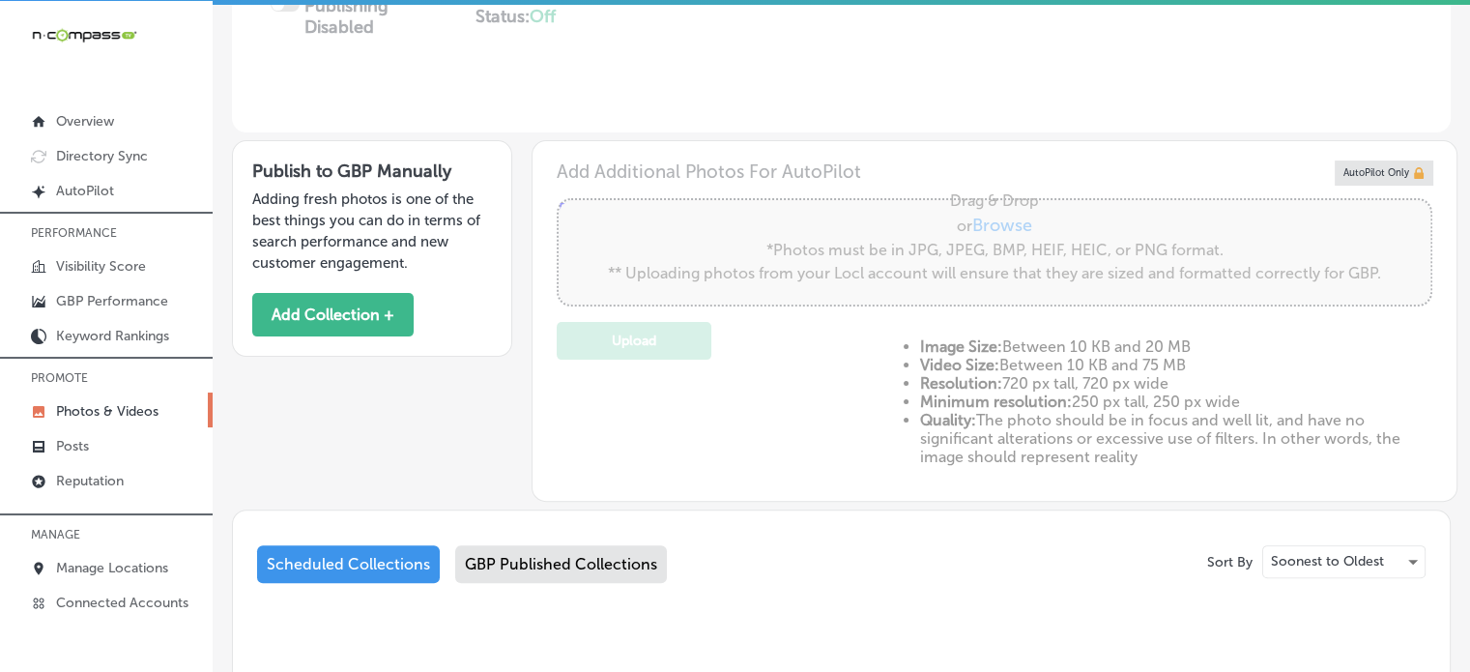
type input "5"
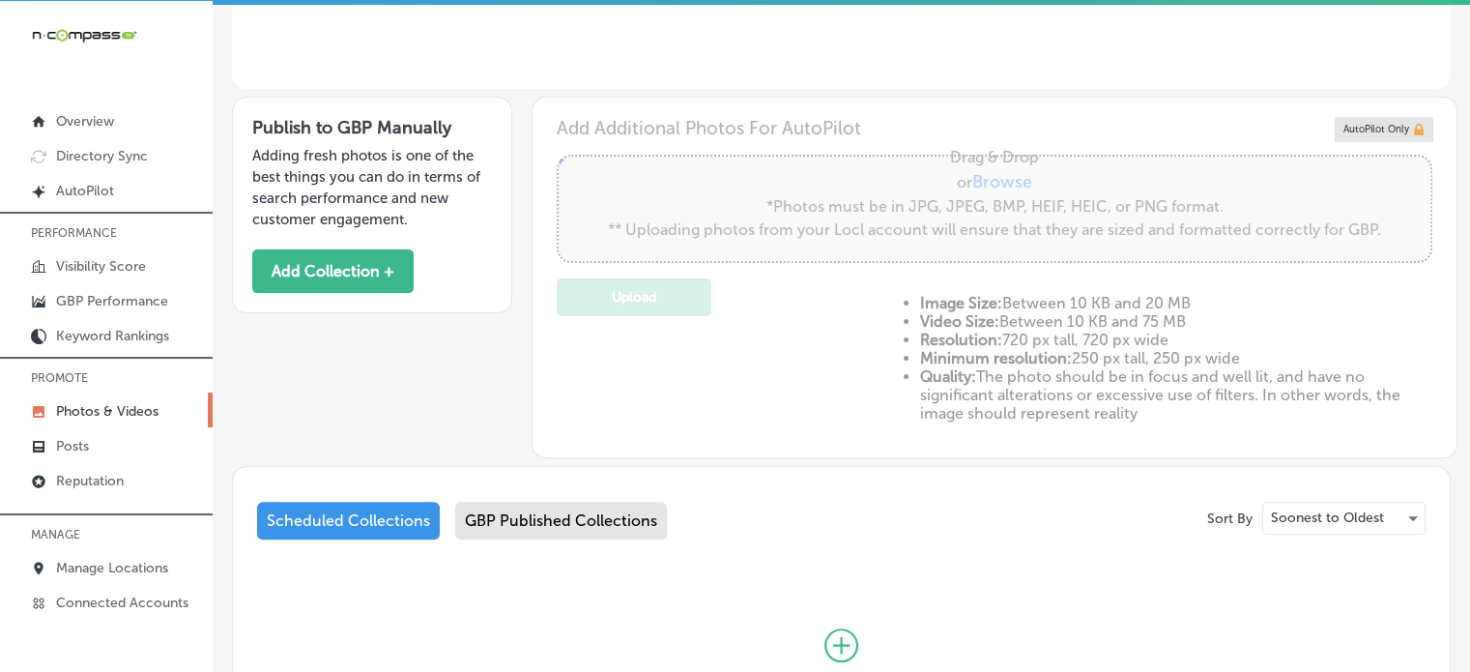
scroll to position [736, 0]
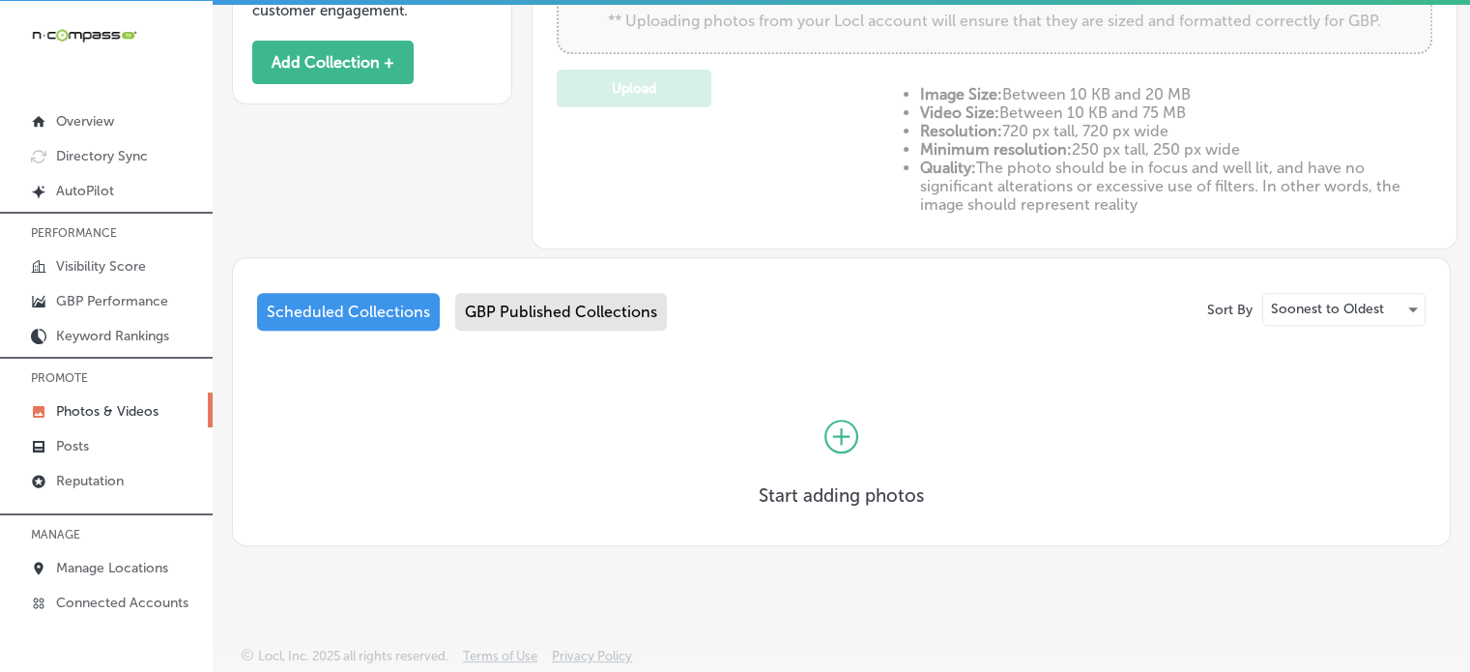
click at [543, 309] on div "GBP Published Collections" at bounding box center [561, 312] width 212 height 38
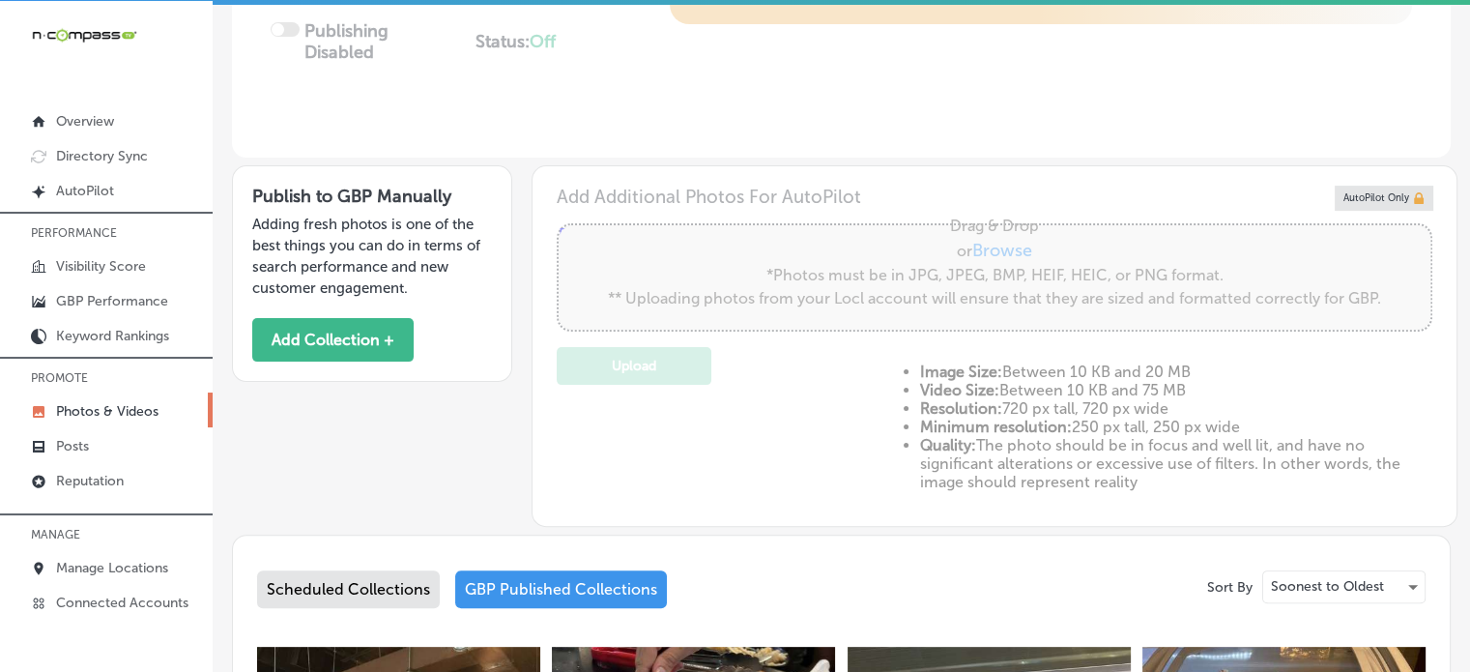
scroll to position [448, 0]
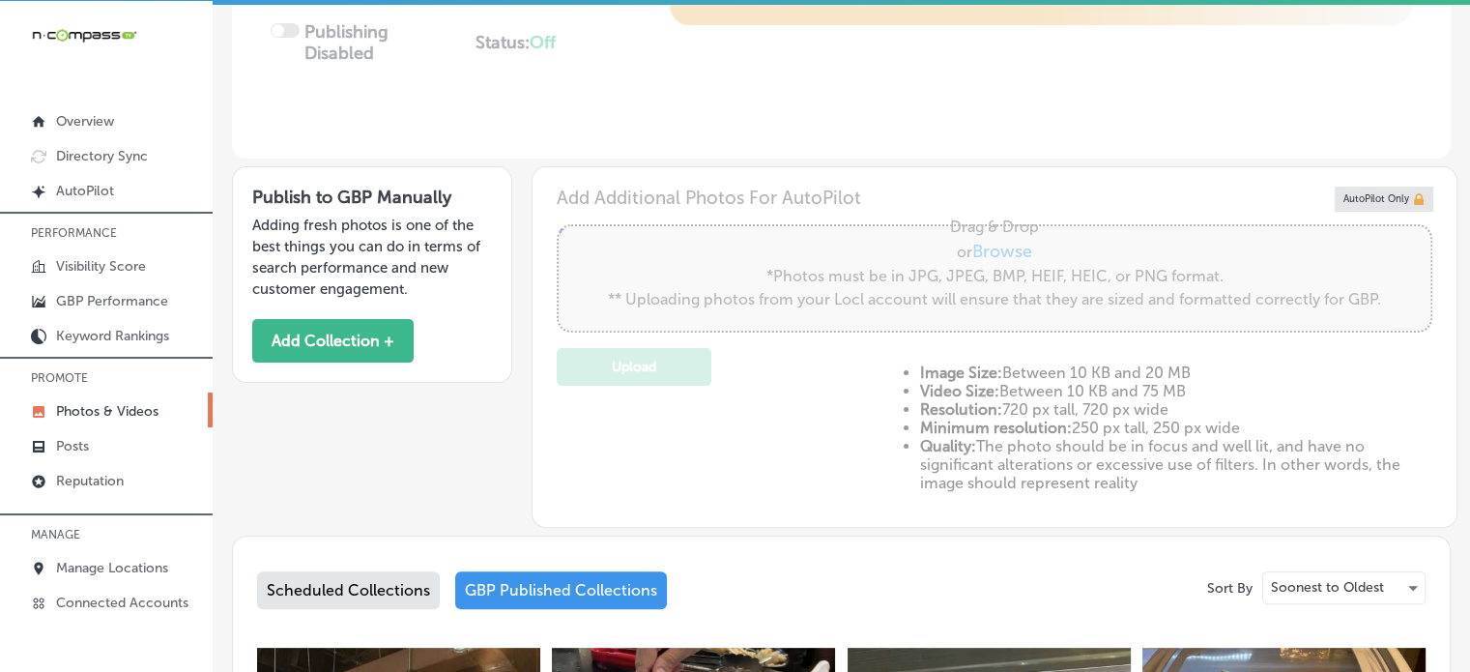
click at [395, 590] on div "Scheduled Collections" at bounding box center [348, 590] width 183 height 38
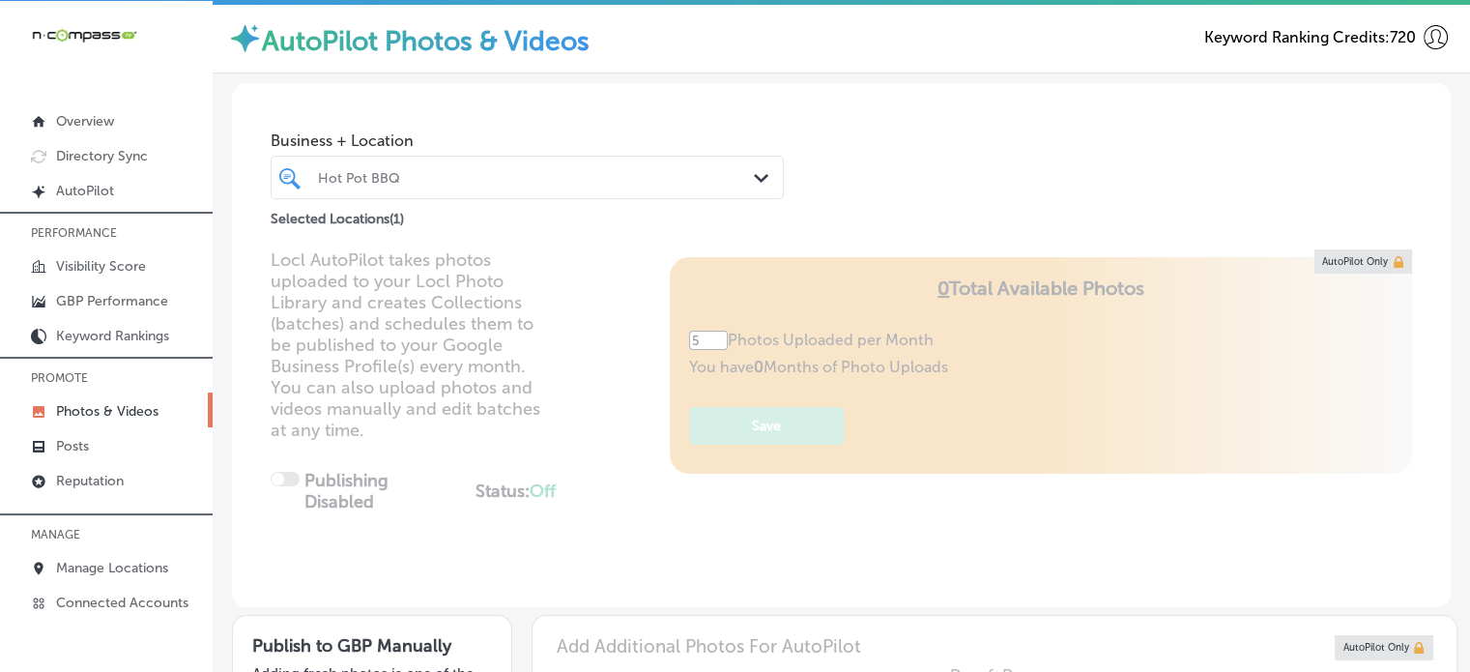
scroll to position [736, 0]
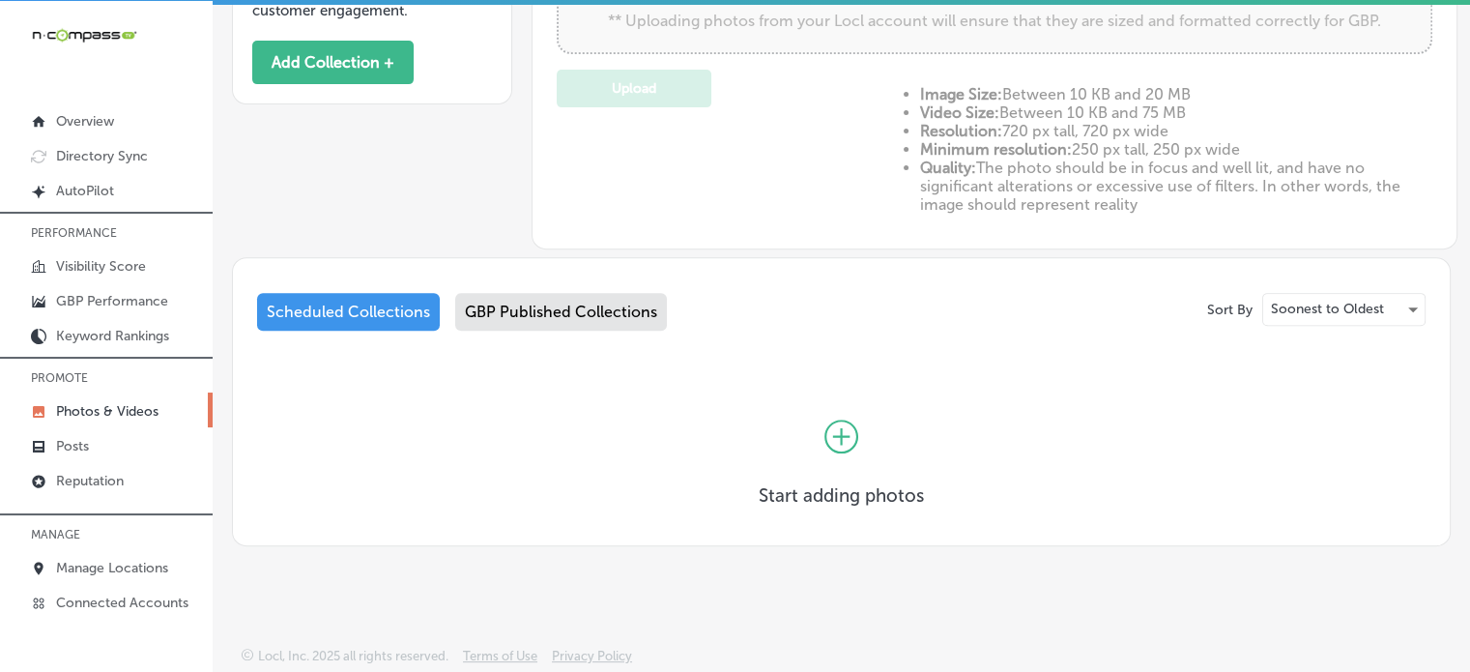
click at [574, 320] on div "GBP Published Collections" at bounding box center [561, 312] width 212 height 38
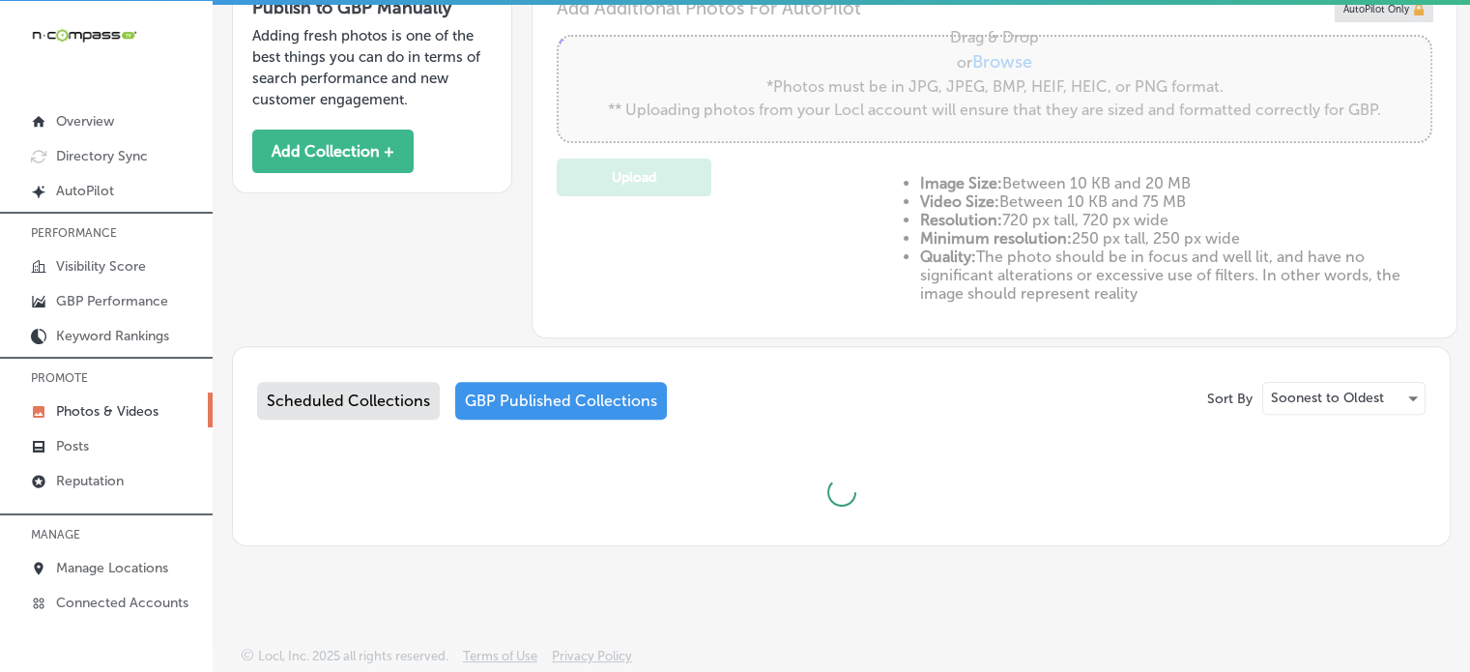
scroll to position [736, 0]
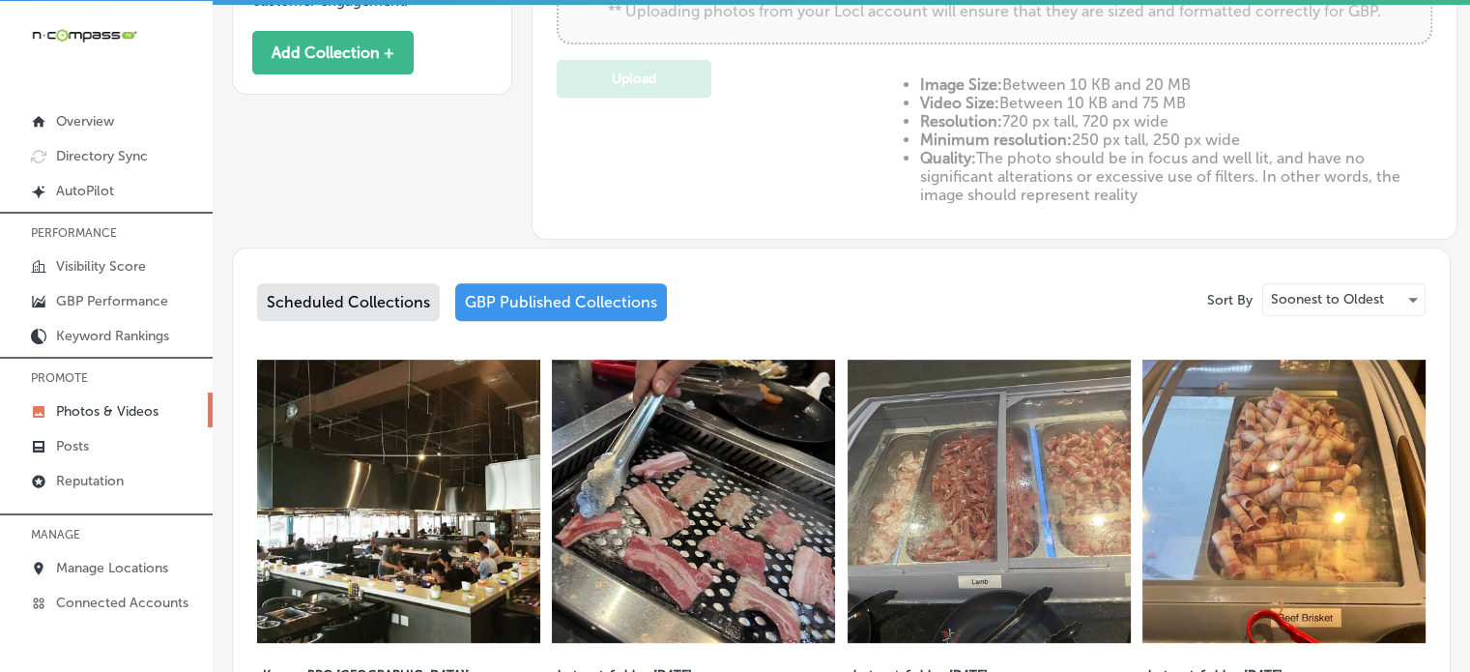
click at [366, 318] on div "Scheduled Collections" at bounding box center [348, 302] width 183 height 38
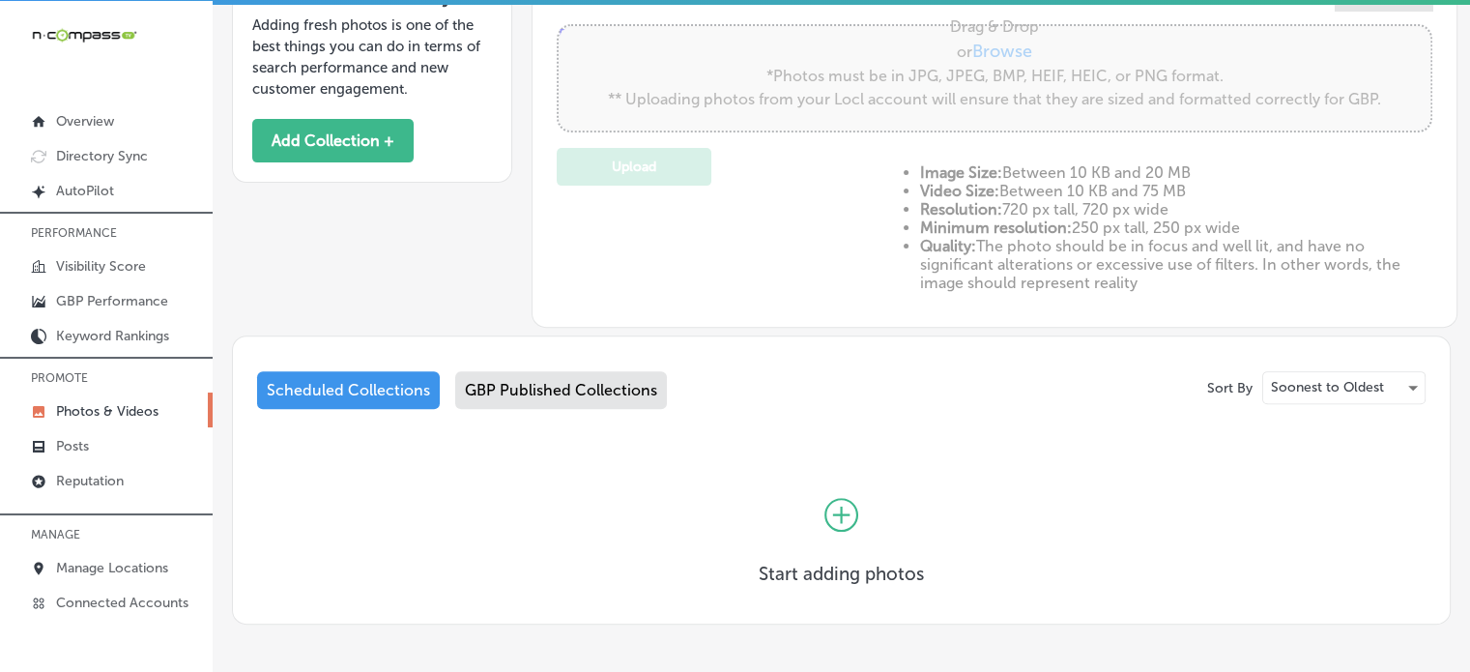
scroll to position [736, 0]
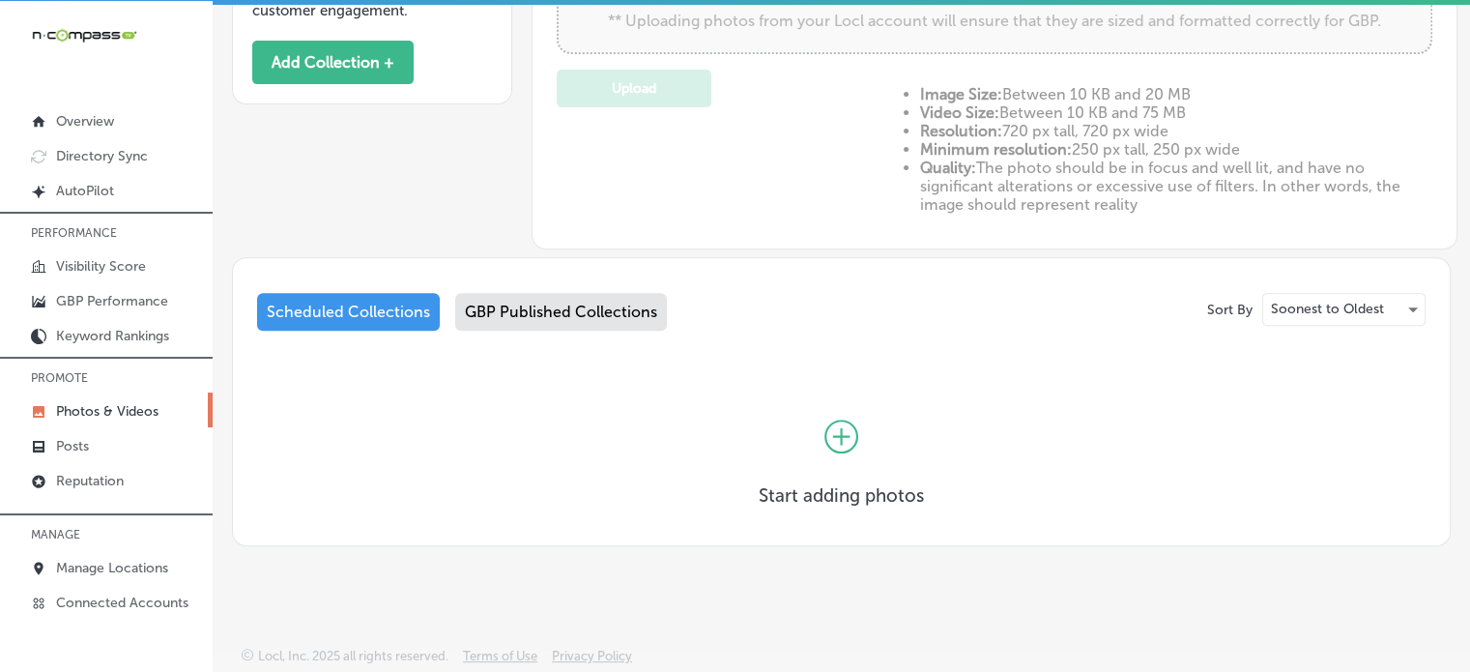
click at [836, 439] on icon at bounding box center [841, 436] width 34 height 34
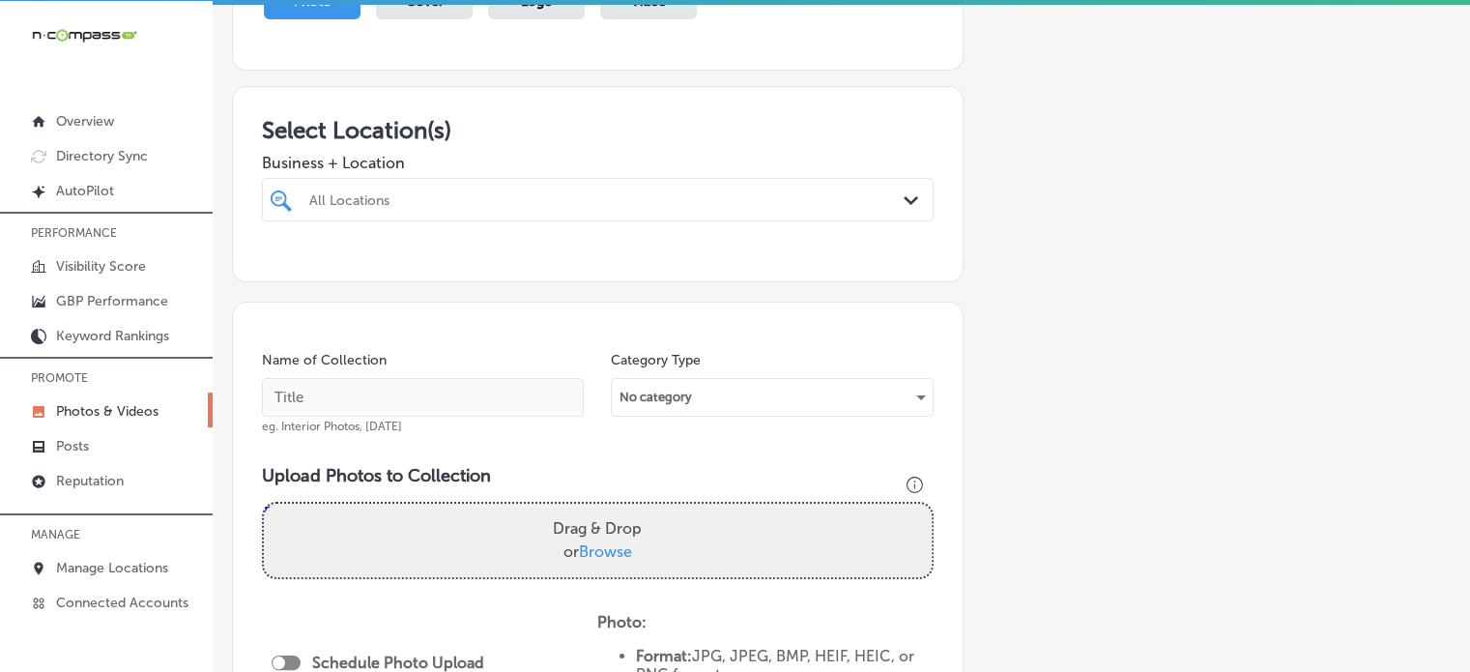
scroll to position [255, 0]
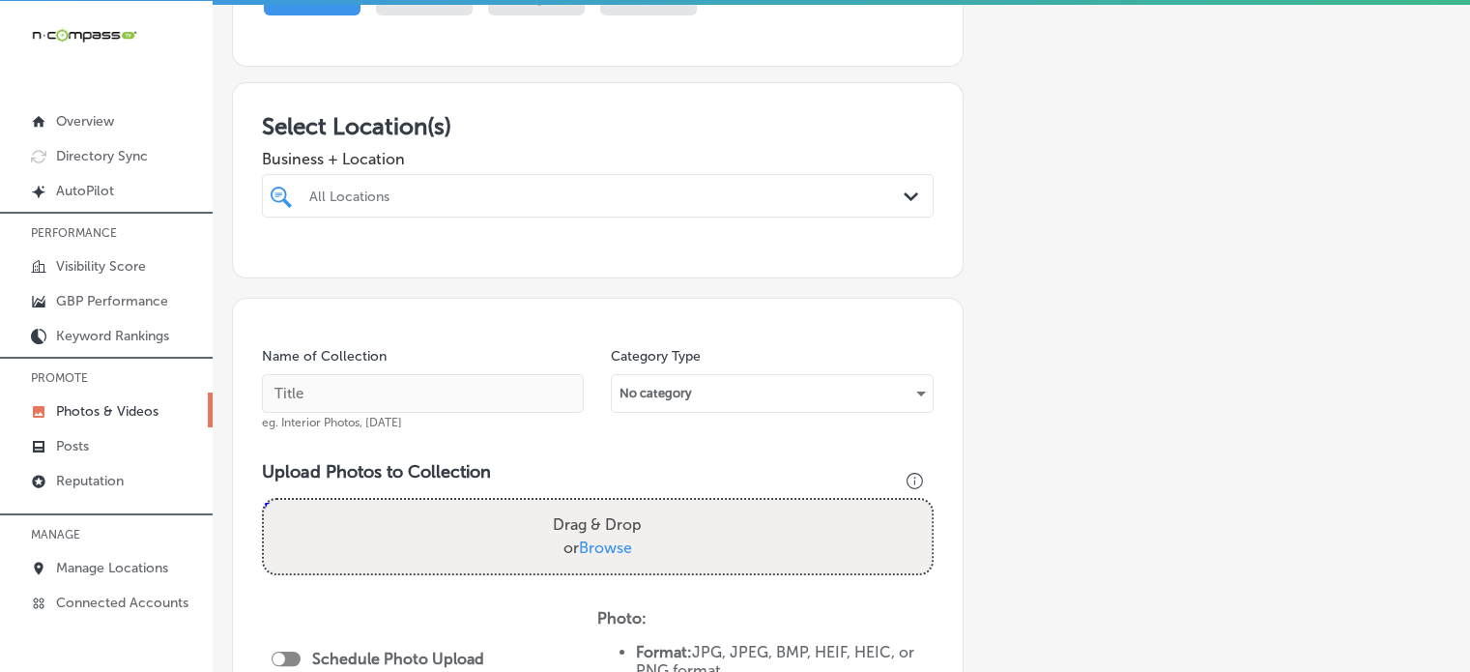
click at [653, 199] on div "All Locations" at bounding box center [607, 195] width 596 height 16
click at [362, 263] on label "Hot Pot BBQ" at bounding box center [403, 266] width 195 height 16
type input "hot"
click at [546, 183] on div "hot hot" at bounding box center [568, 196] width 523 height 26
click at [909, 82] on div "Select Location(s) Business + Location hot hot Path Created with Sketch. Select…" at bounding box center [597, 180] width 731 height 196
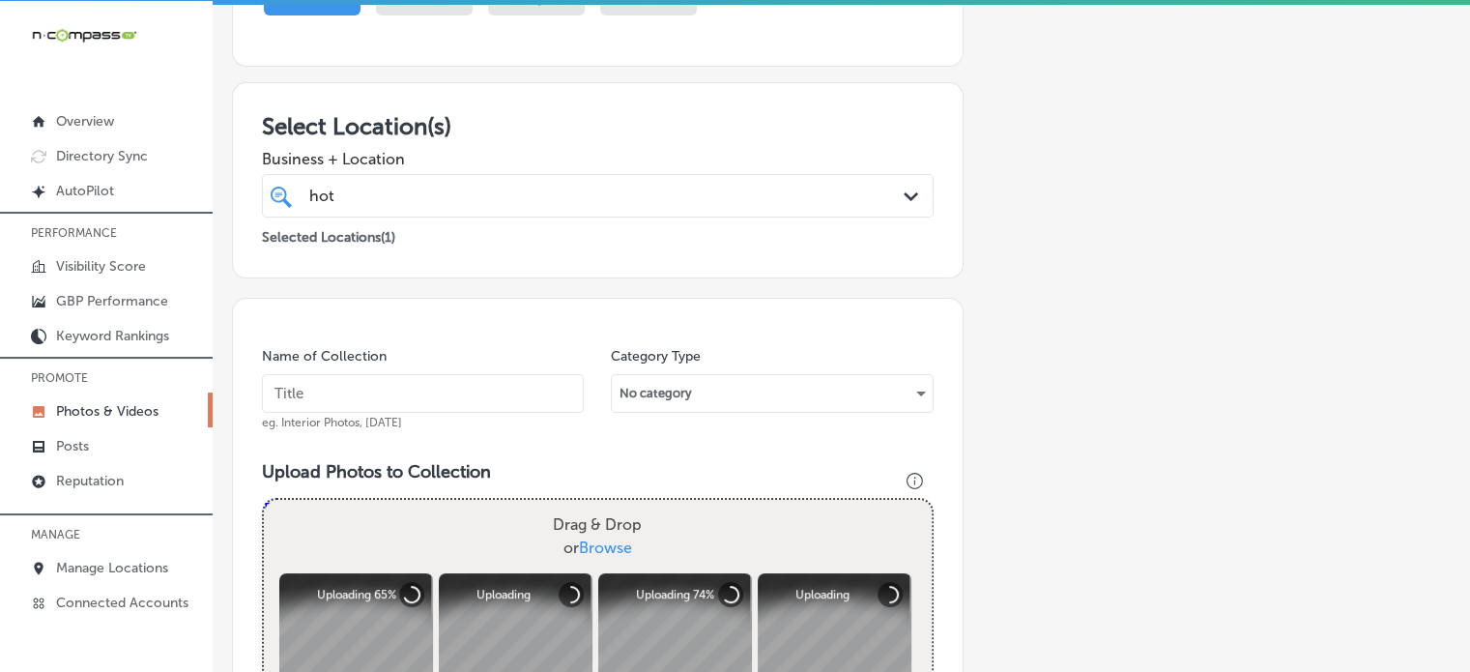
paste input "Hot Pot [GEOGRAPHIC_DATA][PERSON_NAME]"
click at [433, 397] on input "text" at bounding box center [423, 393] width 322 height 39
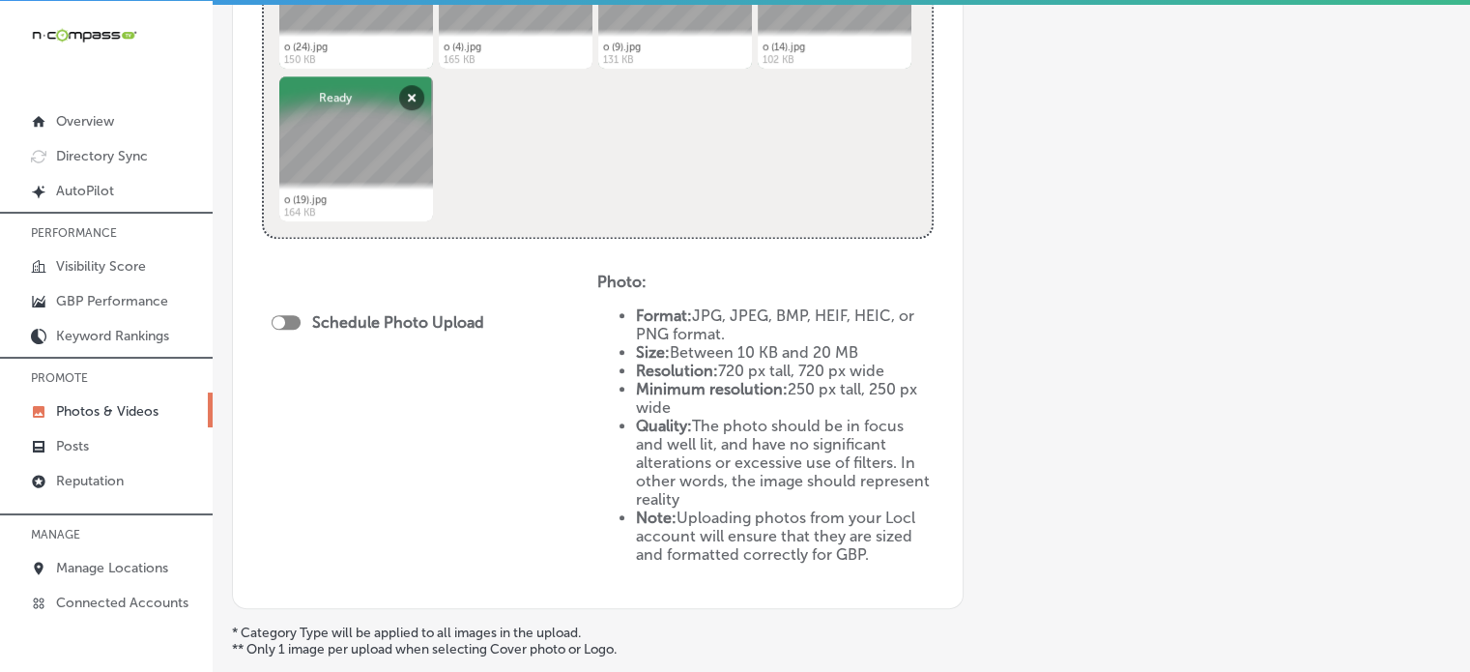
scroll to position [938, 0]
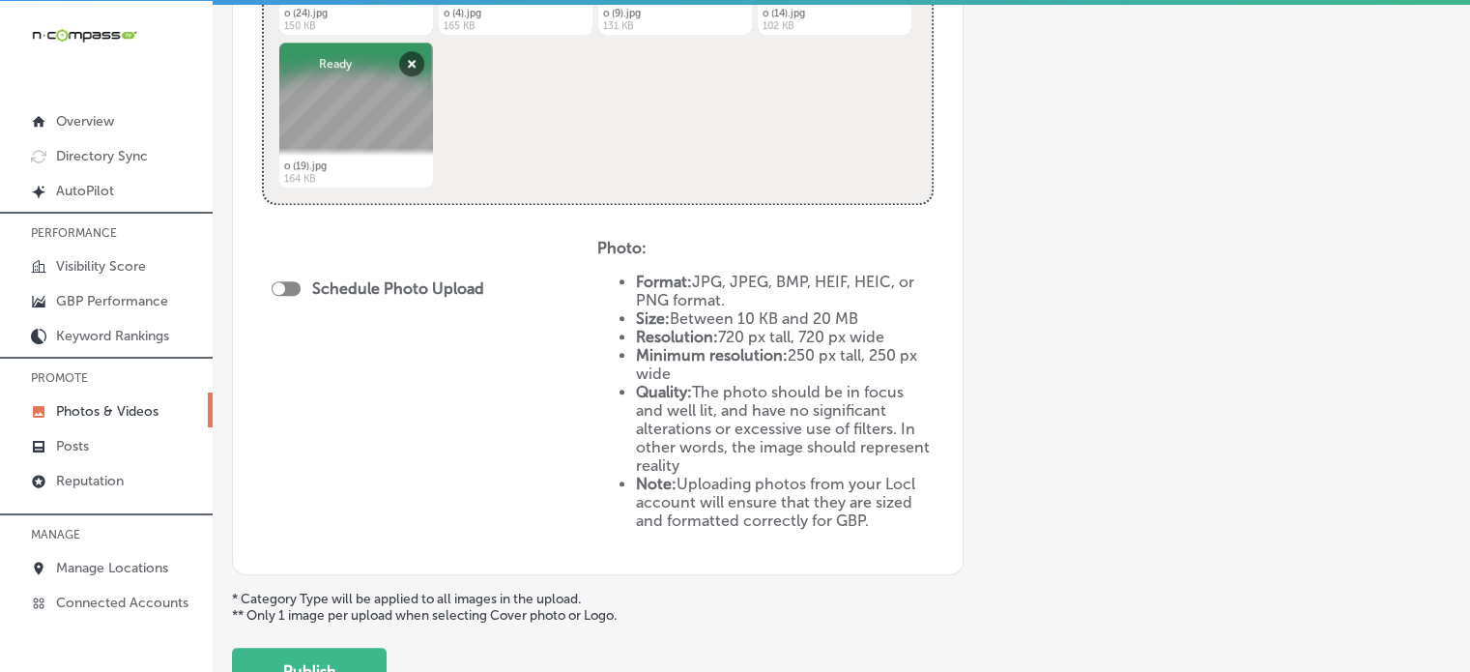
type input "Hot Pot [GEOGRAPHIC_DATA][PERSON_NAME]"
click at [297, 284] on div "Schedule Photo Upload" at bounding box center [383, 288] width 222 height 18
click at [297, 284] on div at bounding box center [286, 288] width 29 height 14
checkbox input "true"
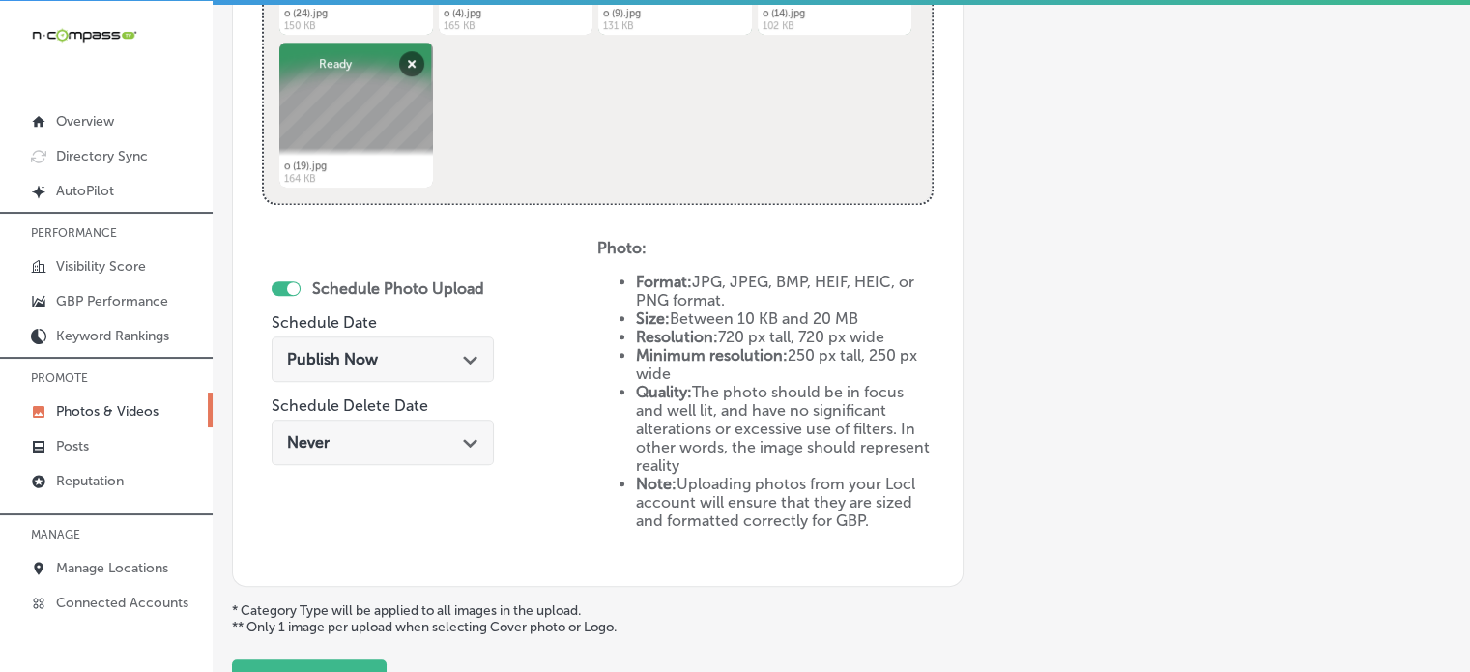
click at [367, 358] on span "Publish Now" at bounding box center [332, 359] width 91 height 18
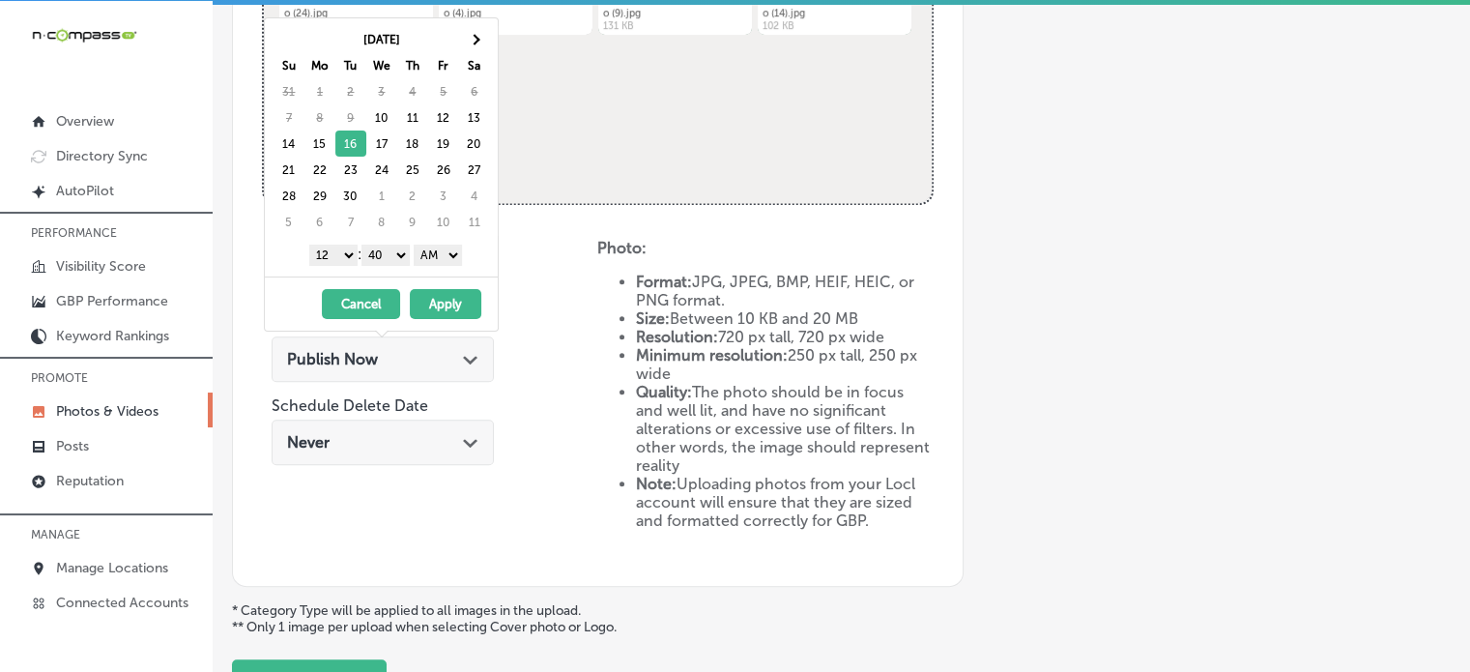
click at [336, 247] on select "1 2 3 4 5 6 7 8 9 10 11 12" at bounding box center [333, 254] width 48 height 21
drag, startPoint x: 379, startPoint y: 248, endPoint x: 391, endPoint y: 267, distance: 22.2
click at [391, 267] on div "[DATE] Su Mo Tu We Th Fr Sa 31 1 2 3 4 5 6 7 8 9 10 11 12 13 14 15 16 17 18 19 …" at bounding box center [381, 147] width 233 height 258
drag, startPoint x: 437, startPoint y: 247, endPoint x: 445, endPoint y: 291, distance: 44.3
click at [445, 291] on div "[DATE] Su Mo Tu We Th Fr Sa 31 1 2 3 4 5 6 7 8 9 10 11 12 13 14 15 16 17 18 19 …" at bounding box center [381, 174] width 235 height 314
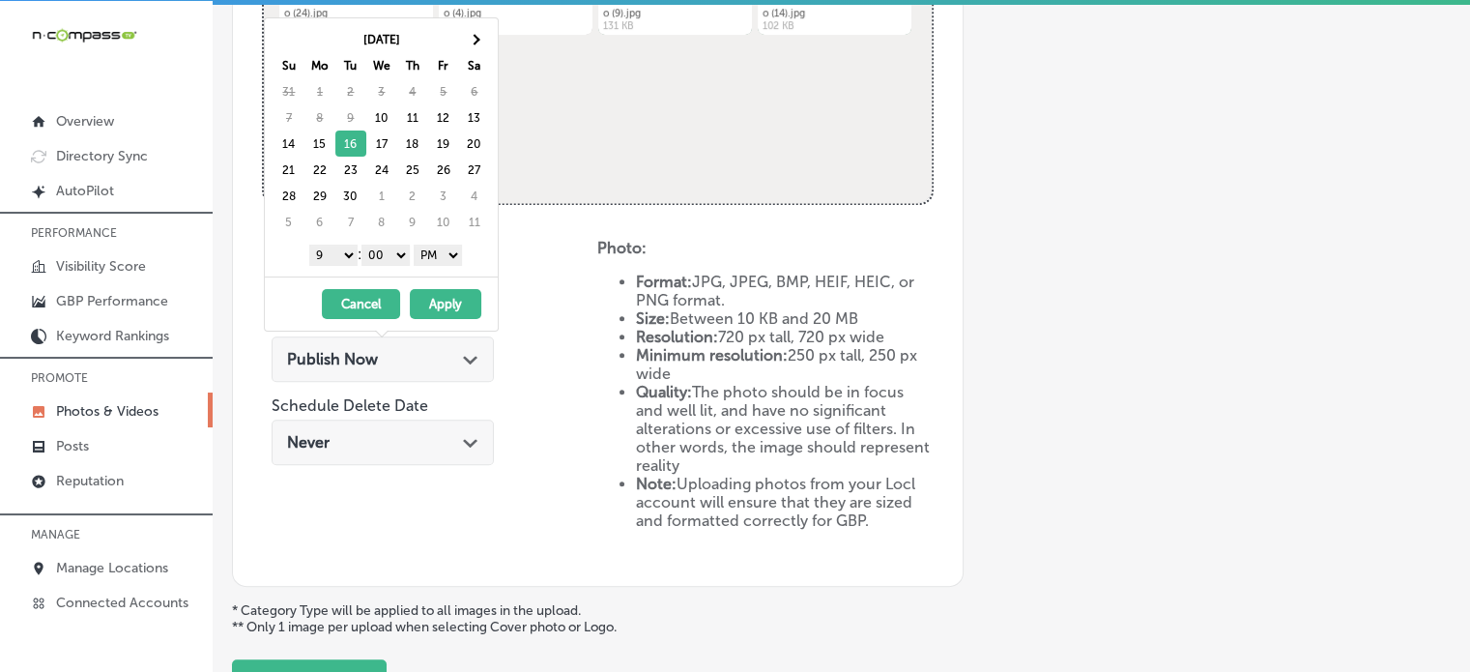
click at [446, 304] on button "Apply" at bounding box center [446, 304] width 72 height 30
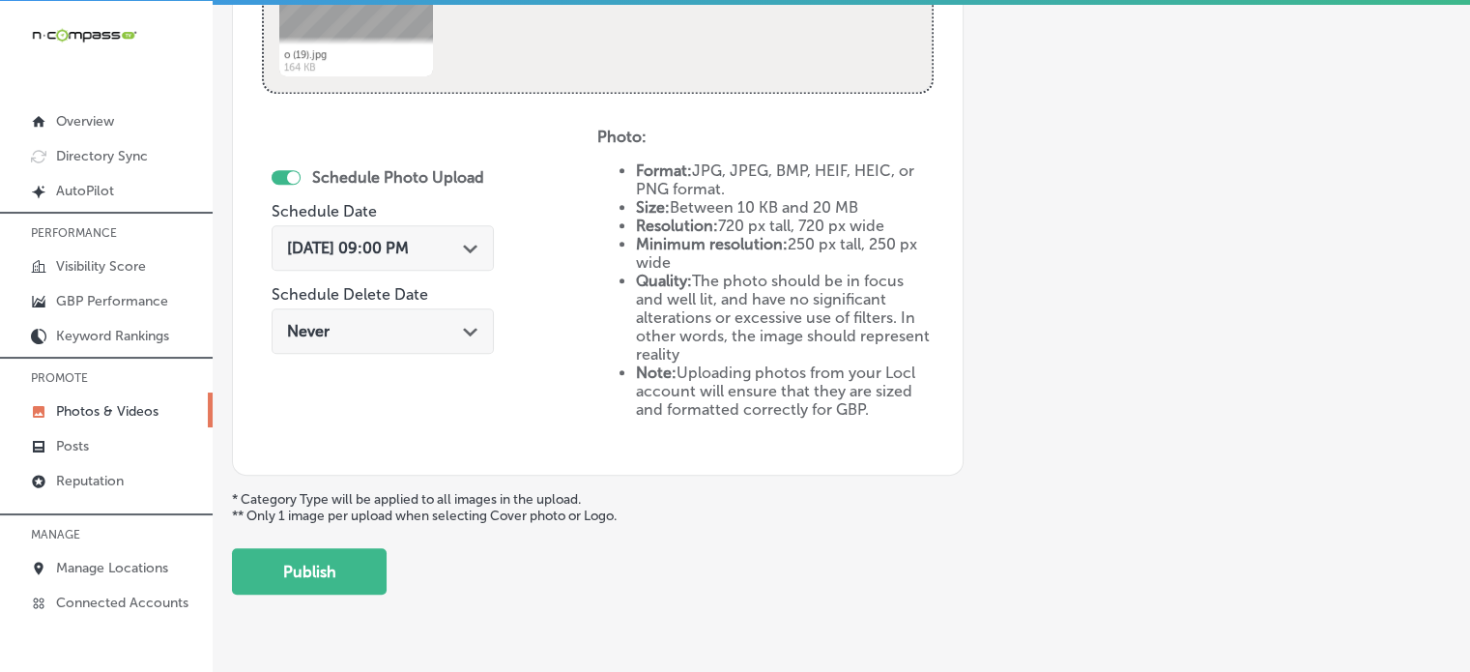
scroll to position [1055, 0]
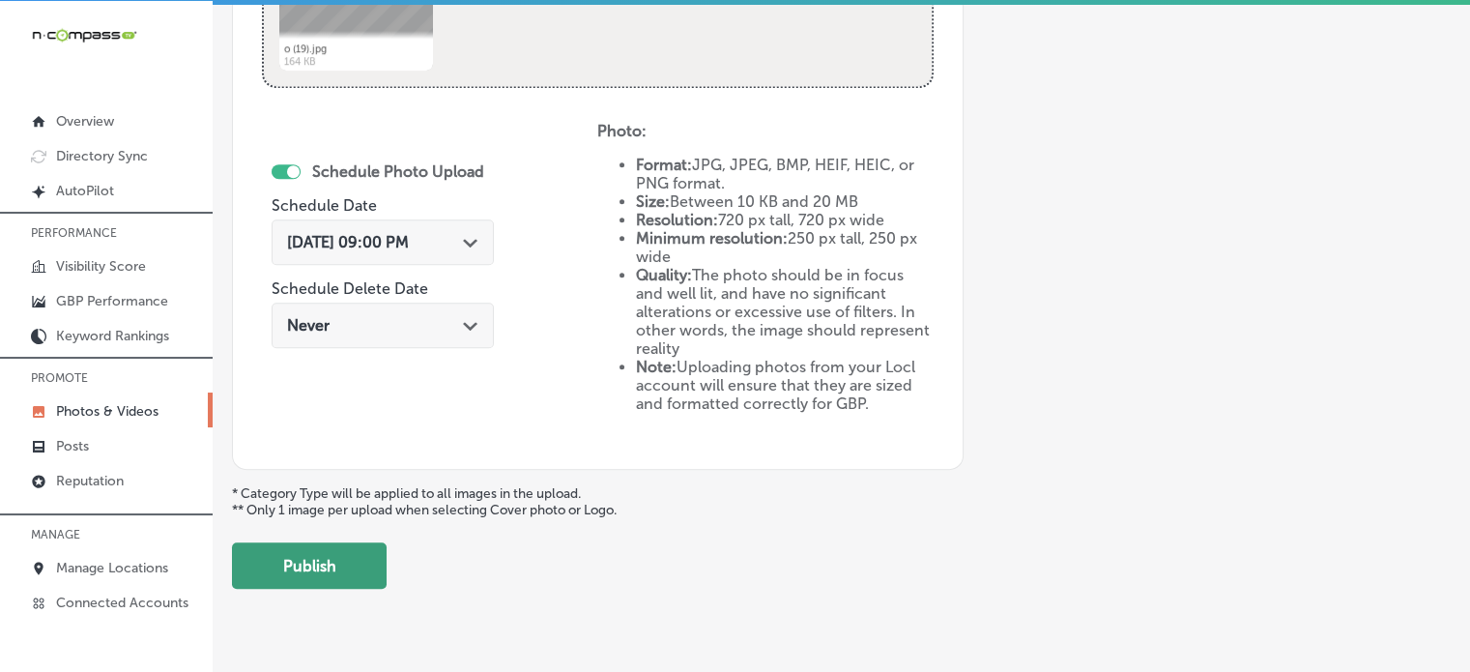
click at [336, 552] on button "Publish" at bounding box center [309, 565] width 155 height 46
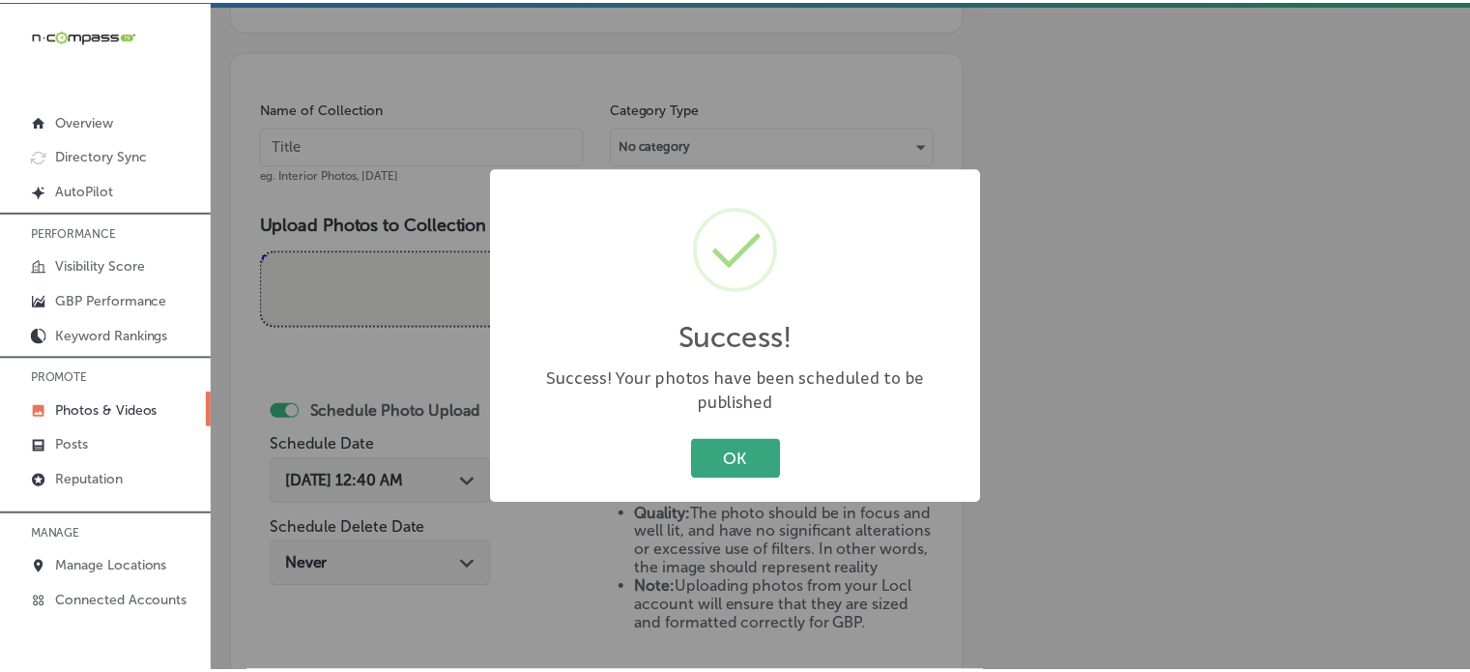
scroll to position [502, 0]
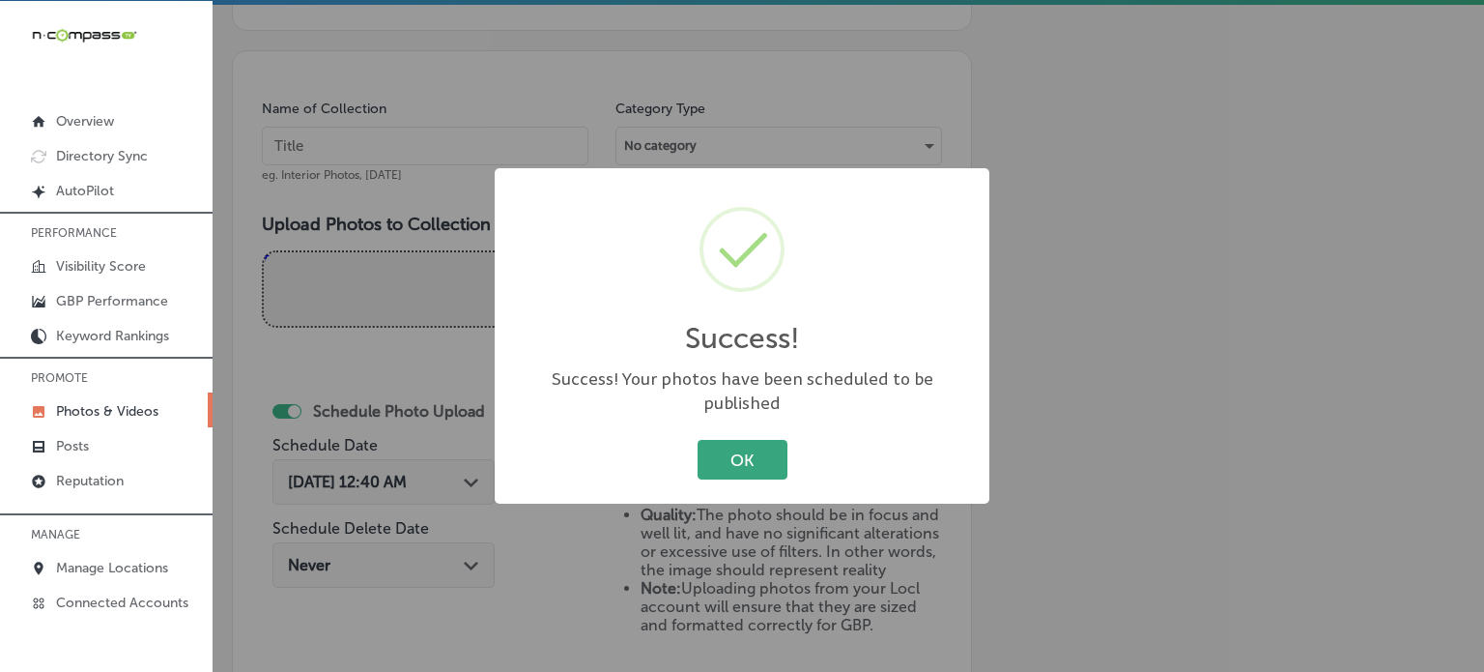
click at [752, 440] on button "OK" at bounding box center [743, 460] width 90 height 40
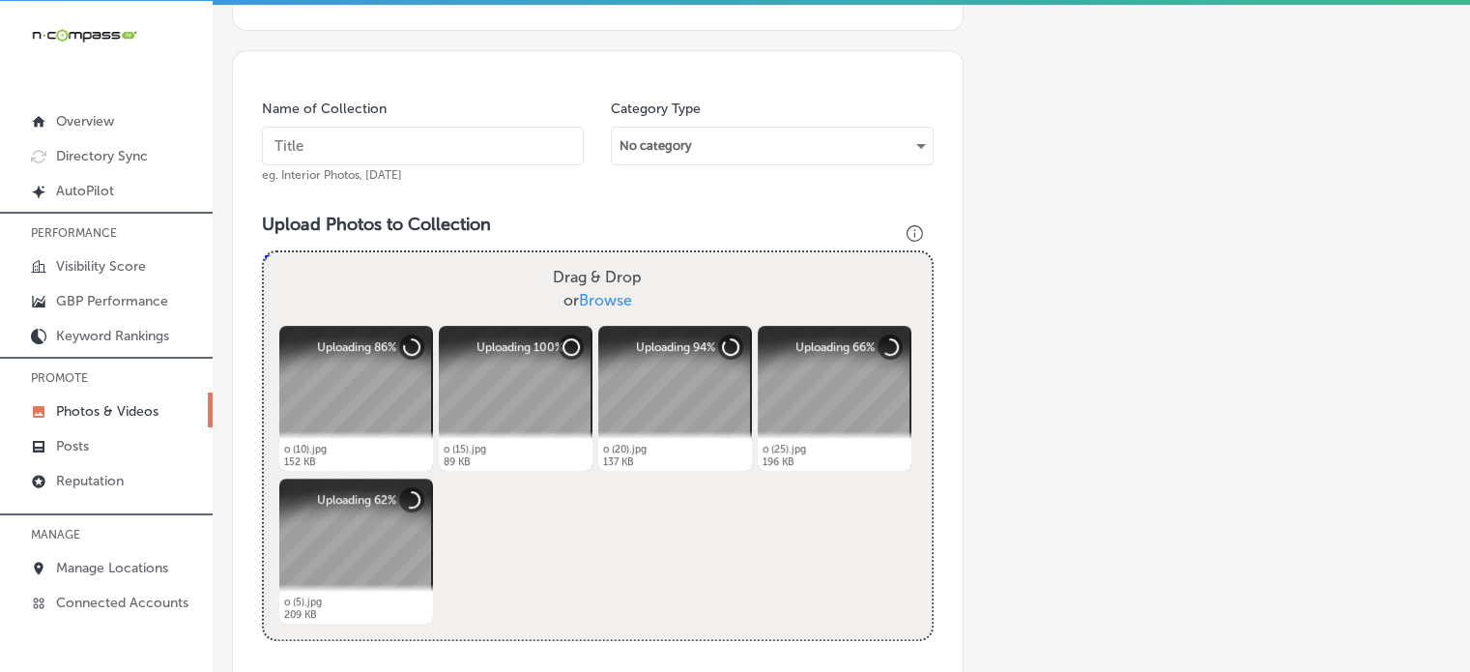
paste input "Korean BBQ [GEOGRAPHIC_DATA][PERSON_NAME]"
click at [378, 141] on input "text" at bounding box center [423, 146] width 322 height 39
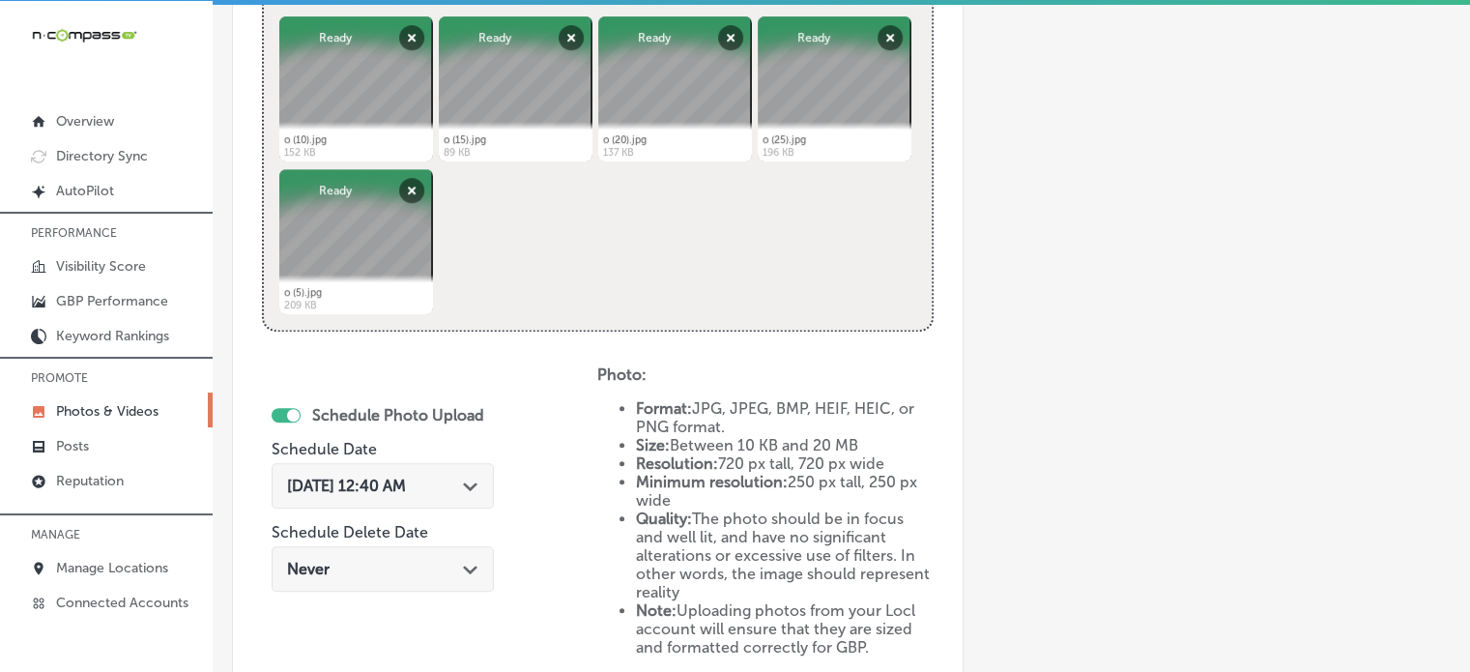
scroll to position [837, 0]
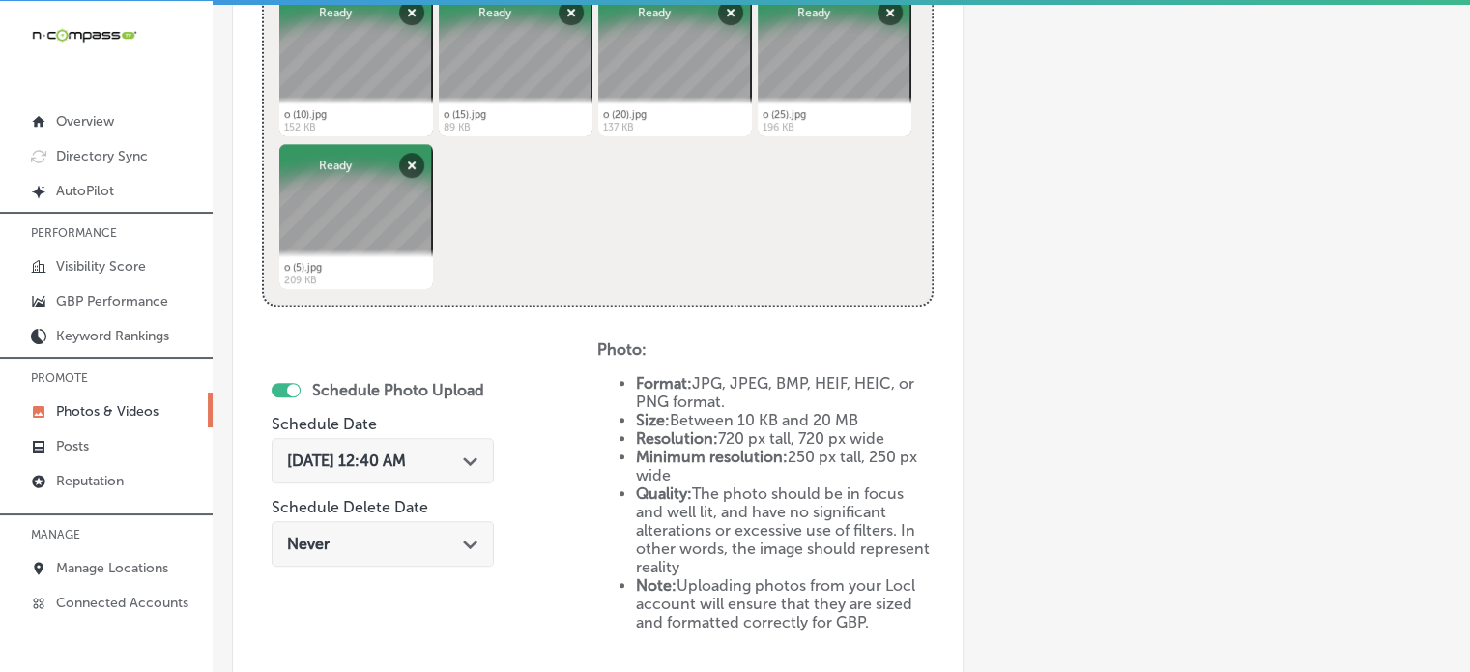
type input "Korean BBQ [GEOGRAPHIC_DATA][PERSON_NAME]"
click at [399, 460] on span "[DATE] 12:40 AM" at bounding box center [346, 460] width 119 height 18
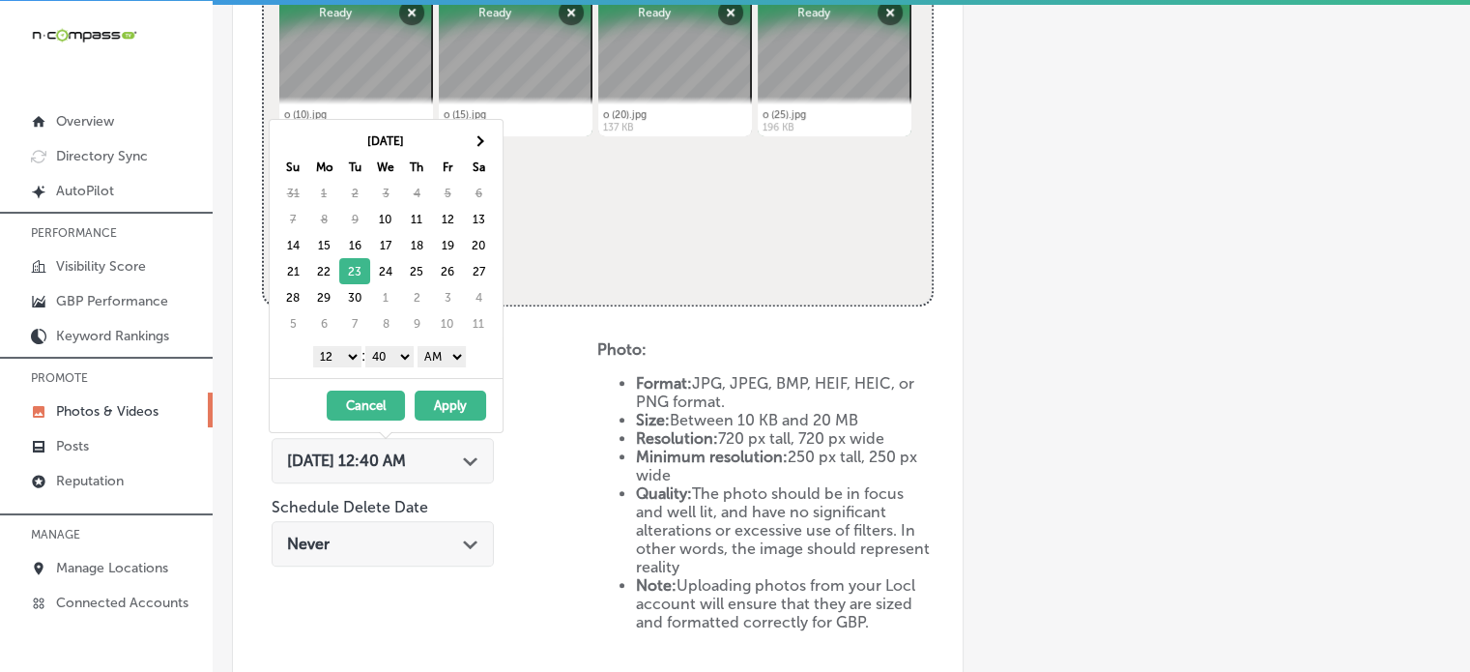
drag, startPoint x: 337, startPoint y: 350, endPoint x: 329, endPoint y: 552, distance: 202.1
click at [329, 552] on body "iconmonstr-menu-thin copy Created with Sketch. Overview Directory Sync Created …" at bounding box center [735, 334] width 1470 height 676
click at [380, 355] on select "00 10 20 30 40 50" at bounding box center [389, 356] width 48 height 21
click at [448, 350] on select "AM PM" at bounding box center [441, 356] width 48 height 21
click at [454, 401] on button "Apply" at bounding box center [451, 405] width 72 height 30
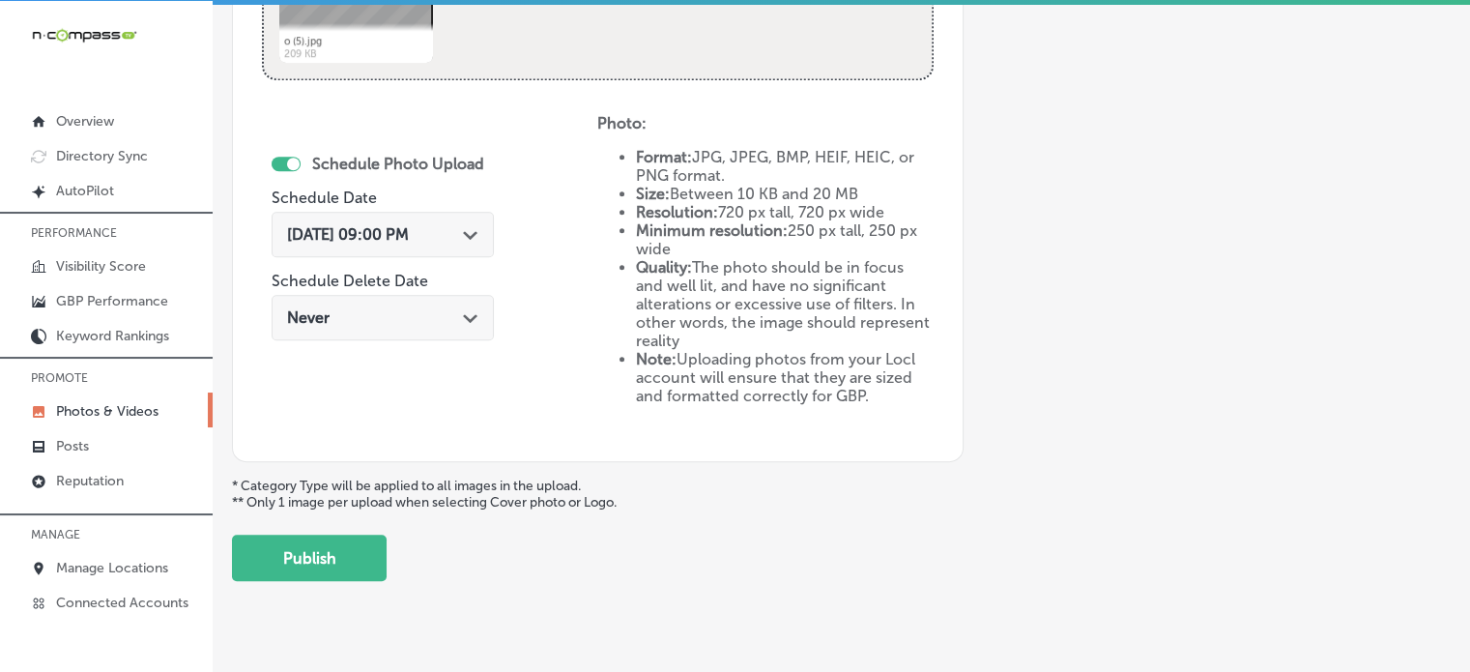
scroll to position [1063, 0]
click at [342, 565] on button "Publish" at bounding box center [309, 557] width 155 height 46
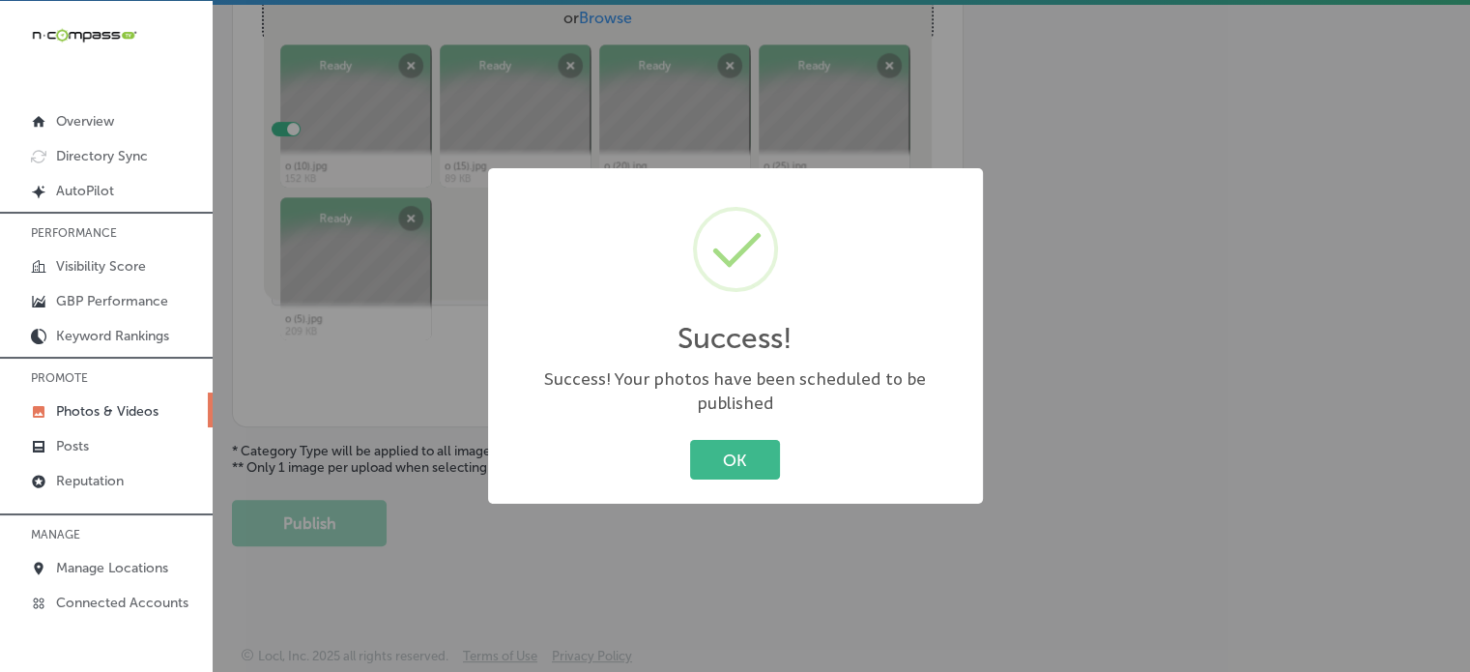
scroll to position [781, 0]
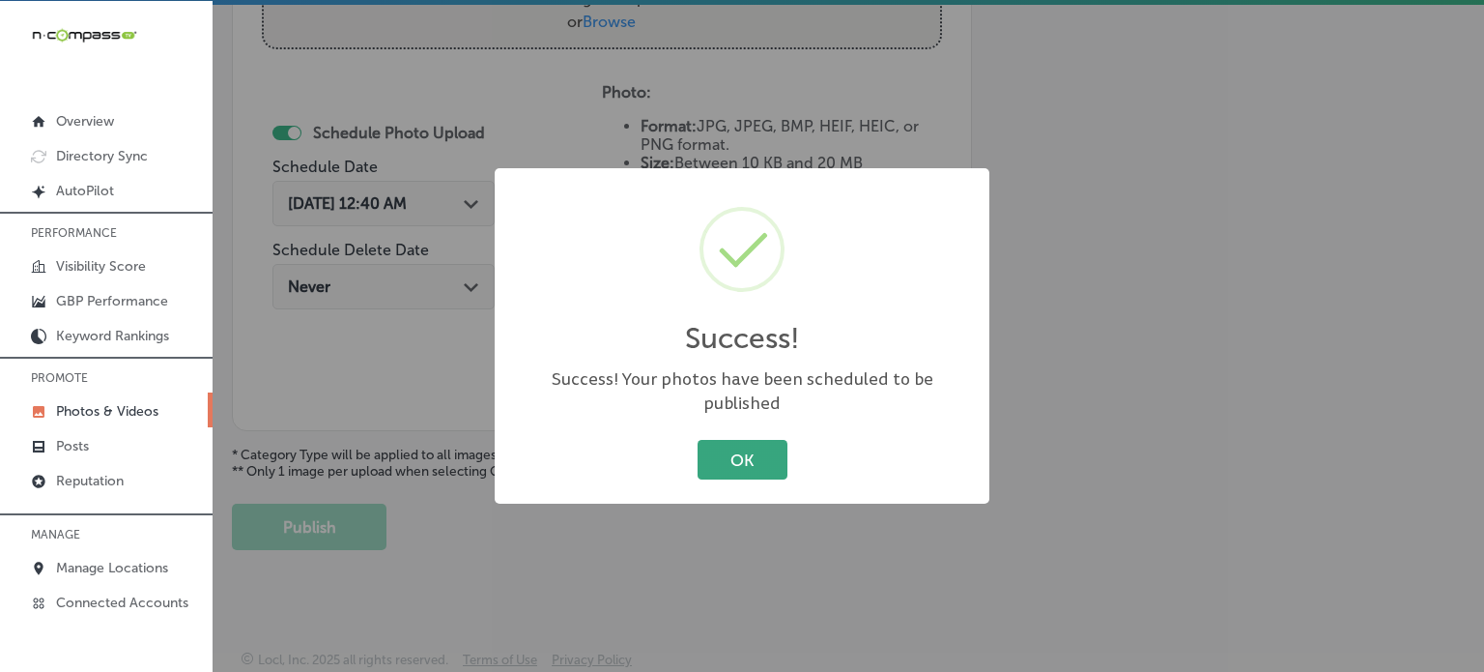
click at [769, 441] on button "OK" at bounding box center [743, 460] width 90 height 40
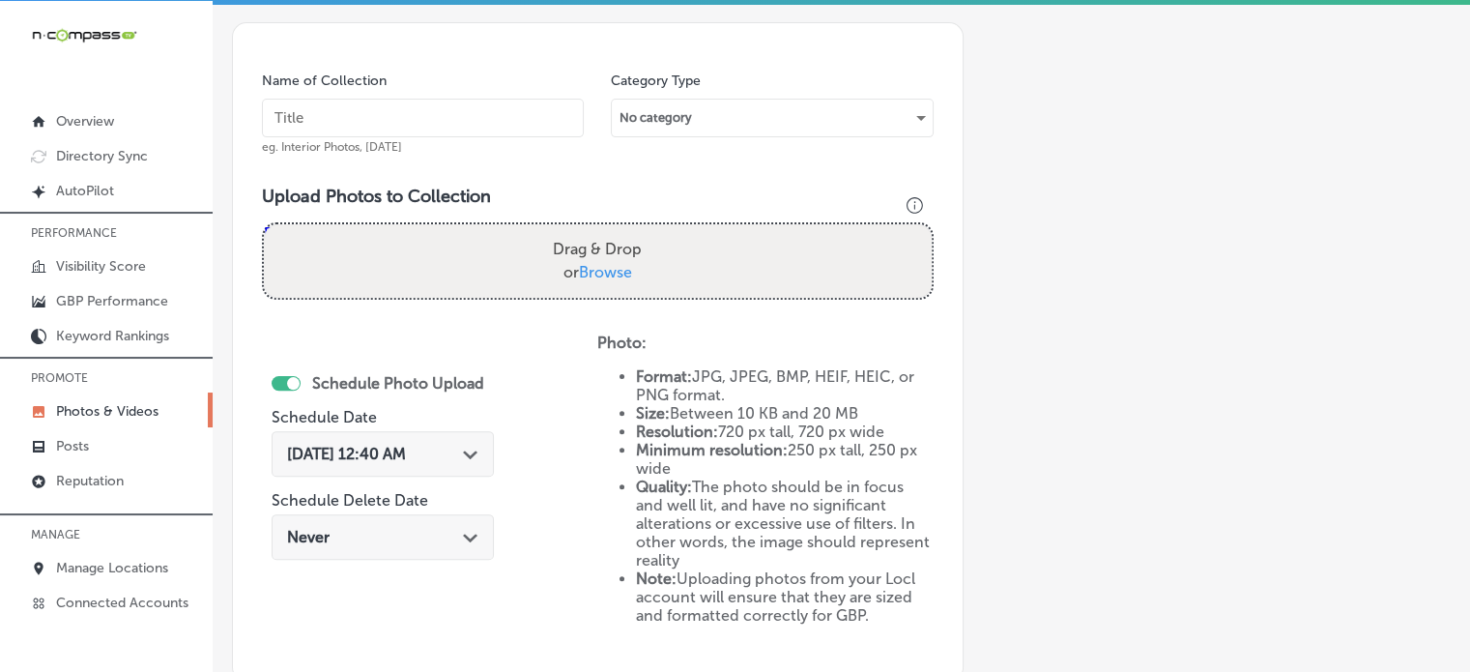
scroll to position [528, 0]
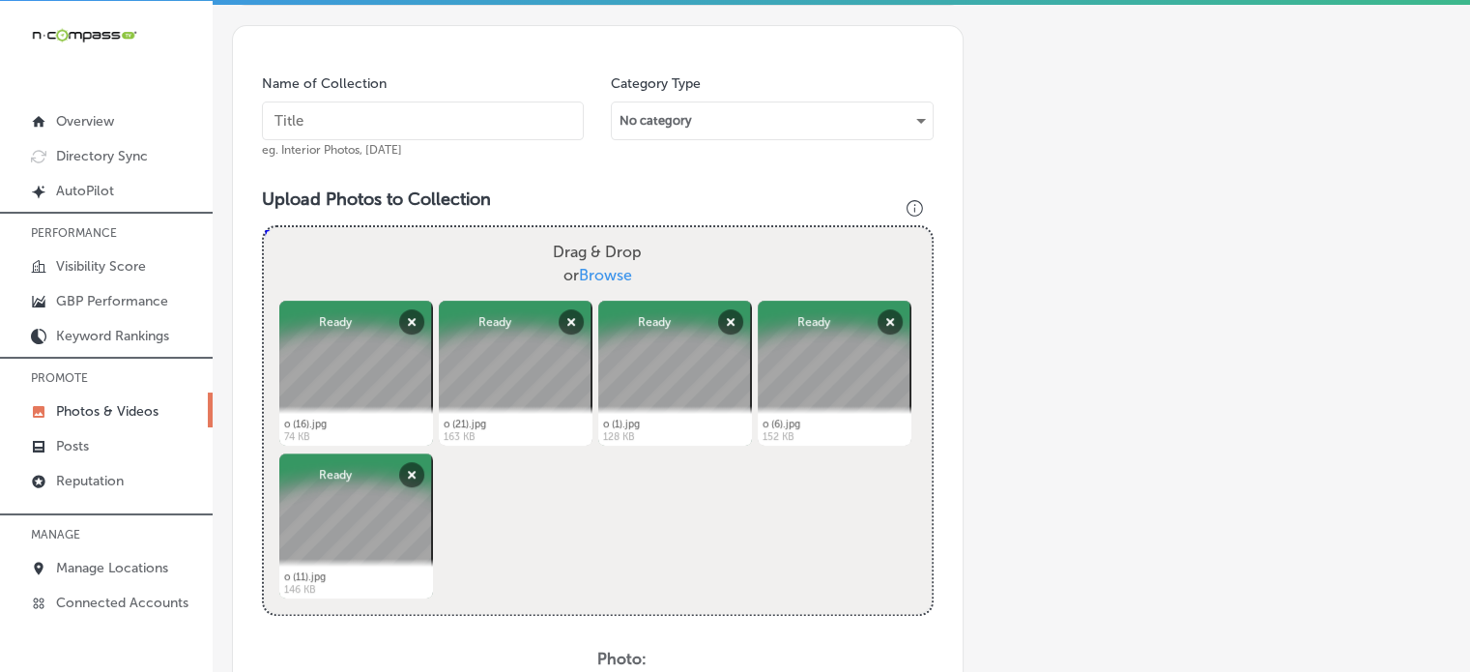
click at [522, 118] on input "text" at bounding box center [423, 120] width 322 height 39
paste input "Asian BBQ restaurant [GEOGRAPHIC_DATA][PERSON_NAME]"
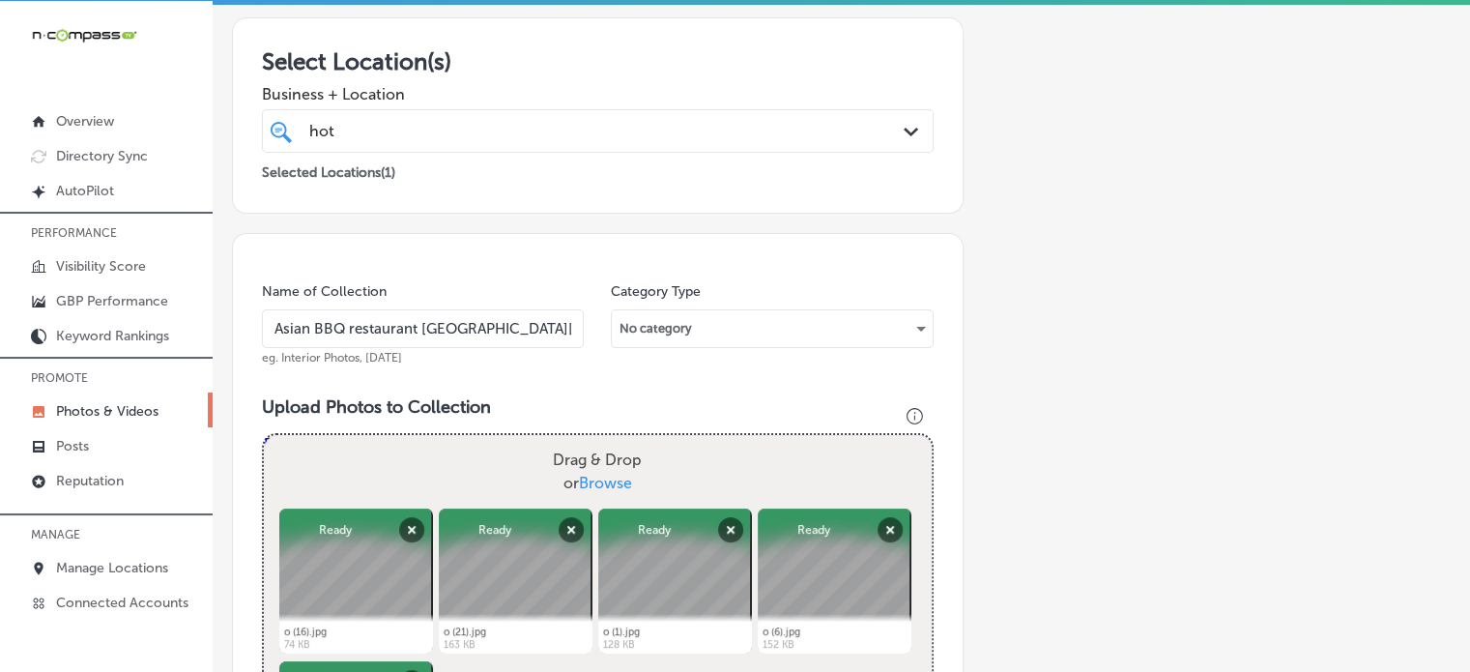
scroll to position [316, 0]
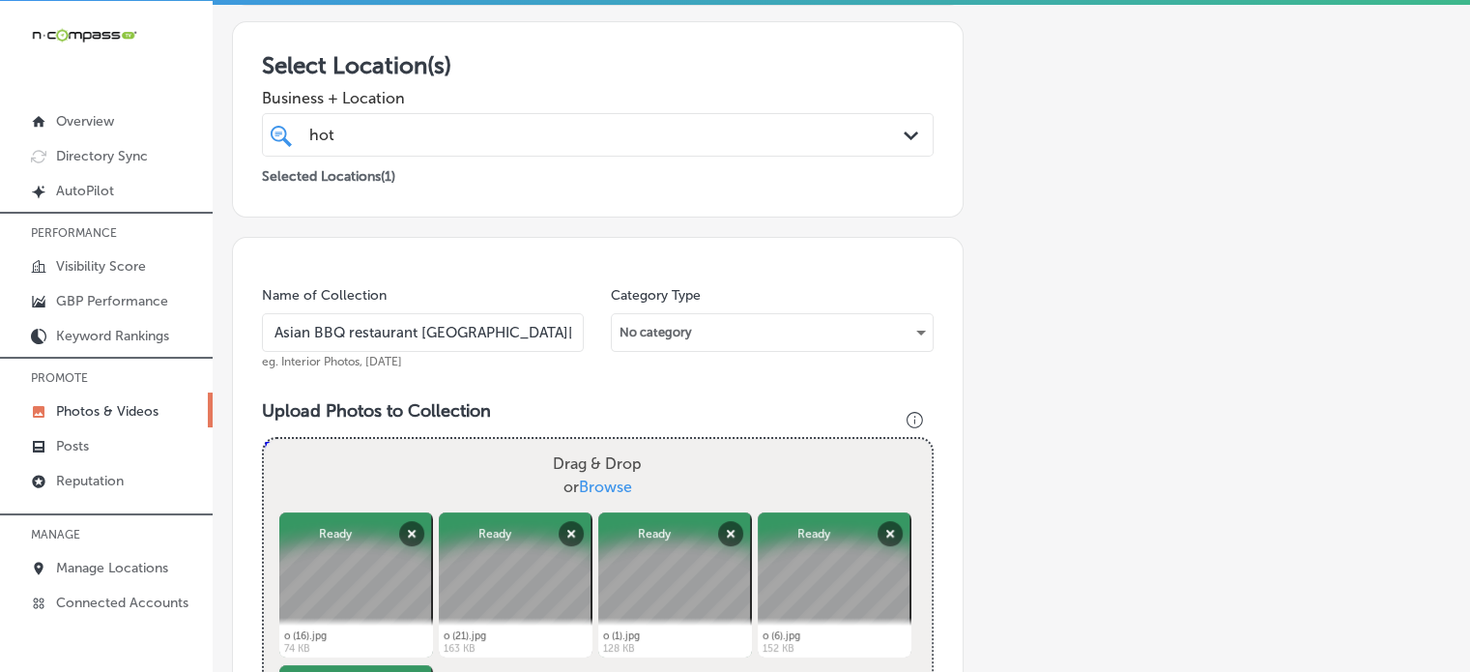
type input "Asian BBQ restaurant [GEOGRAPHIC_DATA][PERSON_NAME]"
click at [534, 144] on div "hot hot" at bounding box center [568, 135] width 523 height 26
click at [630, 303] on div "Category Type No category" at bounding box center [772, 327] width 322 height 83
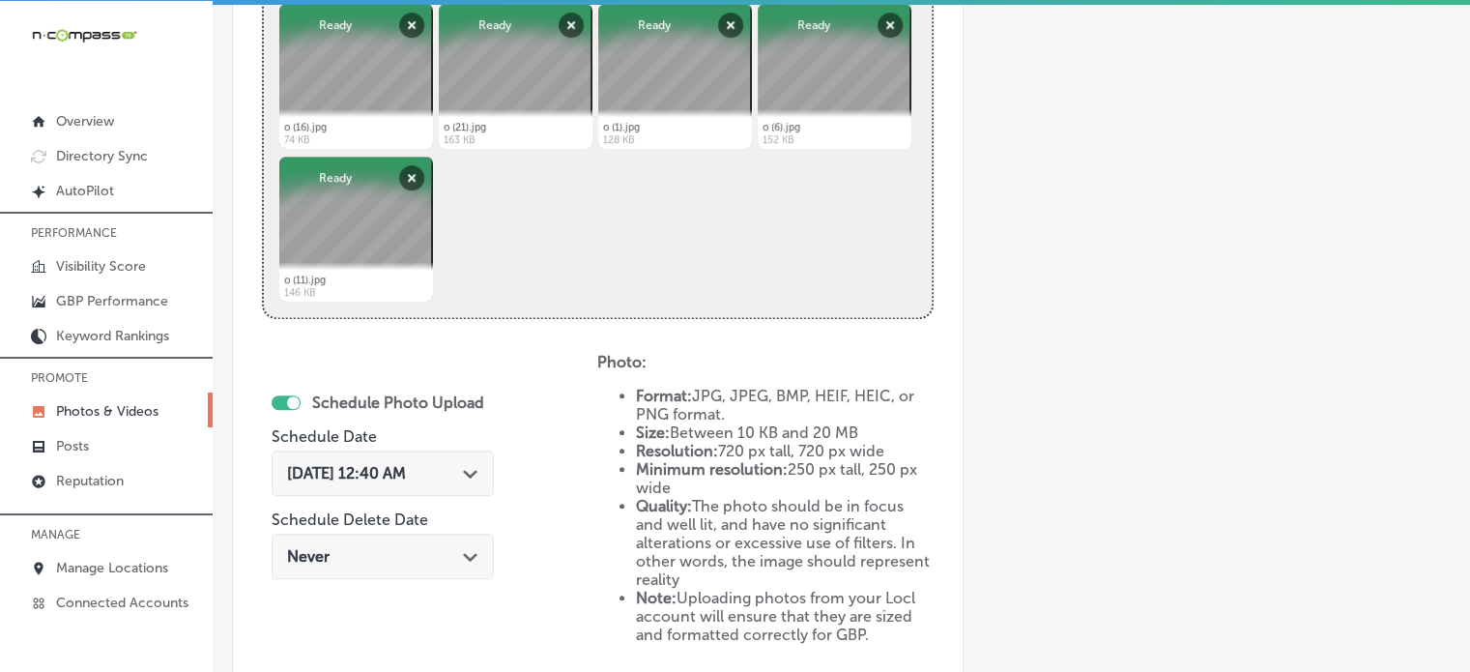
scroll to position [946, 0]
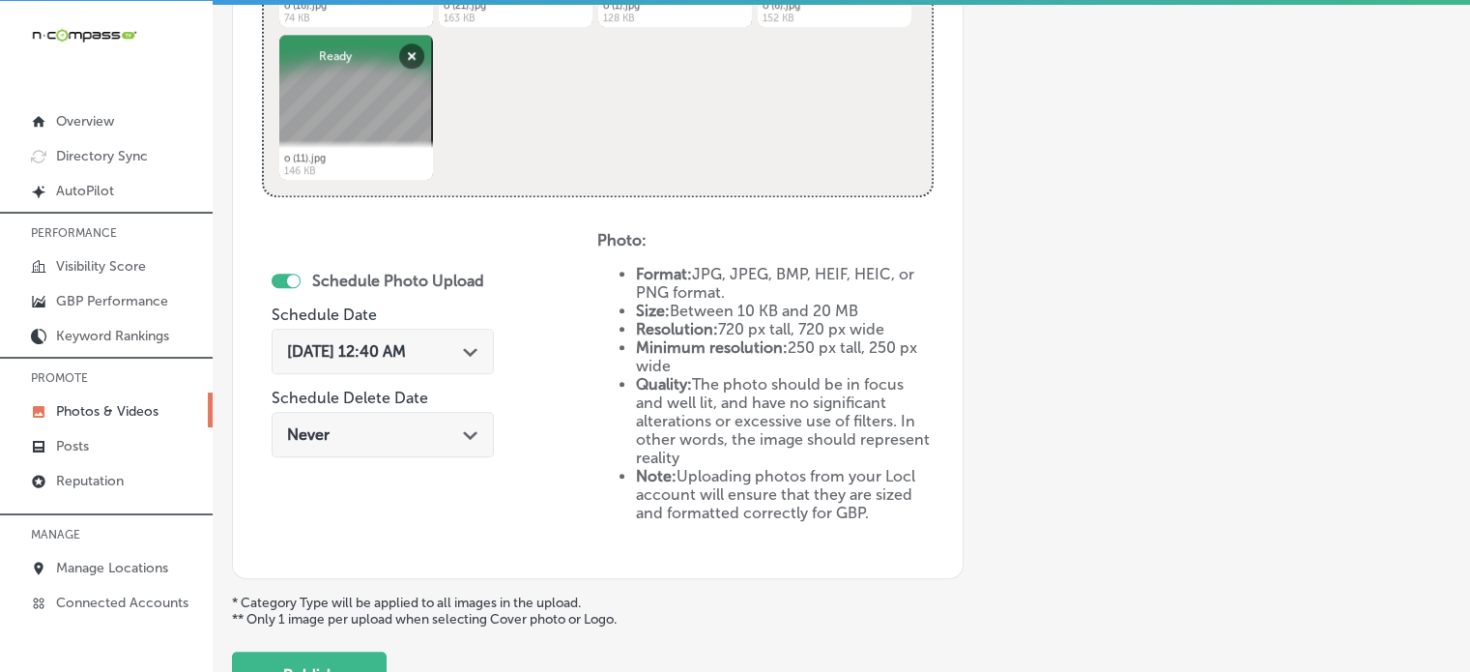
click at [400, 351] on span "[DATE] 12:40 AM" at bounding box center [346, 351] width 119 height 18
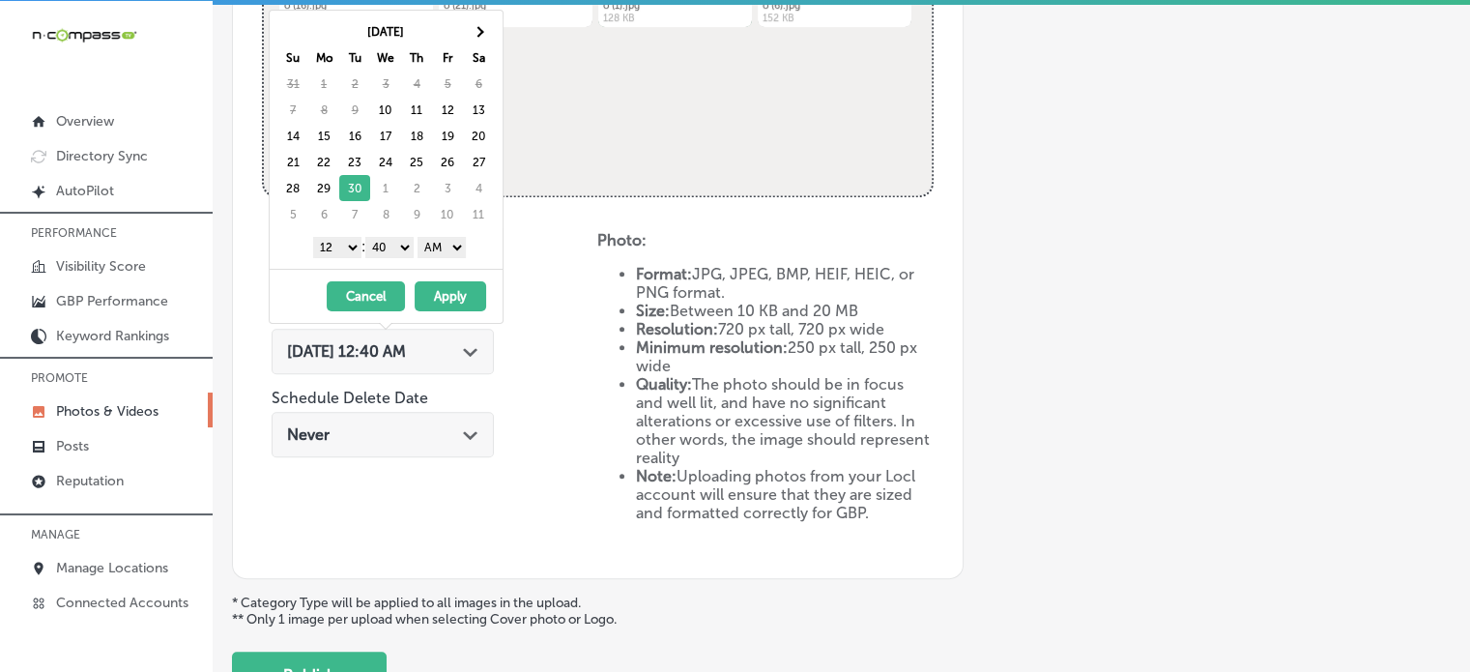
click at [333, 250] on select "1 2 3 4 5 6 7 8 9 10 11 12" at bounding box center [337, 247] width 48 height 21
drag, startPoint x: 387, startPoint y: 242, endPoint x: 389, endPoint y: 271, distance: 29.1
click at [389, 271] on div "[DATE] Su Mo Tu We Th Fr Sa 31 1 2 3 4 5 6 7 8 9 10 11 12 13 14 15 16 17 18 19 …" at bounding box center [386, 167] width 235 height 314
drag, startPoint x: 441, startPoint y: 251, endPoint x: 442, endPoint y: 292, distance: 40.6
click at [442, 292] on div "[DATE] Su Mo Tu We Th Fr Sa 31 1 2 3 4 5 6 7 8 9 10 11 12 13 14 15 16 17 18 19 …" at bounding box center [386, 167] width 235 height 314
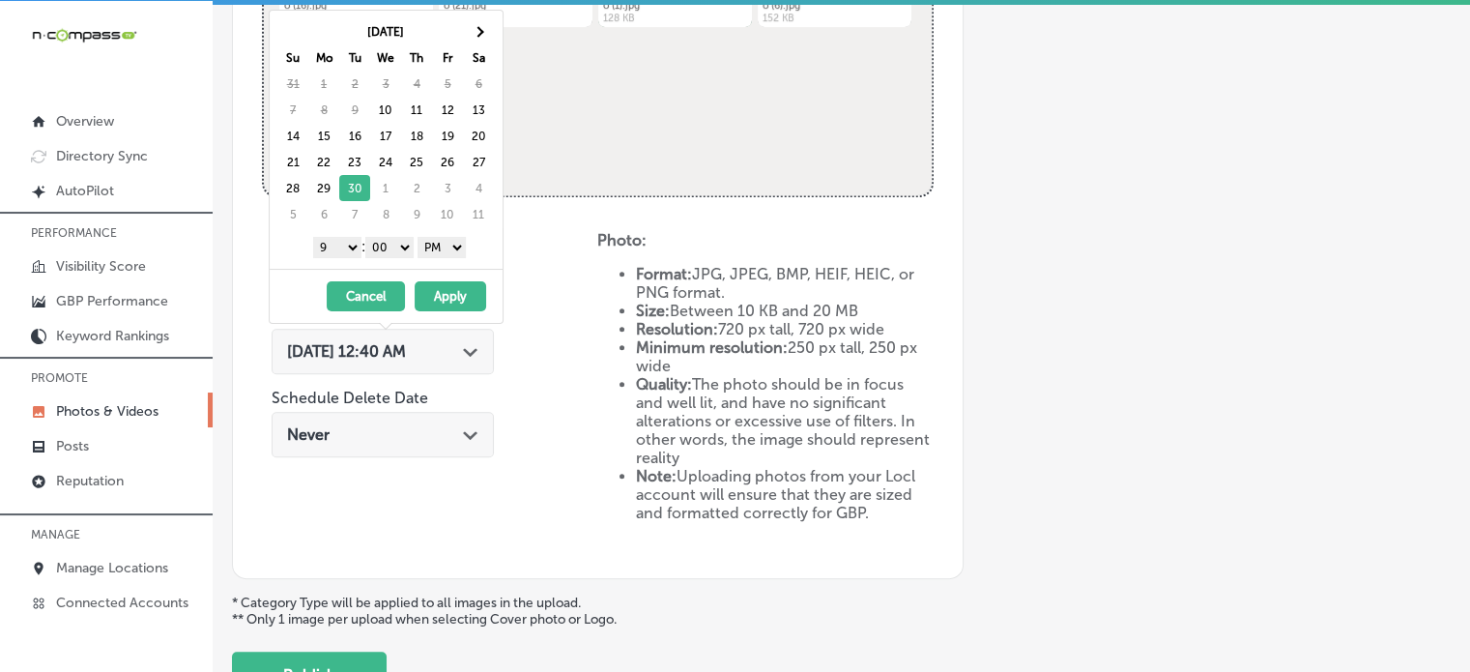
click at [442, 292] on button "Apply" at bounding box center [451, 296] width 72 height 30
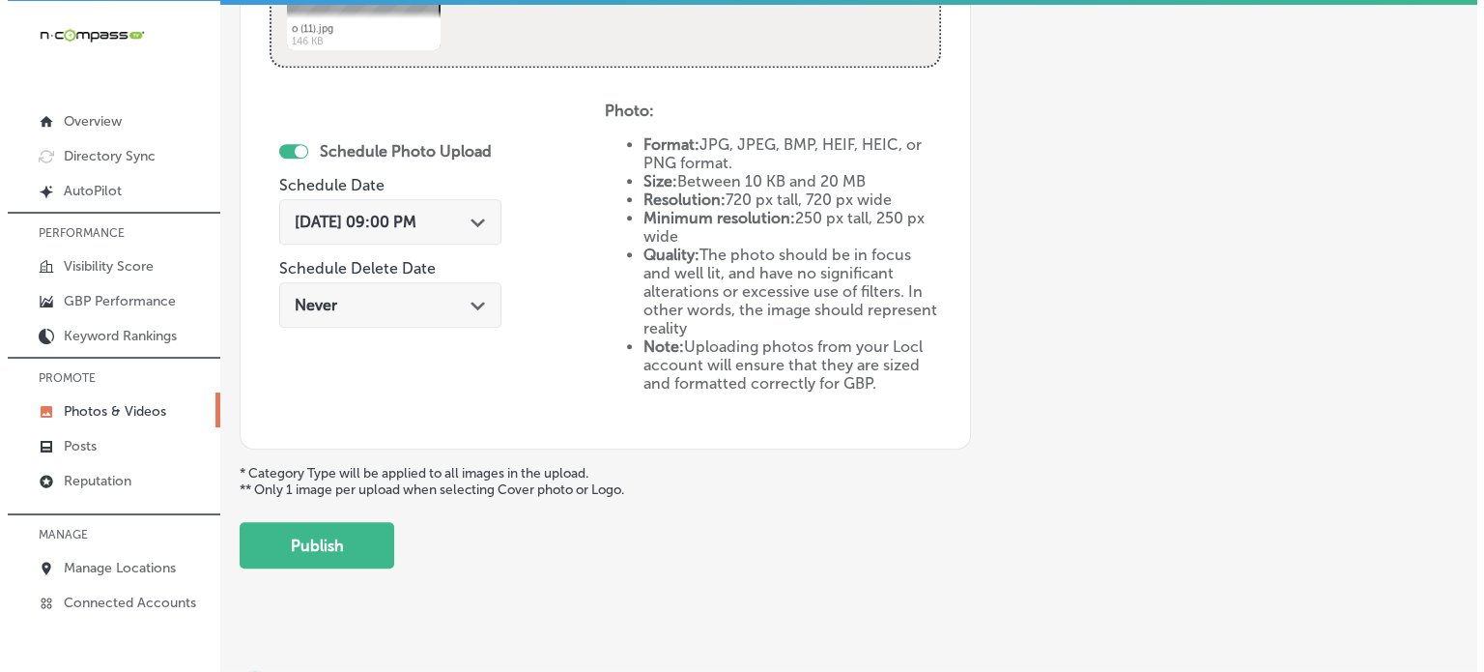
scroll to position [1076, 0]
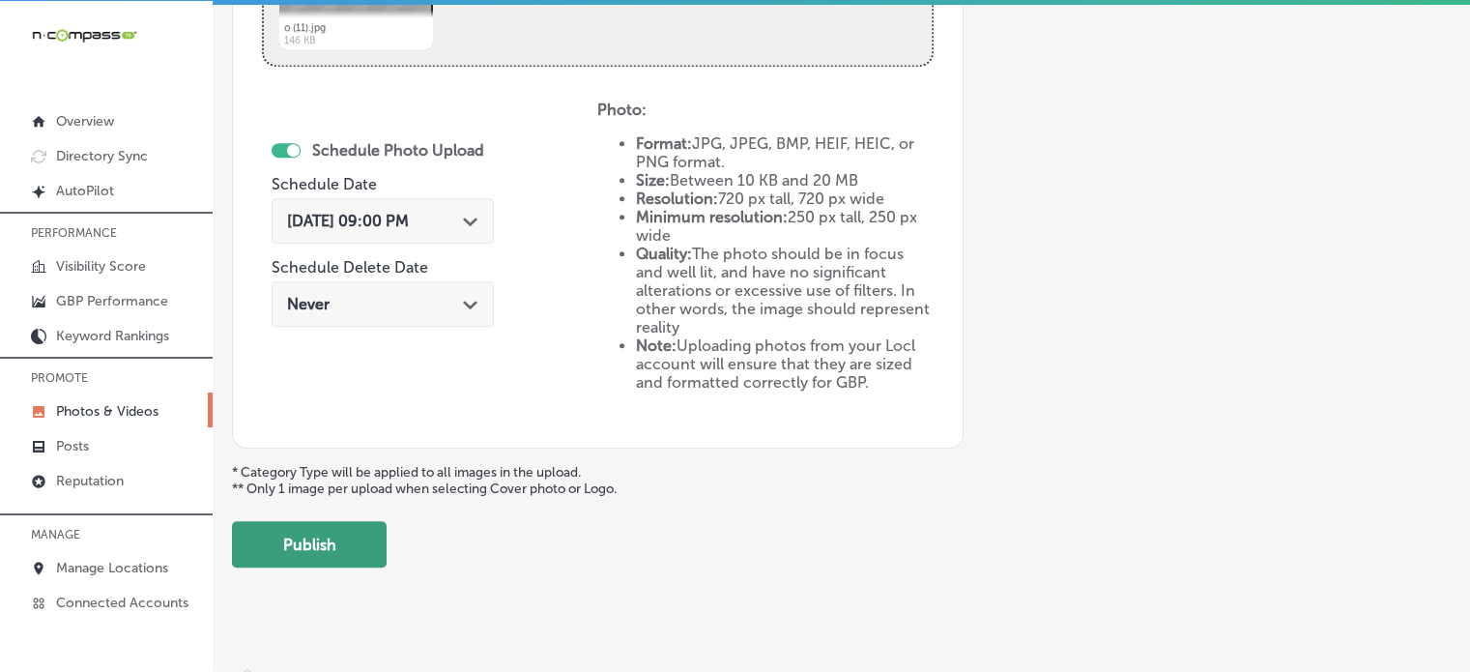
click at [355, 556] on button "Publish" at bounding box center [309, 544] width 155 height 46
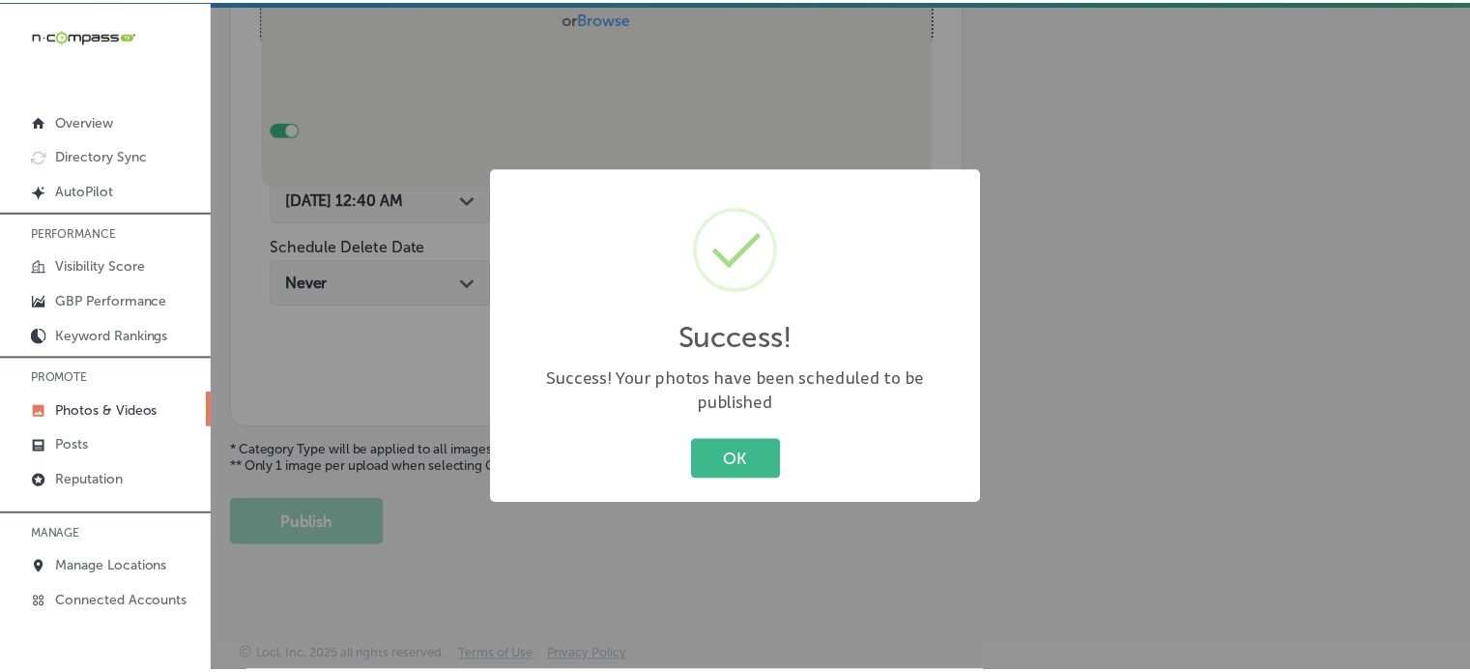
scroll to position [518, 0]
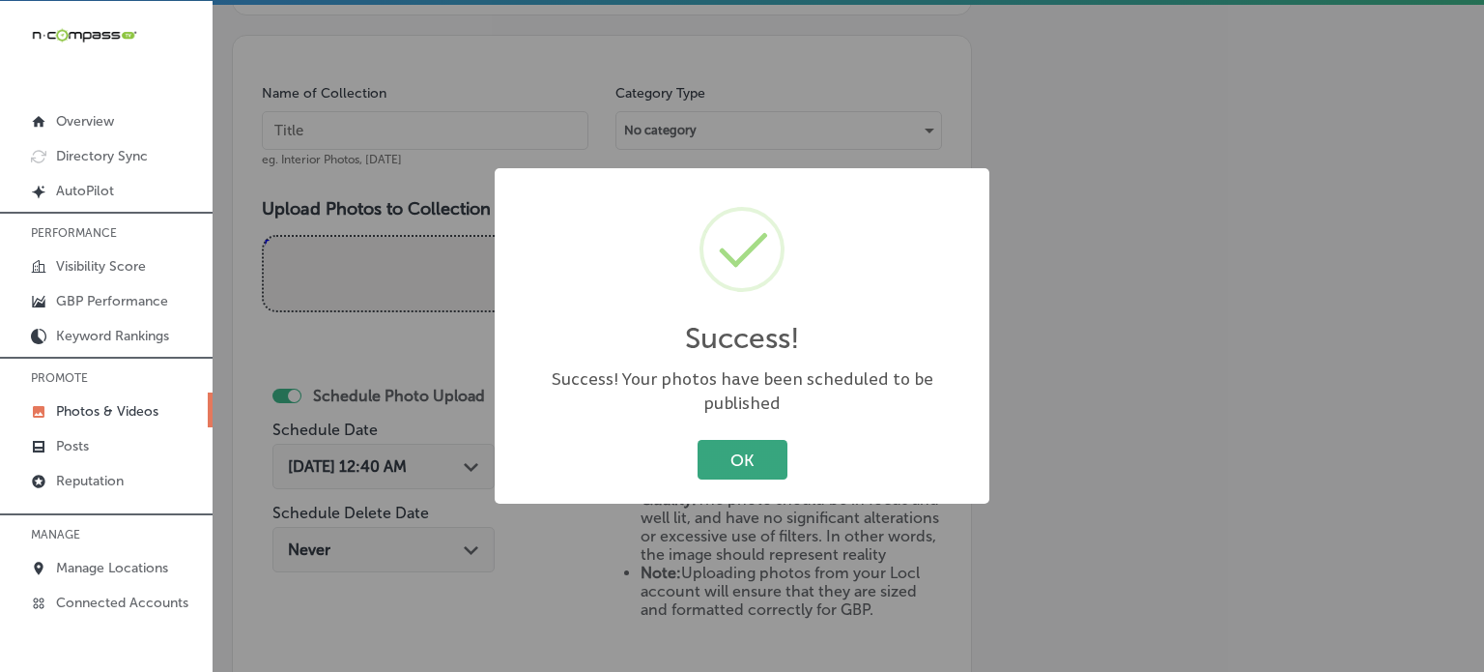
click at [732, 440] on button "OK" at bounding box center [743, 460] width 90 height 40
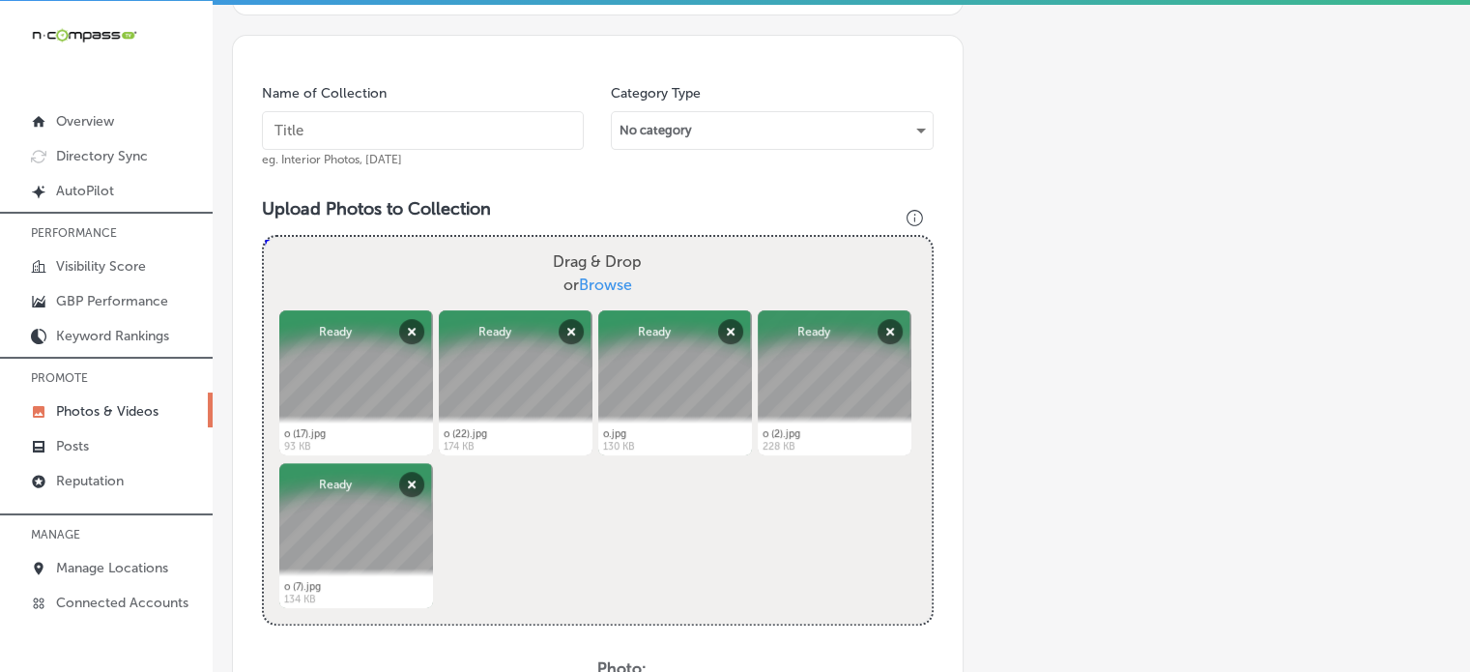
click at [479, 115] on input "text" at bounding box center [423, 130] width 322 height 39
paste input "Hot Pot & BBQ dining [GEOGRAPHIC_DATA][PERSON_NAME]"
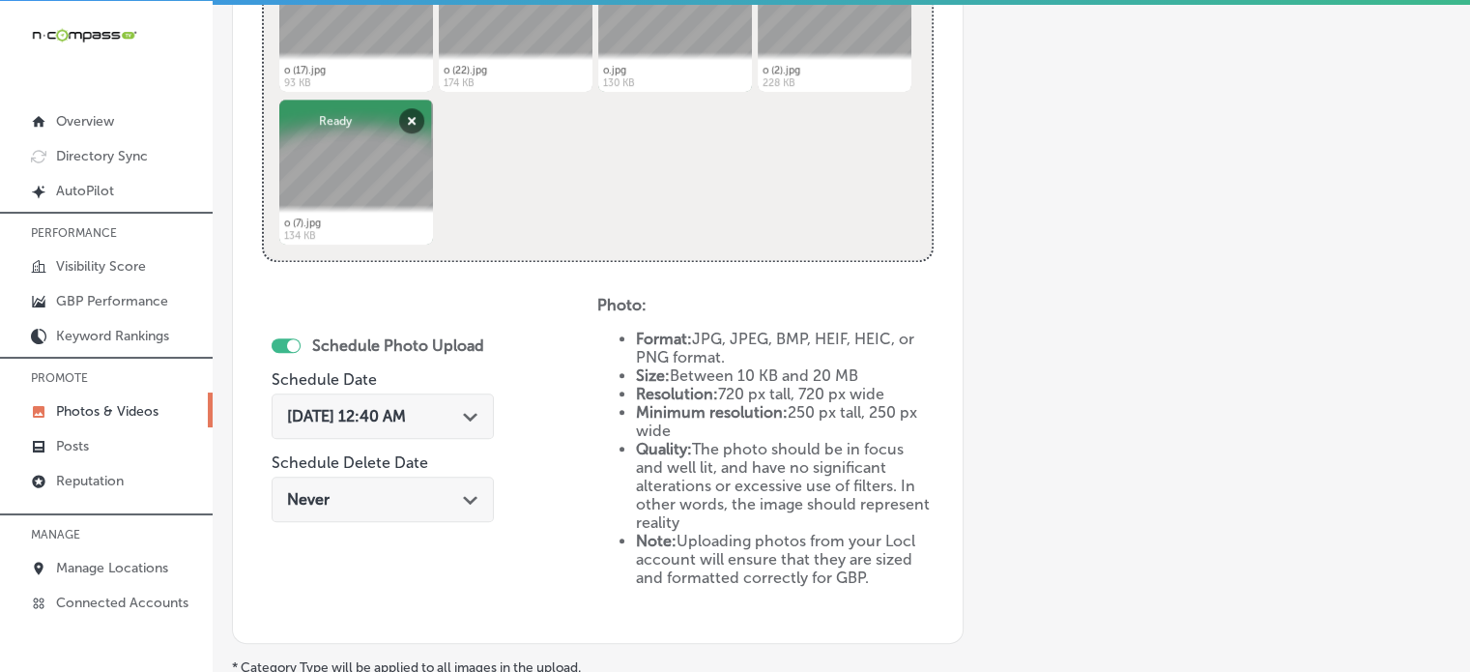
scroll to position [904, 0]
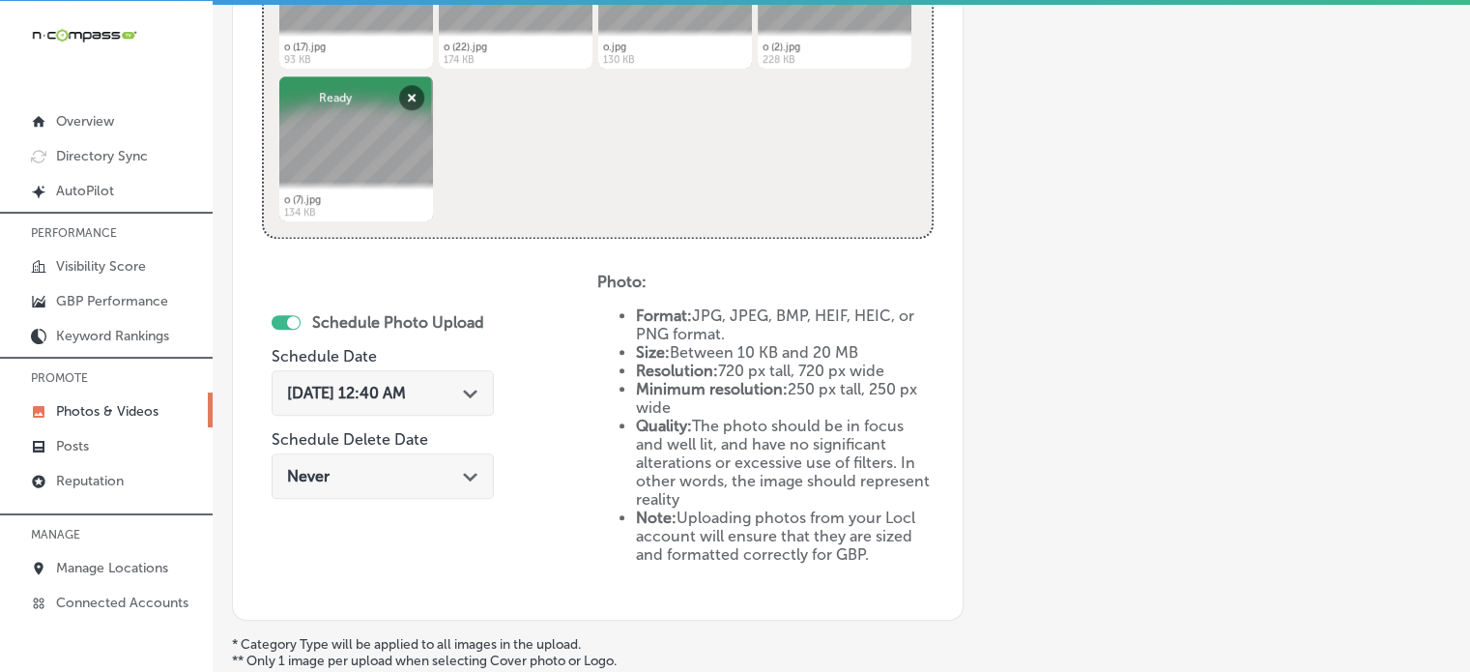
type input "Hot Pot & BBQ dining [GEOGRAPHIC_DATA][PERSON_NAME]"
click at [406, 389] on span "[DATE] 12:40 AM" at bounding box center [346, 393] width 119 height 18
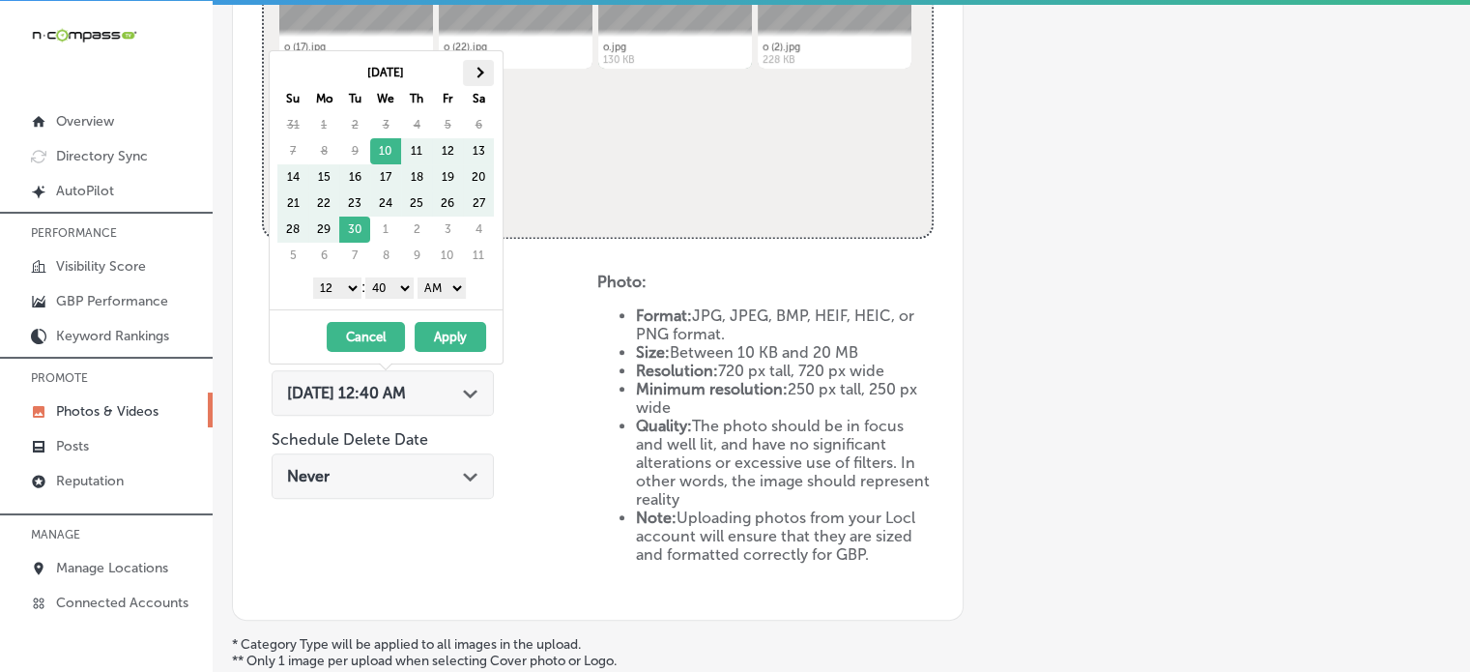
click at [479, 76] on th at bounding box center [478, 73] width 31 height 26
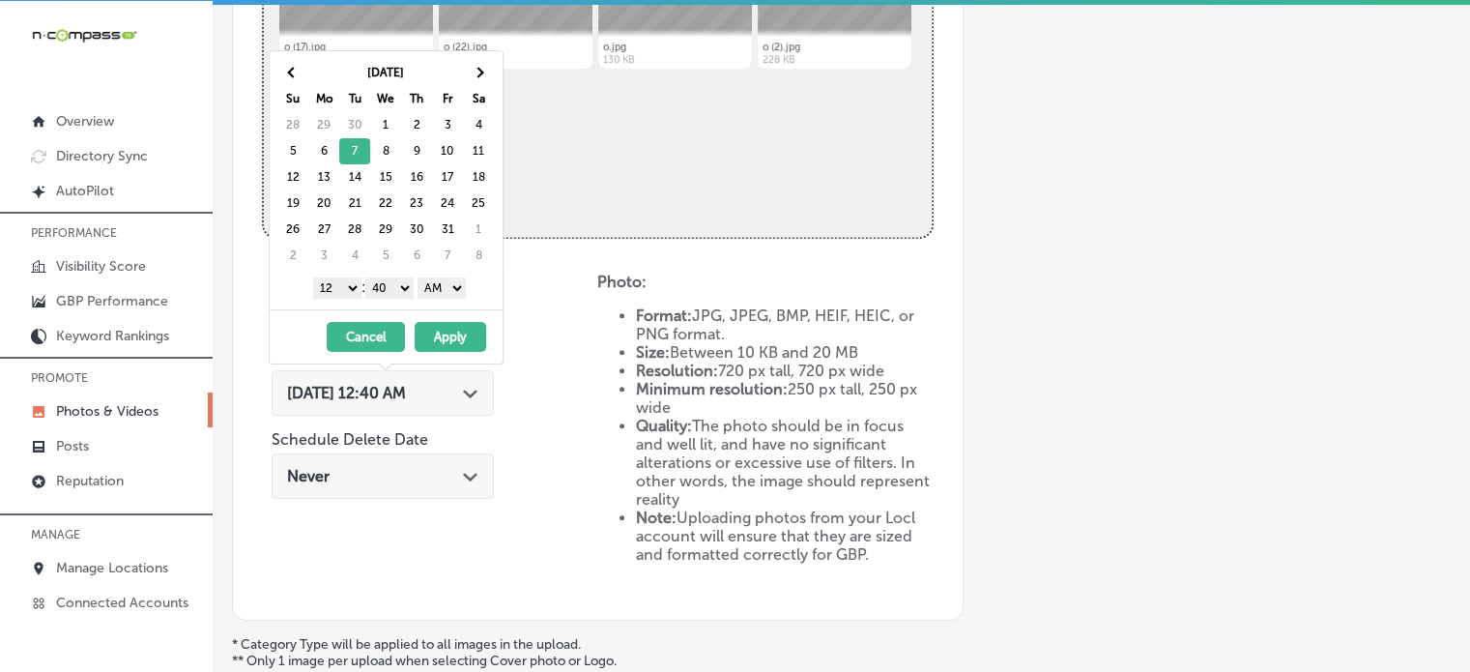
click at [346, 281] on select "1 2 3 4 5 6 7 8 9 10 11 12" at bounding box center [337, 287] width 48 height 21
drag, startPoint x: 390, startPoint y: 284, endPoint x: 391, endPoint y: 306, distance: 22.2
click at [391, 306] on div "[DATE] Su Mo Tu We Th Fr Sa 28 29 30 1 2 3 4 5 6 7 8 9 10 11 12 13 14 15 16 17 …" at bounding box center [386, 207] width 235 height 314
drag, startPoint x: 436, startPoint y: 289, endPoint x: 435, endPoint y: 331, distance: 42.5
click at [435, 331] on div "[DATE] Su Mo Tu We Th Fr Sa 28 29 30 1 2 3 4 5 6 7 8 9 10 11 12 13 14 15 16 17 …" at bounding box center [386, 207] width 235 height 314
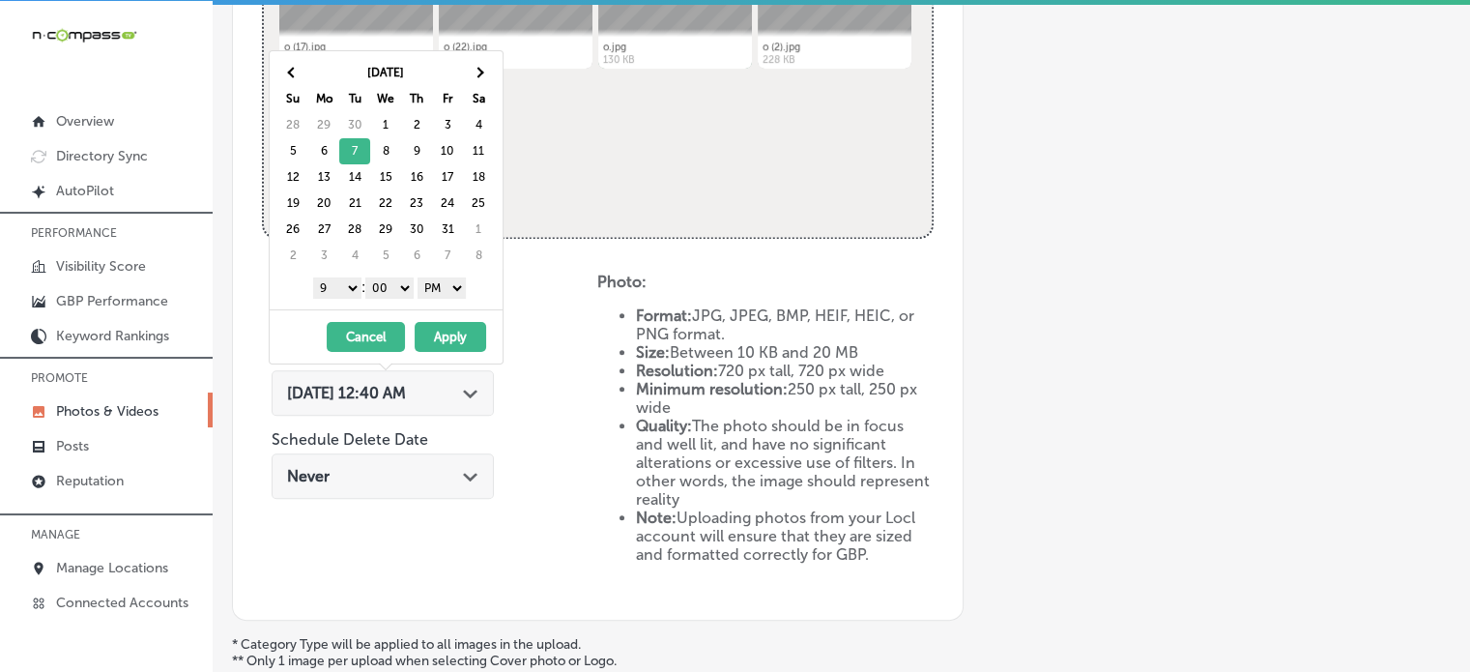
click at [435, 331] on button "Apply" at bounding box center [451, 337] width 72 height 30
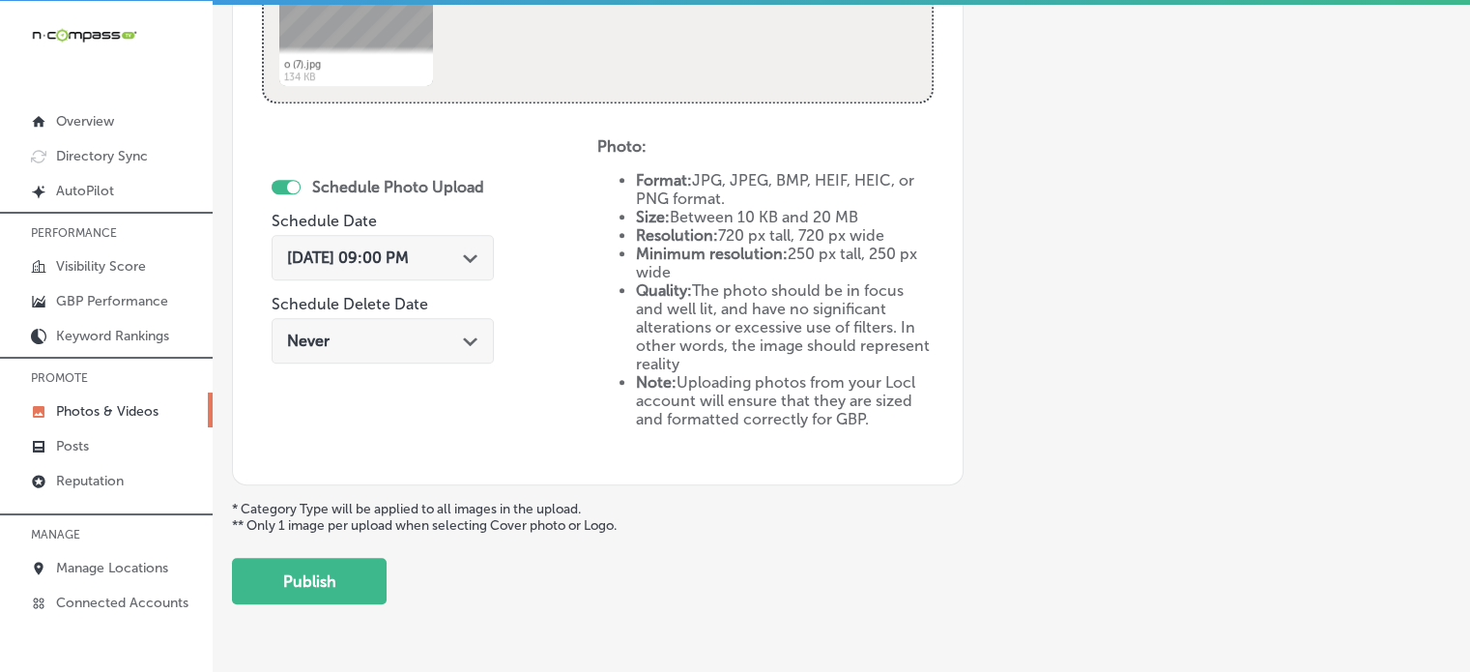
scroll to position [1047, 0]
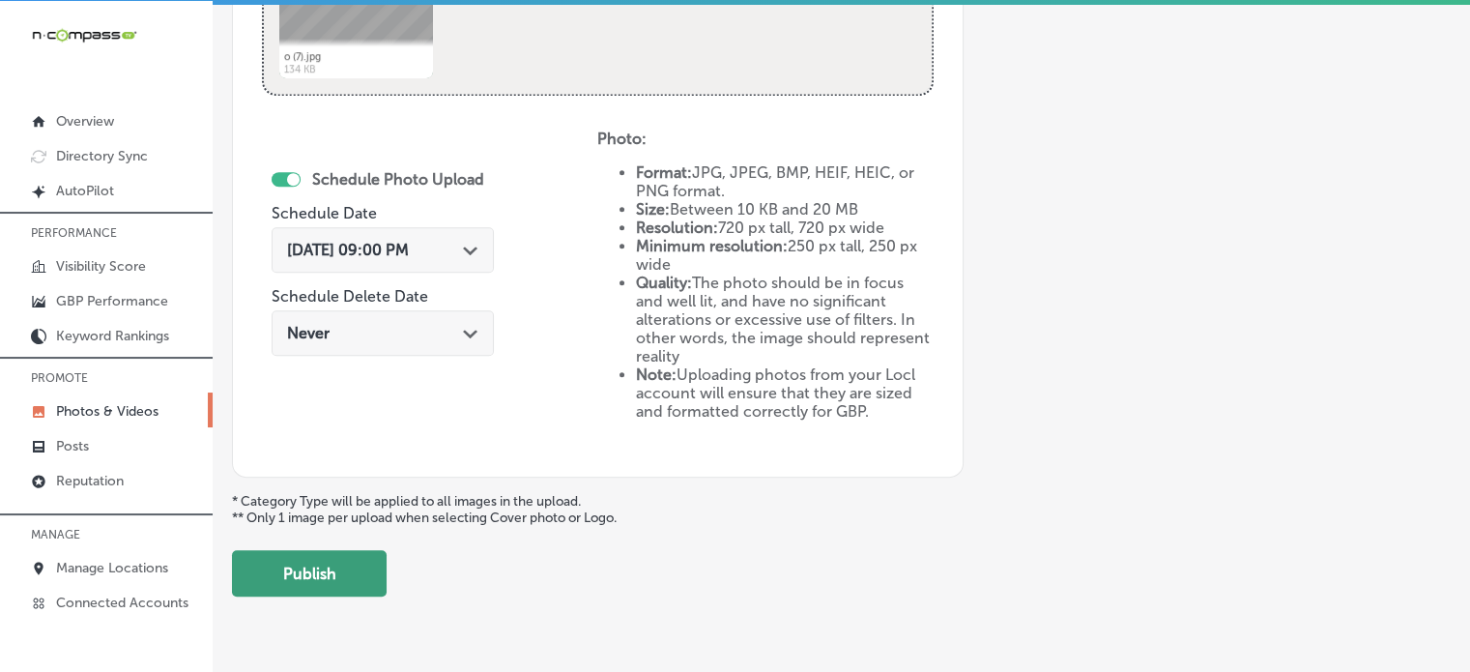
click at [348, 564] on button "Publish" at bounding box center [309, 573] width 155 height 46
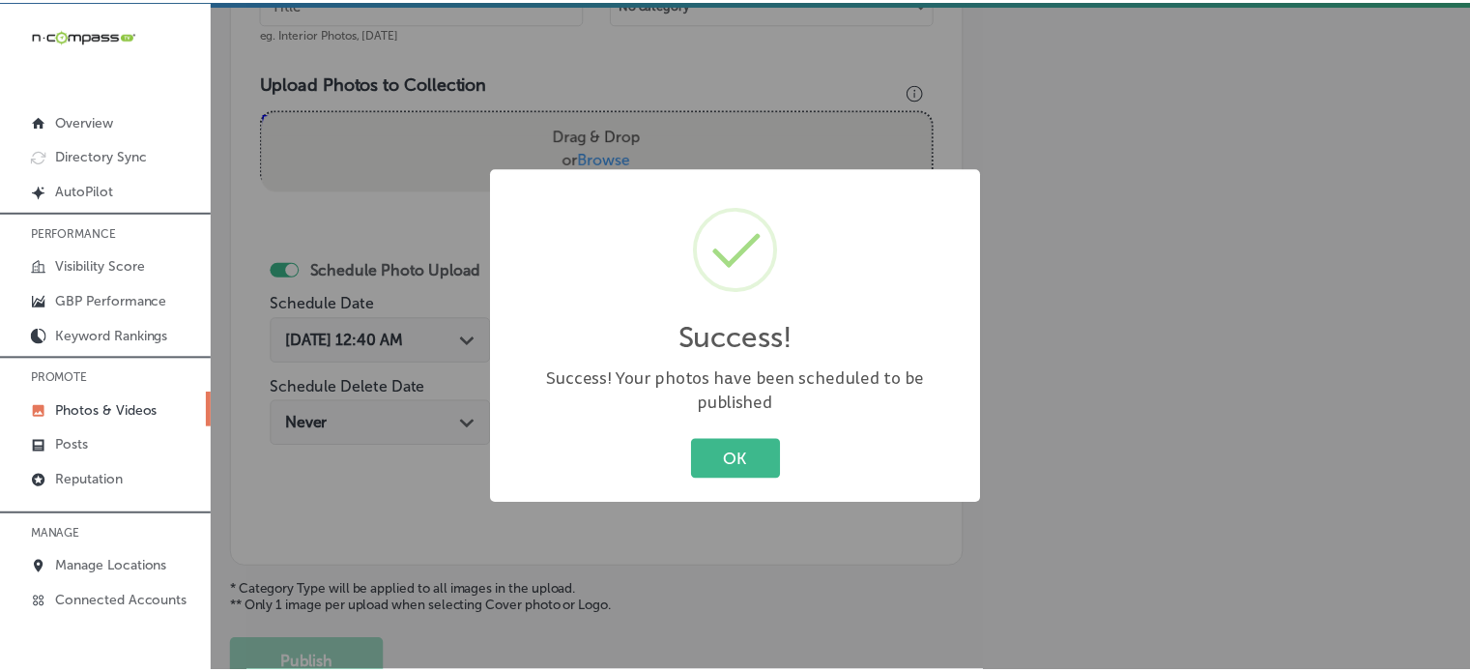
scroll to position [645, 0]
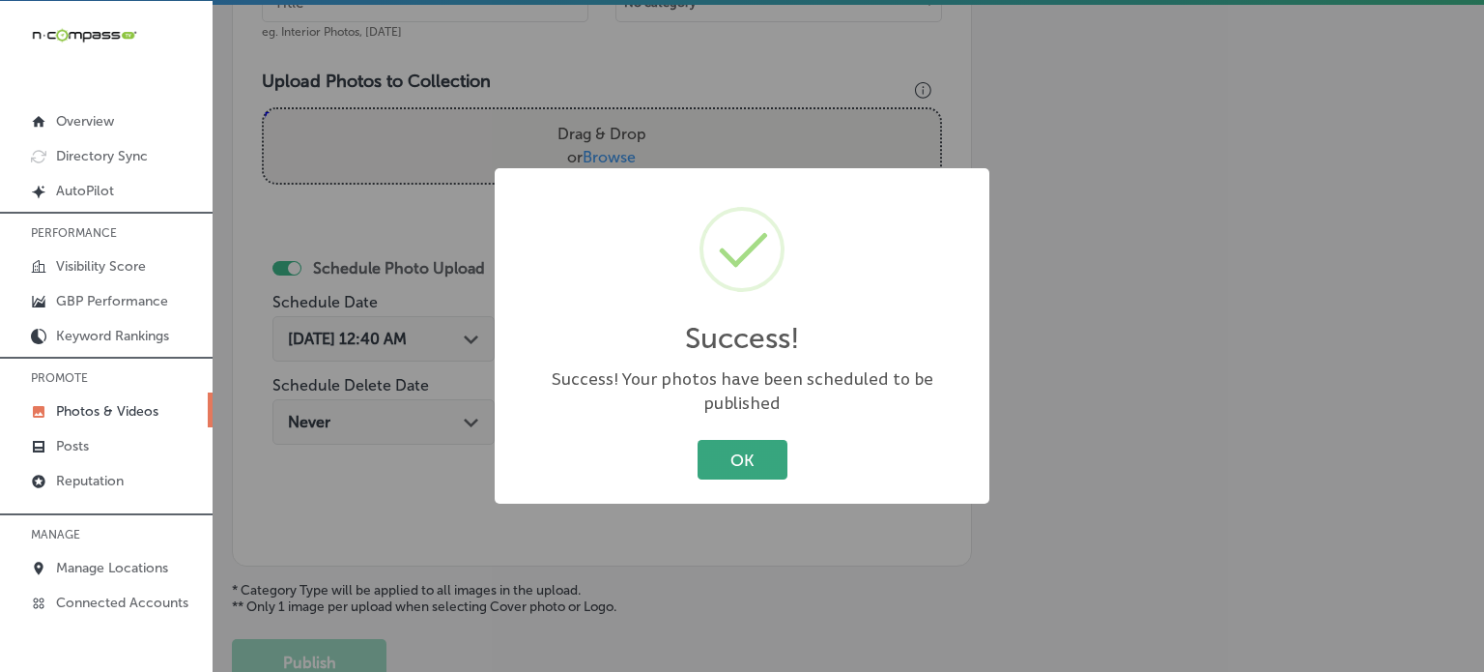
click at [746, 464] on button "OK" at bounding box center [743, 460] width 90 height 40
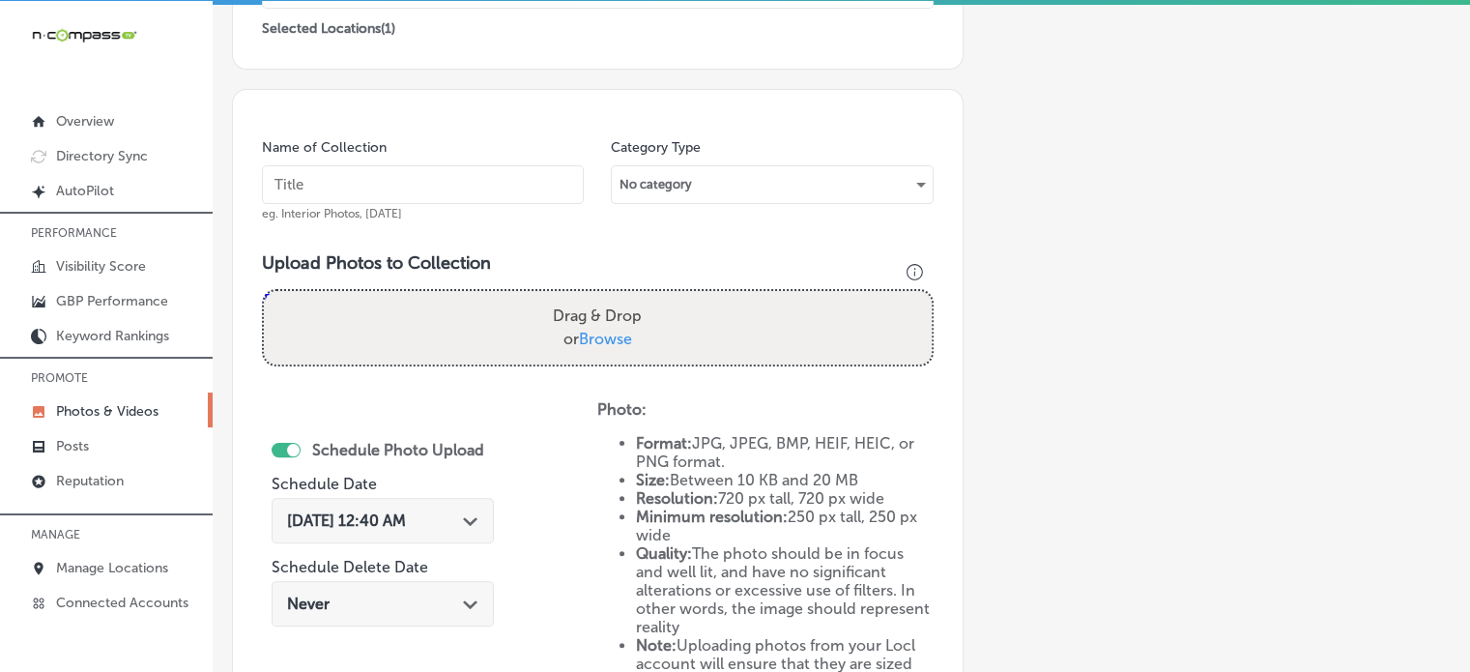
scroll to position [460, 0]
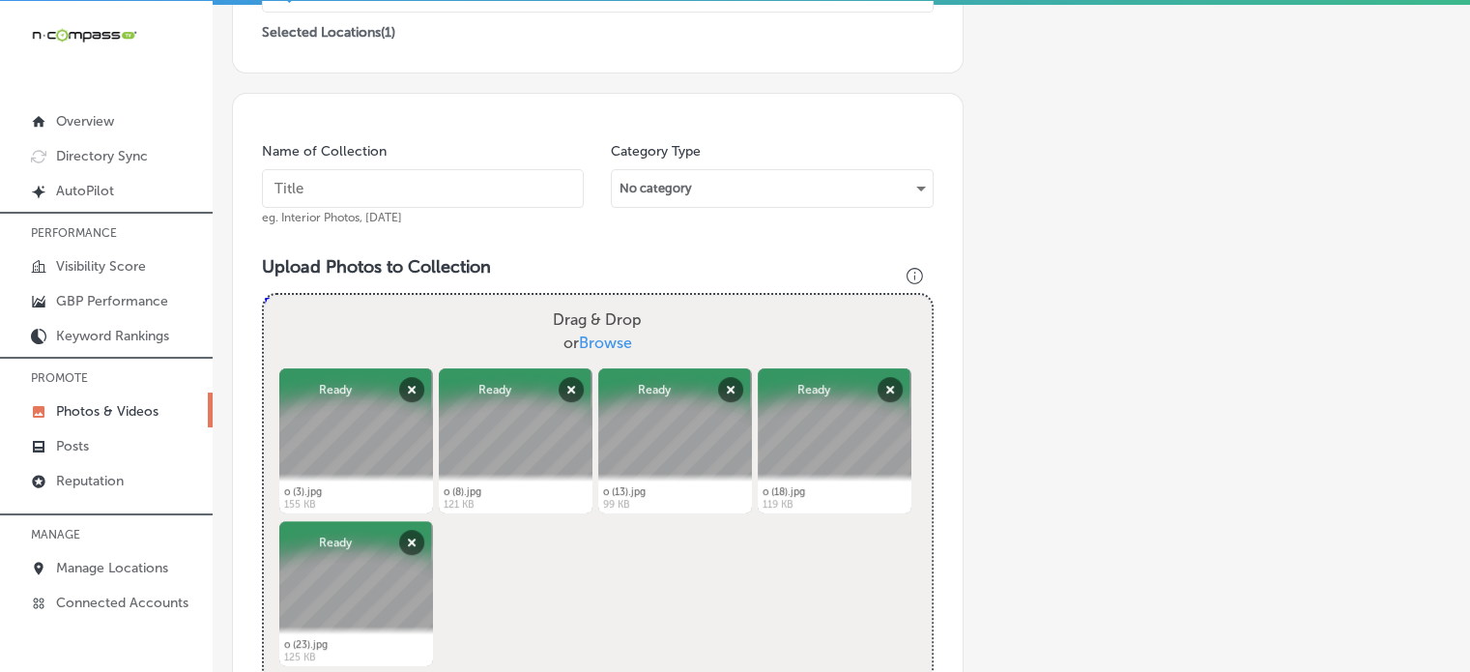
click at [512, 169] on input "text" at bounding box center [423, 188] width 322 height 39
paste input "Korean BBQ grill [GEOGRAPHIC_DATA][PERSON_NAME]"
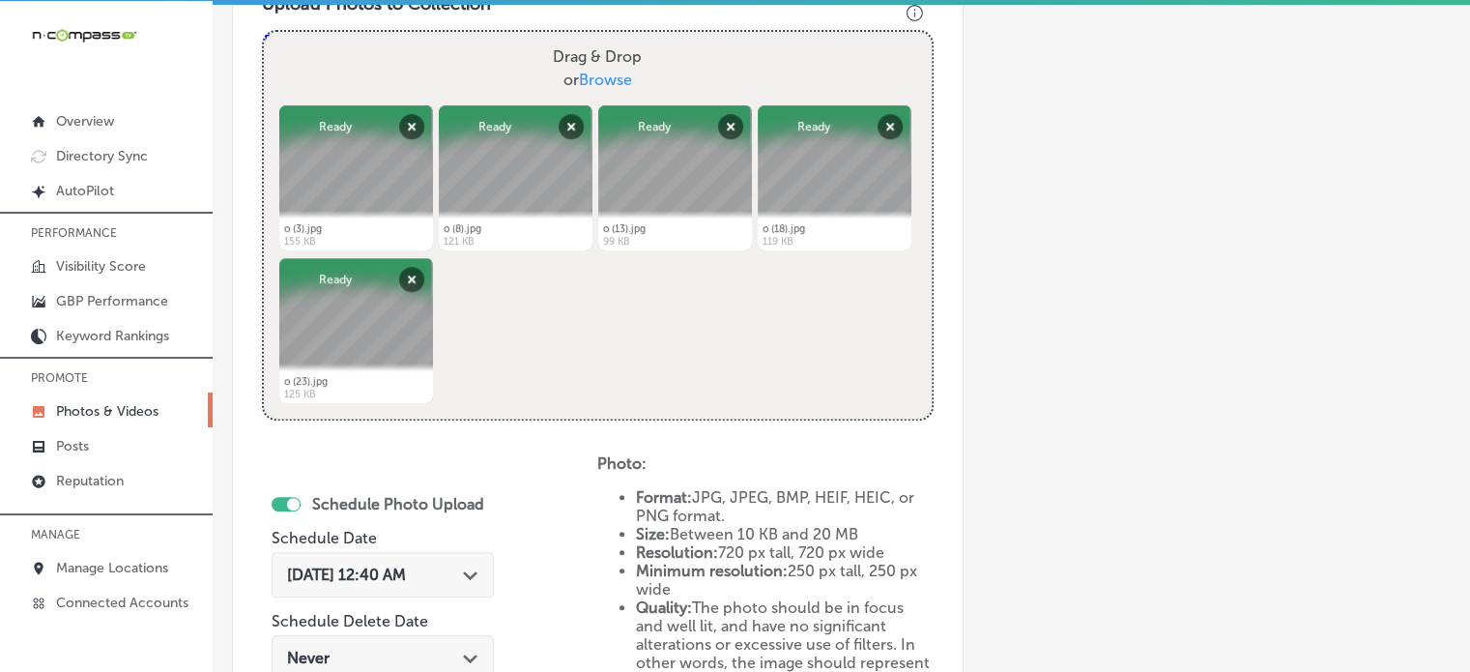
scroll to position [725, 0]
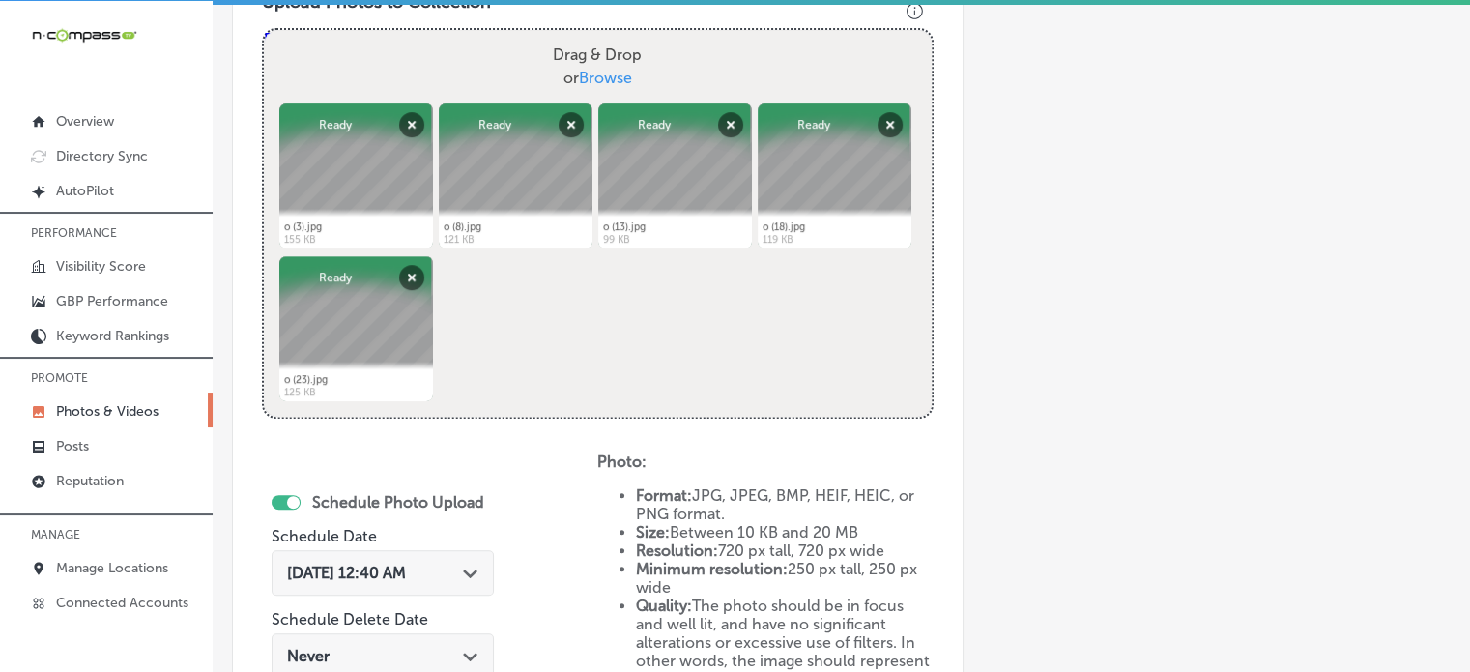
type input "Korean BBQ grill [GEOGRAPHIC_DATA][PERSON_NAME]"
click at [468, 553] on div "[DATE] 12:40 AM Path Created with Sketch." at bounding box center [383, 572] width 222 height 45
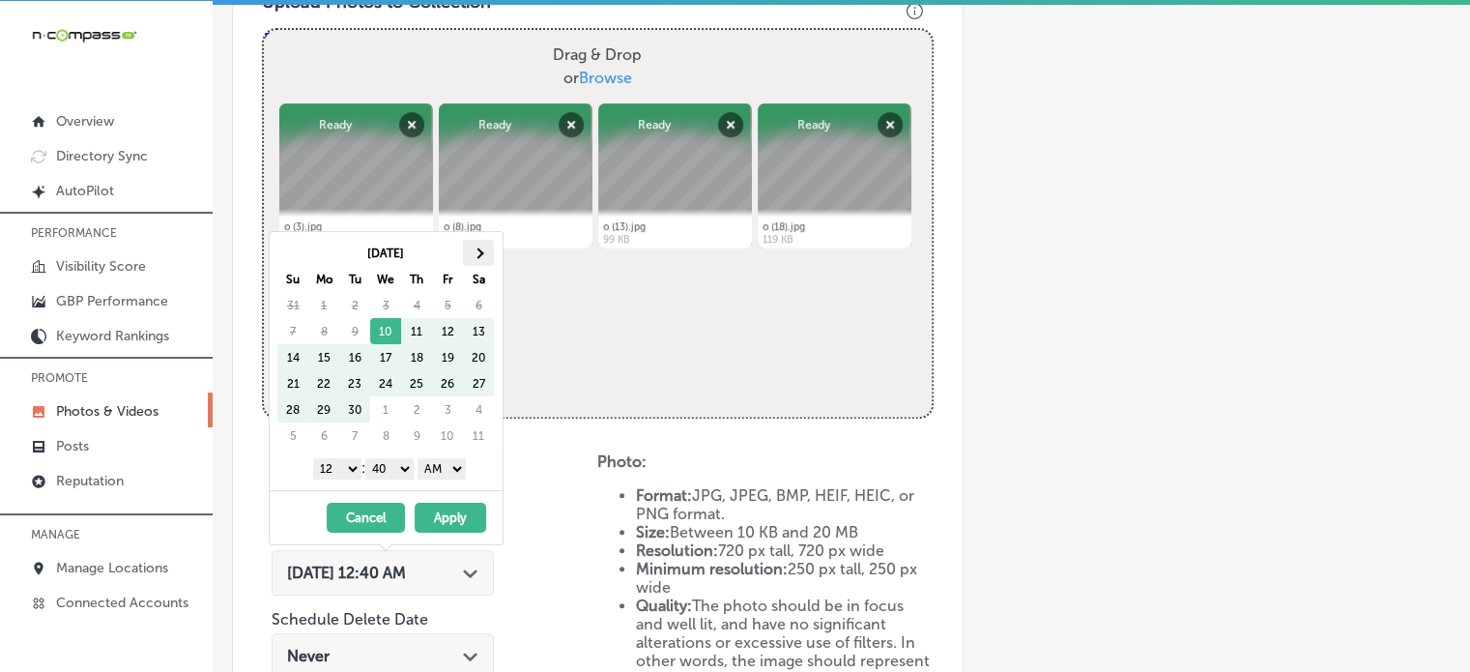
click at [479, 250] on span at bounding box center [477, 252] width 11 height 11
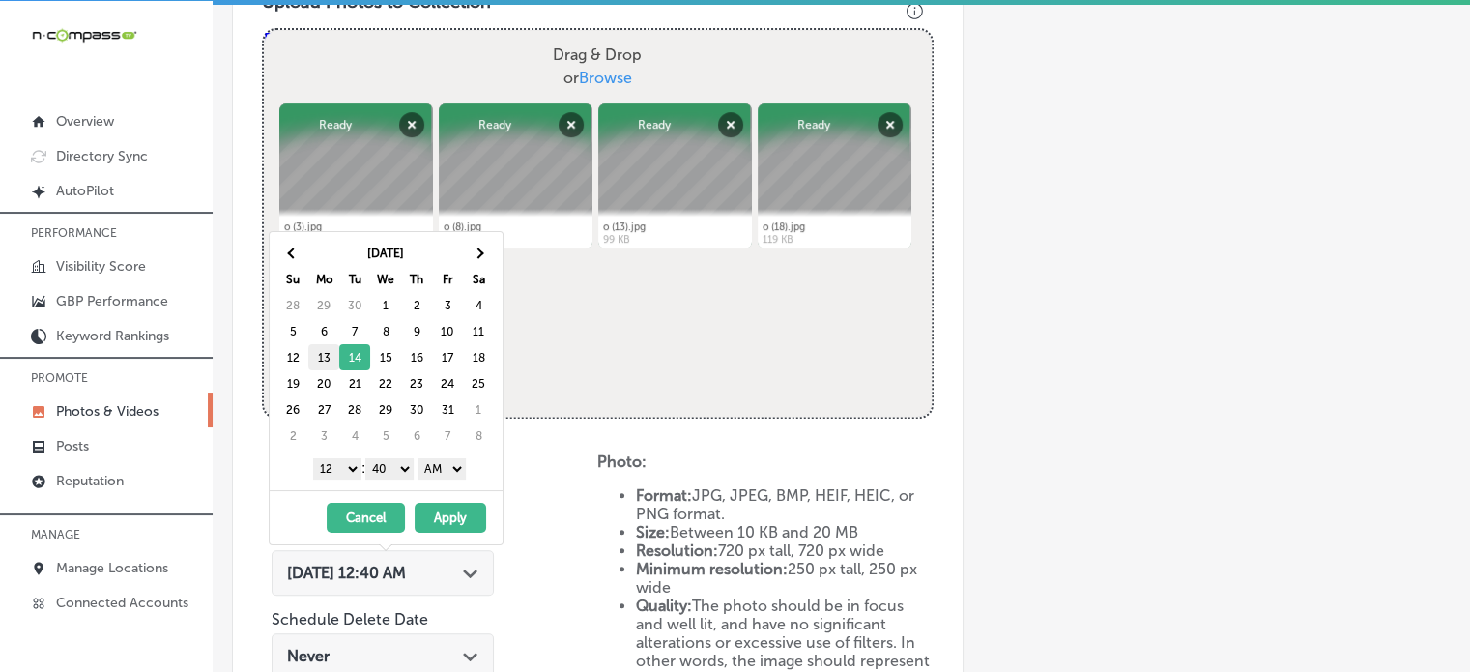
drag, startPoint x: 347, startPoint y: 467, endPoint x: 325, endPoint y: 364, distance: 104.8
click at [325, 364] on div "[DATE] Su Mo Tu We Th Fr Sa 28 29 30 1 2 3 4 5 6 7 8 9 10 11 12 13 14 15 16 17 …" at bounding box center [386, 361] width 233 height 258
drag, startPoint x: 386, startPoint y: 463, endPoint x: 390, endPoint y: 486, distance: 23.5
click at [390, 486] on div "[DATE] Su Mo Tu We Th Fr Sa 28 29 30 1 2 3 4 5 6 7 8 9 10 11 12 13 14 15 16 17 …" at bounding box center [386, 361] width 233 height 258
click at [452, 467] on select "AM PM" at bounding box center [441, 468] width 48 height 21
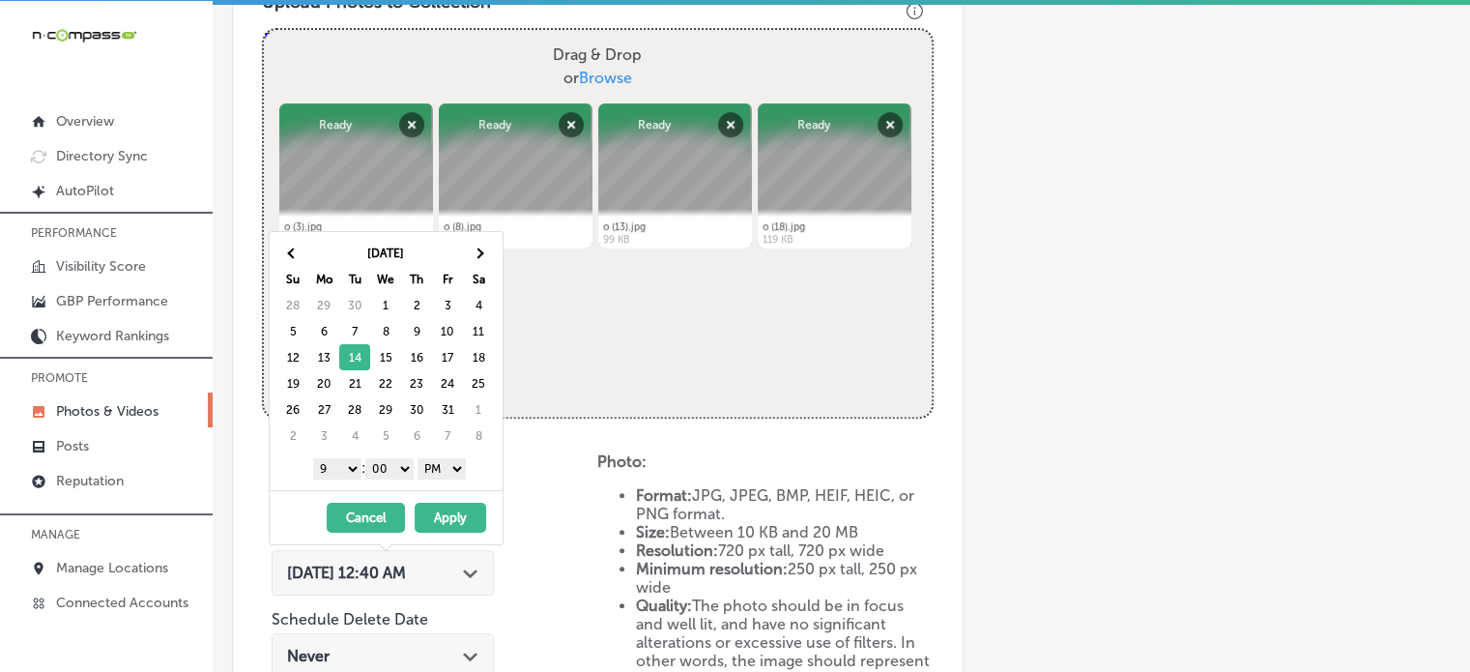
click at [450, 507] on button "Apply" at bounding box center [451, 517] width 72 height 30
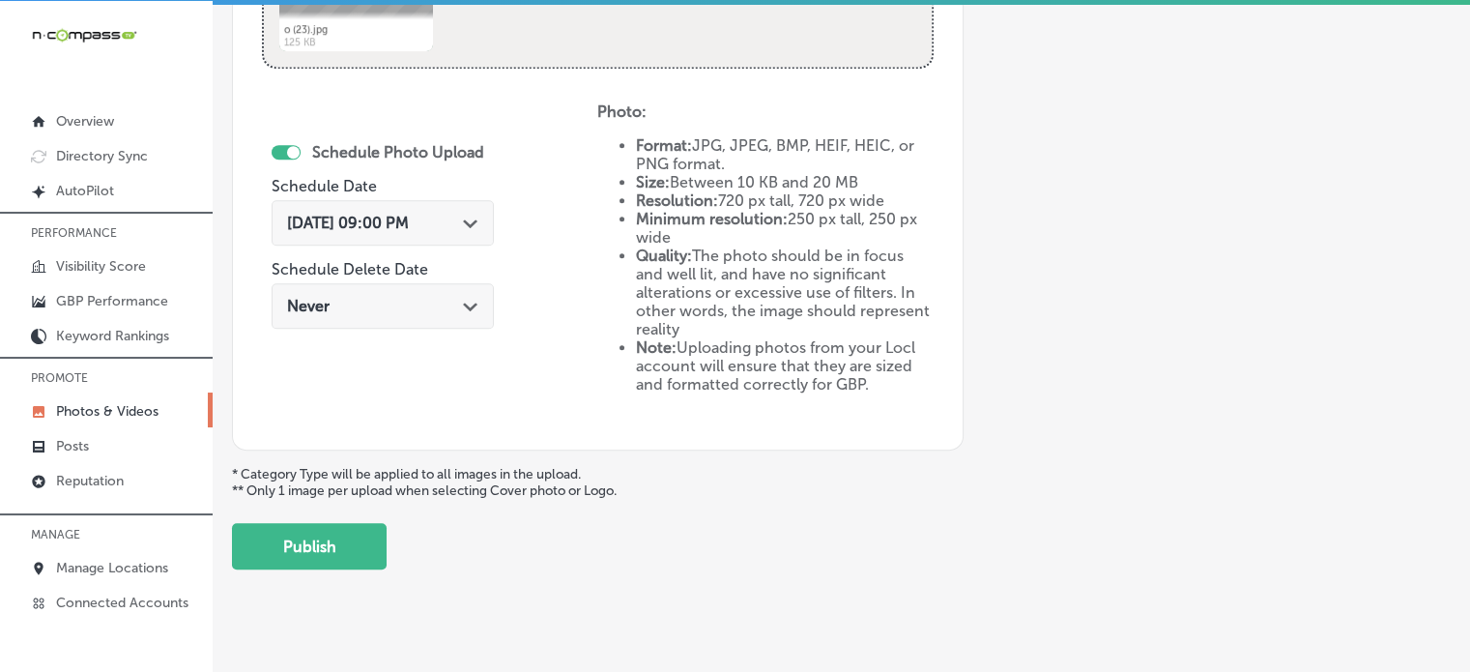
scroll to position [1086, 0]
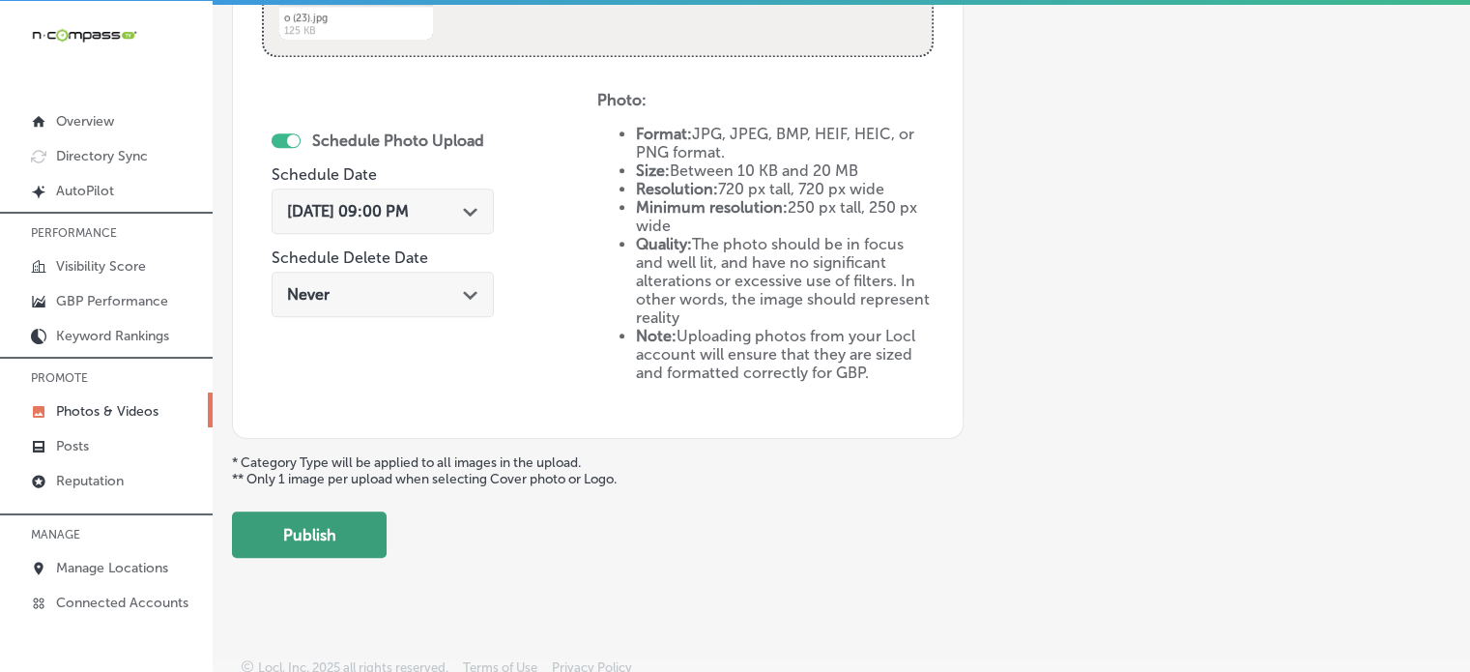
click at [357, 527] on button "Publish" at bounding box center [309, 534] width 155 height 46
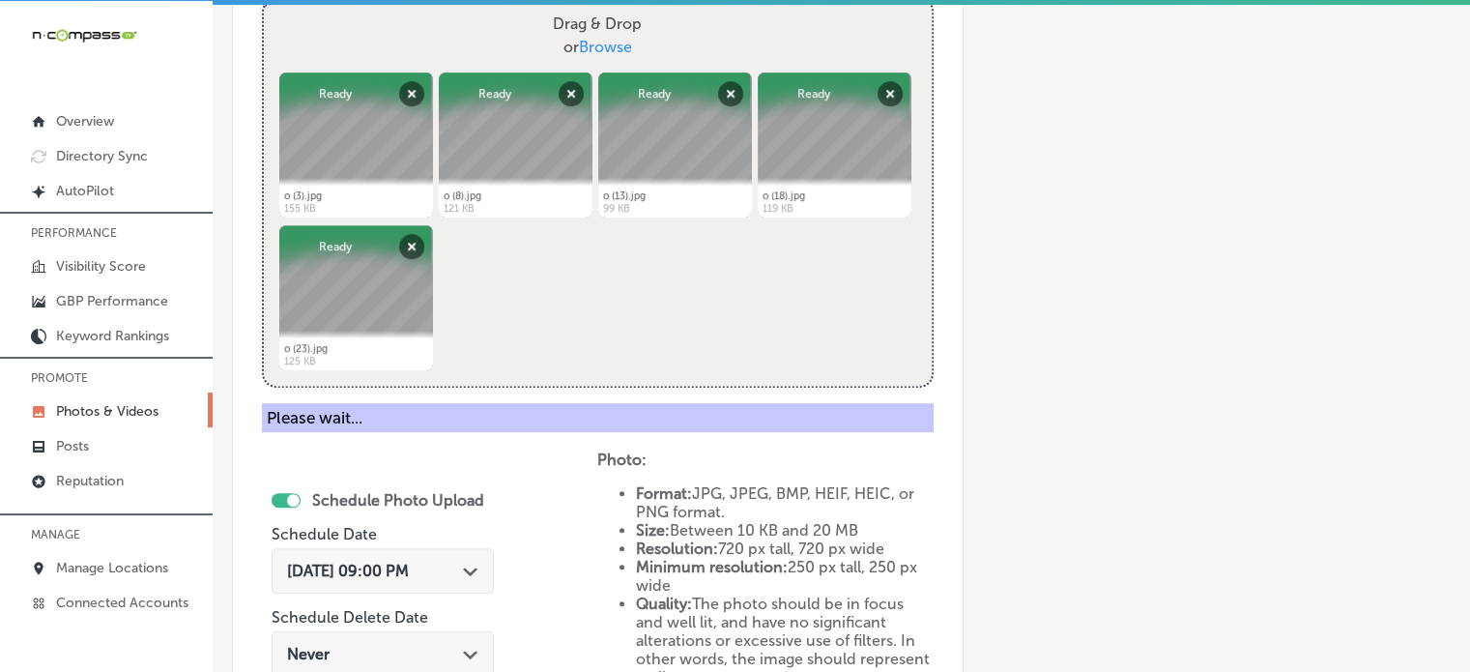
scroll to position [750, 0]
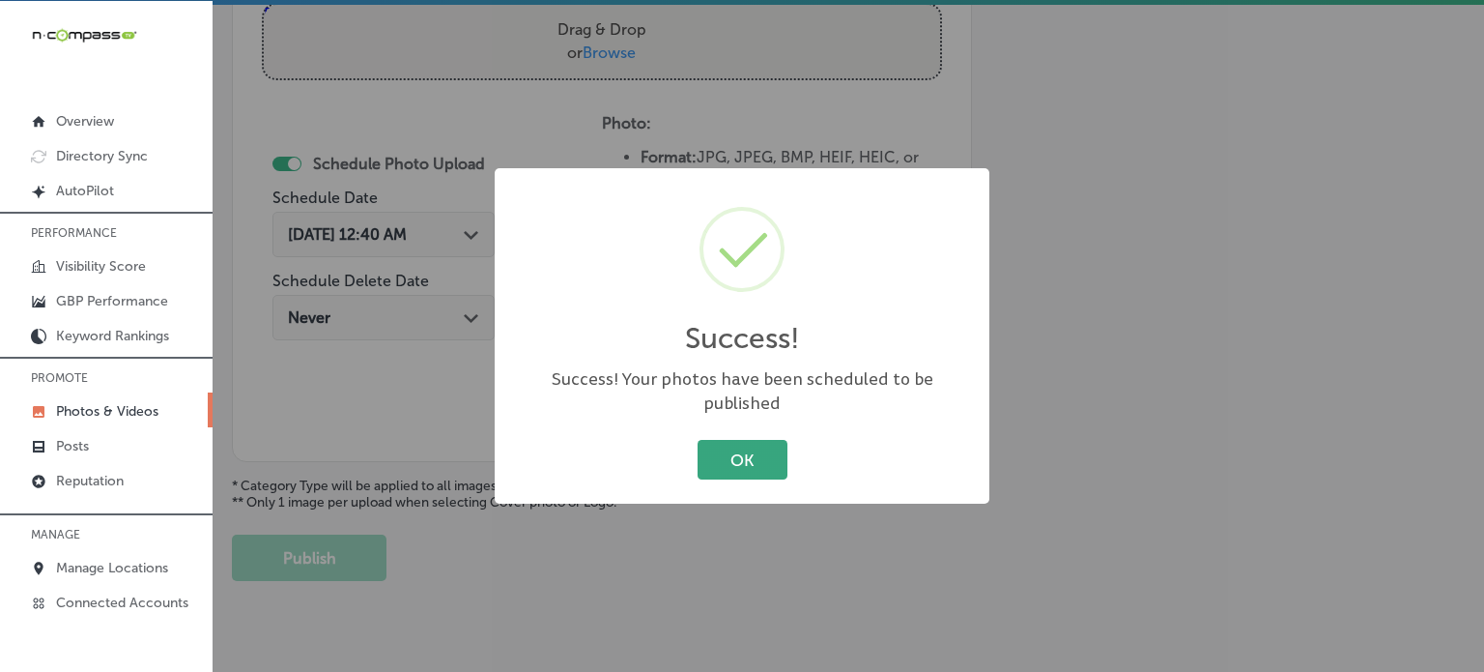
click at [745, 453] on button "OK" at bounding box center [743, 460] width 90 height 40
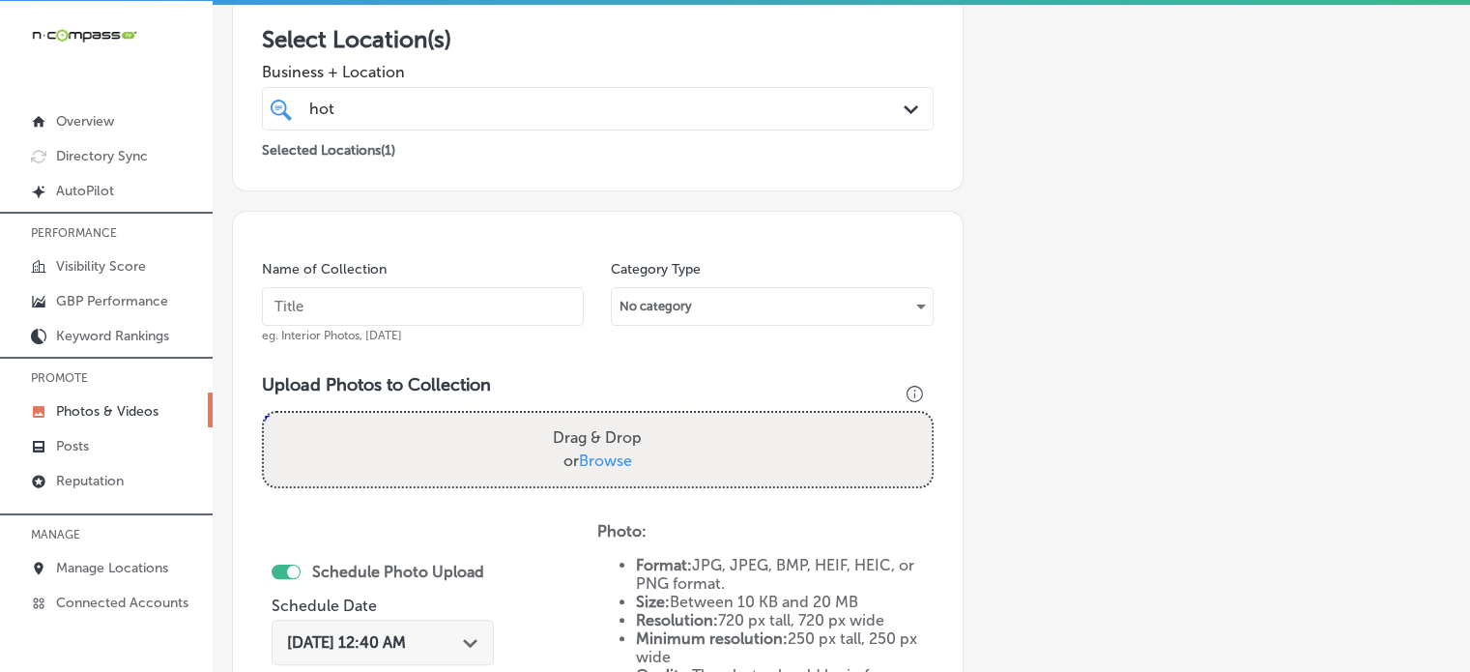
scroll to position [0, 0]
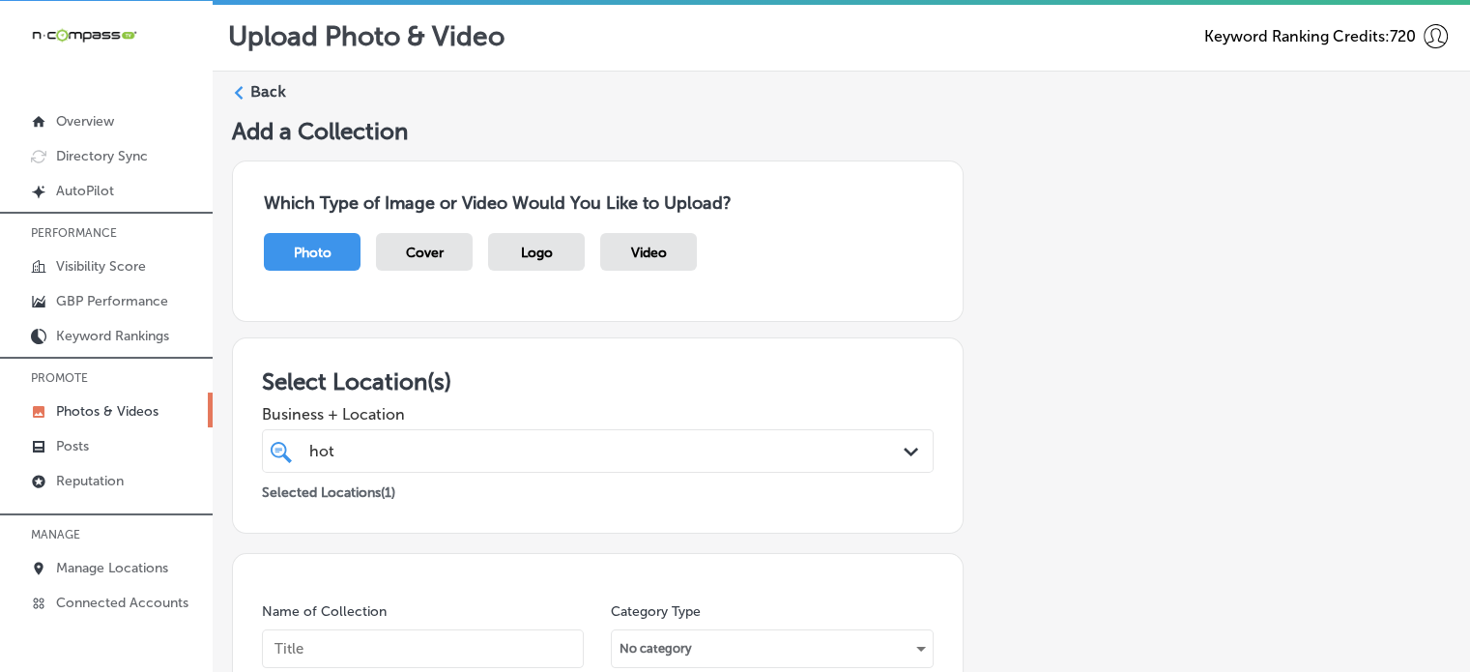
click at [257, 86] on label "Back" at bounding box center [268, 91] width 36 height 21
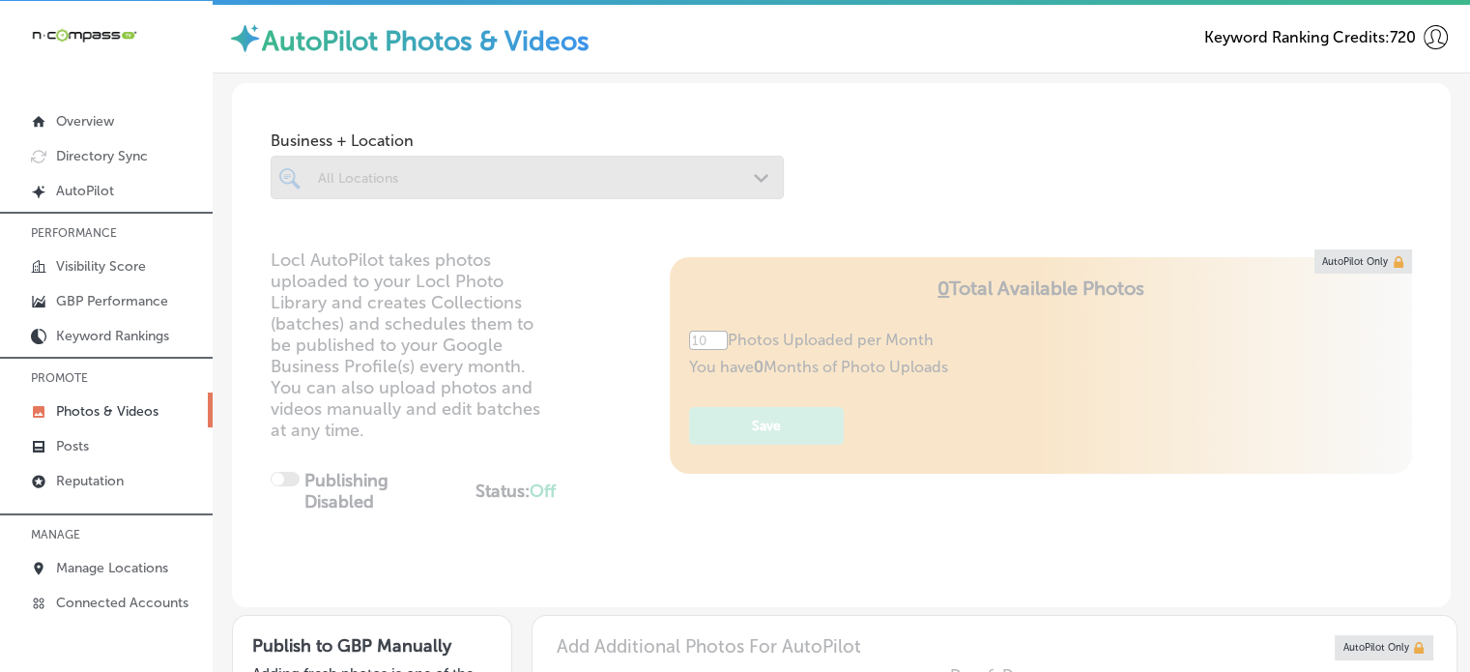
type input "5"
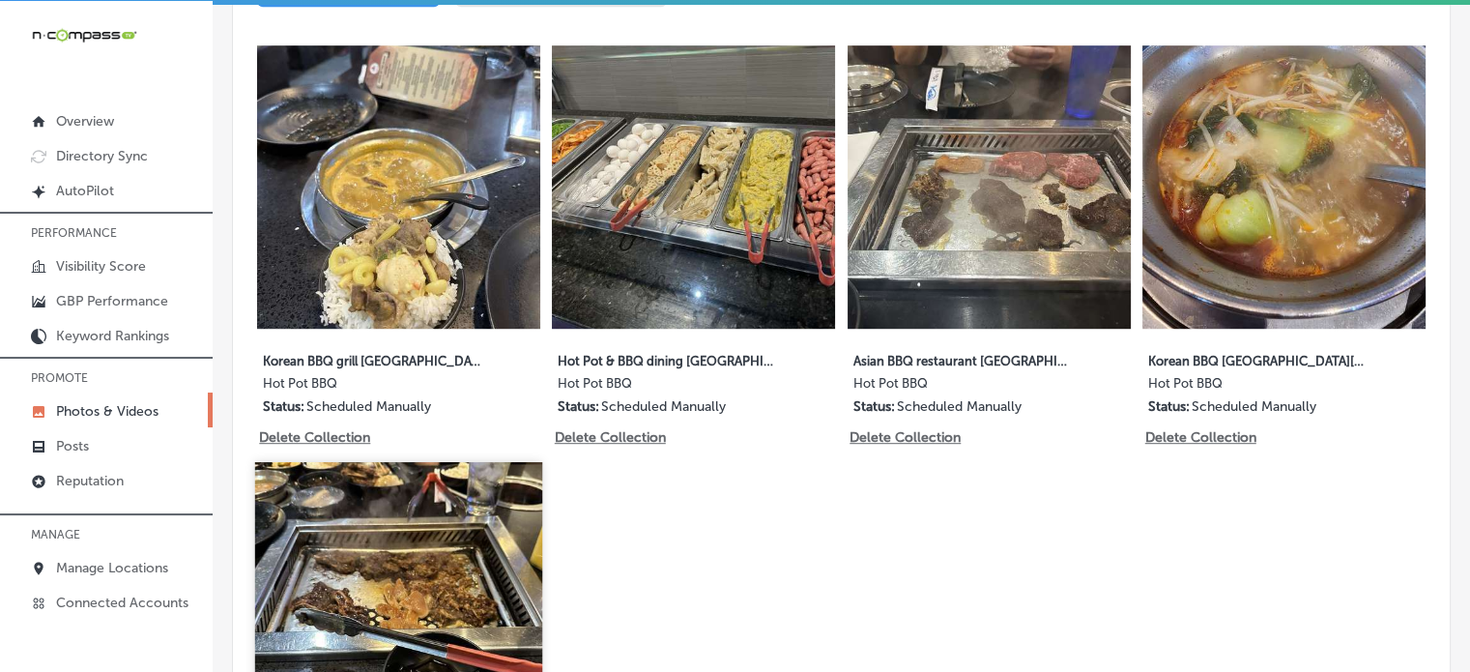
scroll to position [1044, 0]
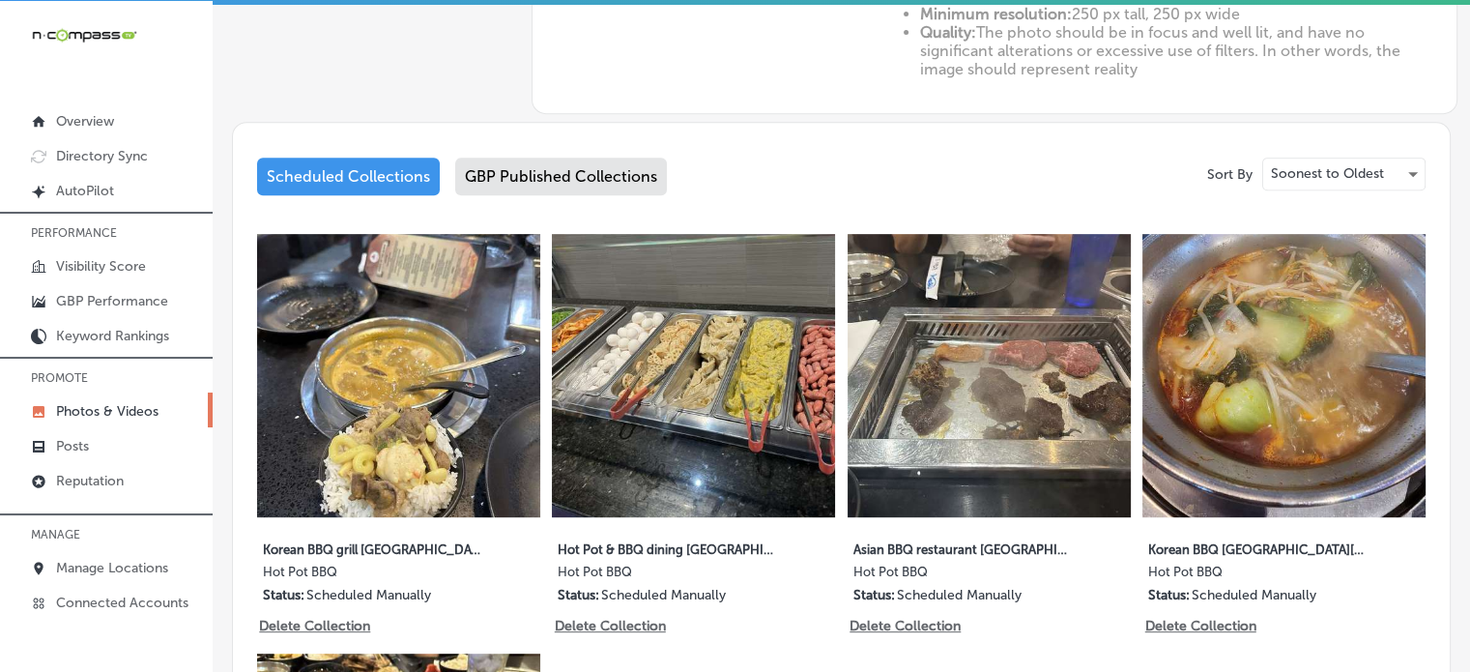
click at [515, 182] on div "GBP Published Collections" at bounding box center [561, 176] width 212 height 38
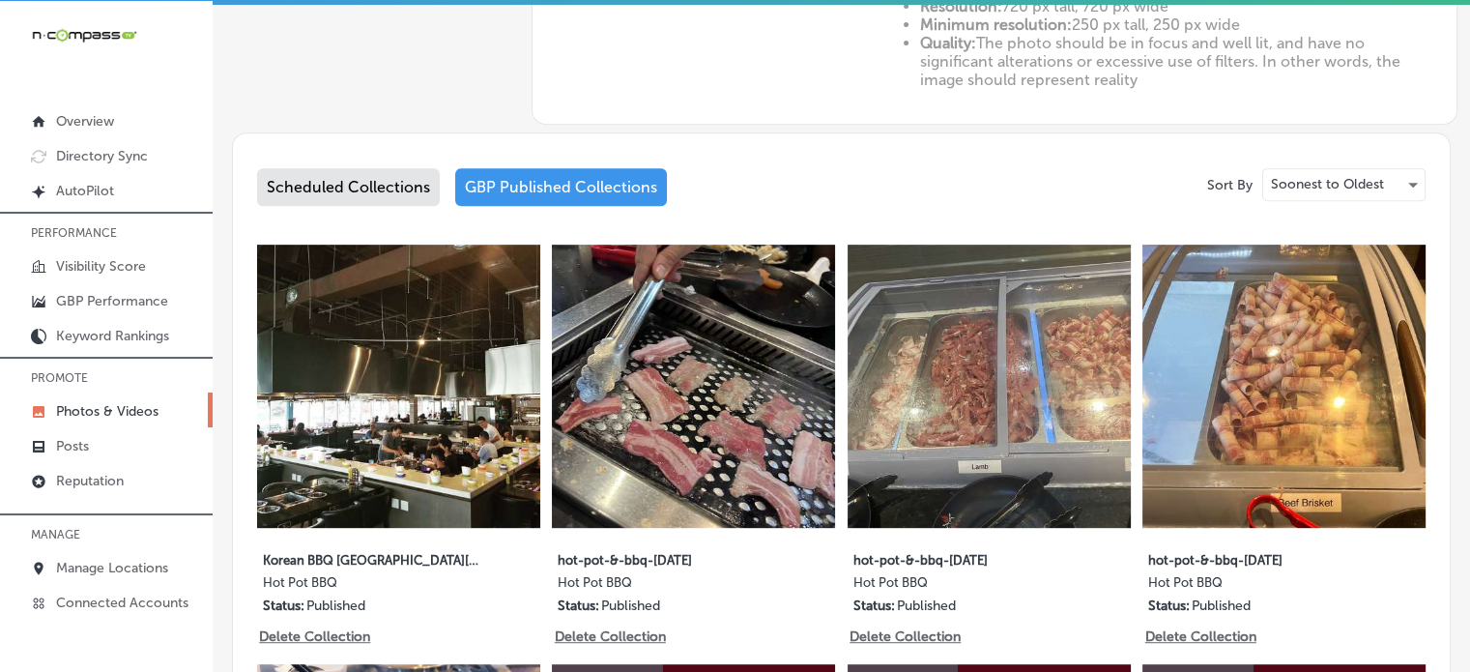
scroll to position [845, 0]
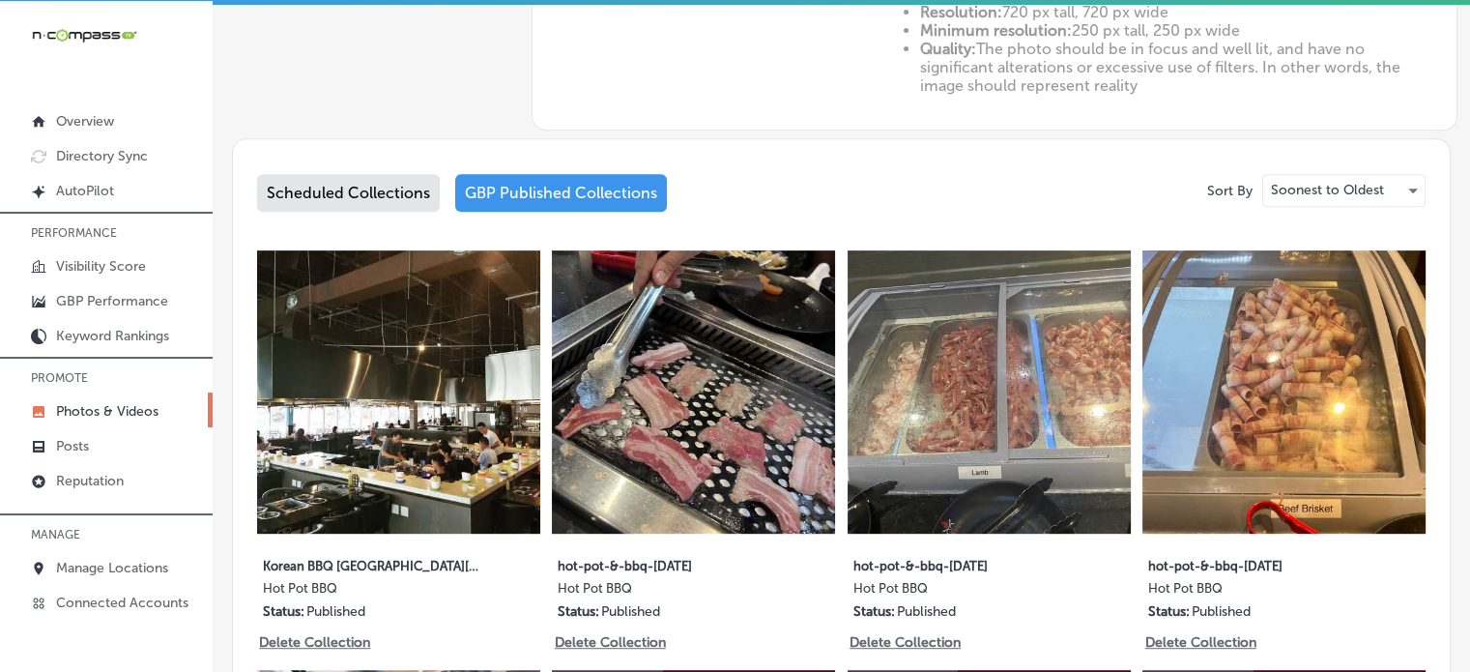
click at [373, 206] on div "Scheduled Collections" at bounding box center [348, 193] width 183 height 38
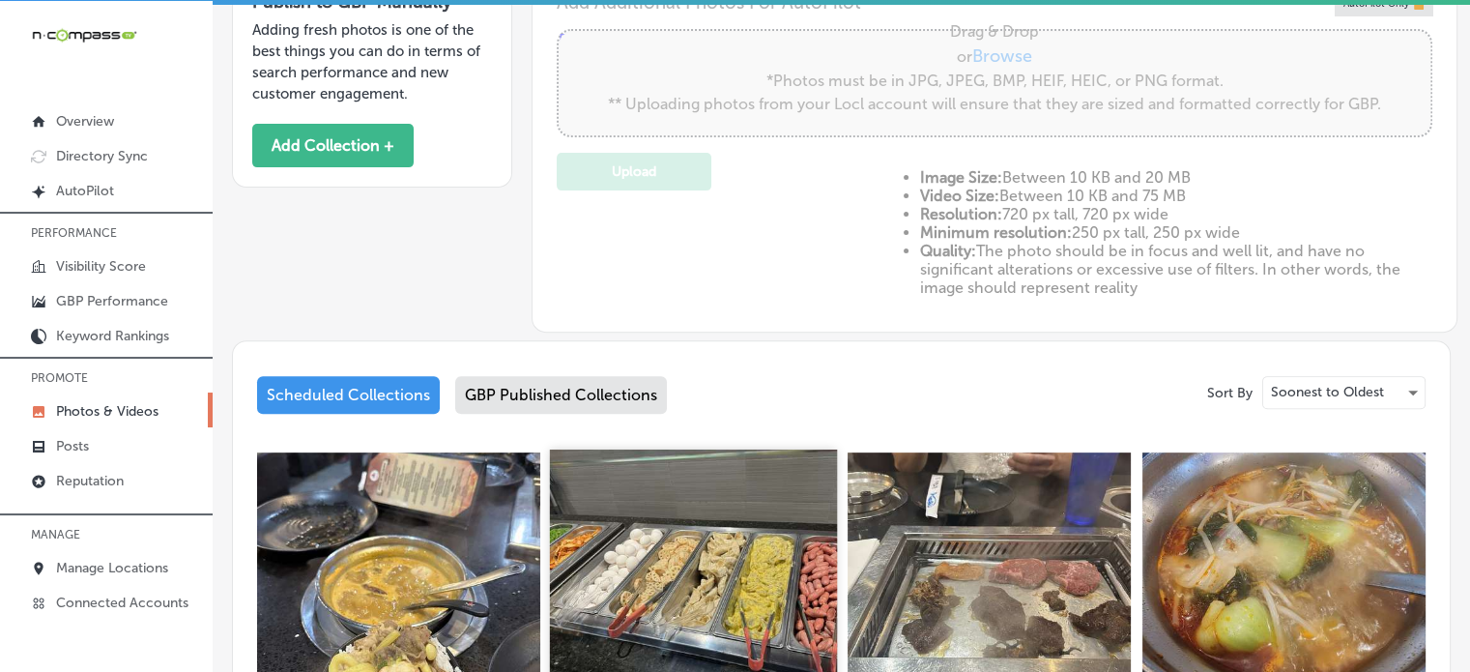
scroll to position [495, 0]
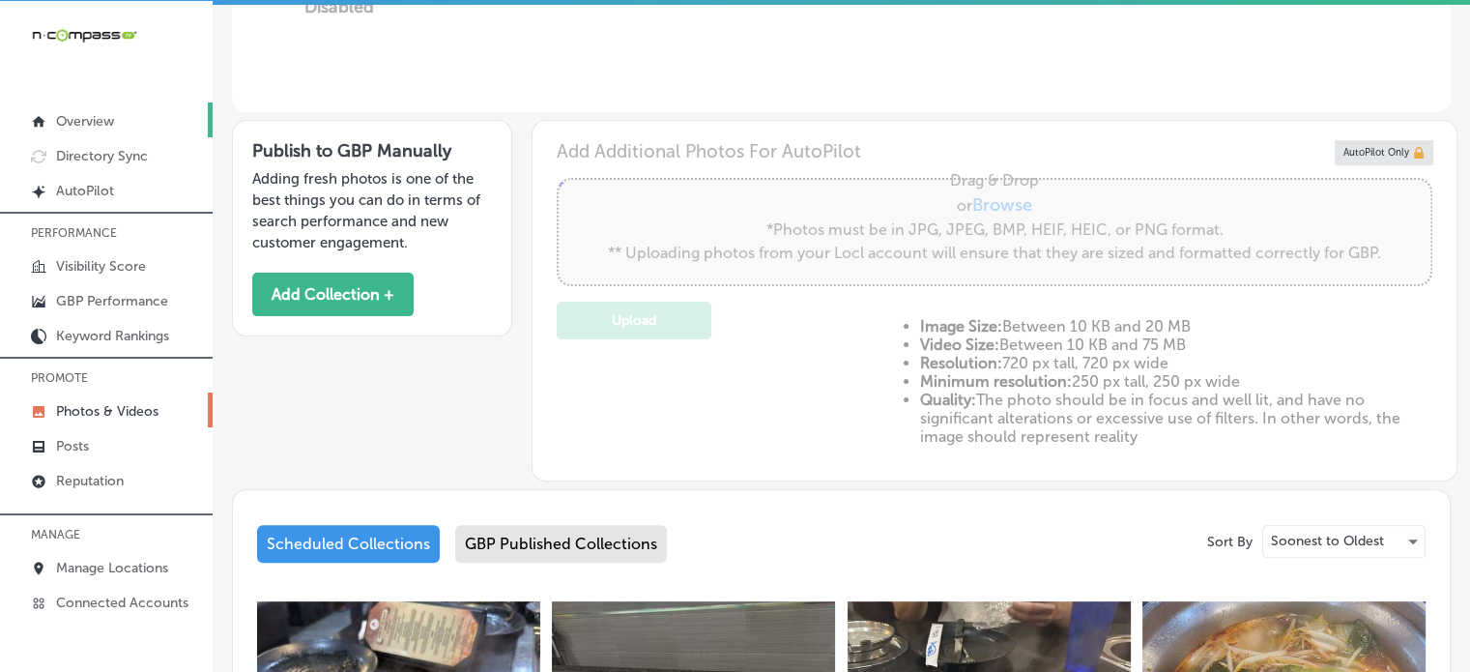
click at [95, 123] on p "Overview" at bounding box center [85, 121] width 58 height 16
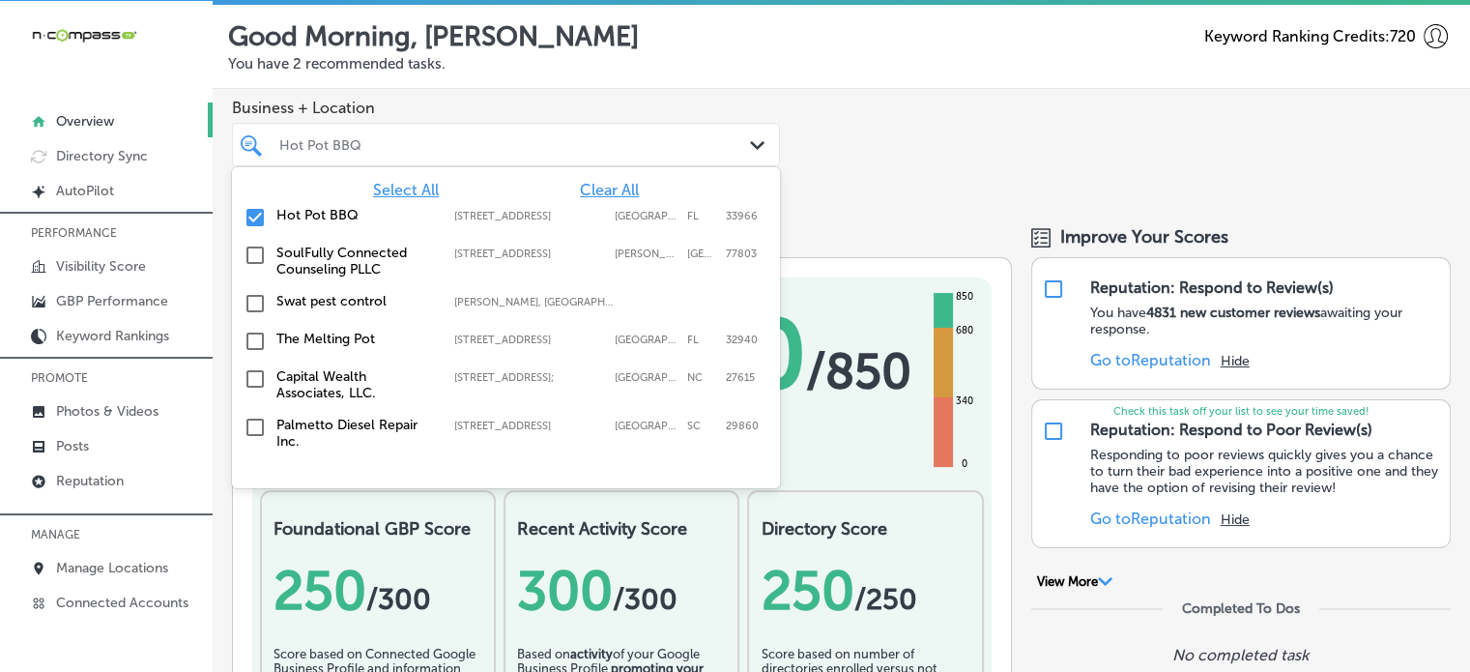
click at [359, 142] on div "Hot Pot BBQ" at bounding box center [515, 144] width 472 height 16
click at [605, 192] on span "Clear All" at bounding box center [609, 190] width 59 height 18
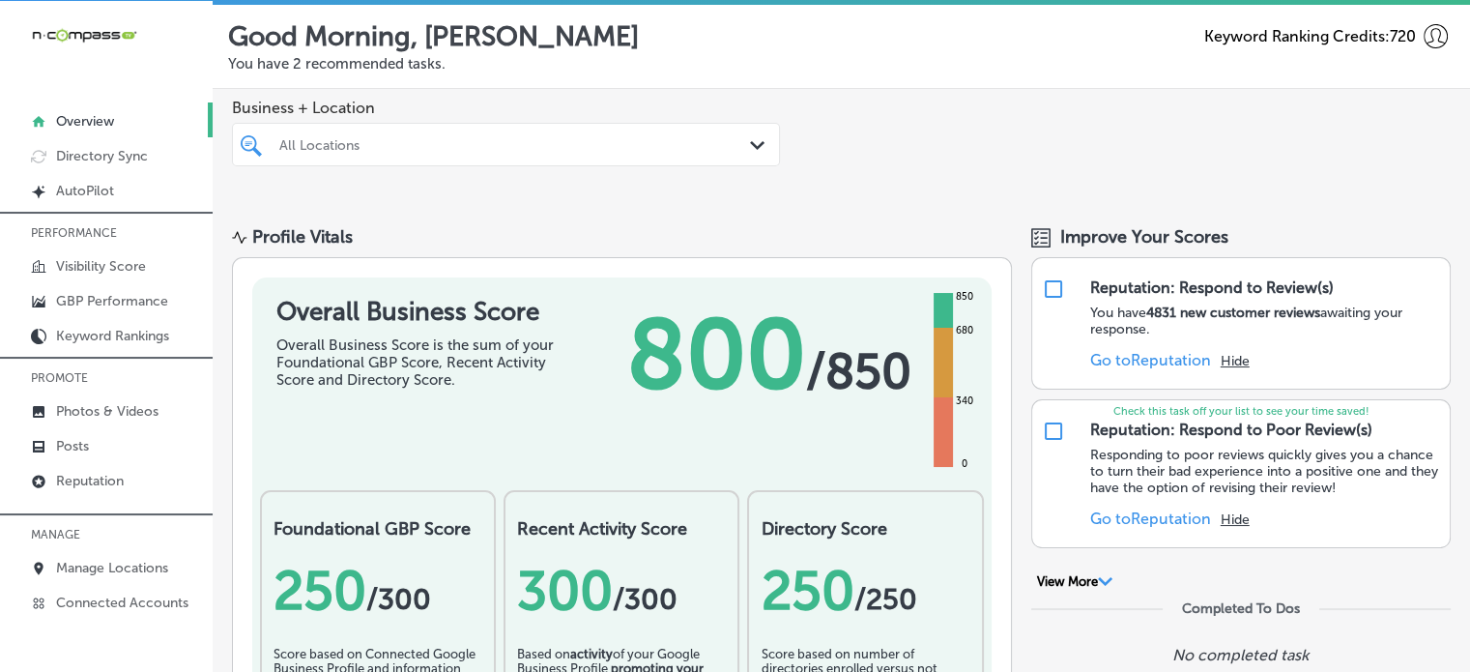
click at [843, 154] on div "Business + Location All Locations Path Created with Sketch." at bounding box center [841, 148] width 1257 height 118
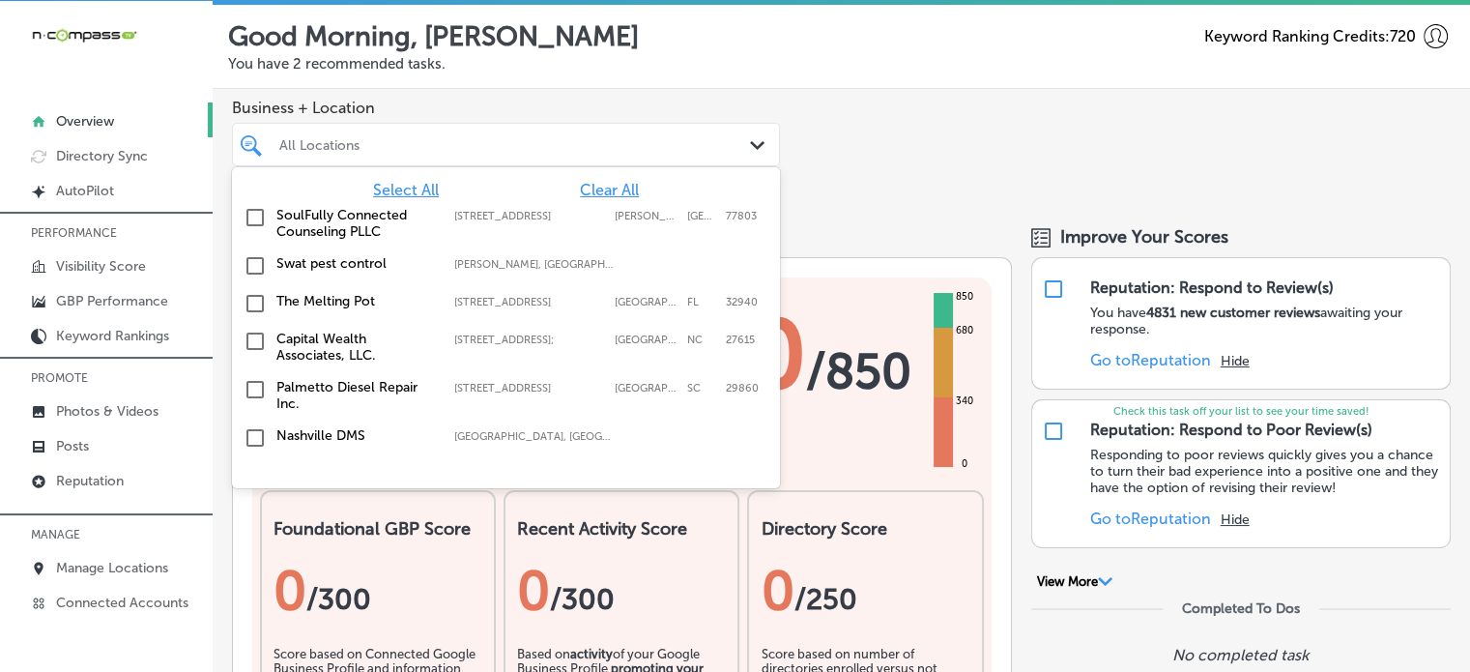
click at [358, 149] on div "All Locations" at bounding box center [515, 144] width 472 height 16
click at [387, 187] on span "Select All" at bounding box center [406, 190] width 66 height 18
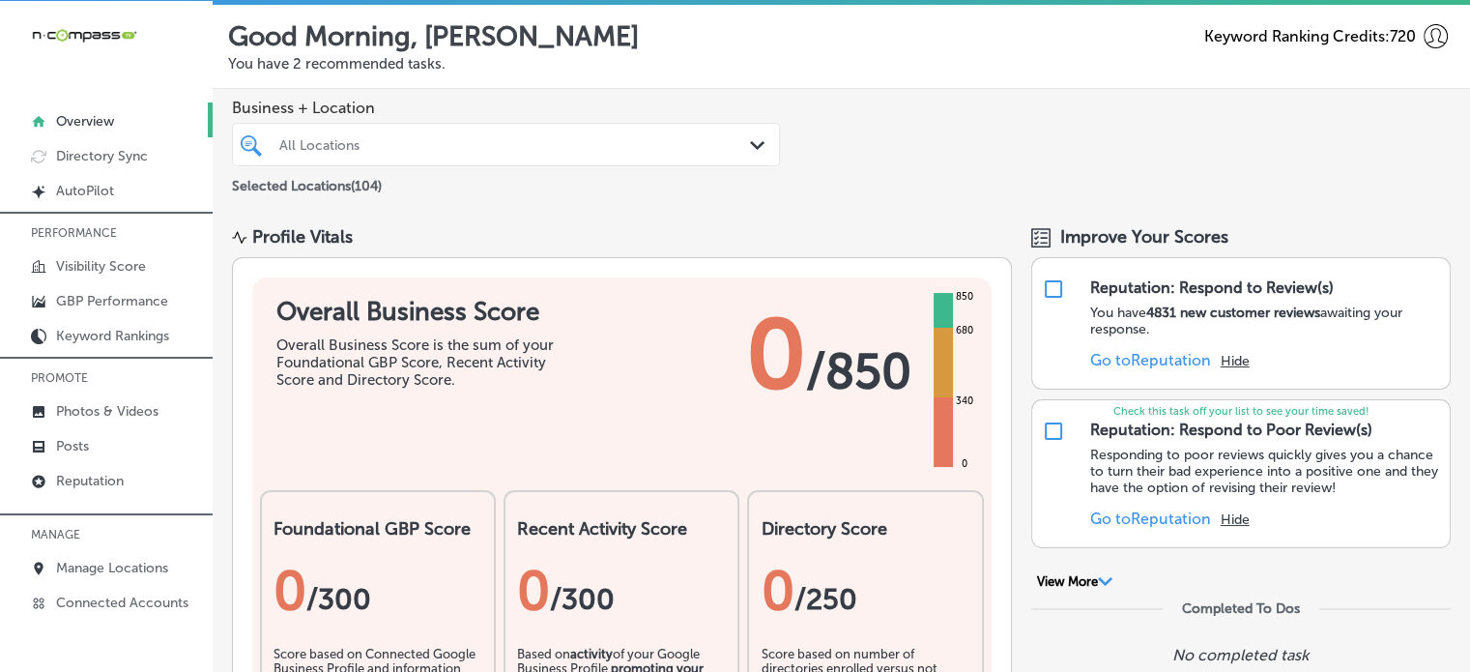
click at [905, 123] on div "Business + Location All Locations Path Created with Sketch. Selected Locations …" at bounding box center [841, 148] width 1257 height 118
